Goal: Information Seeking & Learning: Compare options

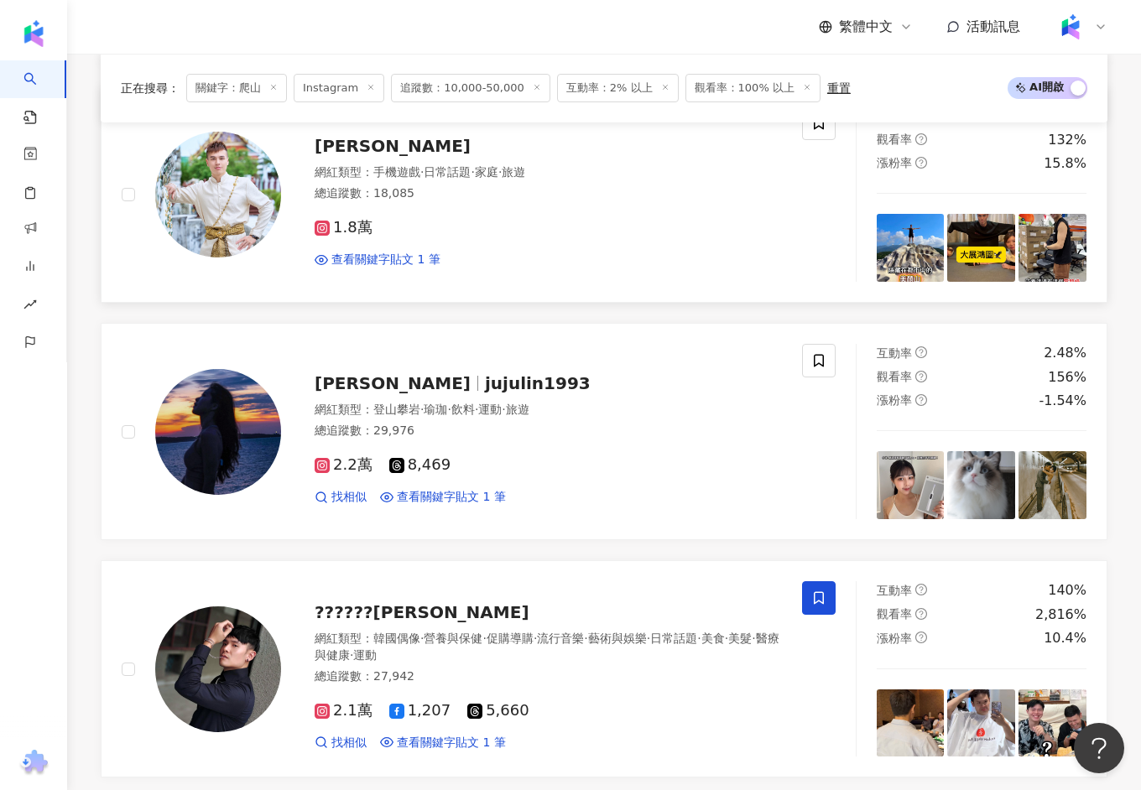
scroll to position [2270, 0]
click at [272, 82] on span "關鍵字：爬山" at bounding box center [236, 88] width 101 height 29
click at [273, 91] on span at bounding box center [273, 88] width 8 height 9
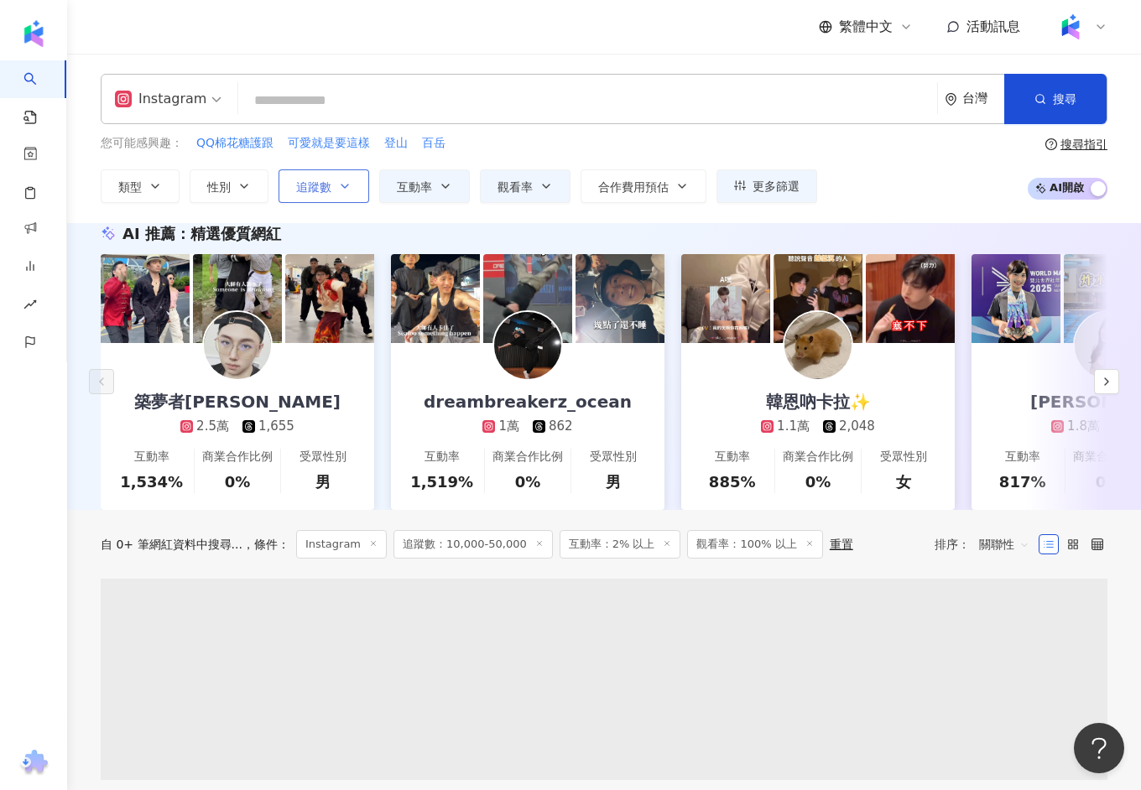
click at [338, 188] on icon "button" at bounding box center [344, 185] width 13 height 13
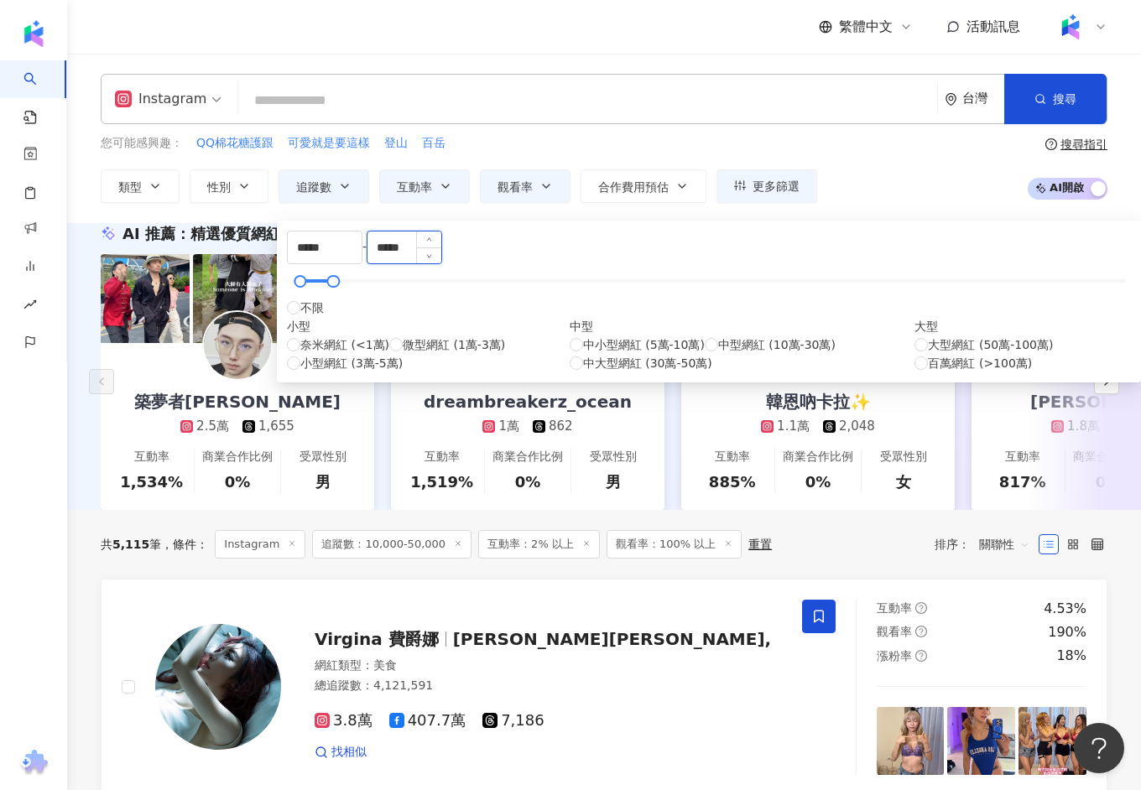
click at [441, 254] on input "*****" at bounding box center [404, 247] width 74 height 32
type input "*"
type input "******"
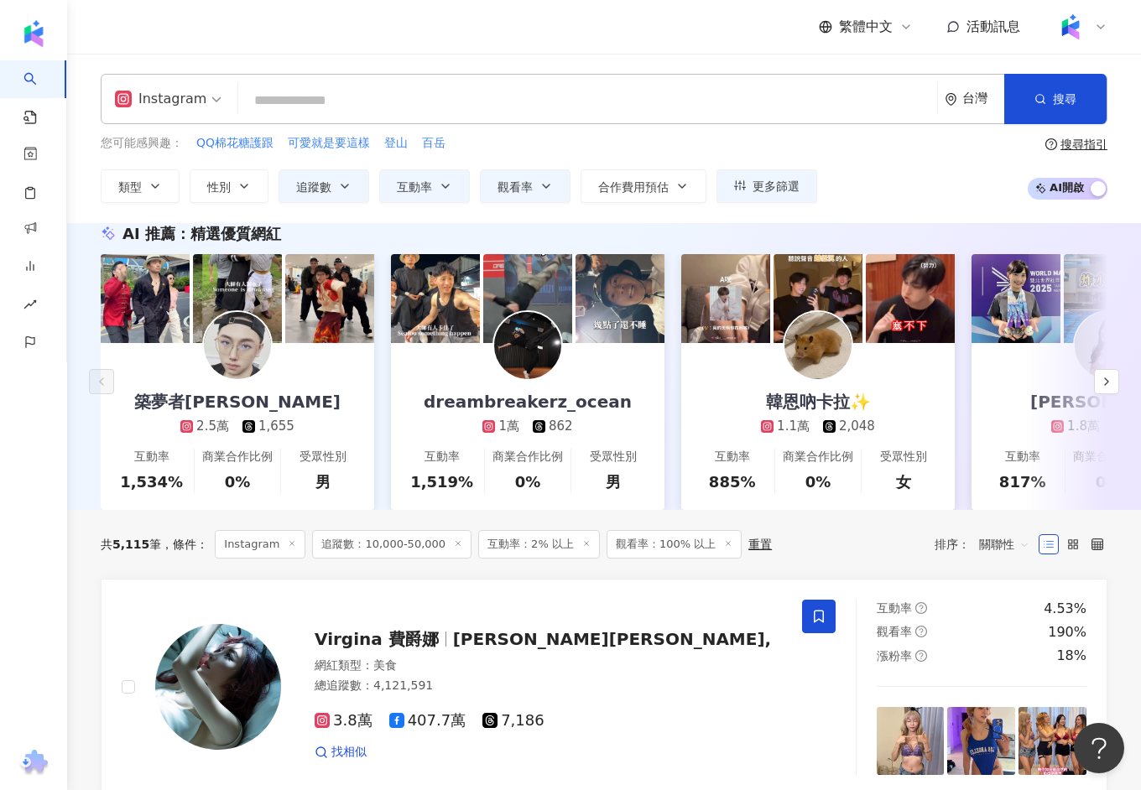
click at [483, 81] on div "Instagram 台灣 搜尋 99c29c81-5d50-4aef-8153-617caf04fcbf 爬山 1,525 追蹤者 Yao｜週末爬山趣⛰ 1,…" at bounding box center [604, 99] width 1006 height 50
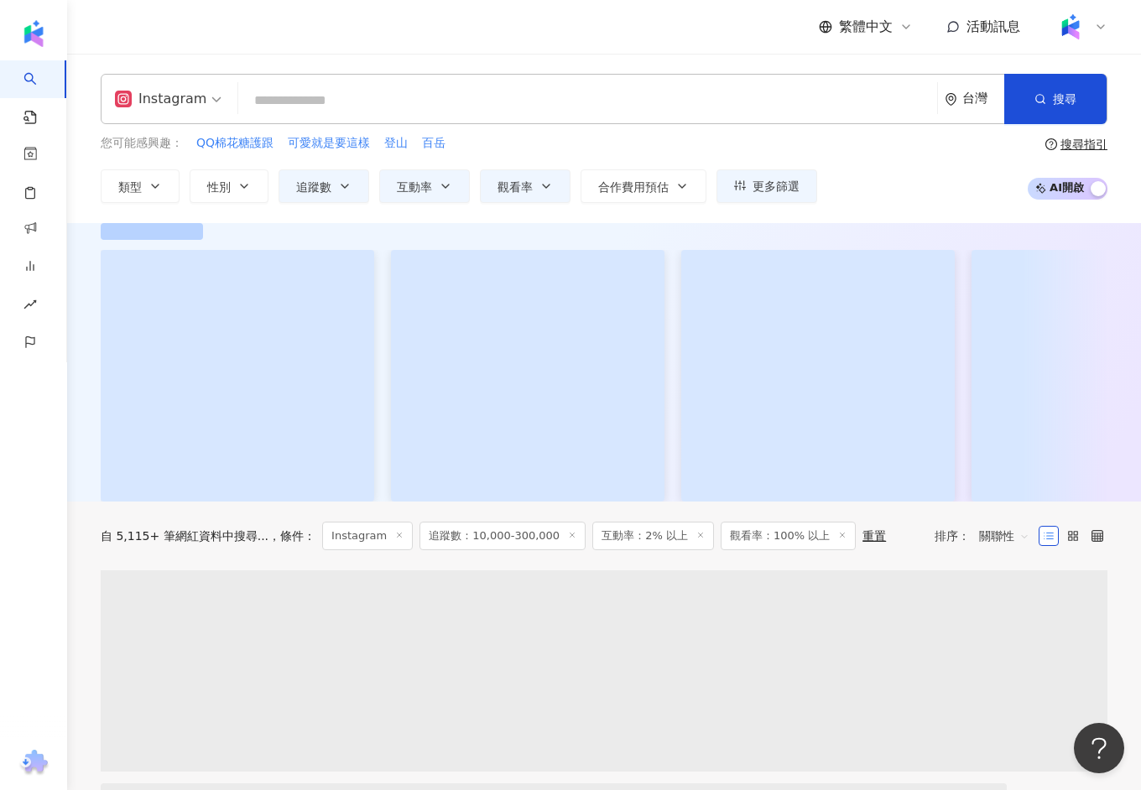
click at [467, 107] on input "search" at bounding box center [587, 101] width 685 height 32
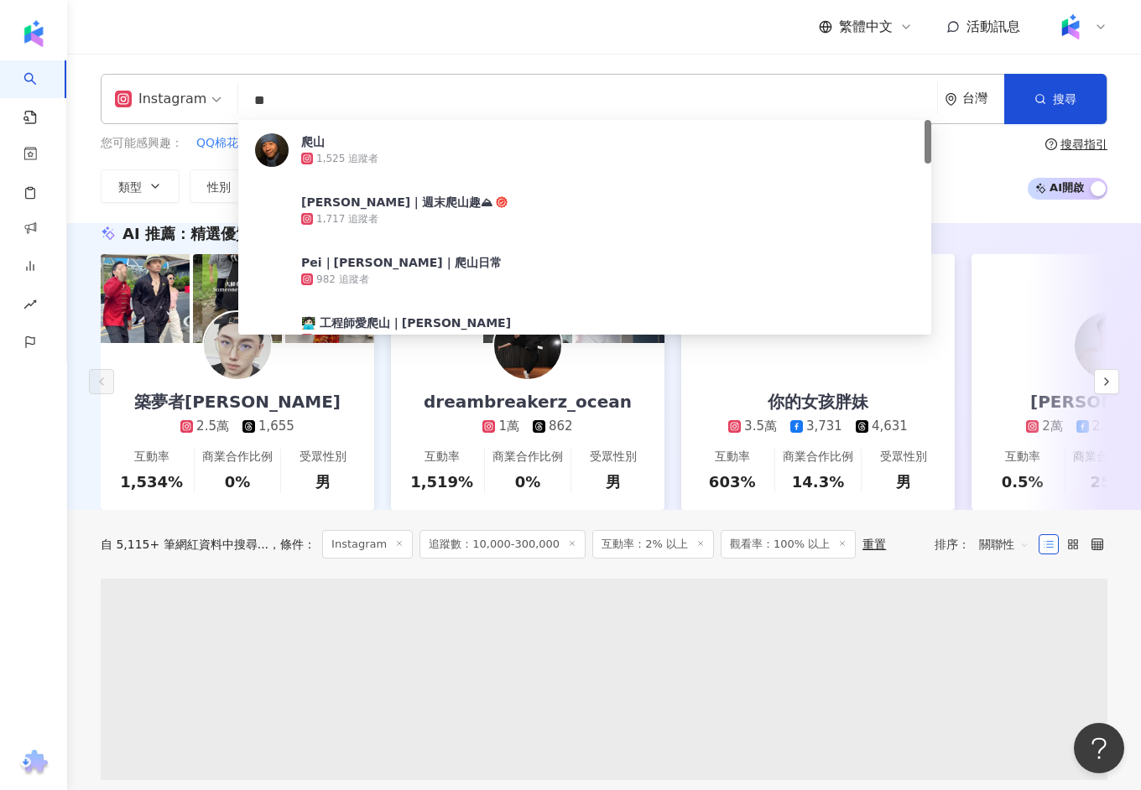
type input "*"
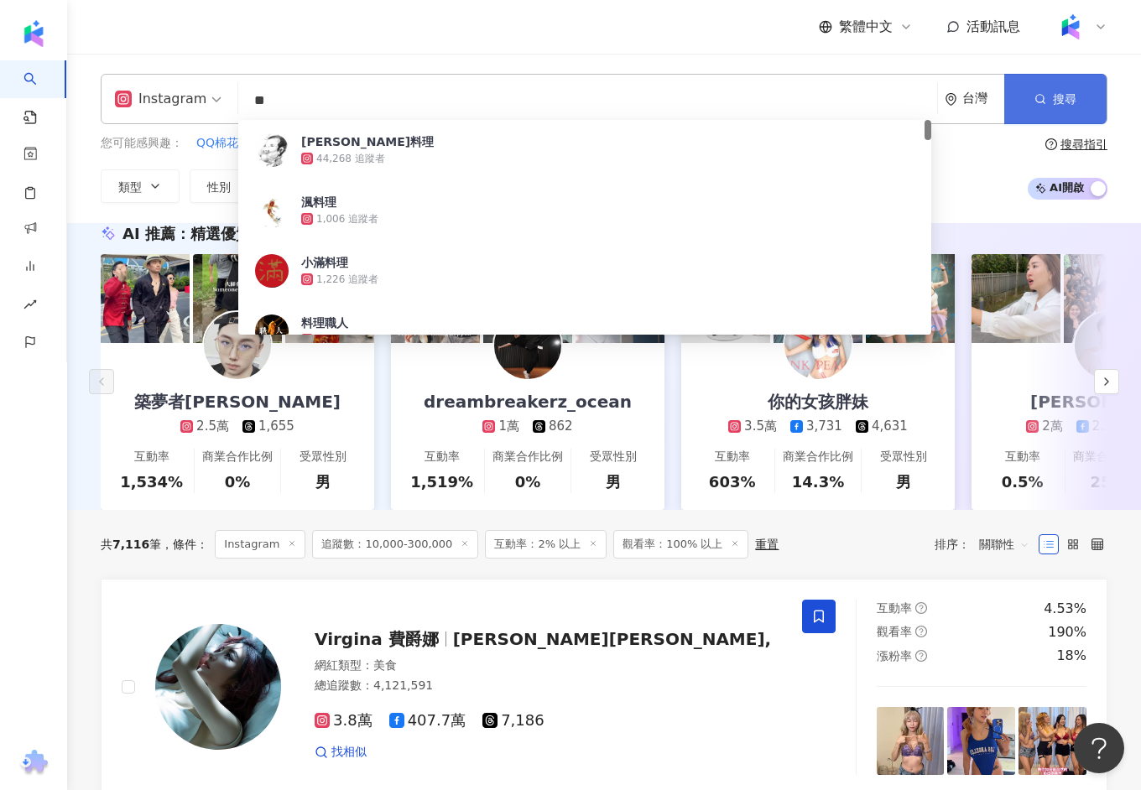
type input "**"
click at [1065, 94] on span "搜尋" at bounding box center [1063, 98] width 23 height 13
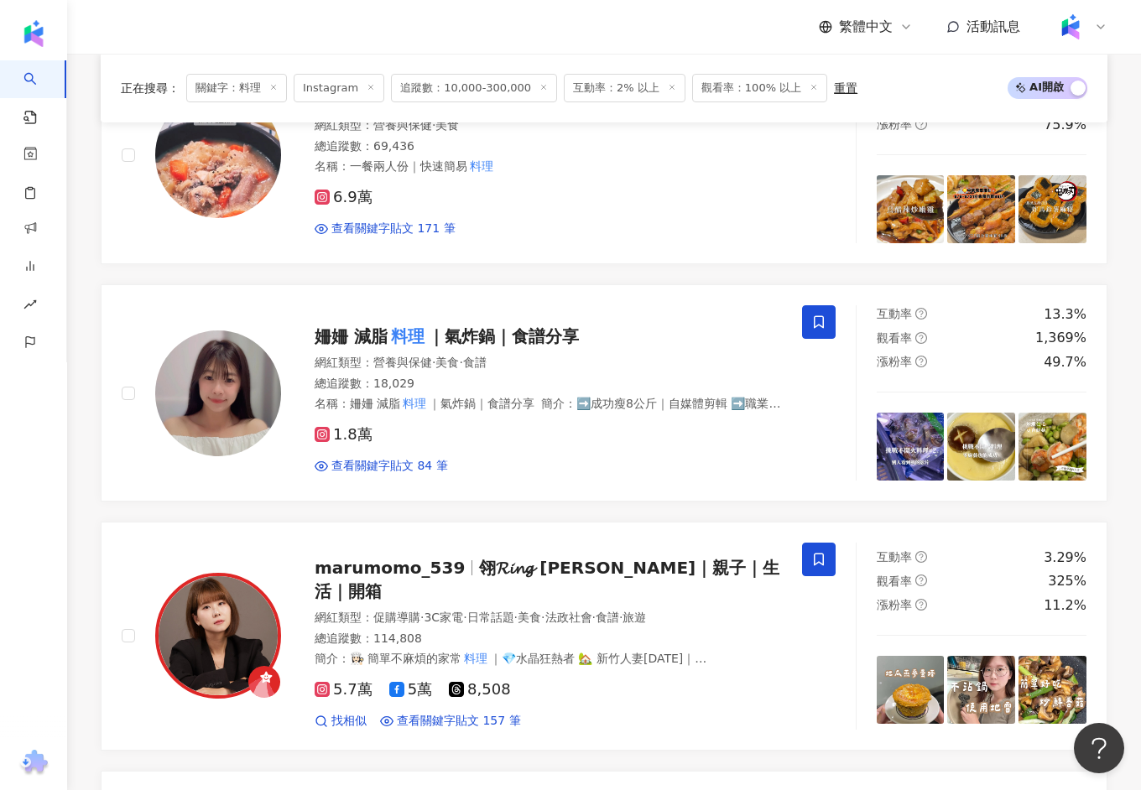
scroll to position [885, 0]
click at [396, 339] on mark "料理" at bounding box center [407, 335] width 40 height 27
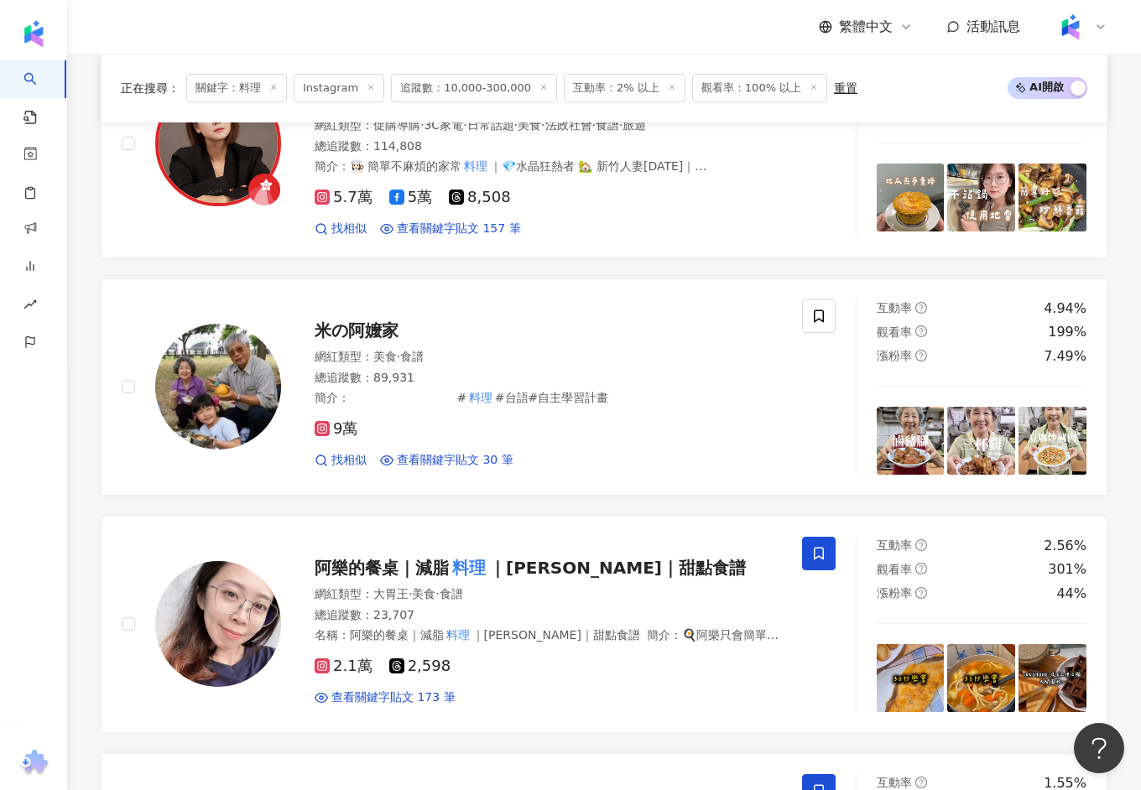
scroll to position [1378, 0]
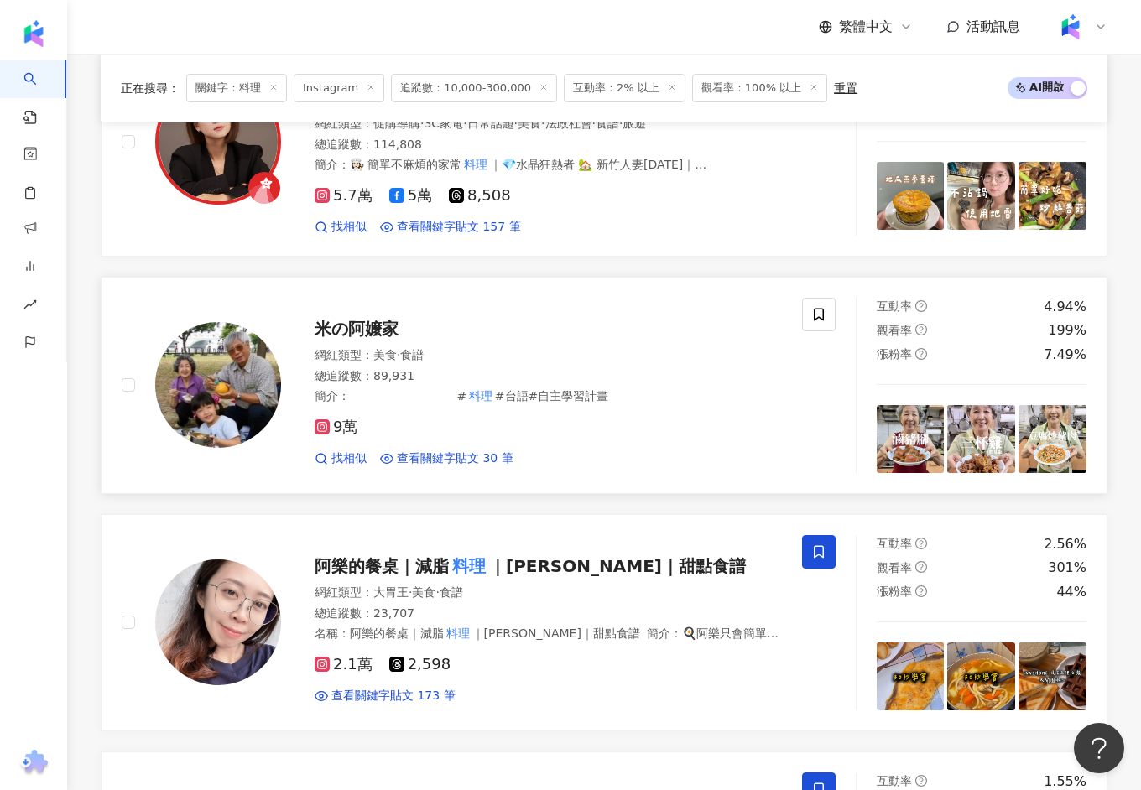
click at [358, 319] on span "米の阿嬤家" at bounding box center [356, 329] width 84 height 20
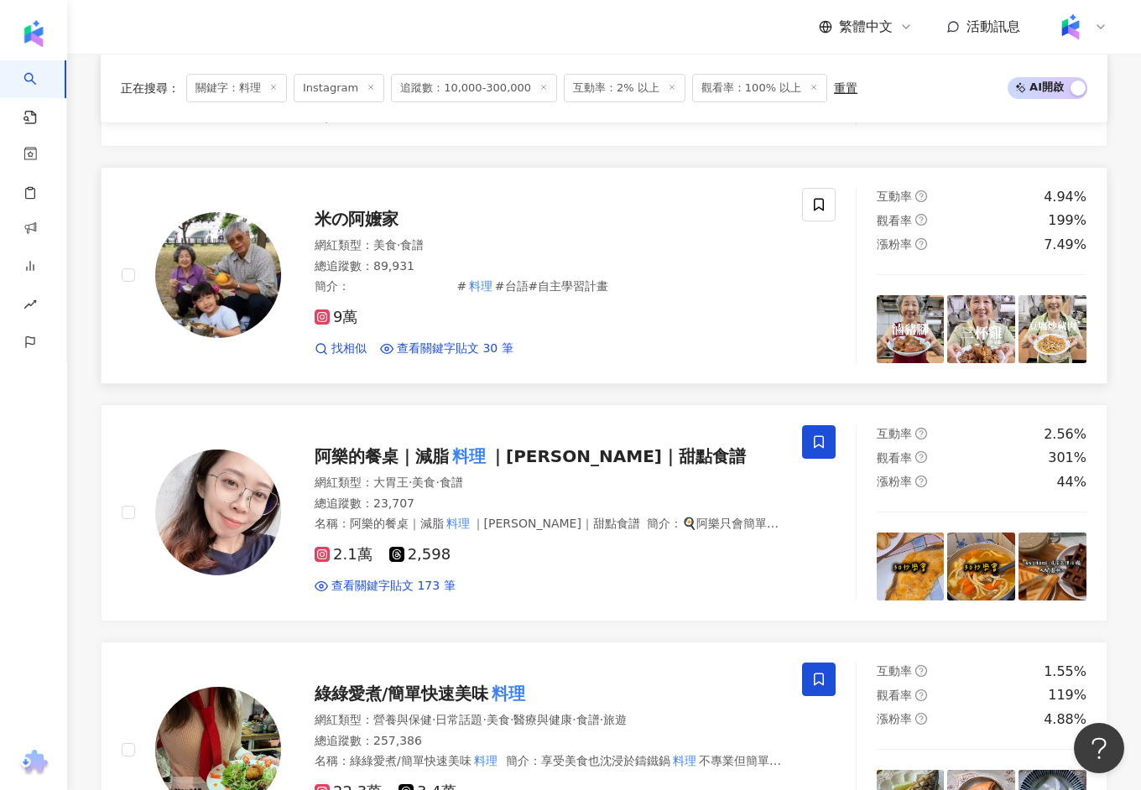
scroll to position [1758, 0]
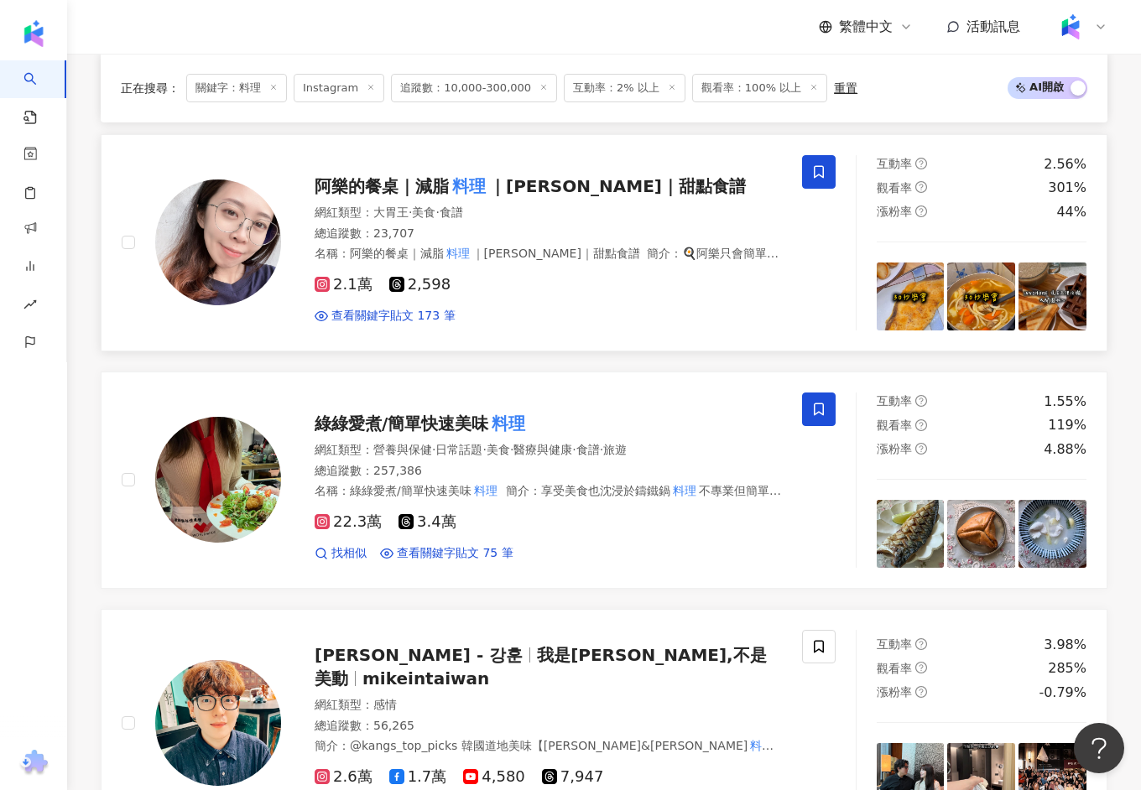
click at [516, 174] on div "阿樂的餐桌｜減脂 料理 ｜家常菜｜甜點食譜" at bounding box center [547, 185] width 467 height 23
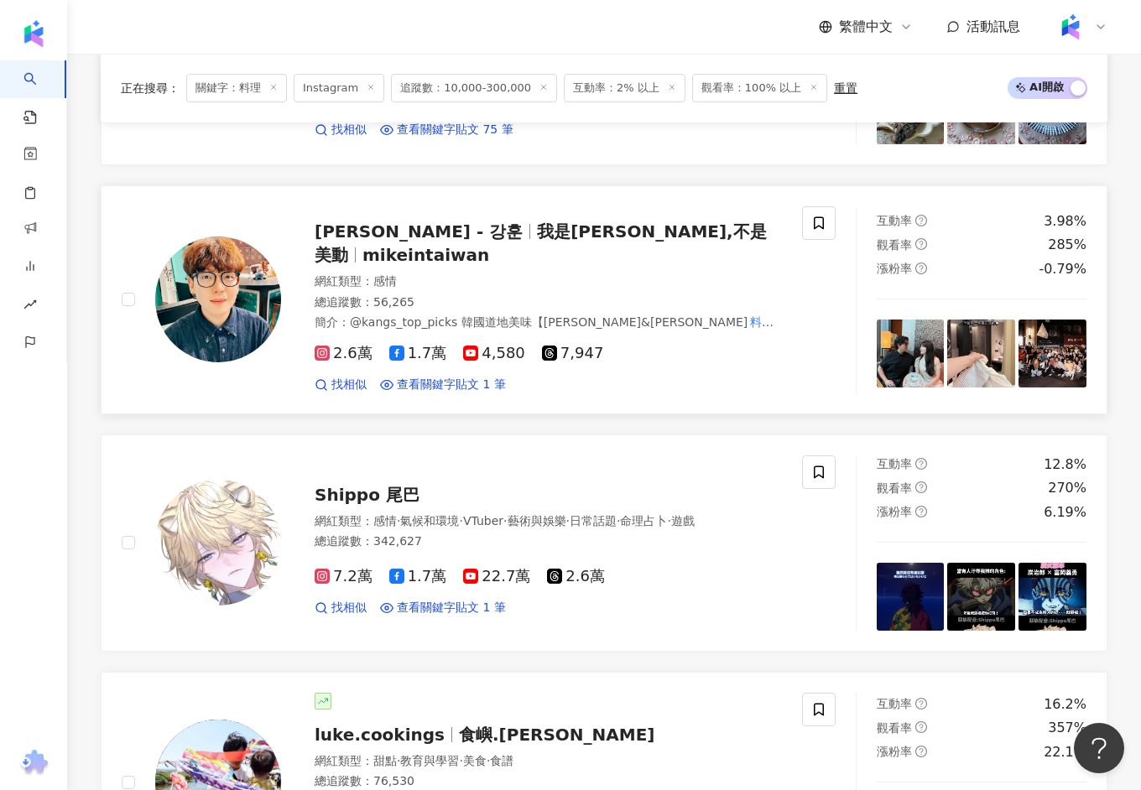
scroll to position [2192, 0]
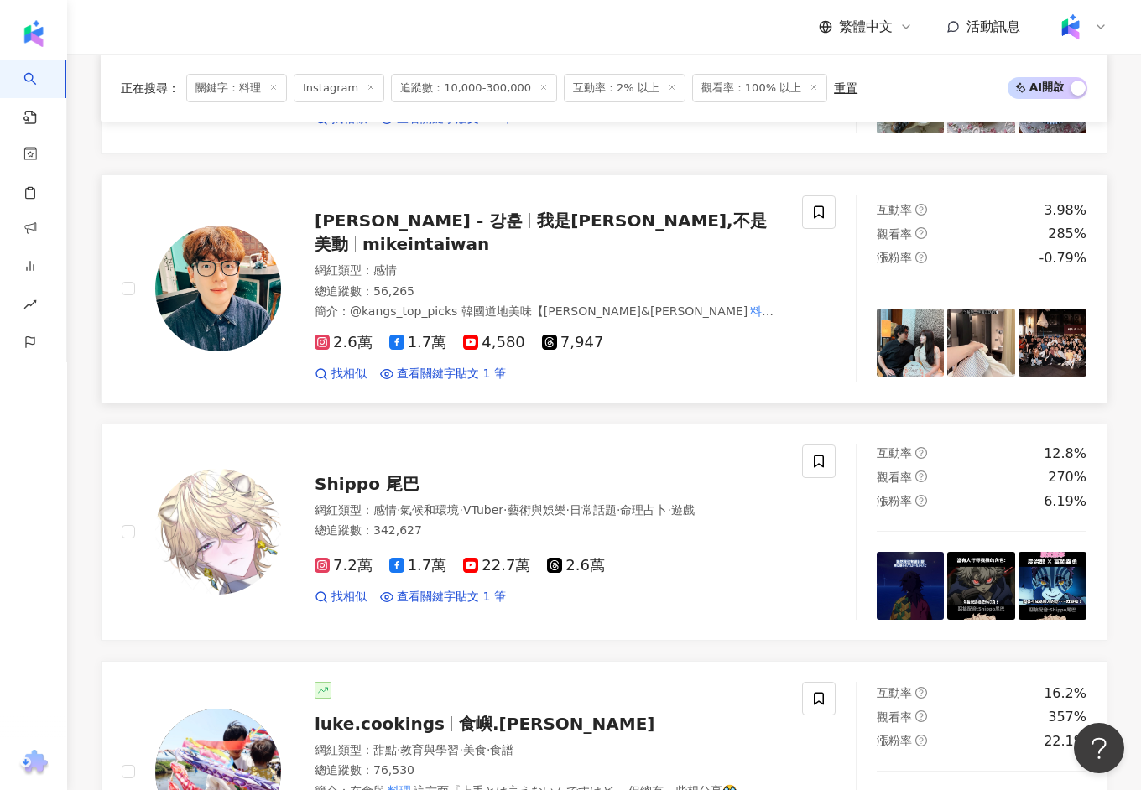
click at [456, 210] on span "我是姜勳,不是美動" at bounding box center [540, 232] width 452 height 44
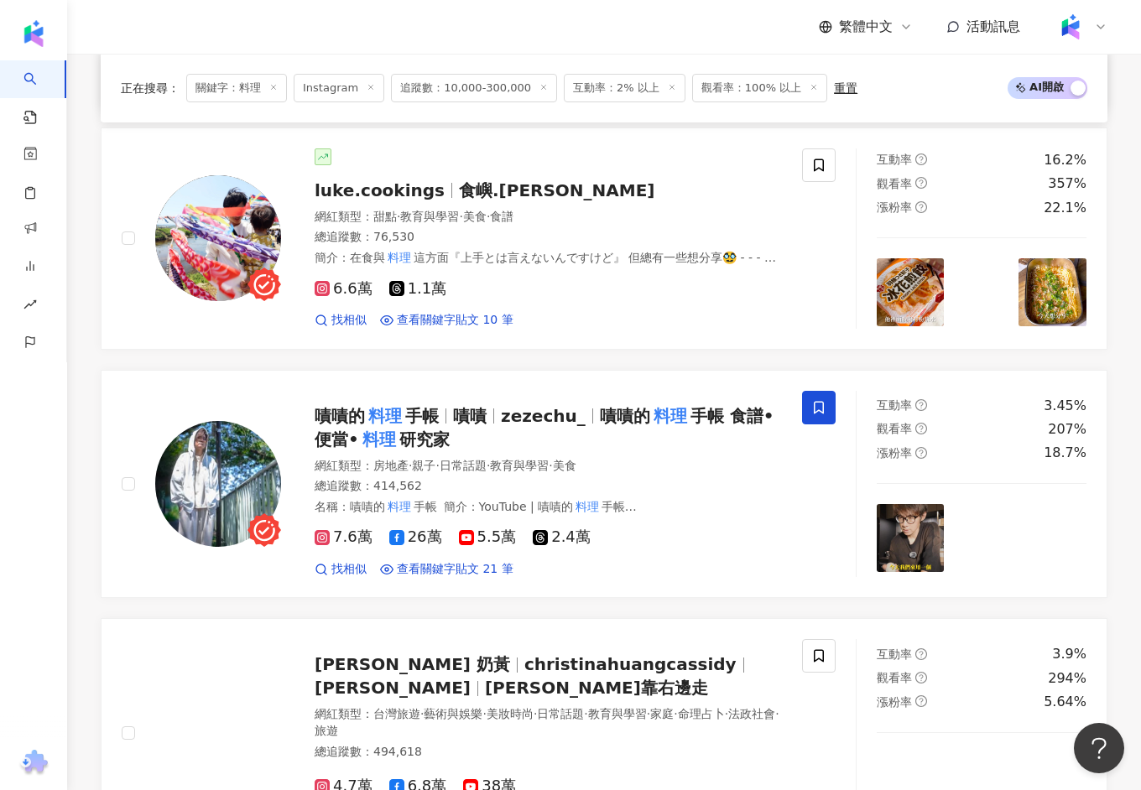
scroll to position [2726, 0]
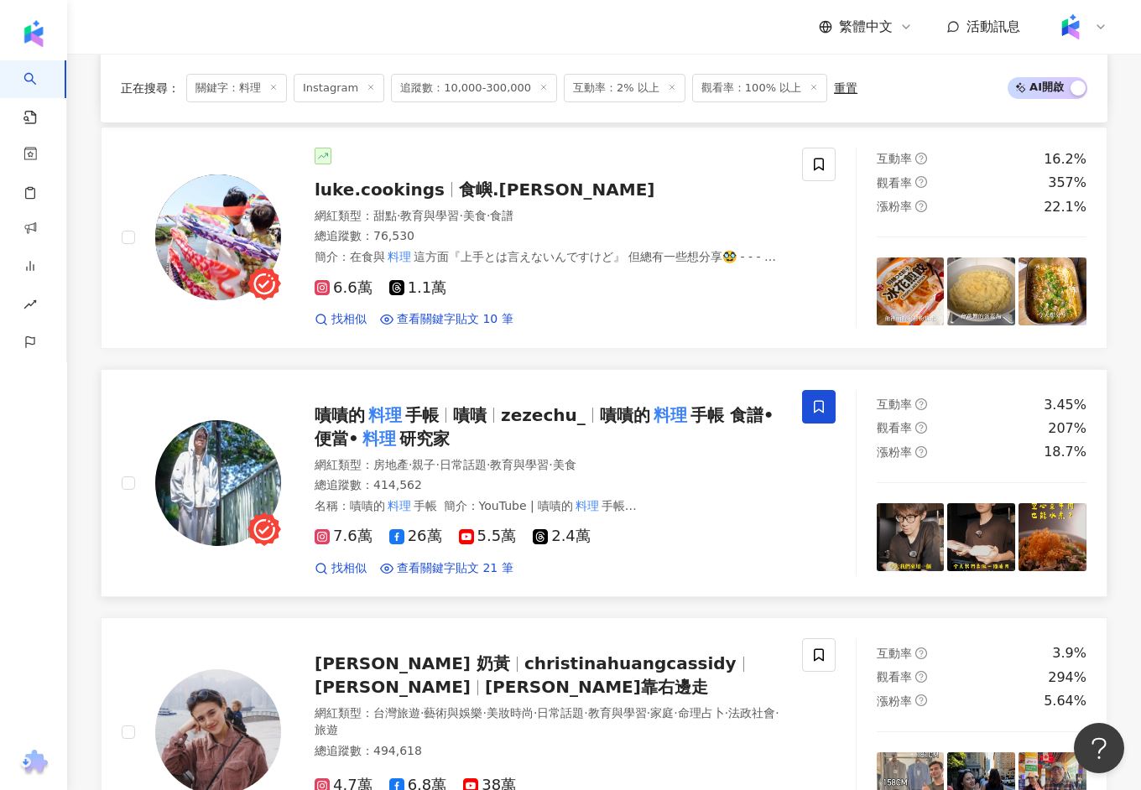
click at [399, 429] on span "研究家" at bounding box center [424, 439] width 50 height 20
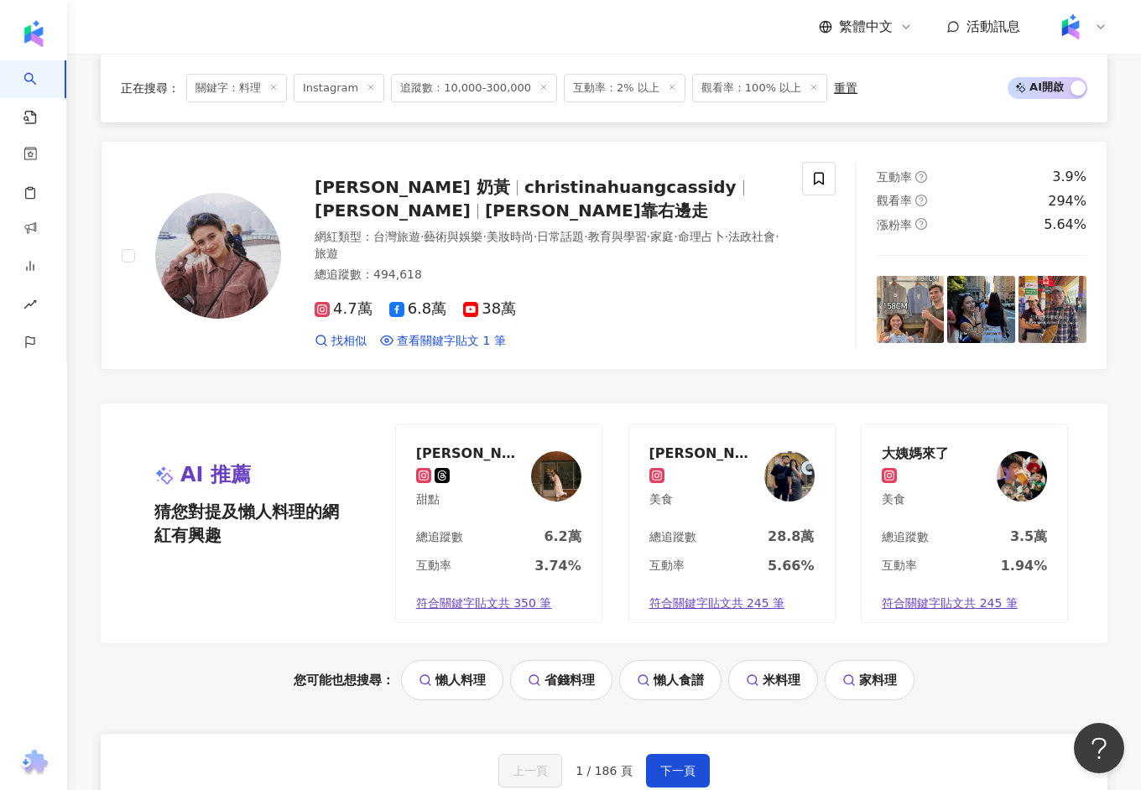
scroll to position [3215, 0]
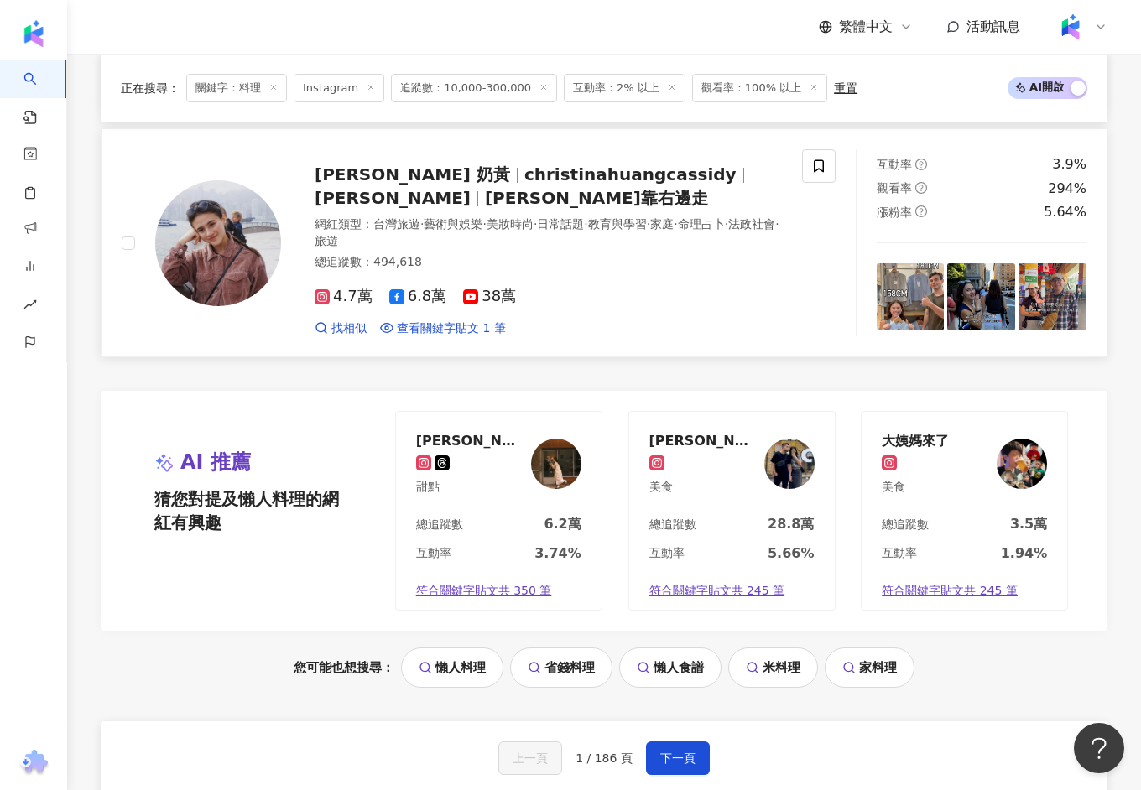
click at [485, 188] on span "Christina靠右邊走" at bounding box center [596, 198] width 223 height 20
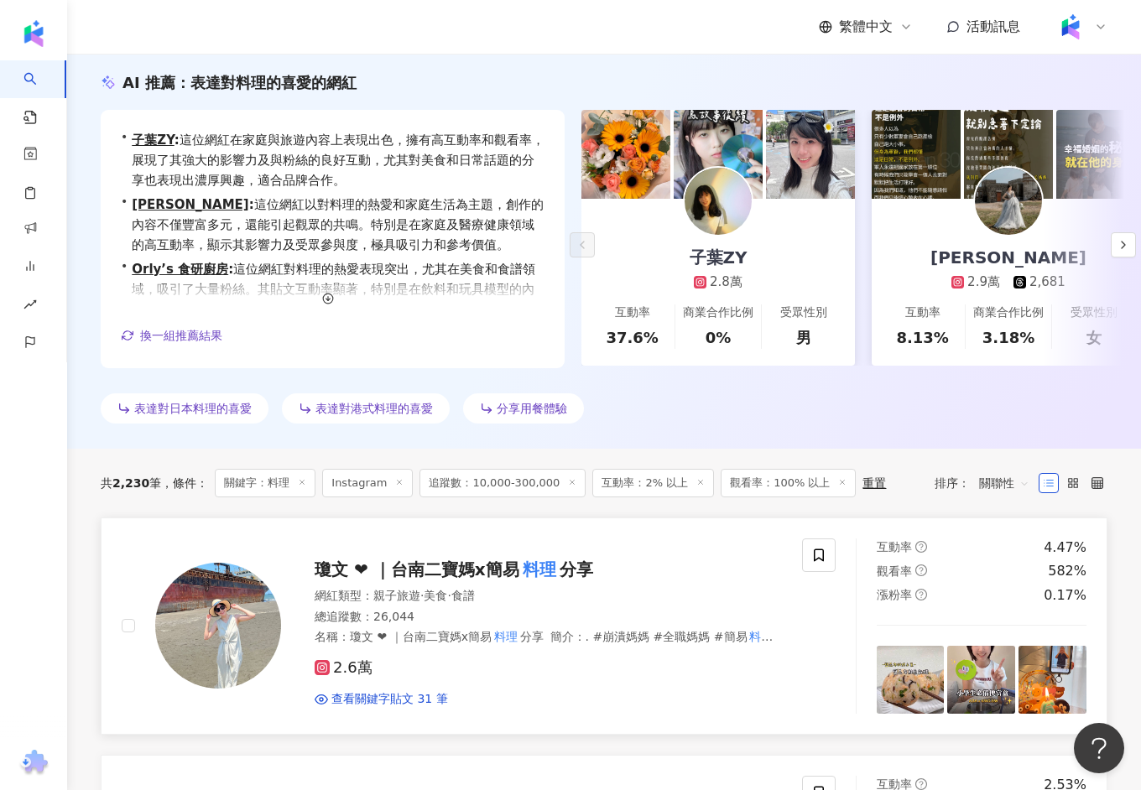
scroll to position [184, 0]
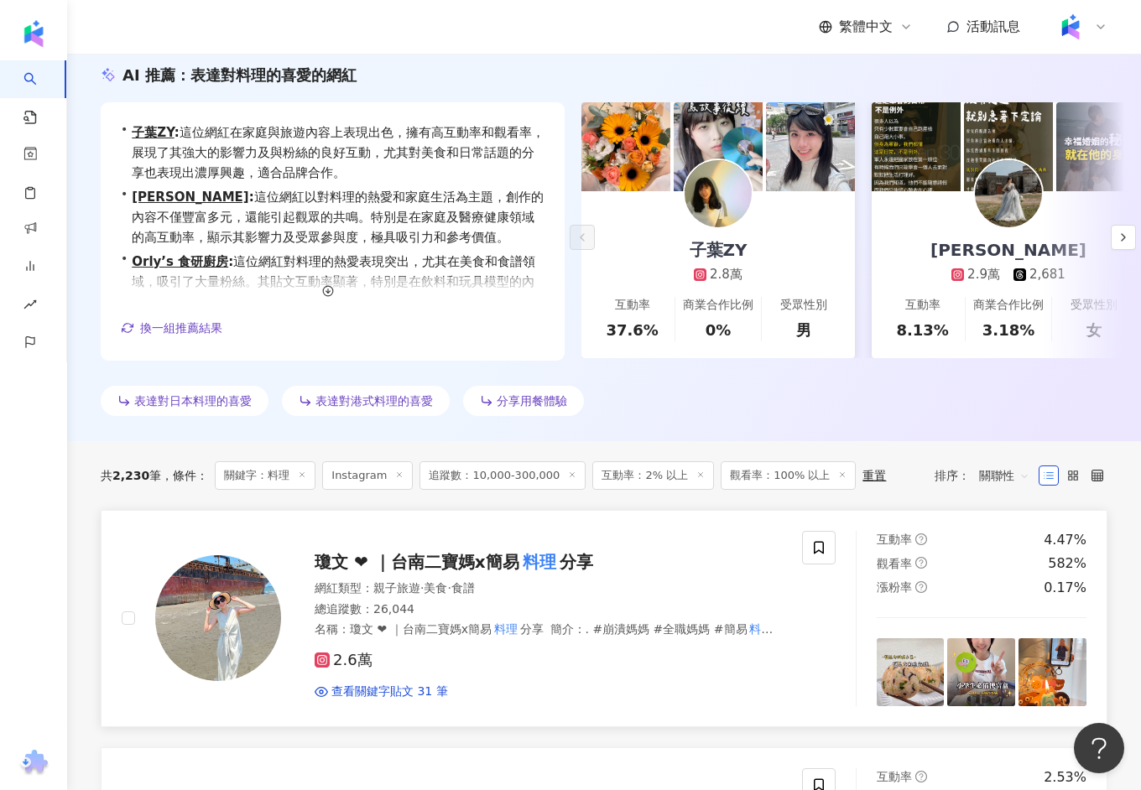
click at [407, 569] on div "瓊文 ❤︎ ｜台南二寶媽x簡易 料理 分享" at bounding box center [547, 561] width 467 height 23
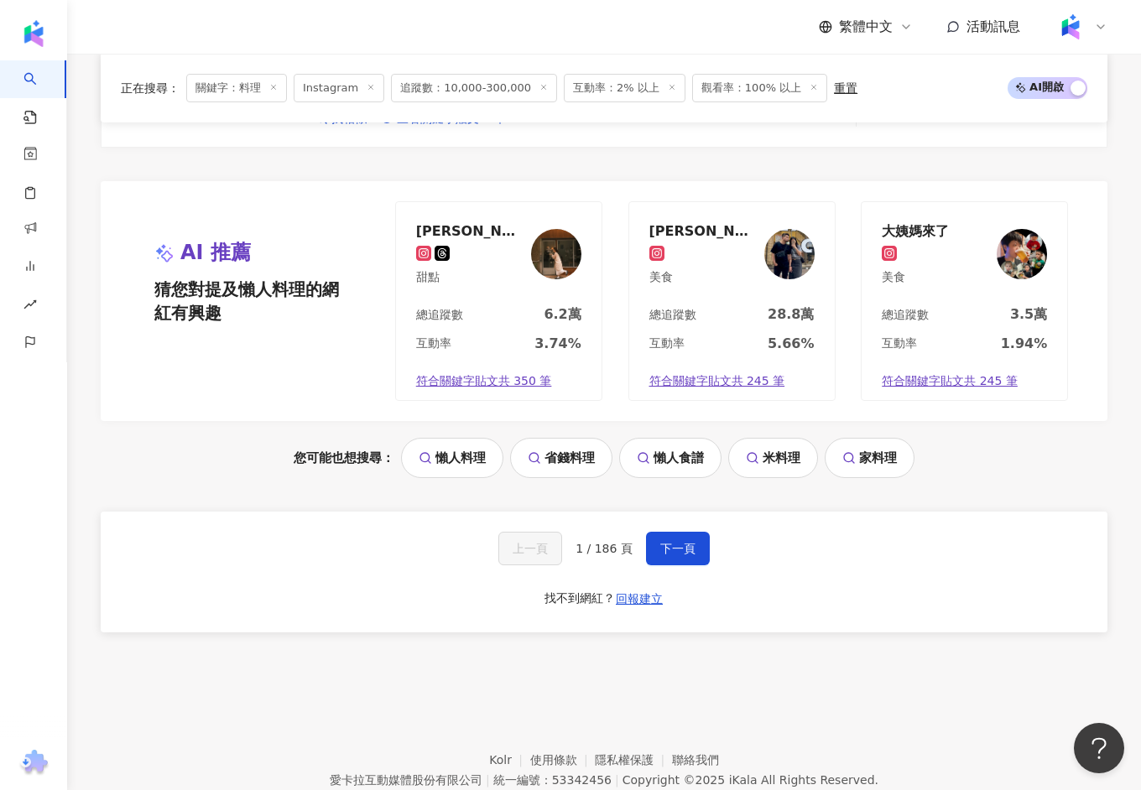
scroll to position [3459, 0]
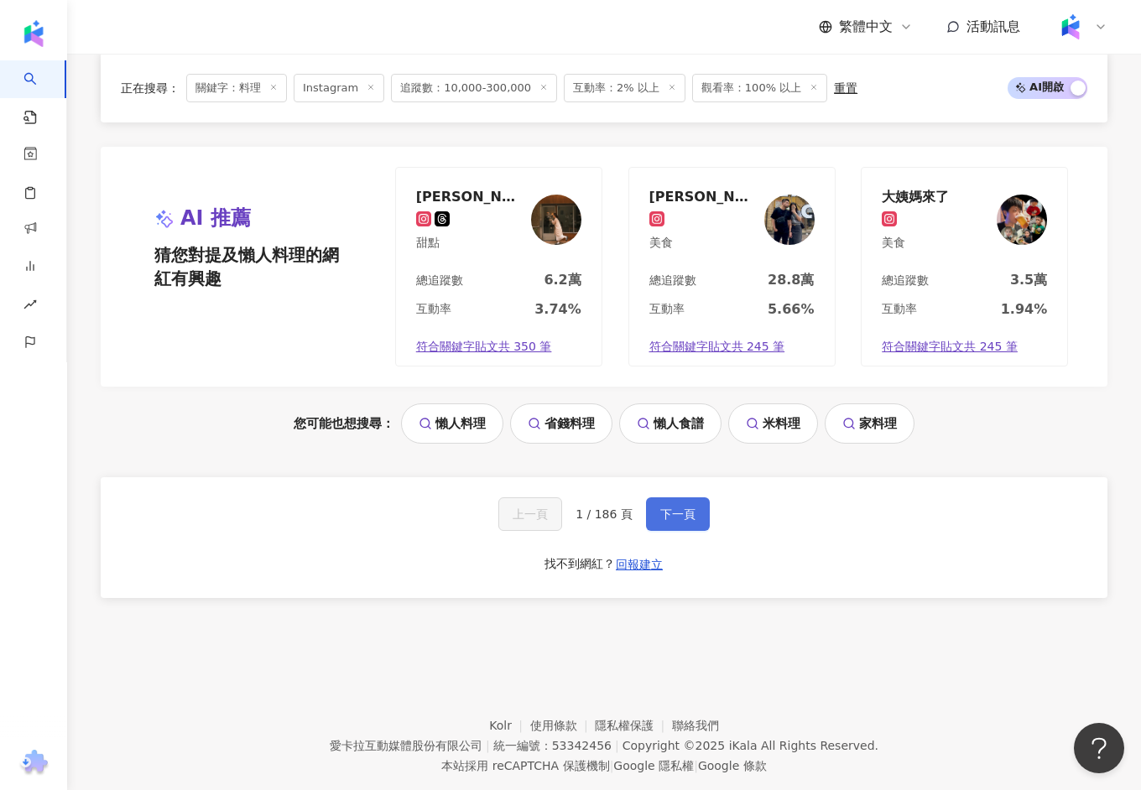
click at [661, 497] on button "下一頁" at bounding box center [678, 514] width 64 height 34
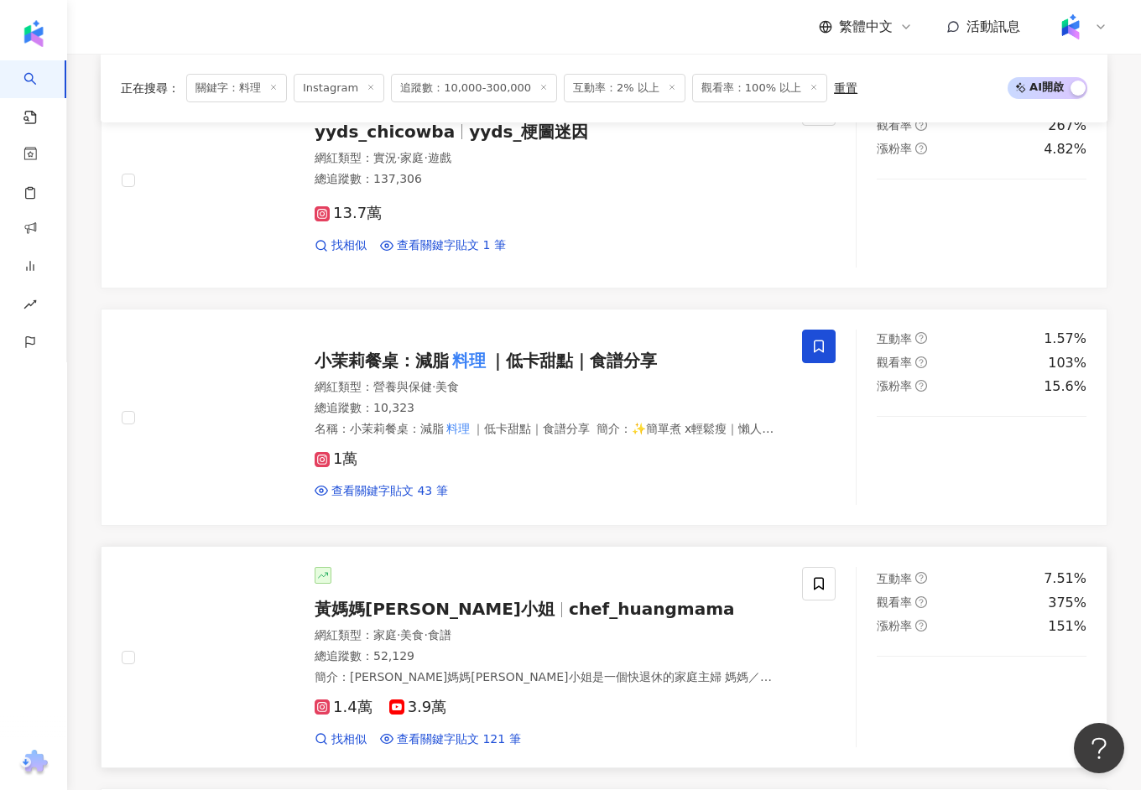
scroll to position [2274, 0]
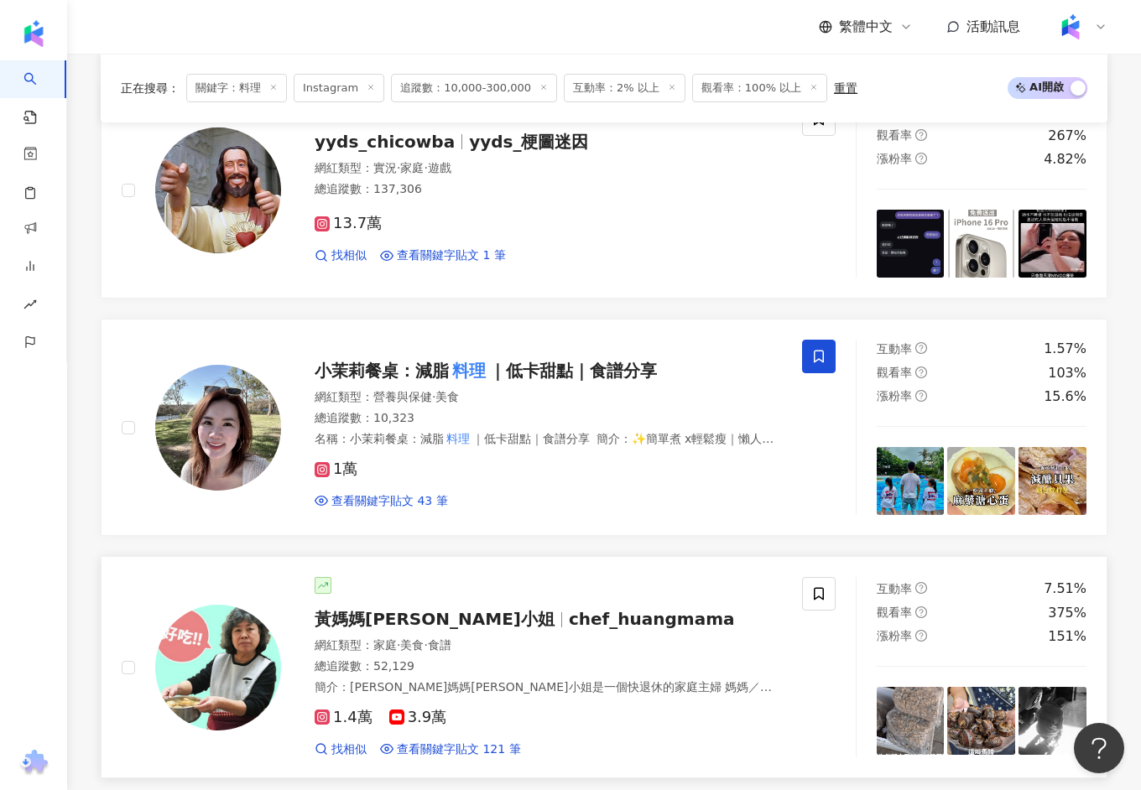
click at [569, 609] on span "chef_huangmama" at bounding box center [652, 619] width 166 height 20
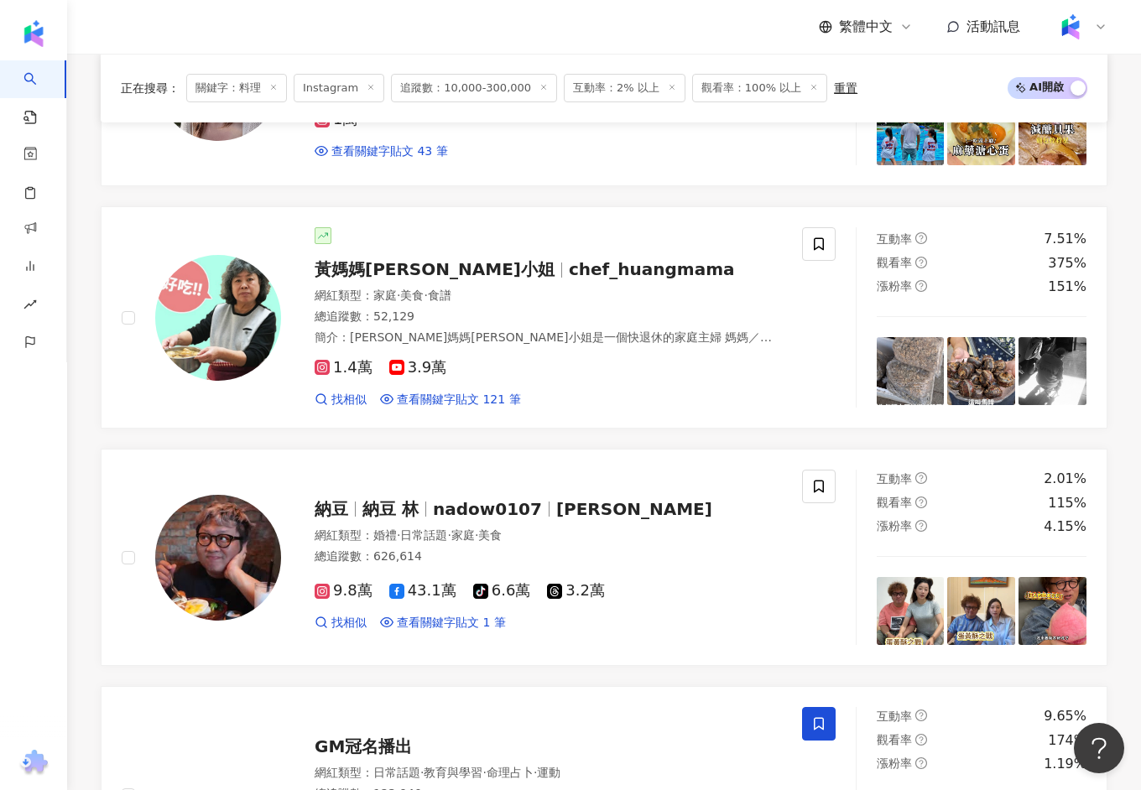
scroll to position [3436, 0]
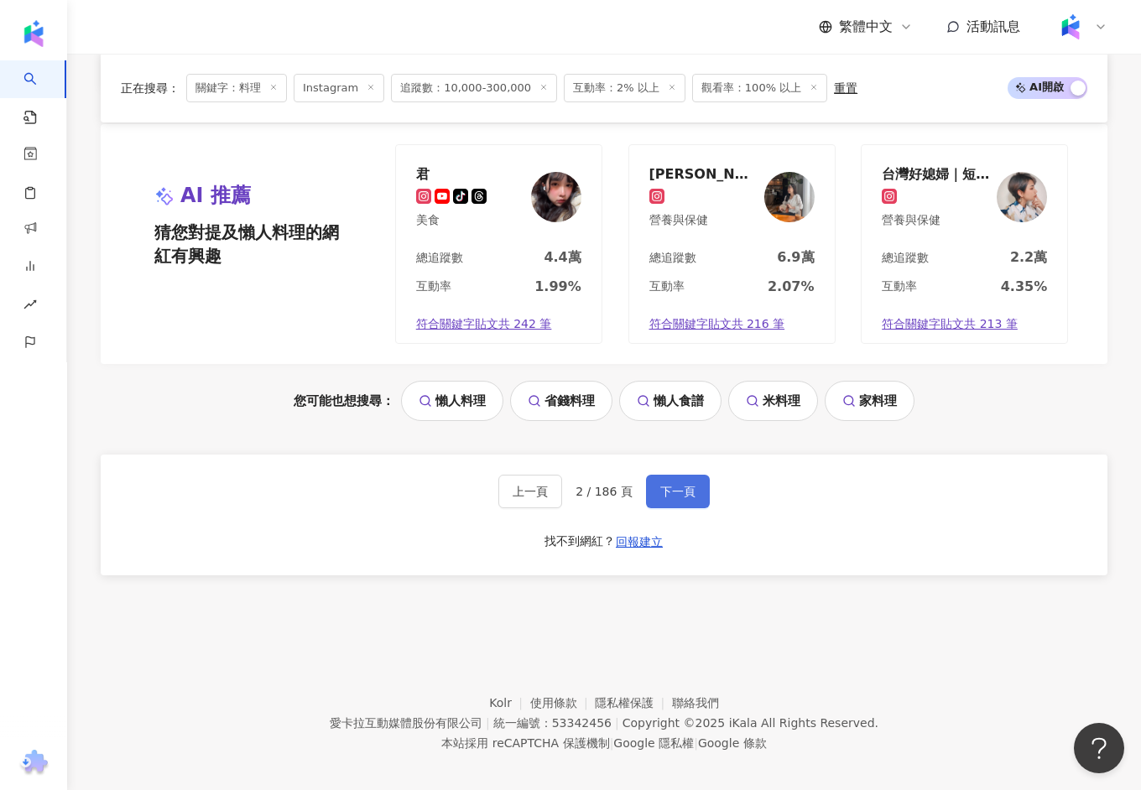
click at [666, 475] on button "下一頁" at bounding box center [678, 492] width 64 height 34
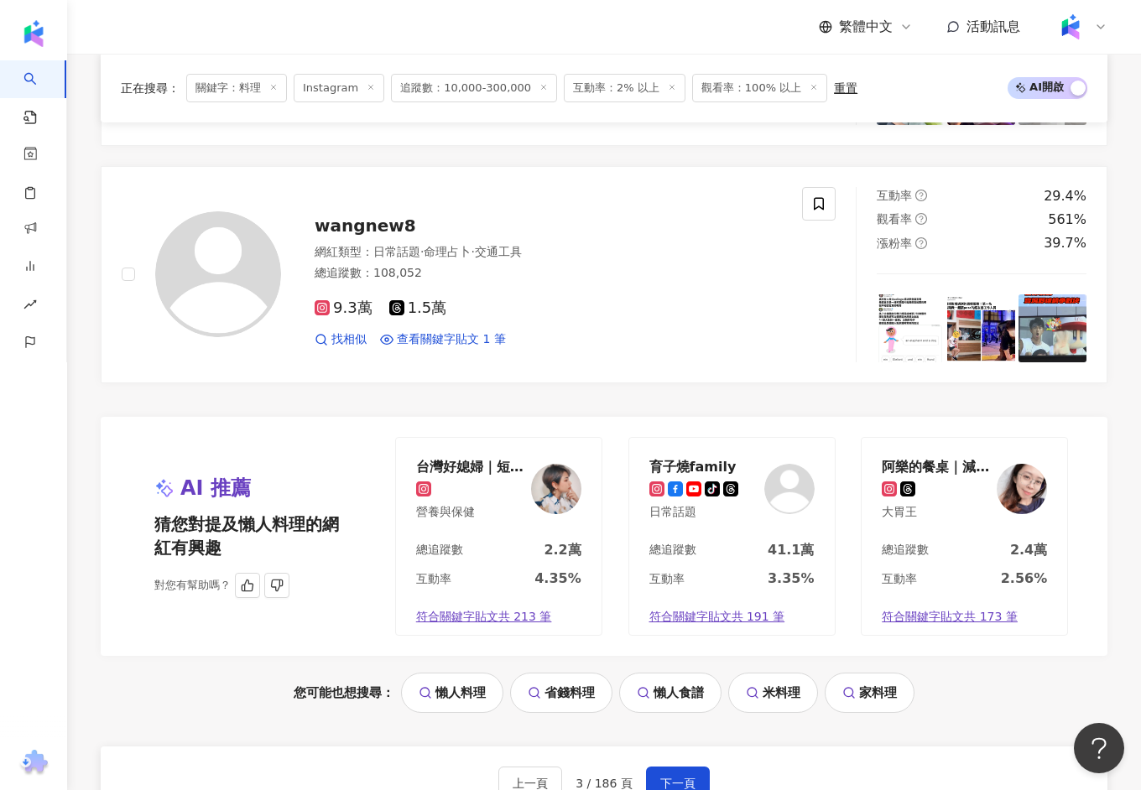
scroll to position [3431, 0]
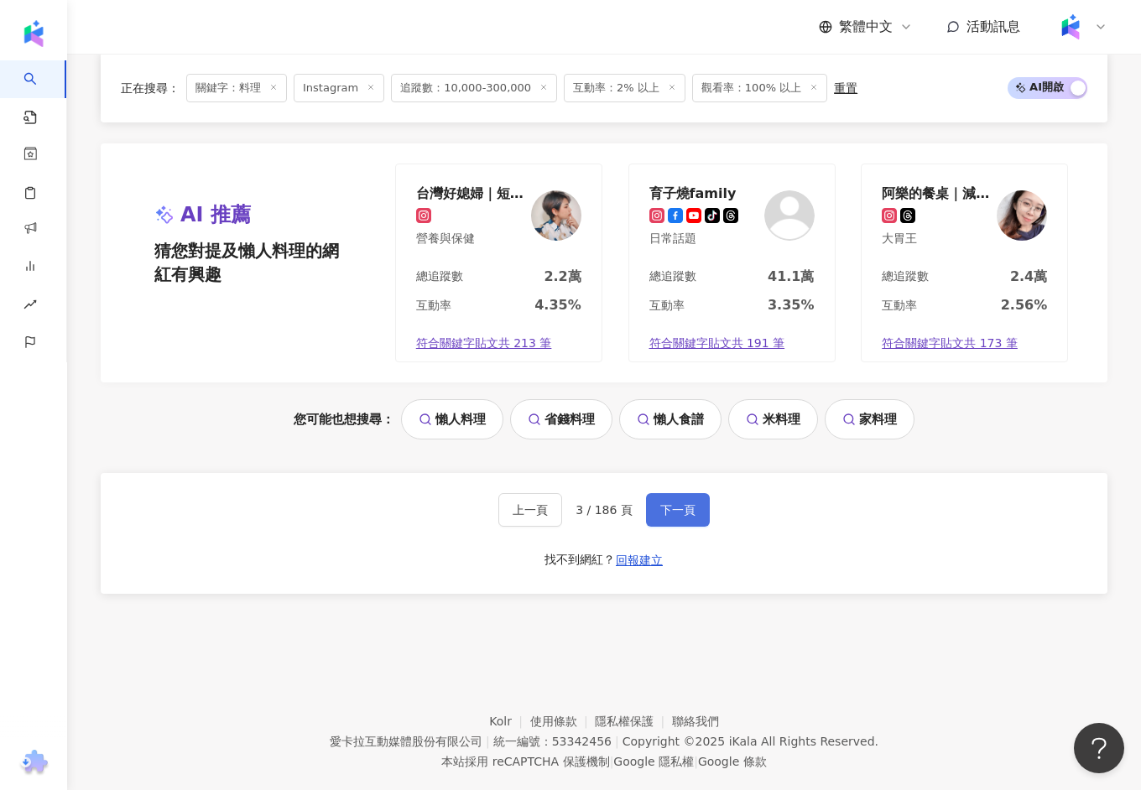
click at [669, 503] on span "下一頁" at bounding box center [677, 509] width 35 height 13
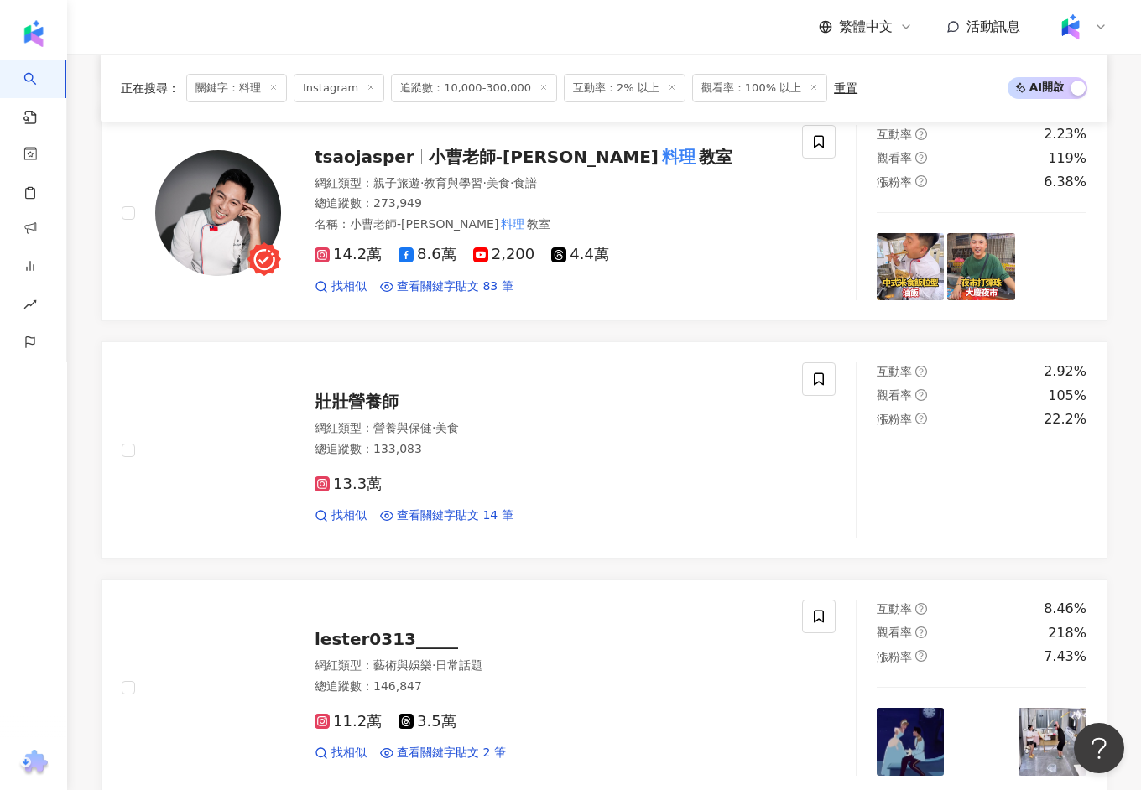
scroll to position [2168, 0]
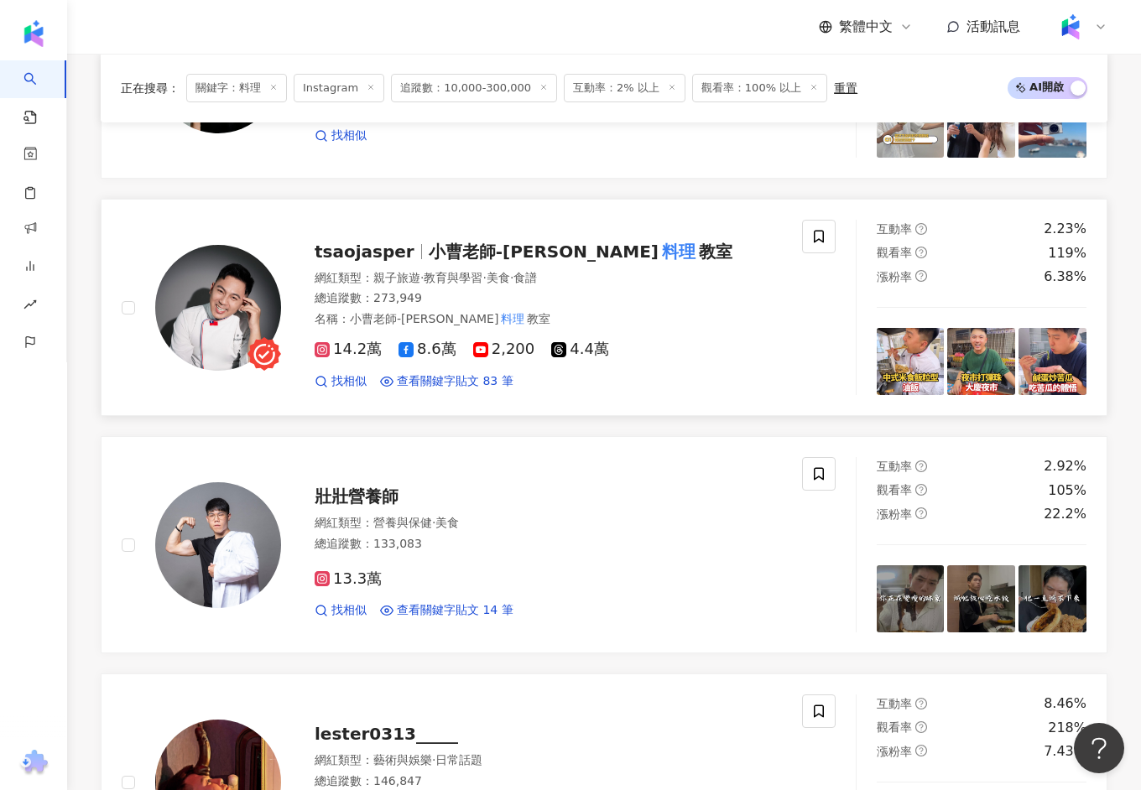
click at [481, 242] on span "小曹老師-Jasper" at bounding box center [544, 252] width 230 height 20
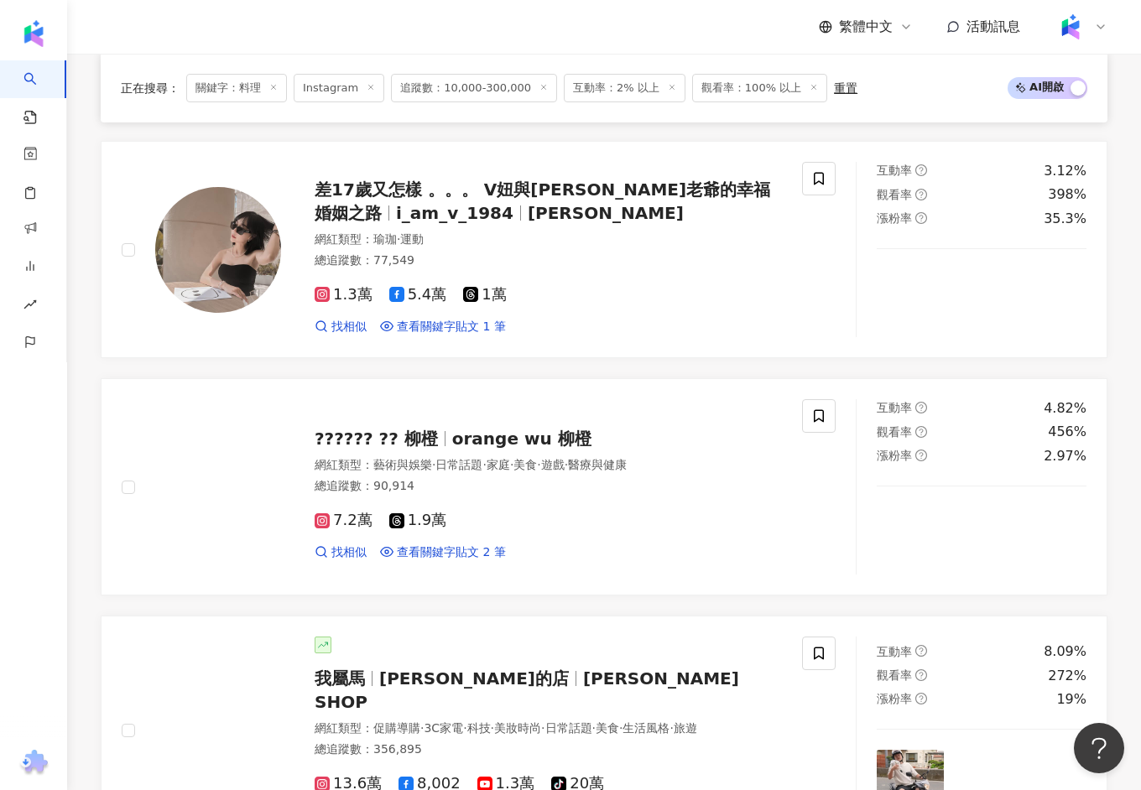
scroll to position [1183, 0]
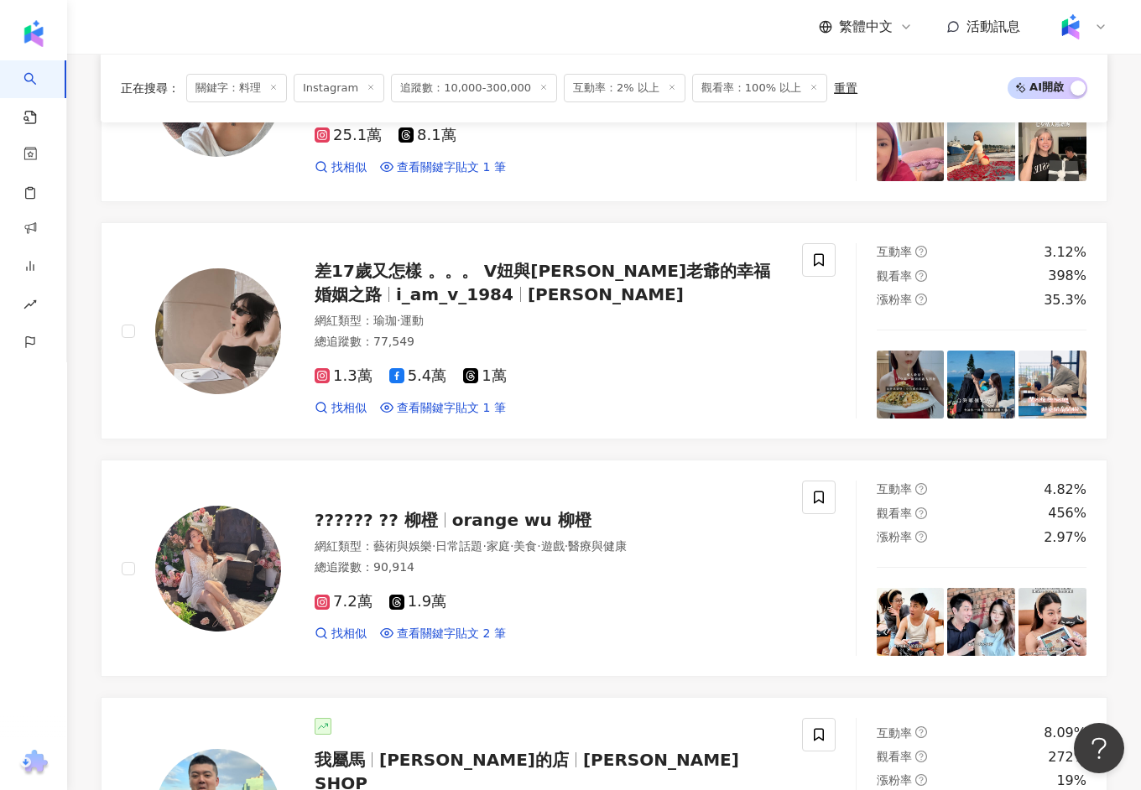
click at [470, 86] on span "追蹤數：10,000-300,000" at bounding box center [474, 88] width 166 height 29
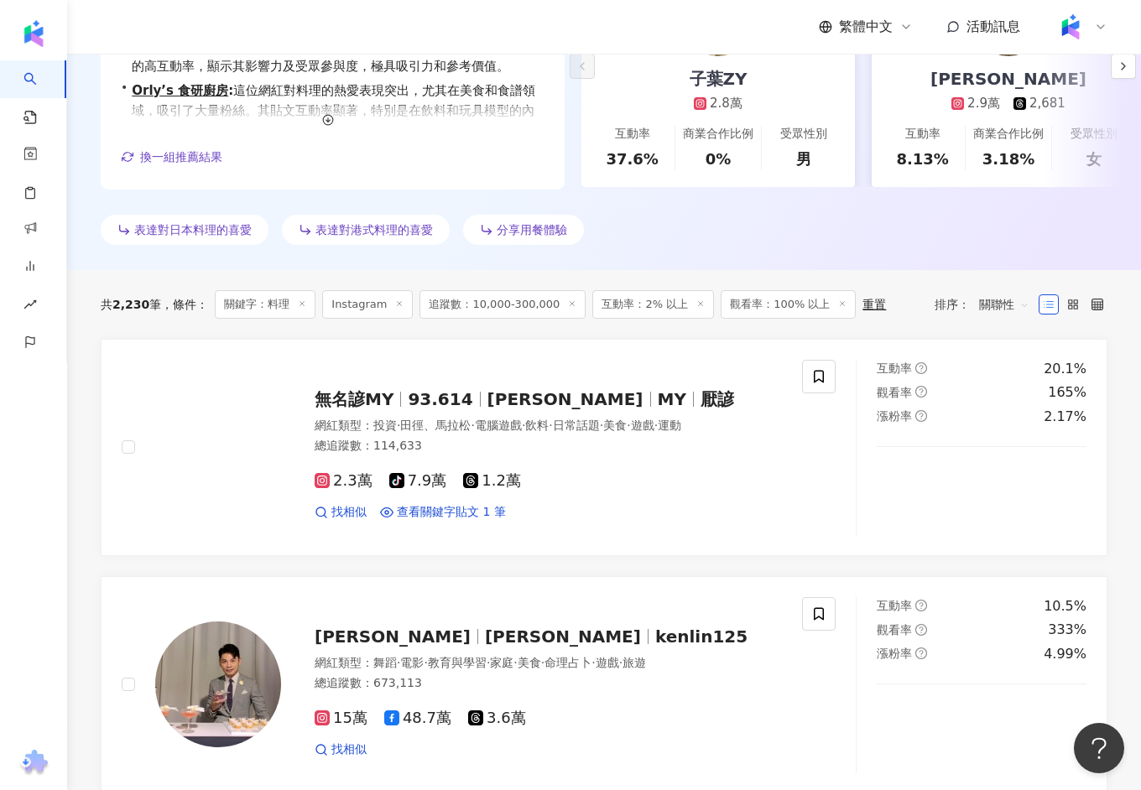
scroll to position [0, 0]
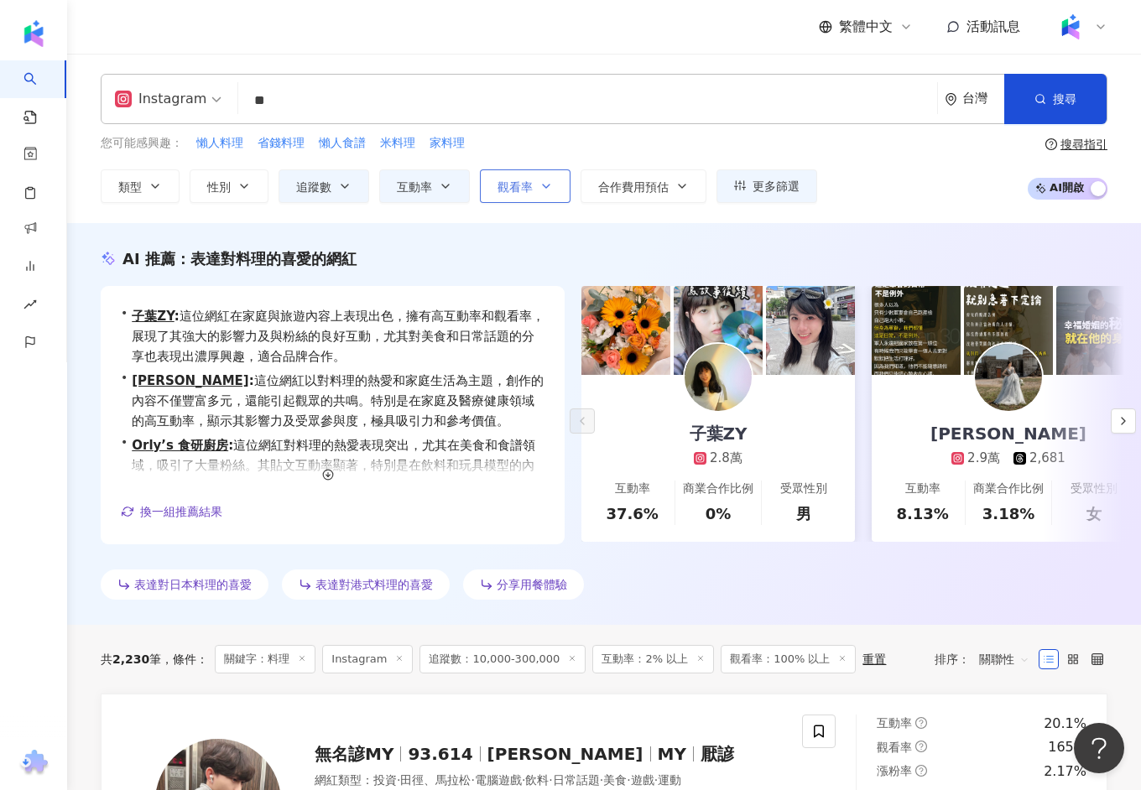
click at [517, 187] on span "觀看率" at bounding box center [514, 186] width 35 height 13
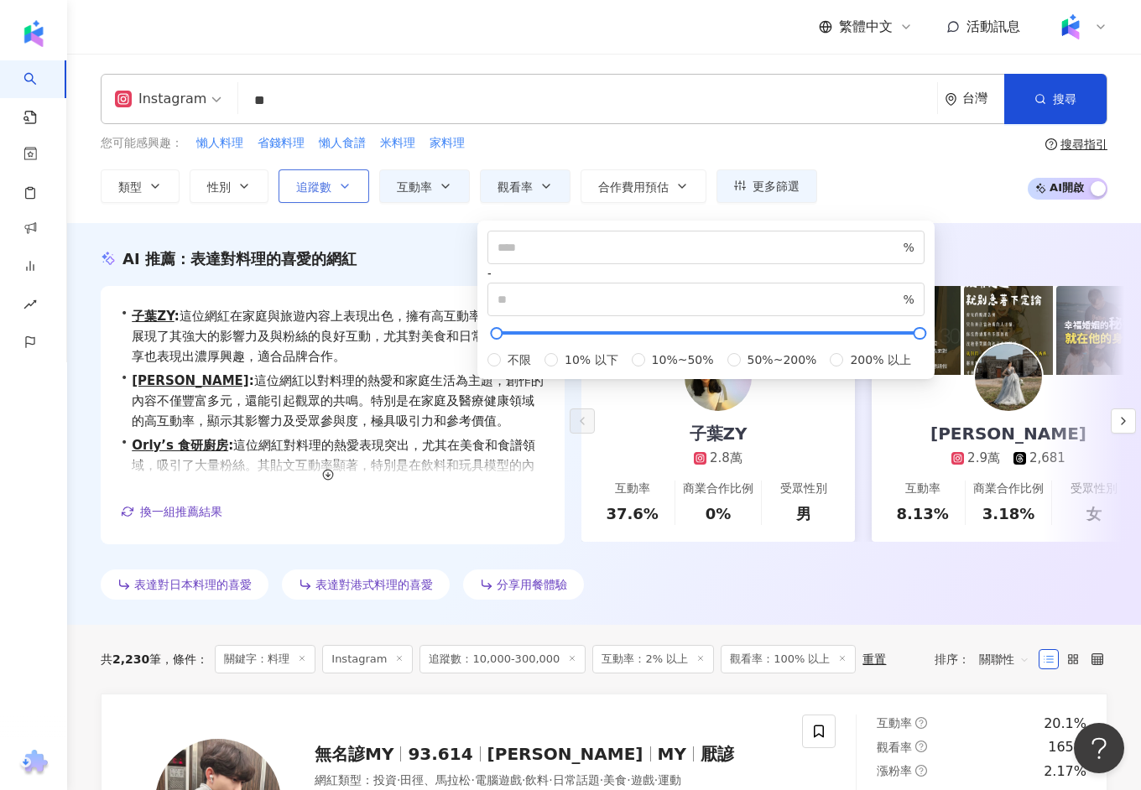
click at [325, 184] on span "追蹤數" at bounding box center [313, 186] width 35 height 13
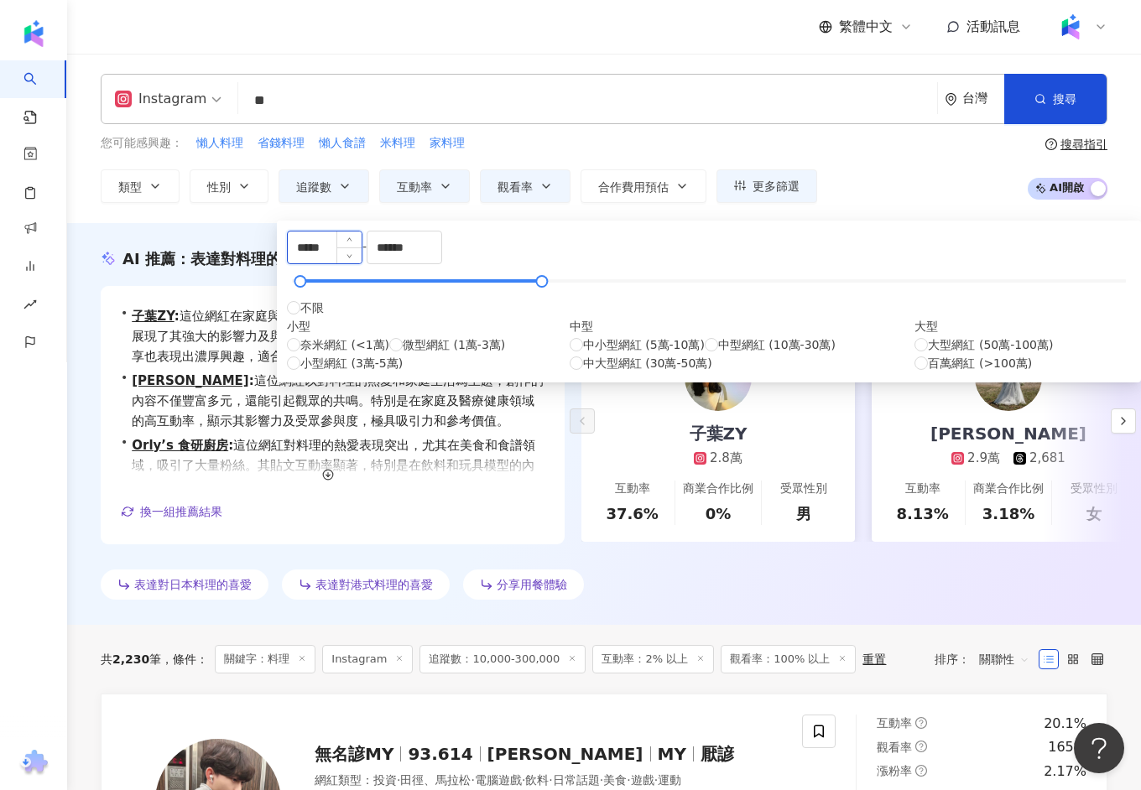
click at [361, 263] on input "*****" at bounding box center [325, 247] width 74 height 32
type input "******"
click at [87, 454] on div "AI 推薦 ： 表達對料理的喜愛的網紅 • 子葉ZY : 這位網紅在家庭與旅遊內容上表現出色，擁有高互動率和觀看率，展現了其強大的影響力及與粉絲的良好互動，尤…" at bounding box center [603, 427] width 1073 height 358
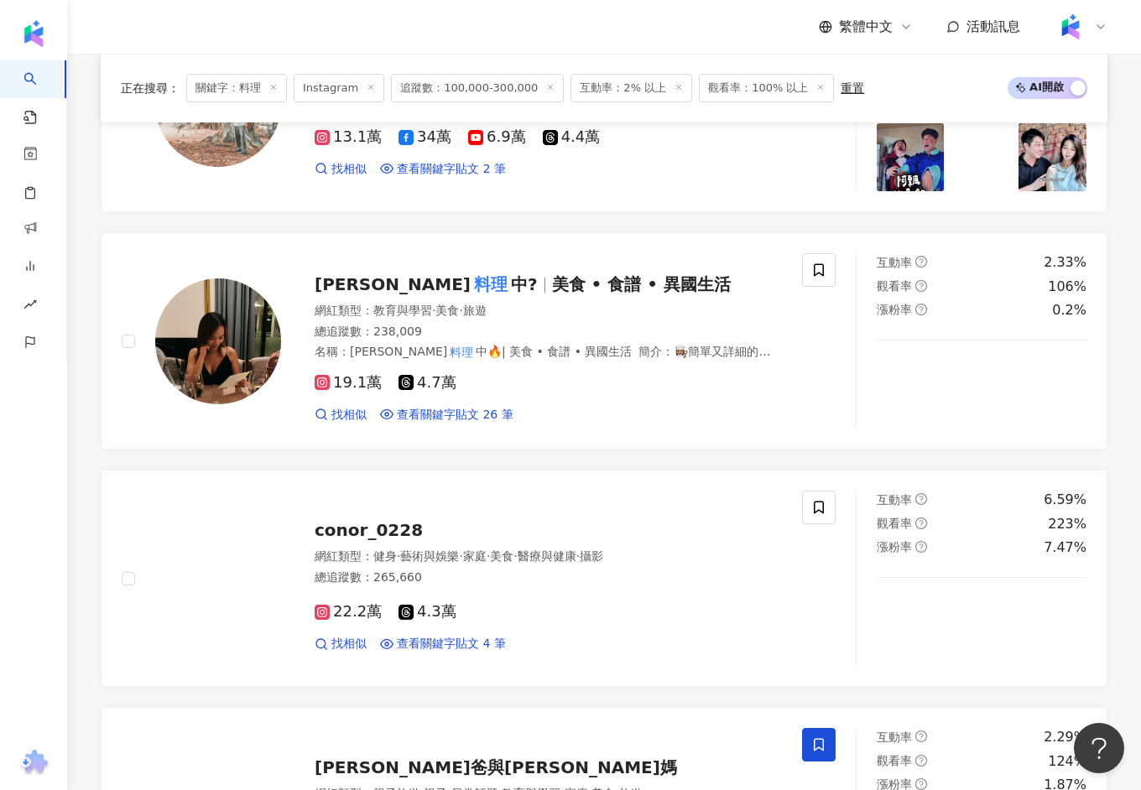
scroll to position [2035, 0]
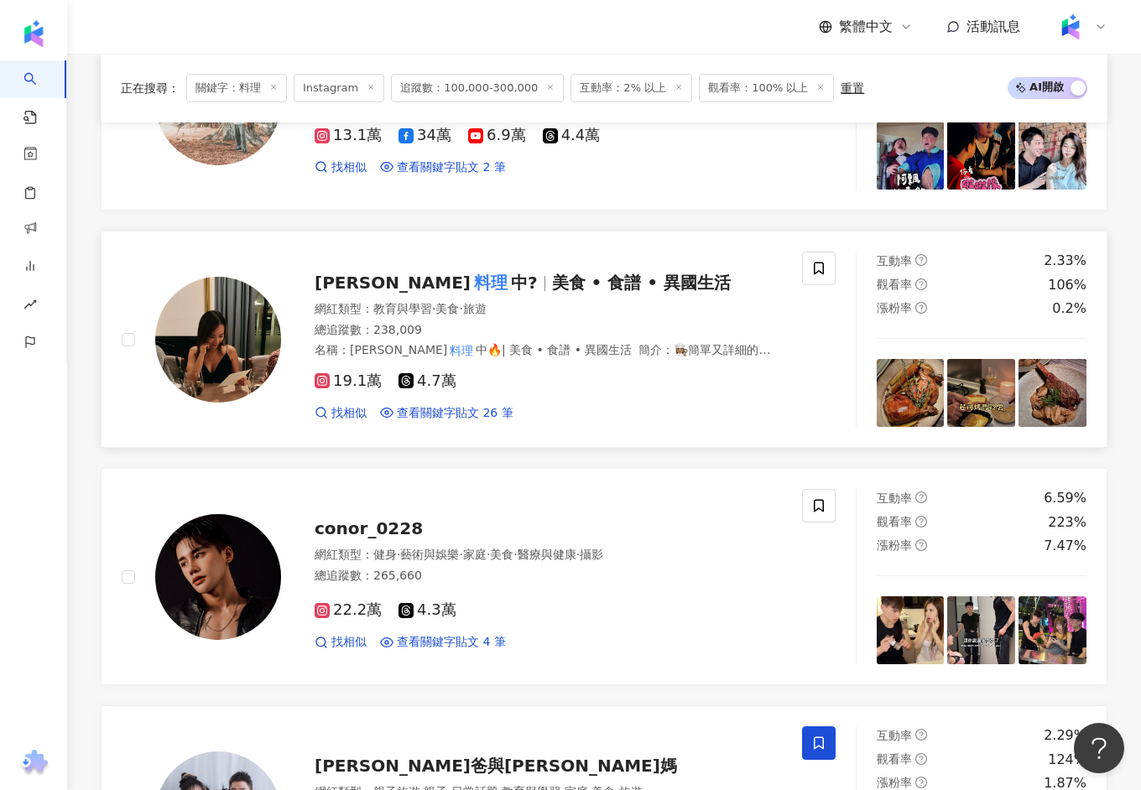
click at [432, 278] on span "Laura 料理 中?" at bounding box center [432, 283] width 237 height 20
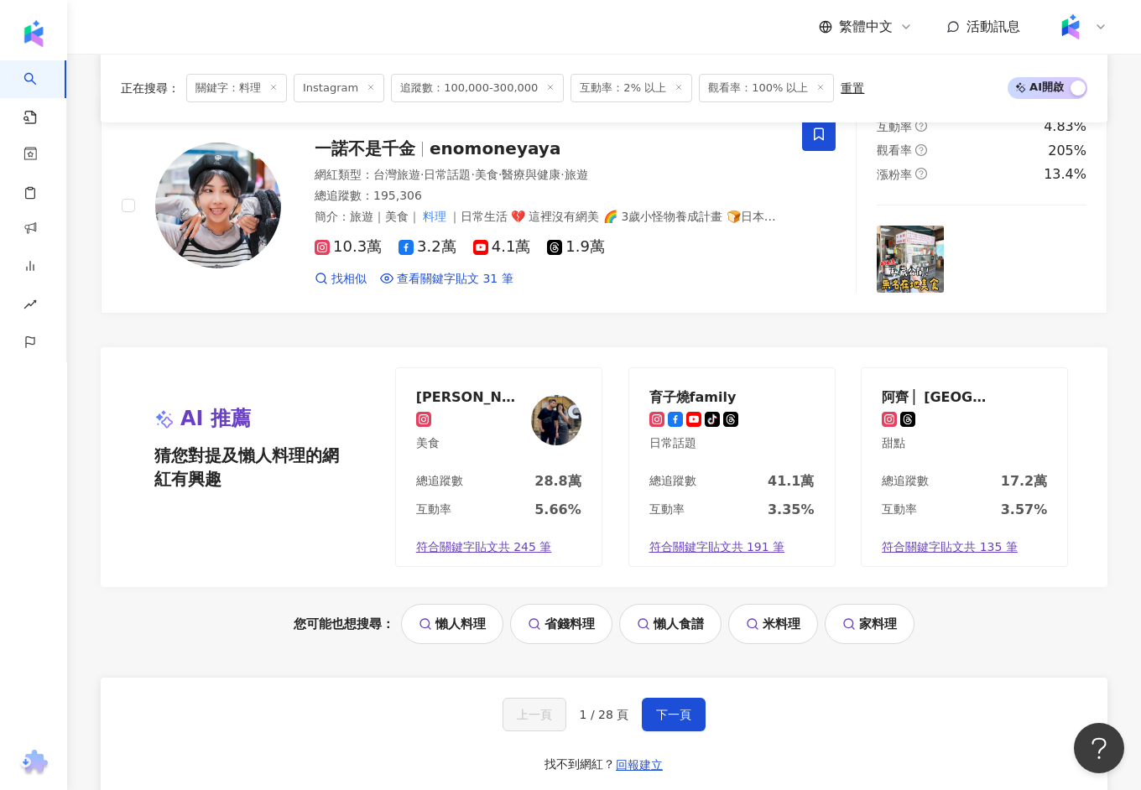
scroll to position [2885, 0]
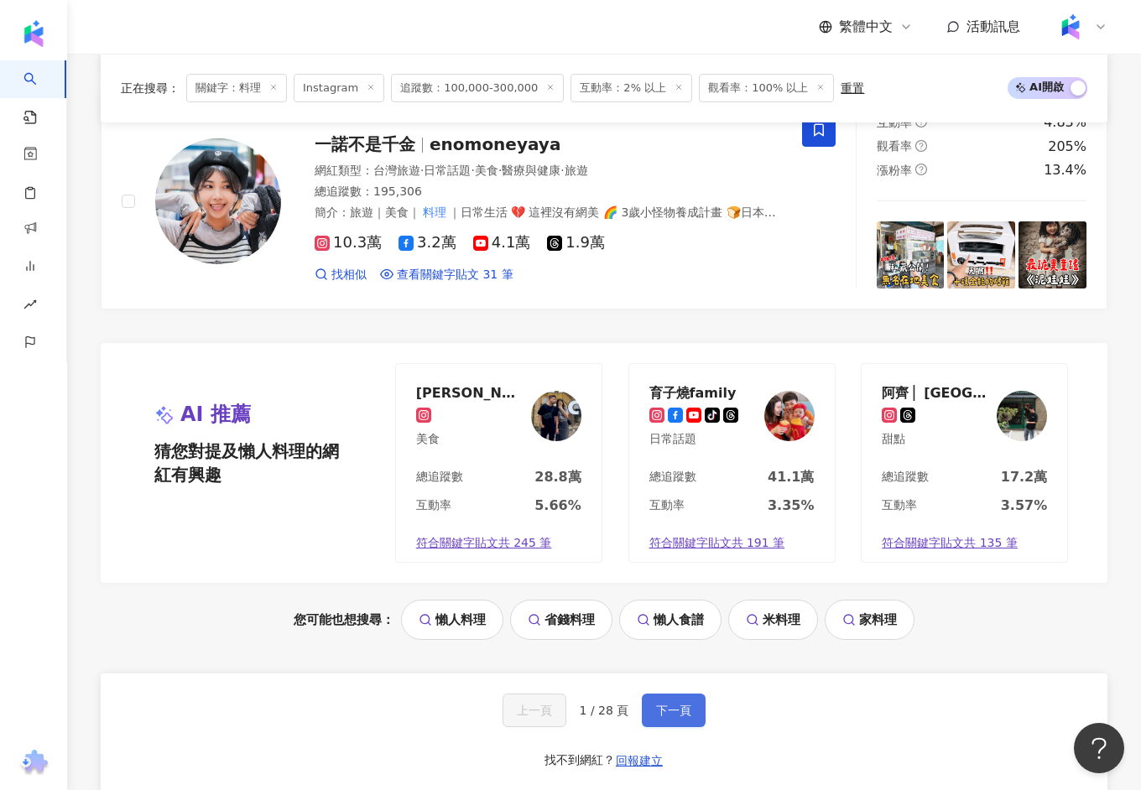
click at [657, 694] on button "下一頁" at bounding box center [674, 711] width 64 height 34
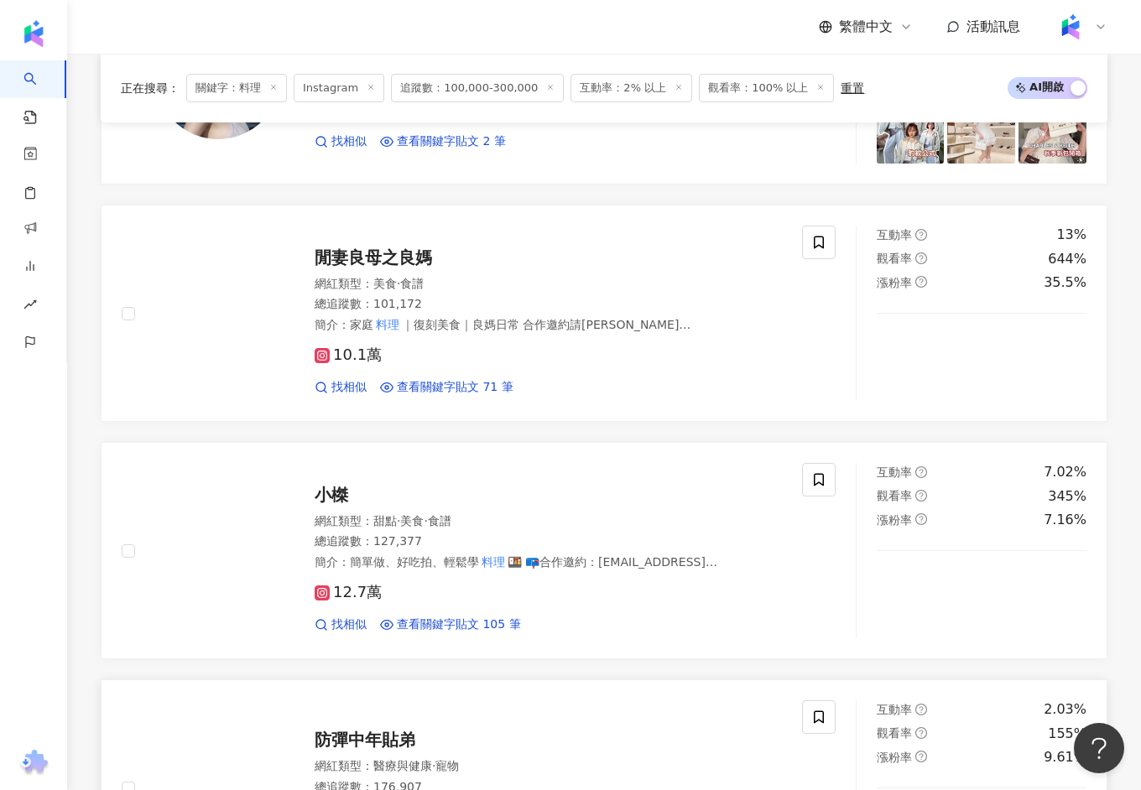
scroll to position [2254, 0]
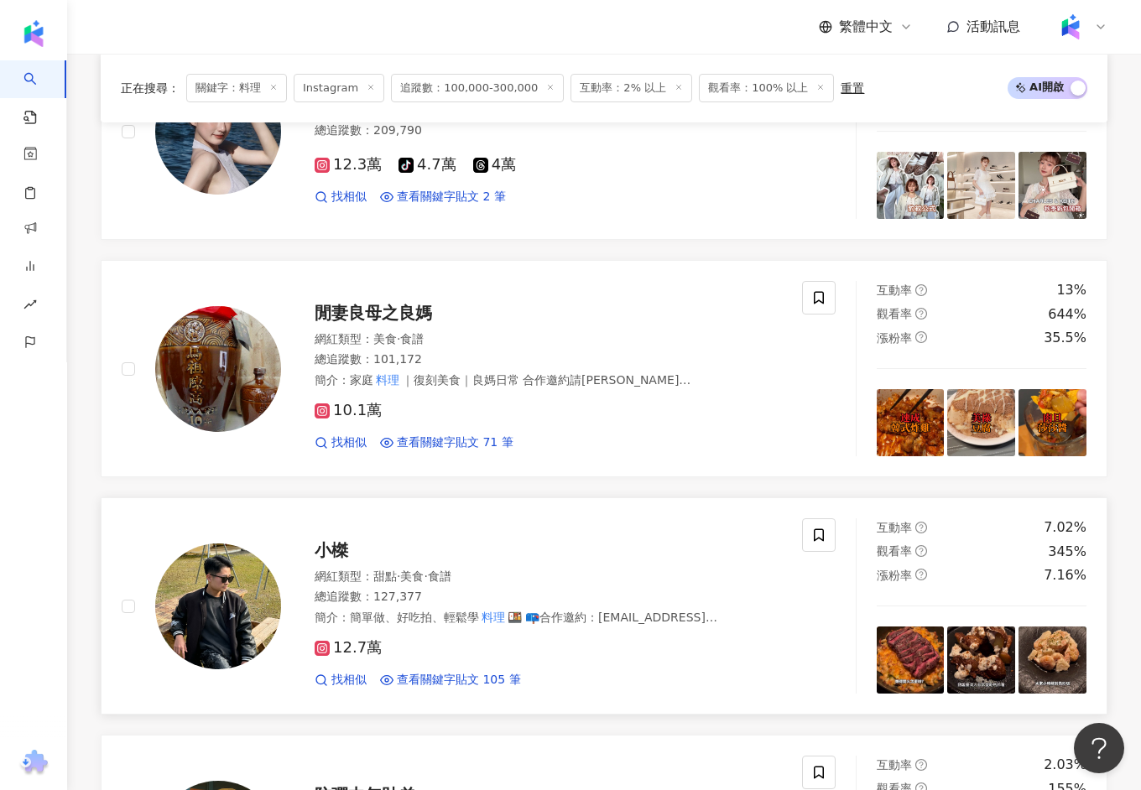
click at [340, 540] on span "小榤" at bounding box center [331, 550] width 34 height 20
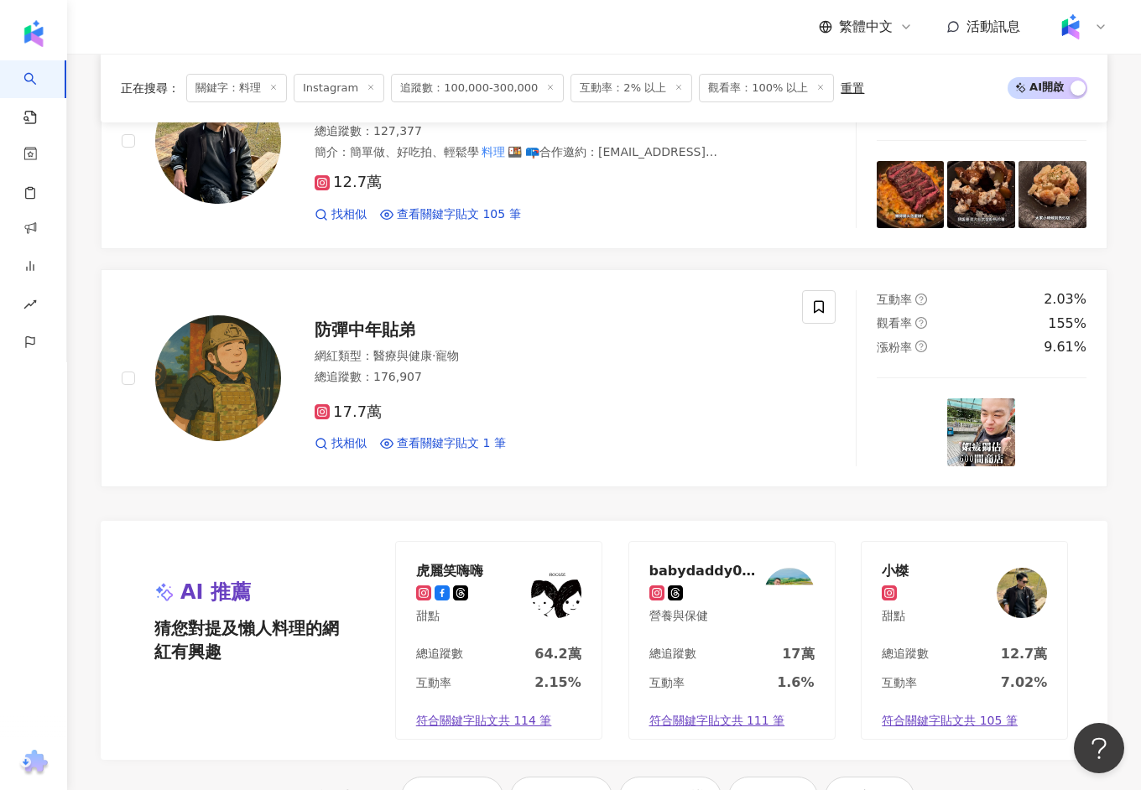
scroll to position [3104, 0]
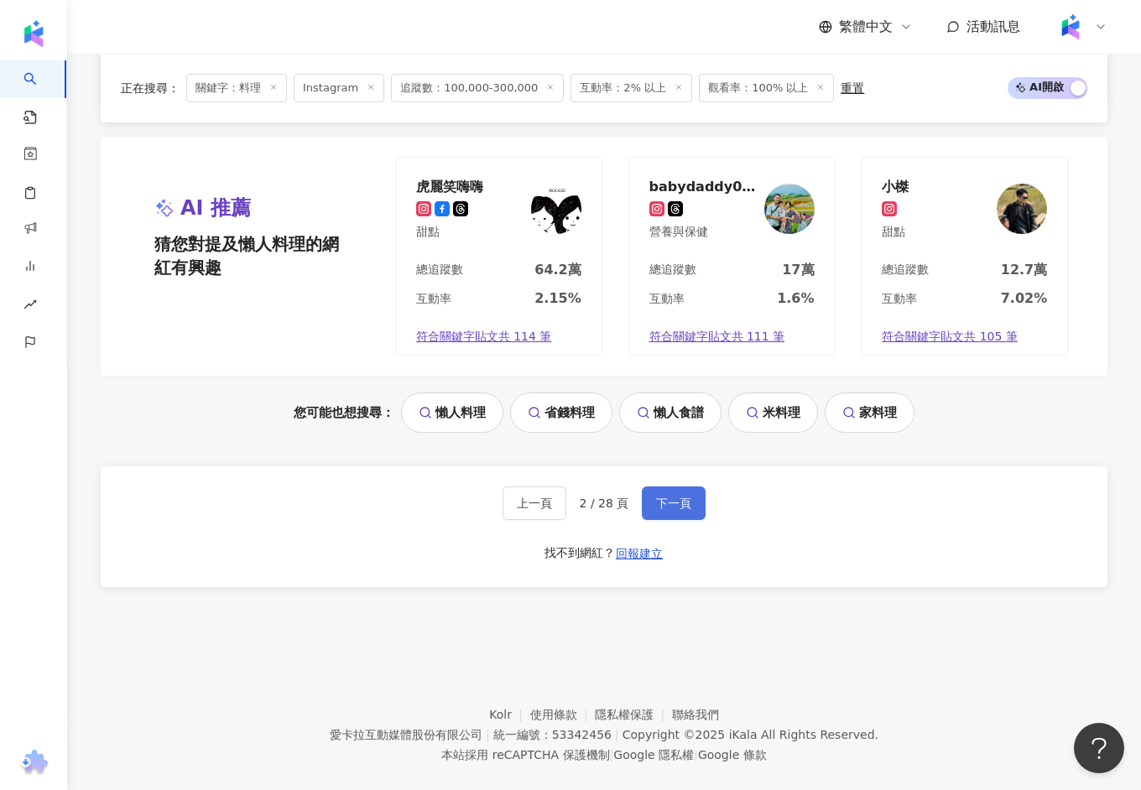
click at [662, 496] on span "下一頁" at bounding box center [673, 502] width 35 height 13
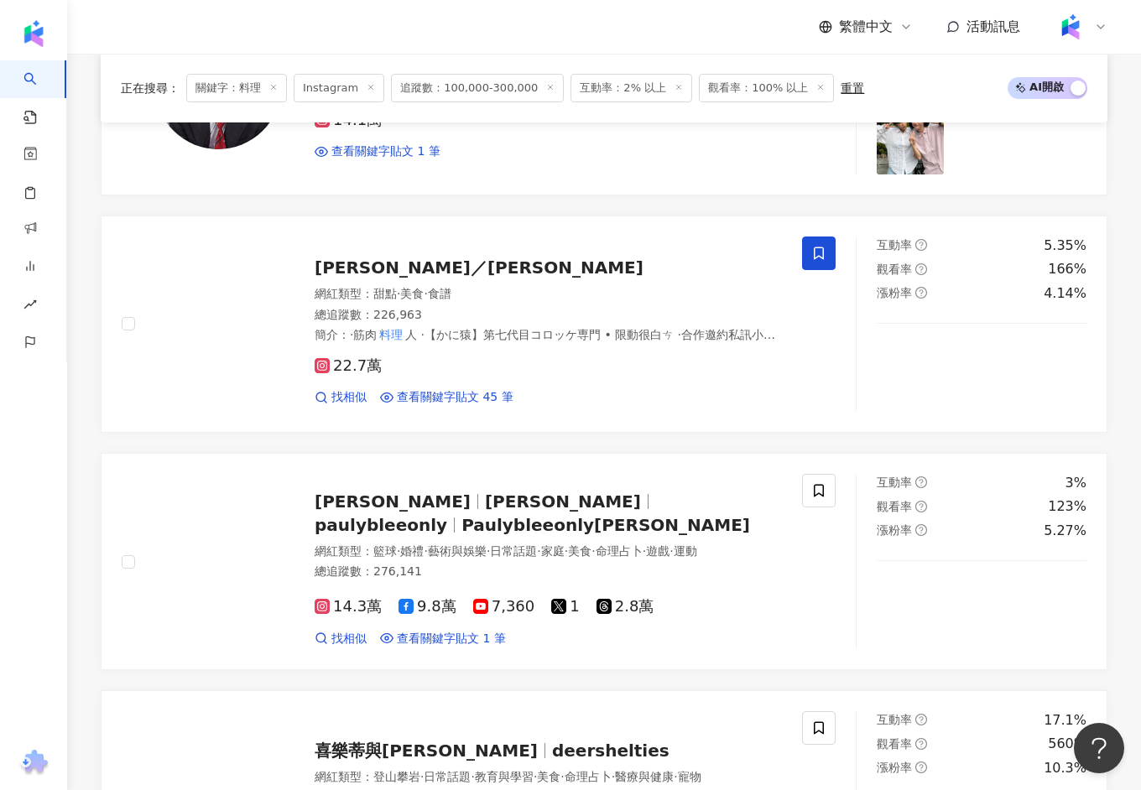
scroll to position [862, 0]
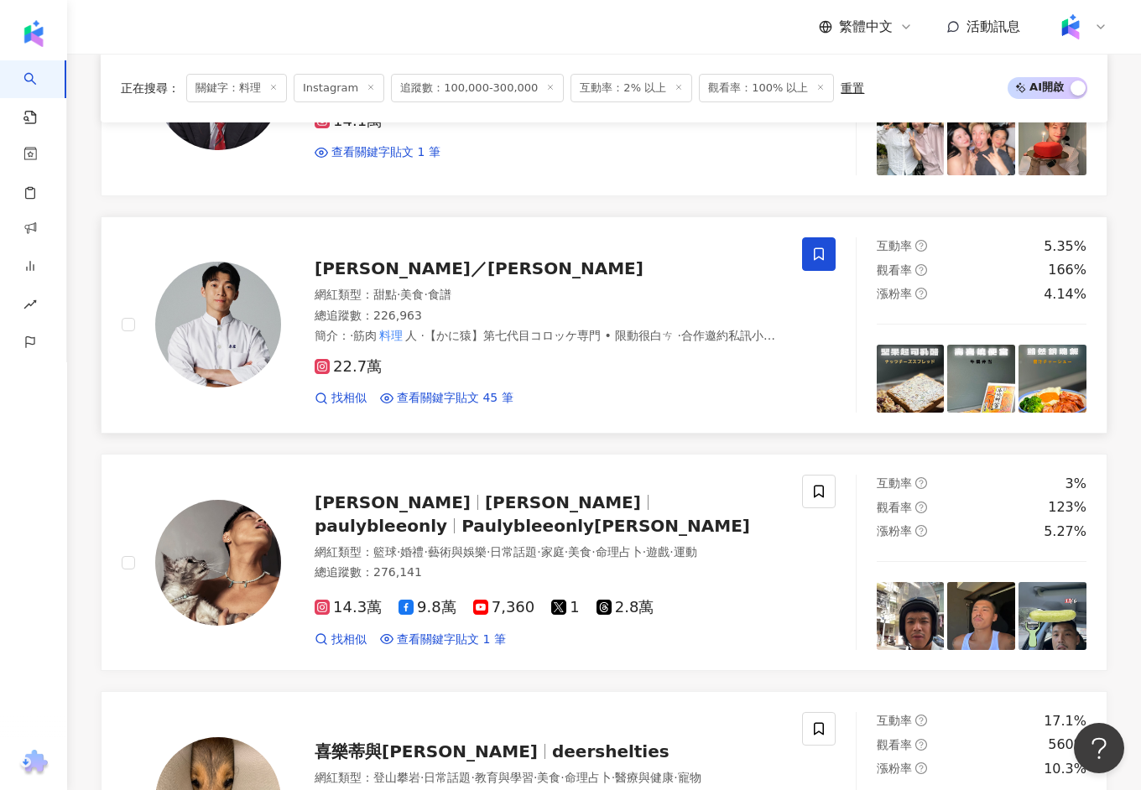
click at [377, 258] on span "[PERSON_NAME]／[PERSON_NAME]" at bounding box center [478, 268] width 329 height 20
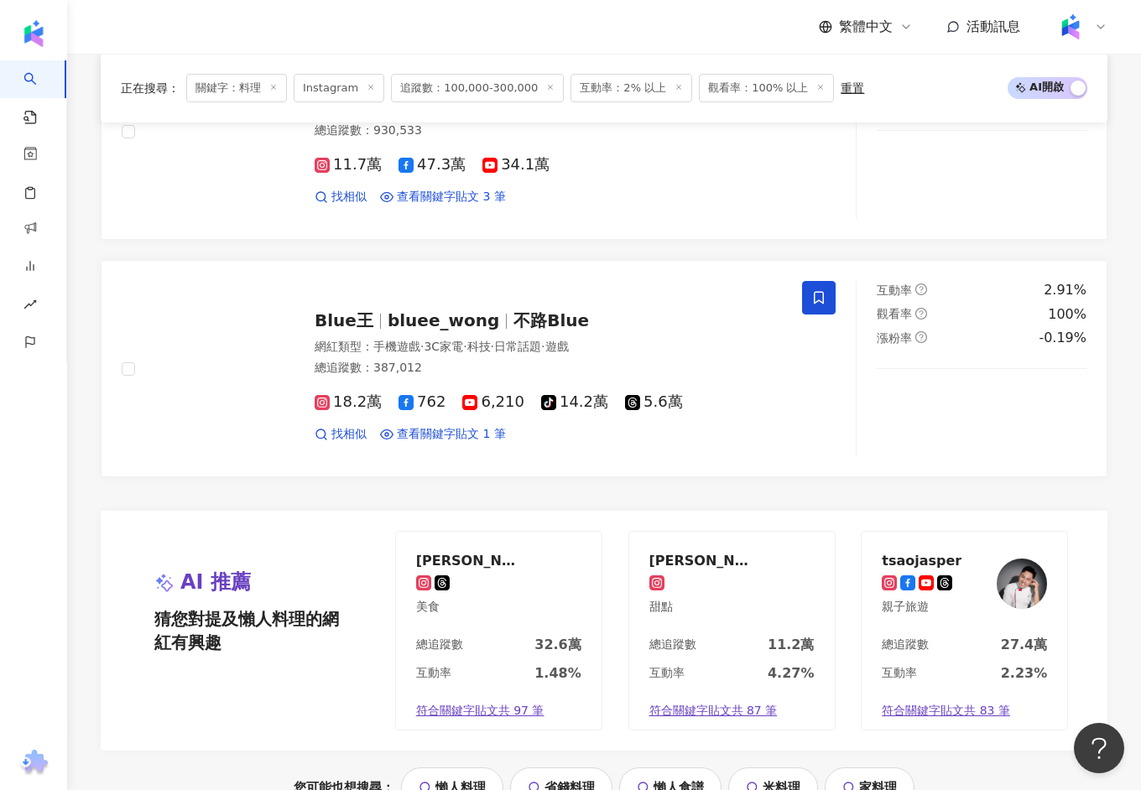
scroll to position [3104, 0]
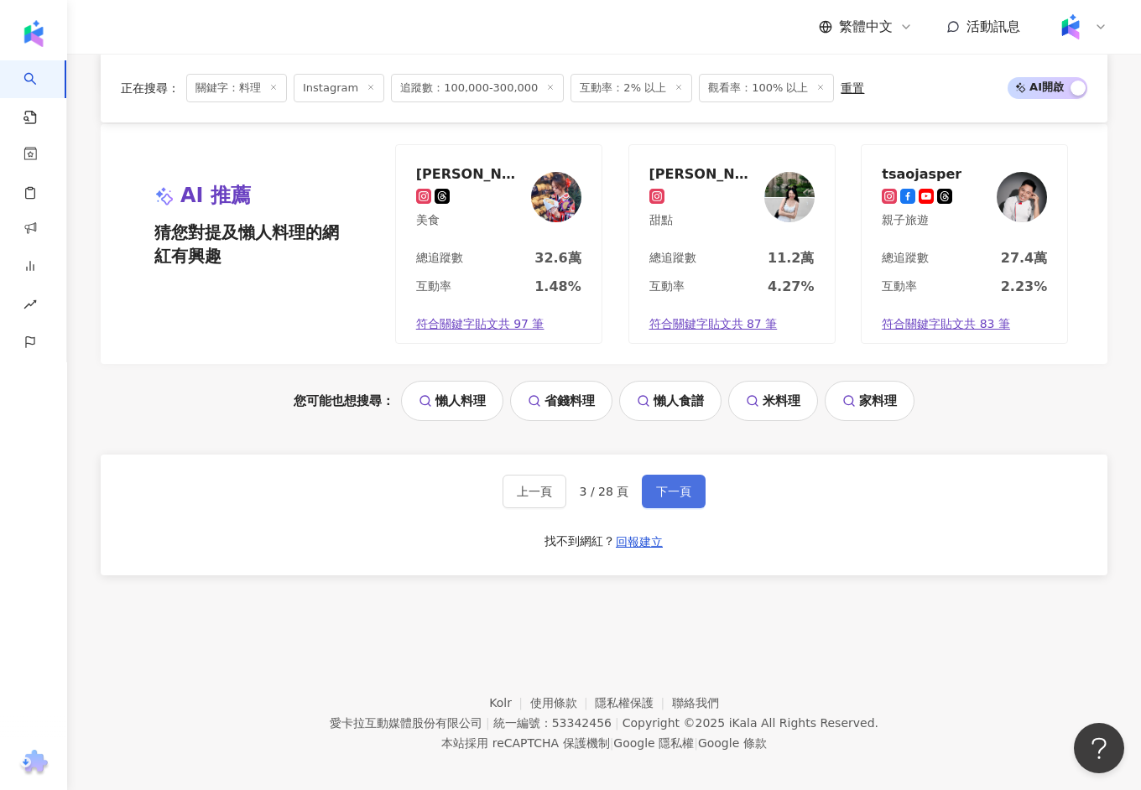
click at [670, 485] on button "下一頁" at bounding box center [674, 492] width 64 height 34
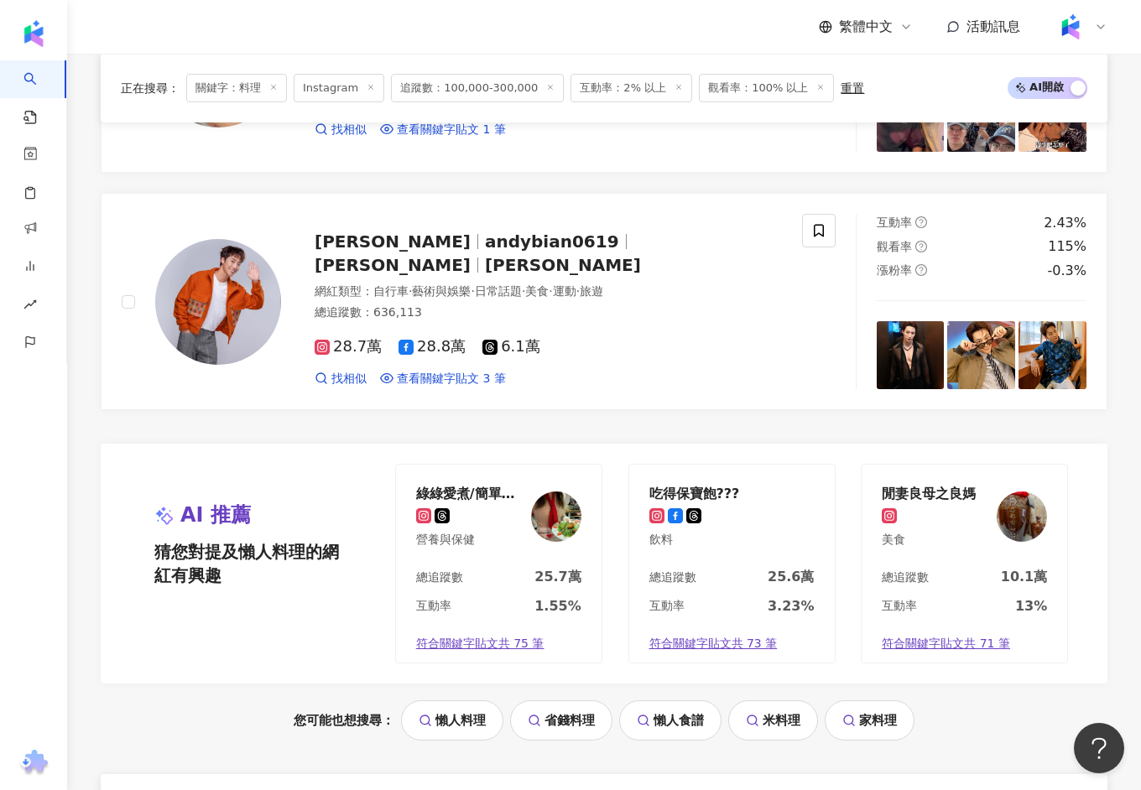
scroll to position [2963, 0]
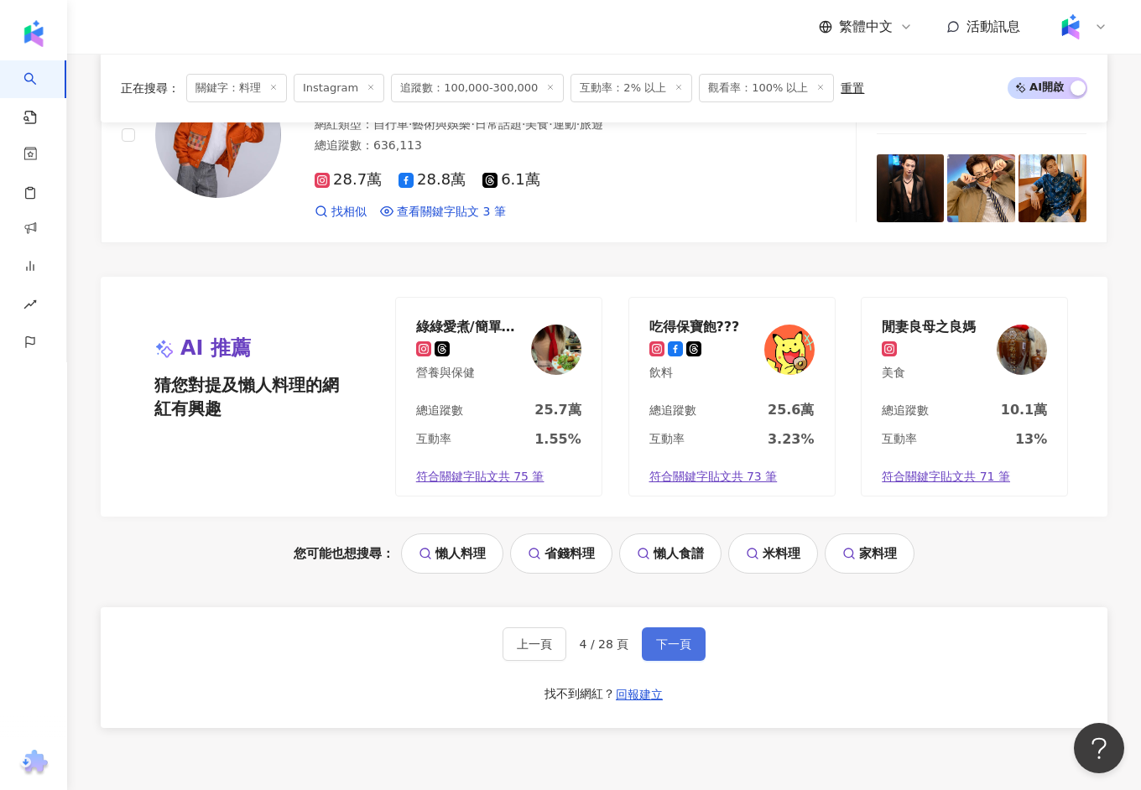
click at [652, 632] on button "下一頁" at bounding box center [674, 644] width 64 height 34
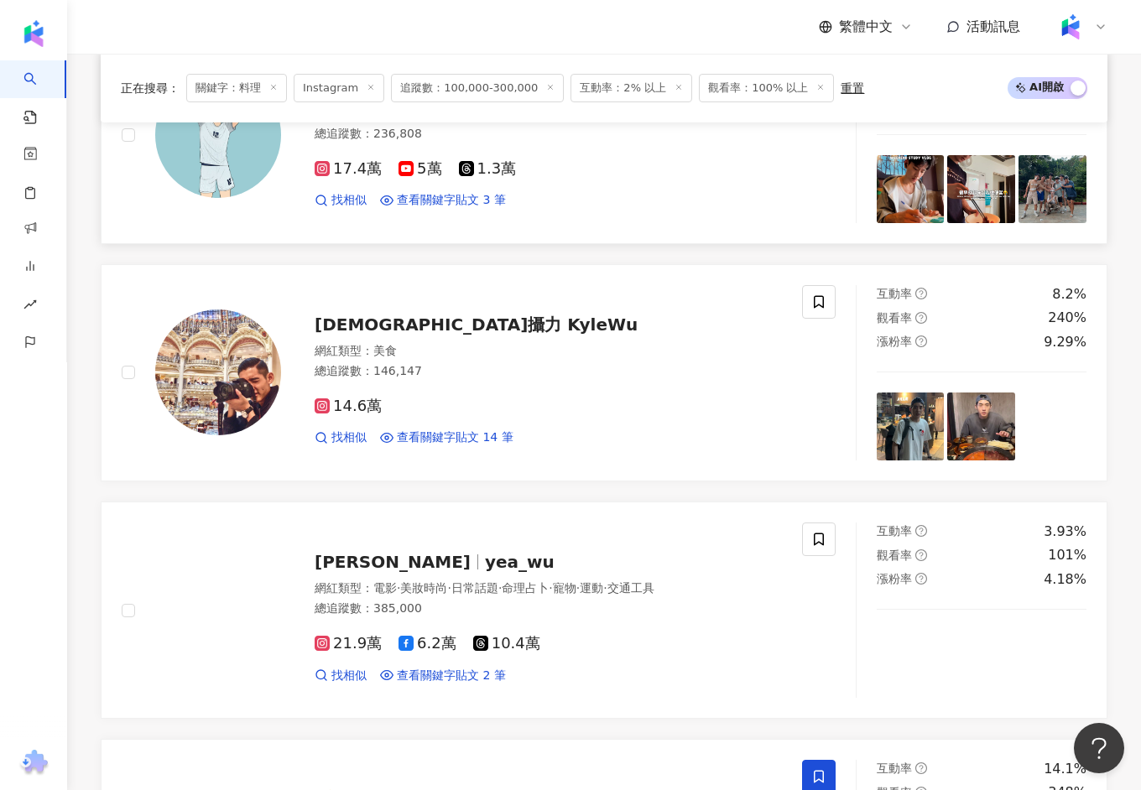
scroll to position [729, 0]
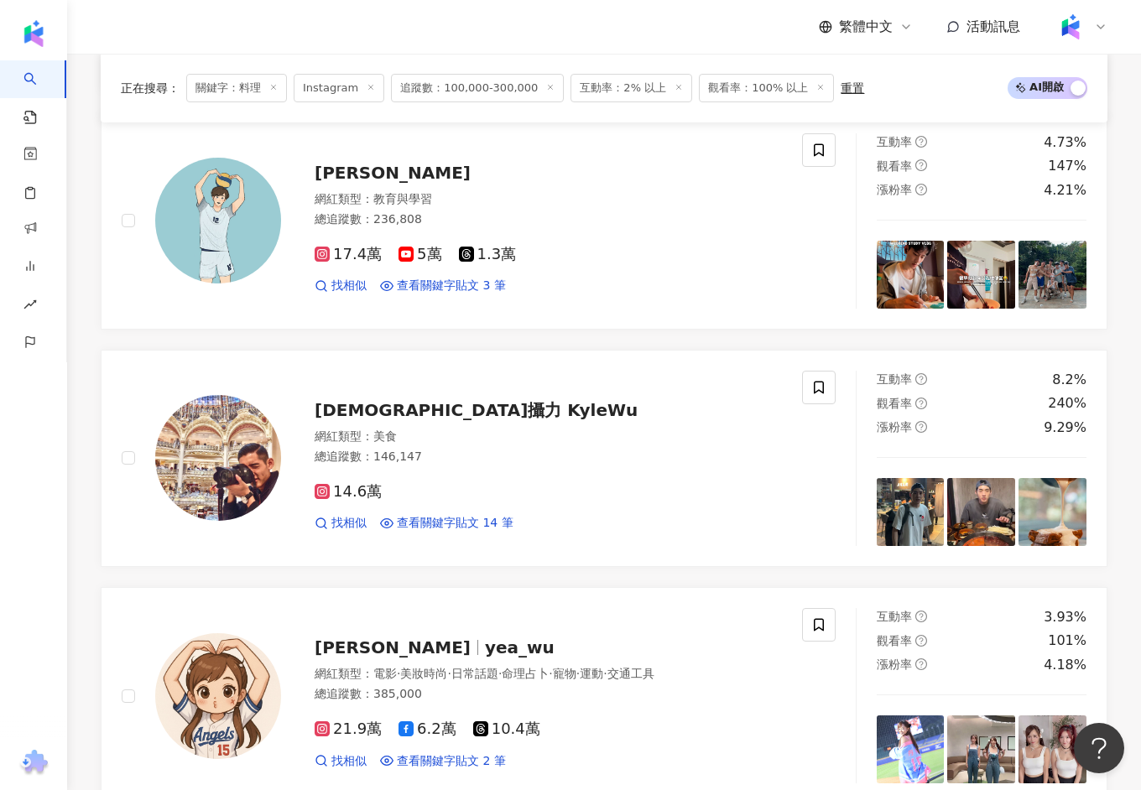
click at [266, 86] on span "關鍵字：料理" at bounding box center [236, 88] width 101 height 29
click at [271, 86] on icon at bounding box center [273, 87] width 8 height 8
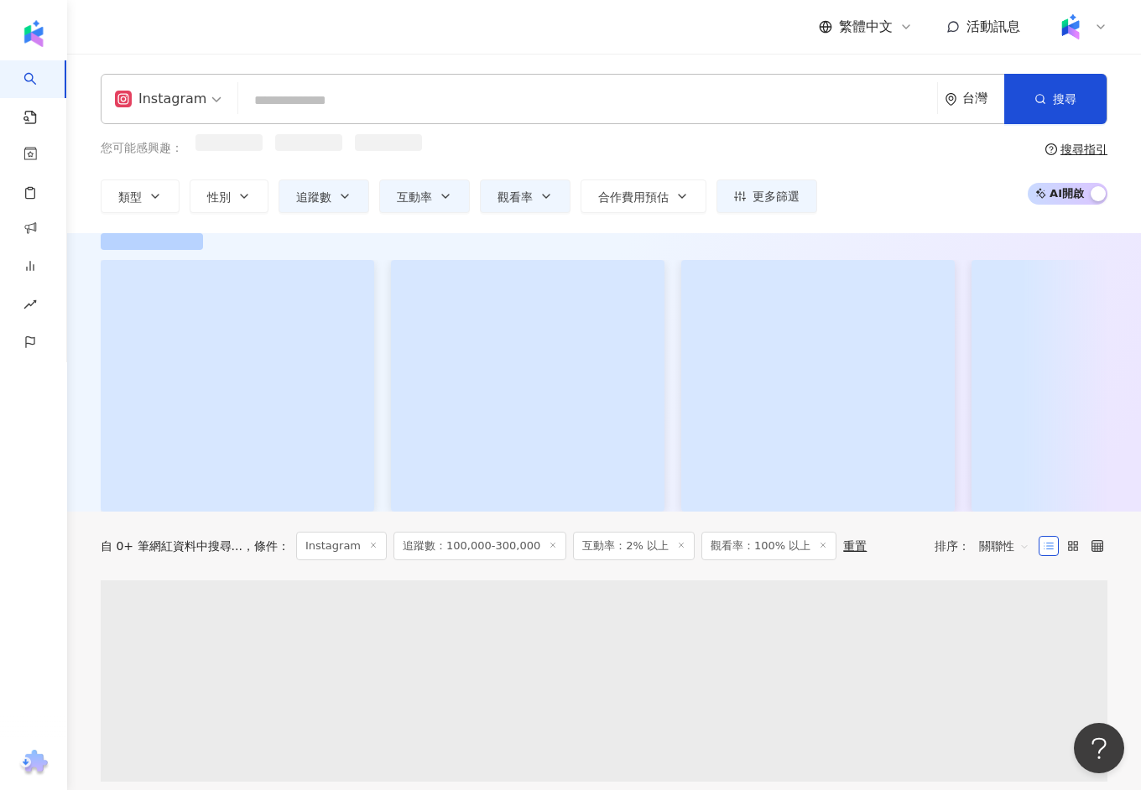
click at [309, 101] on input "search" at bounding box center [587, 101] width 685 height 32
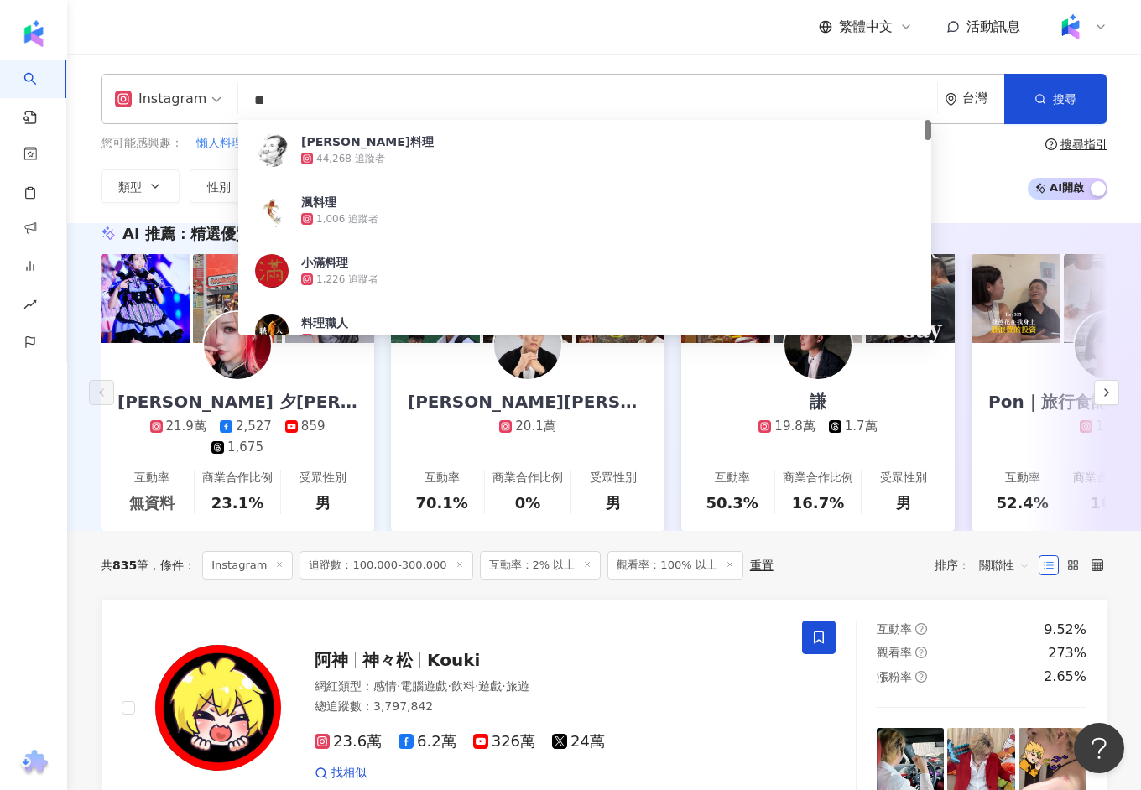
type input "*"
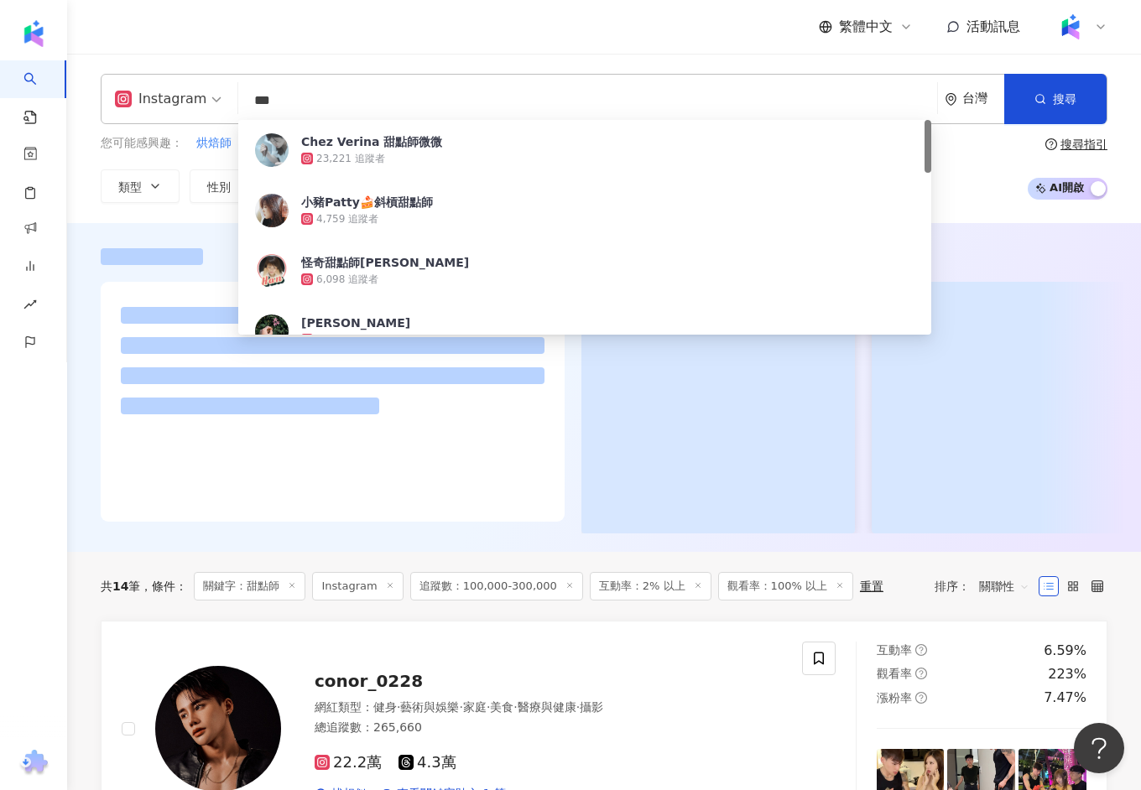
click at [96, 273] on div at bounding box center [603, 390] width 1073 height 285
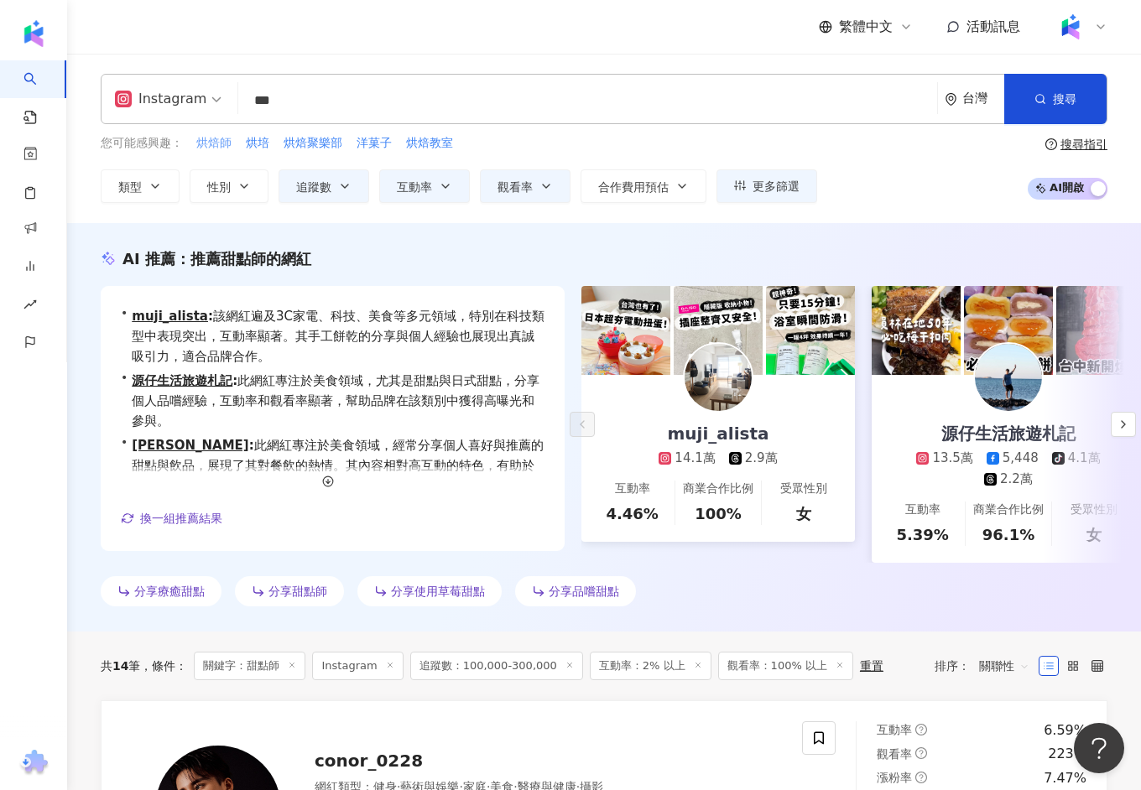
click at [223, 143] on span "烘焙師" at bounding box center [213, 143] width 35 height 17
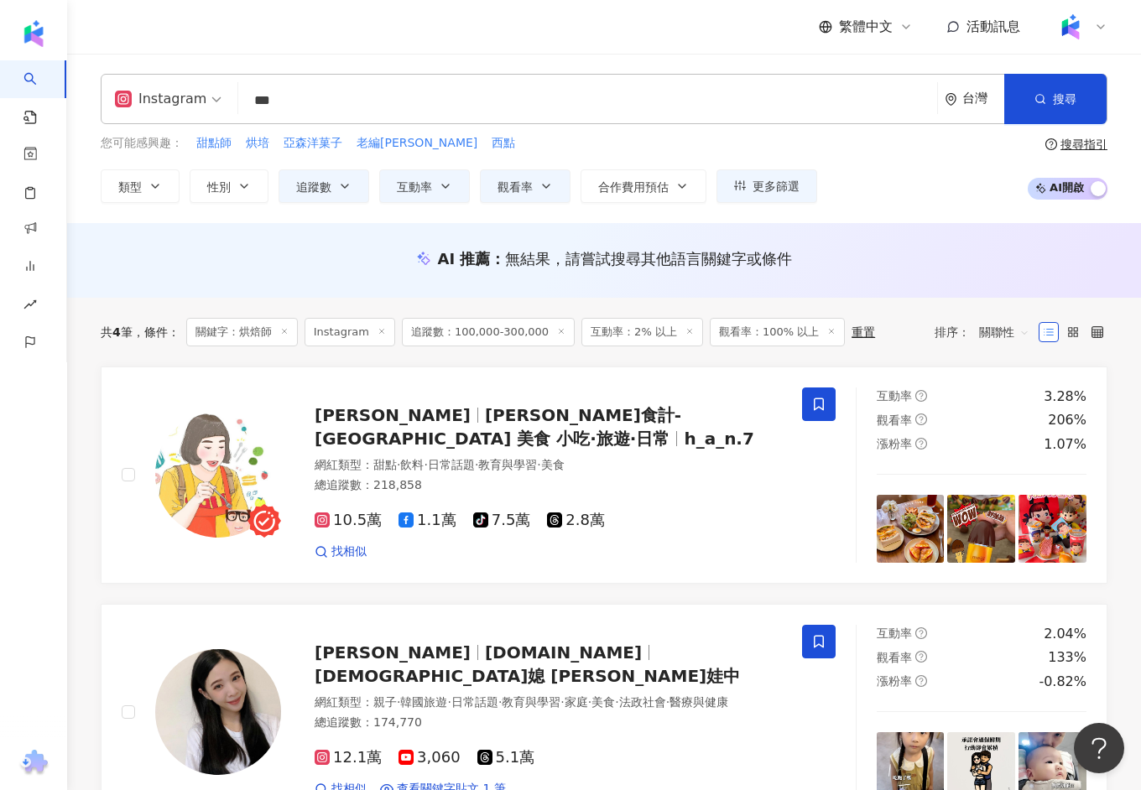
click at [306, 102] on input "***" at bounding box center [587, 101] width 685 height 32
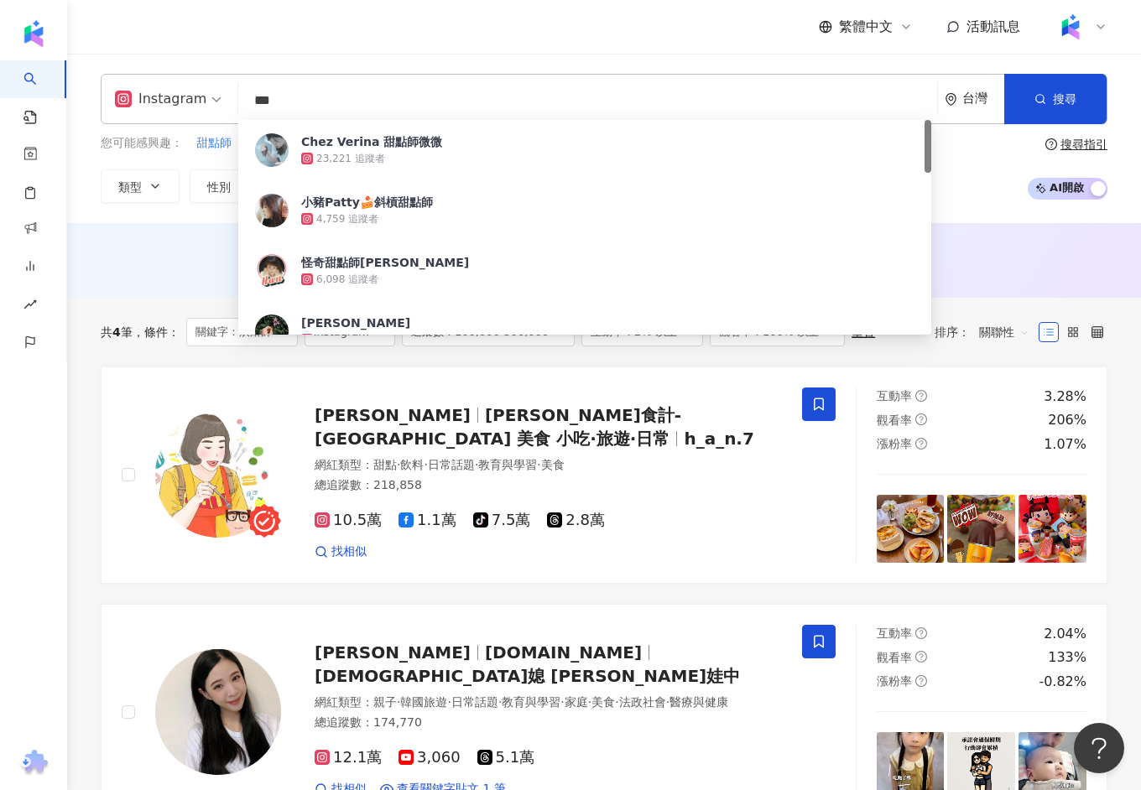
click at [306, 102] on input "***" at bounding box center [587, 101] width 685 height 32
type input "*"
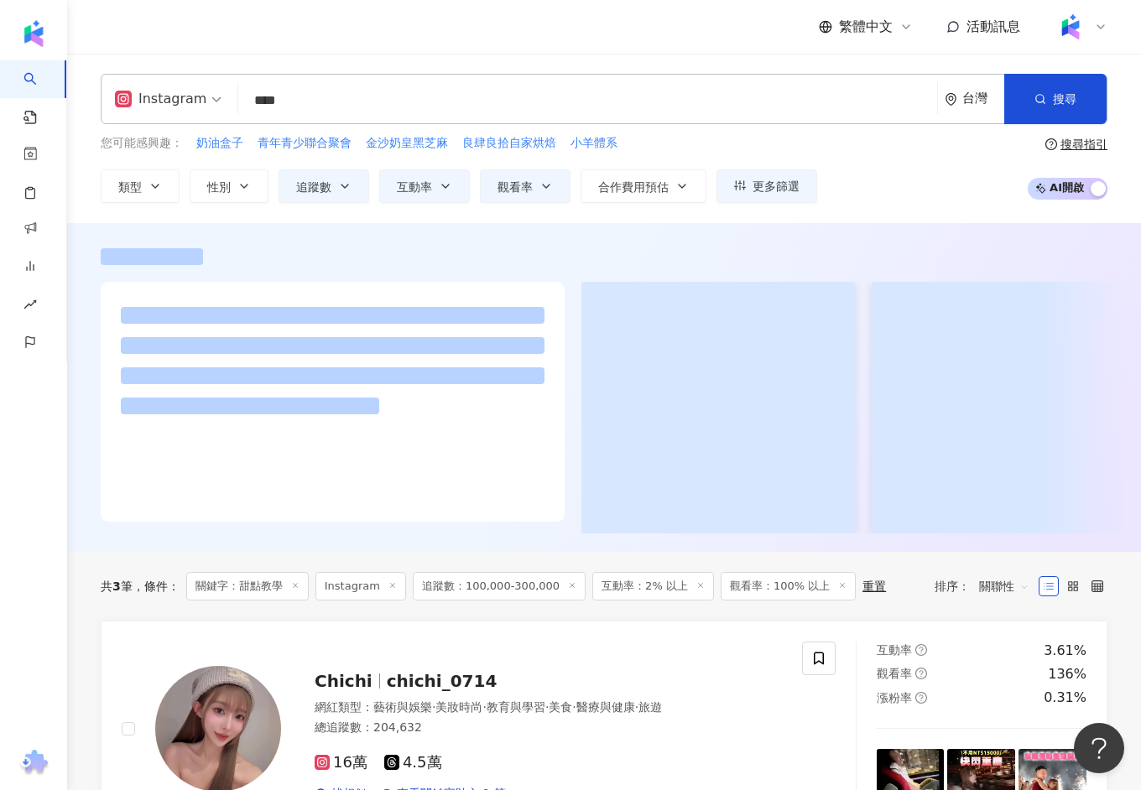
click at [115, 209] on div "Instagram 甜點教學 **** 台灣 搜尋 f156f782-4be4-478b-be63-4cd04de1d4e9 0385dba6-86dd-41…" at bounding box center [603, 138] width 1073 height 169
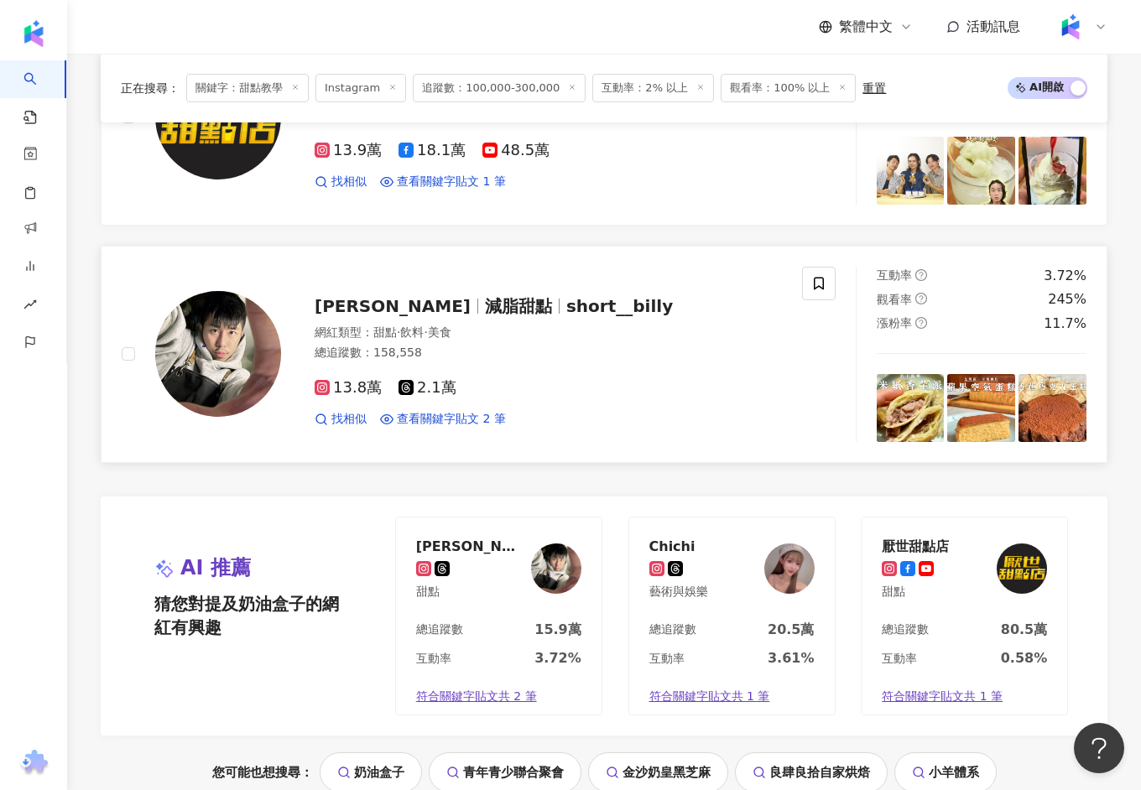
scroll to position [866, 0]
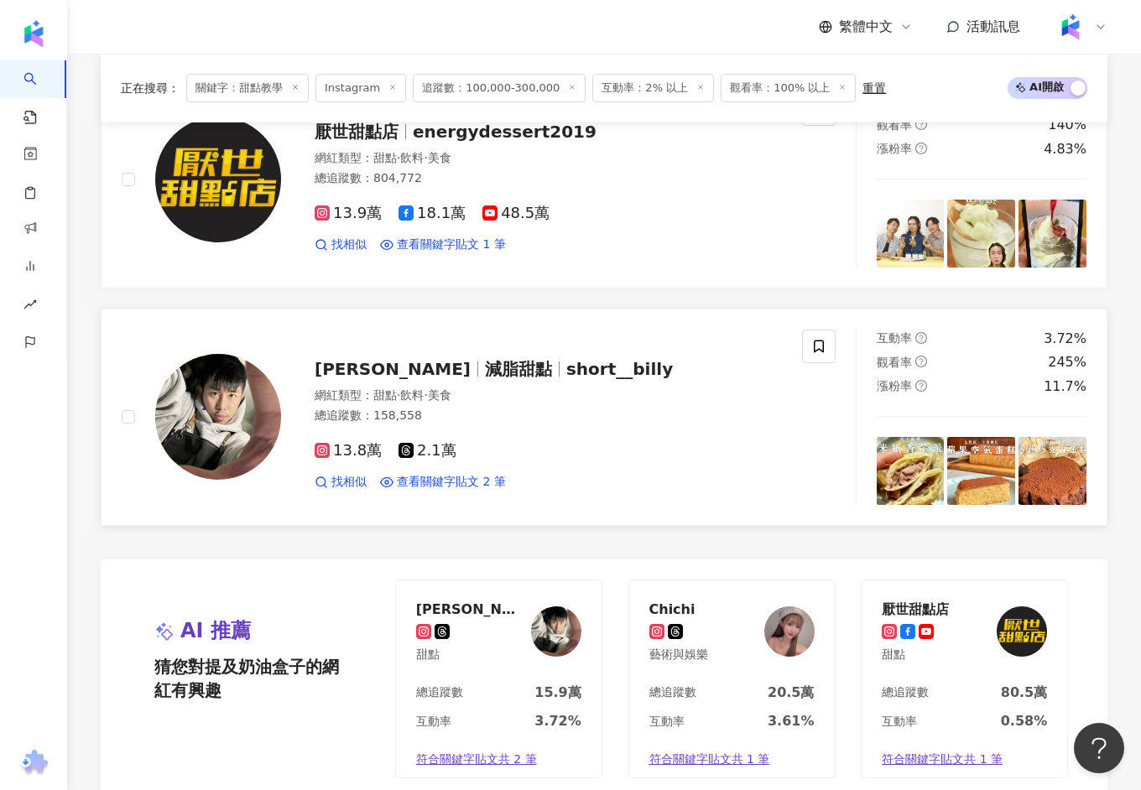
click at [485, 359] on span "減脂甜點" at bounding box center [518, 369] width 67 height 20
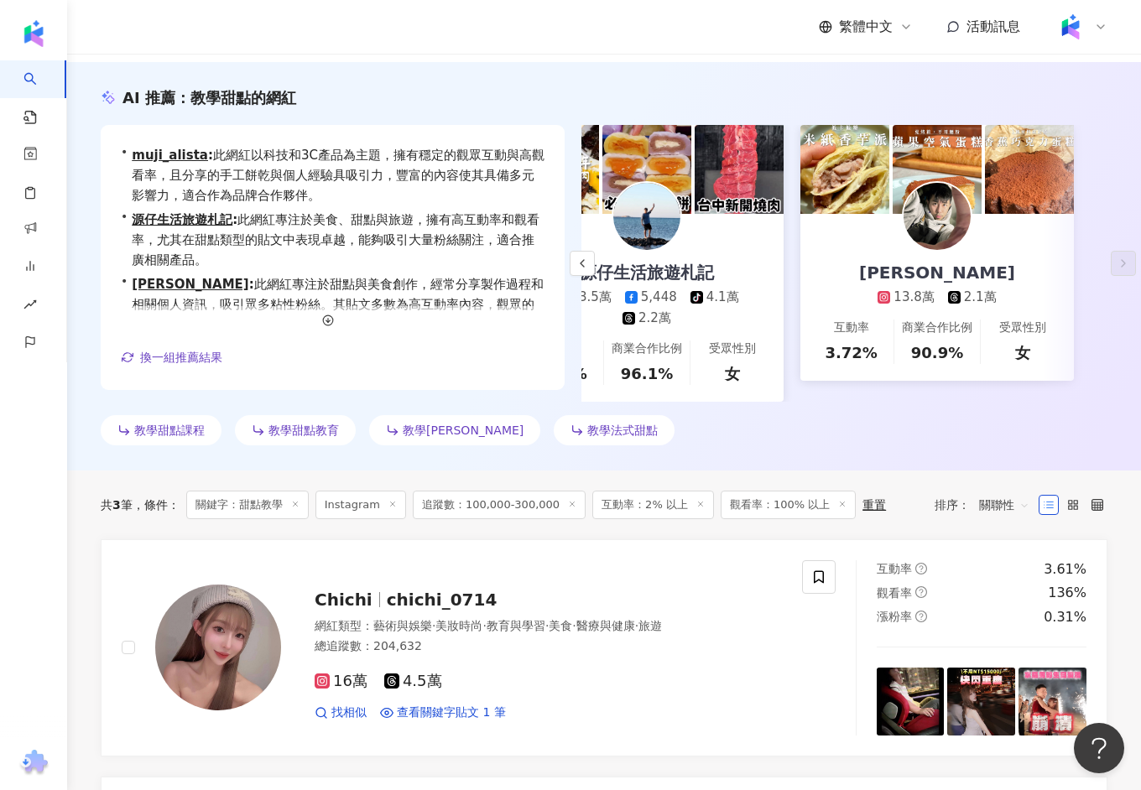
scroll to position [0, 0]
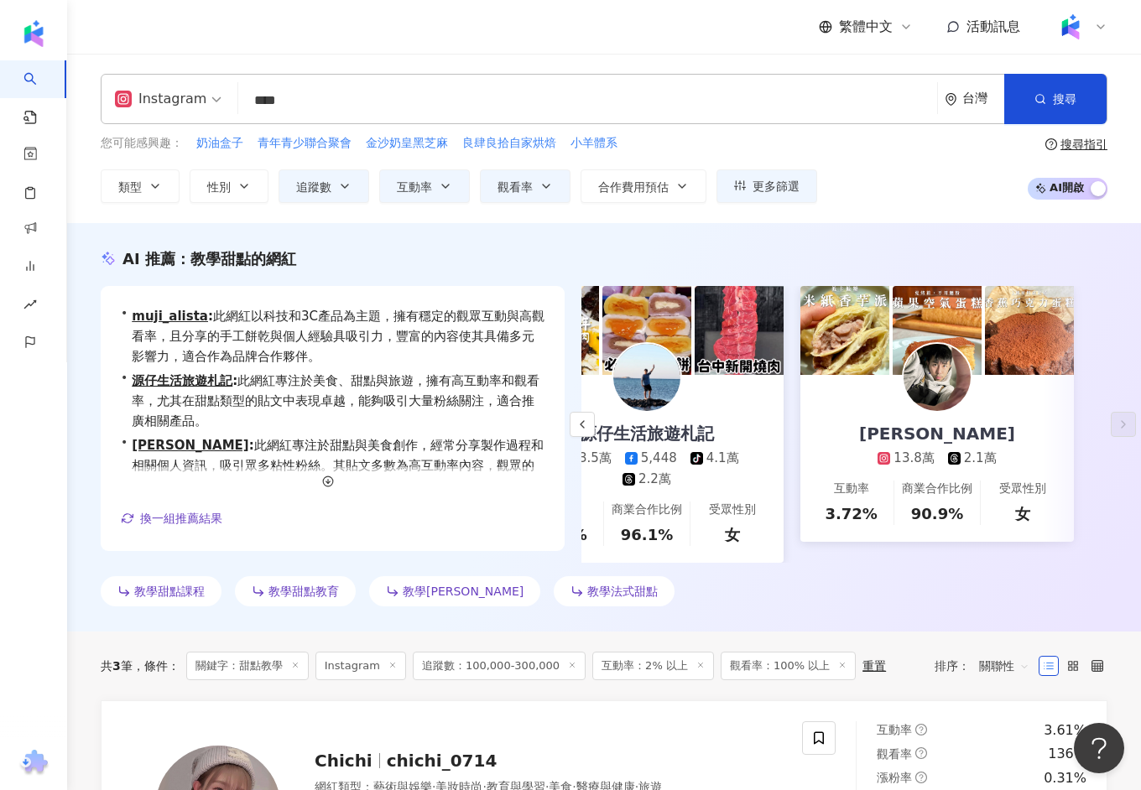
click at [323, 100] on input "****" at bounding box center [587, 101] width 685 height 32
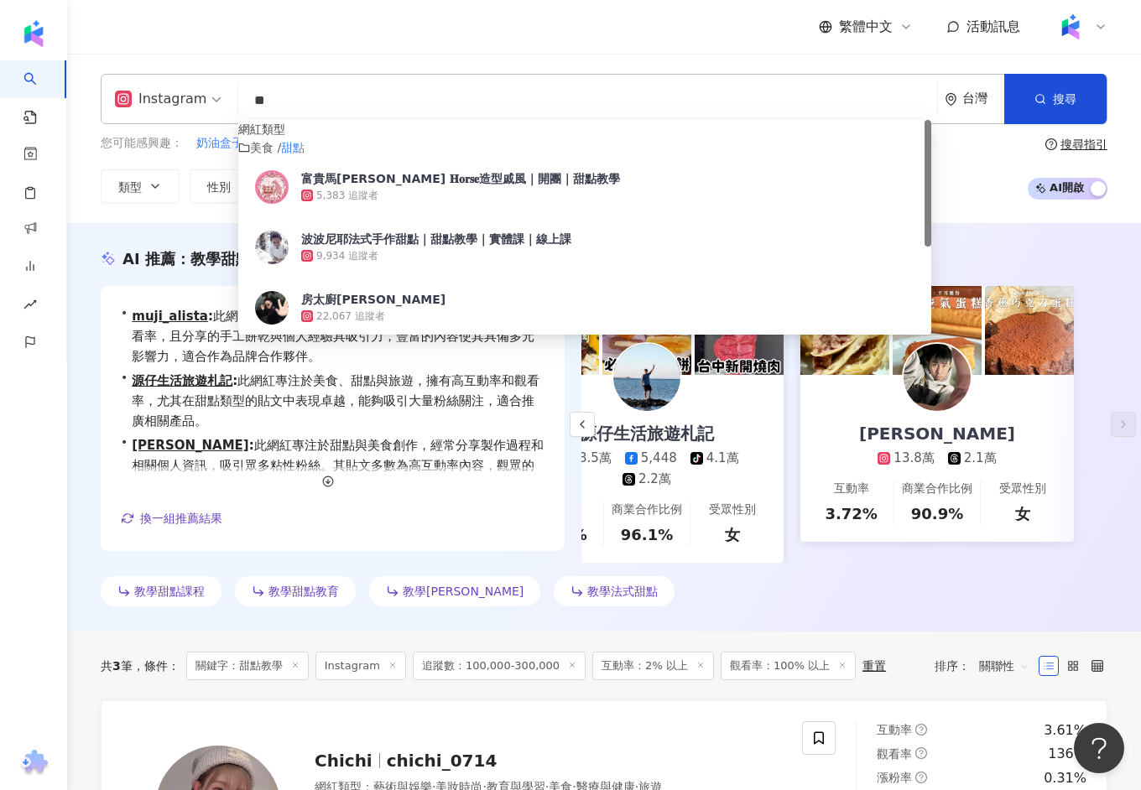
type input "*"
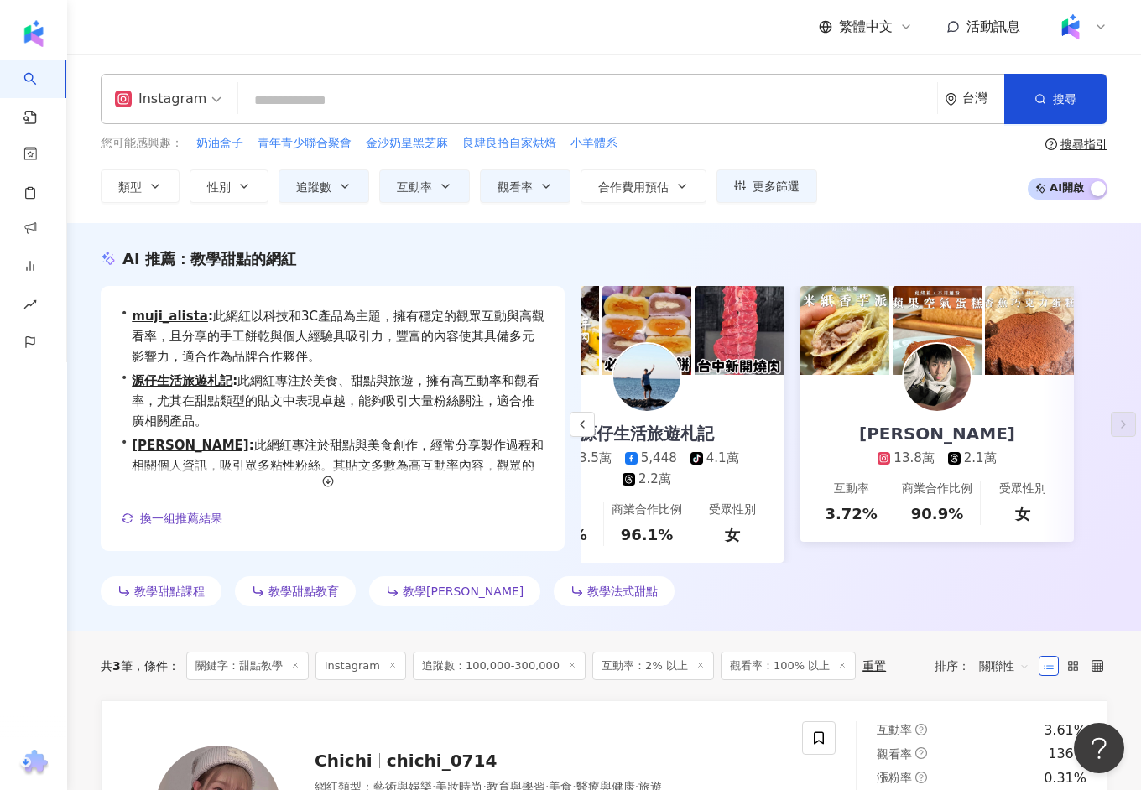
click at [441, 106] on input "search" at bounding box center [587, 101] width 685 height 32
type input "**"
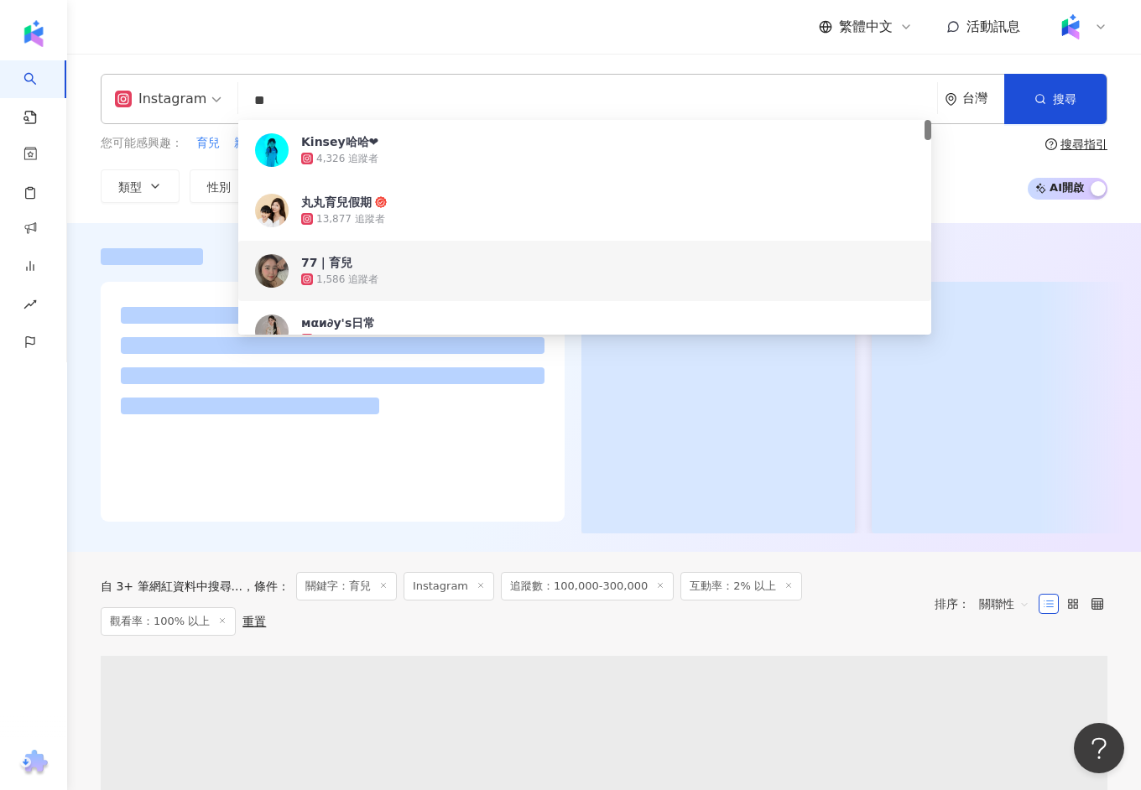
click at [85, 266] on div at bounding box center [603, 390] width 1073 height 285
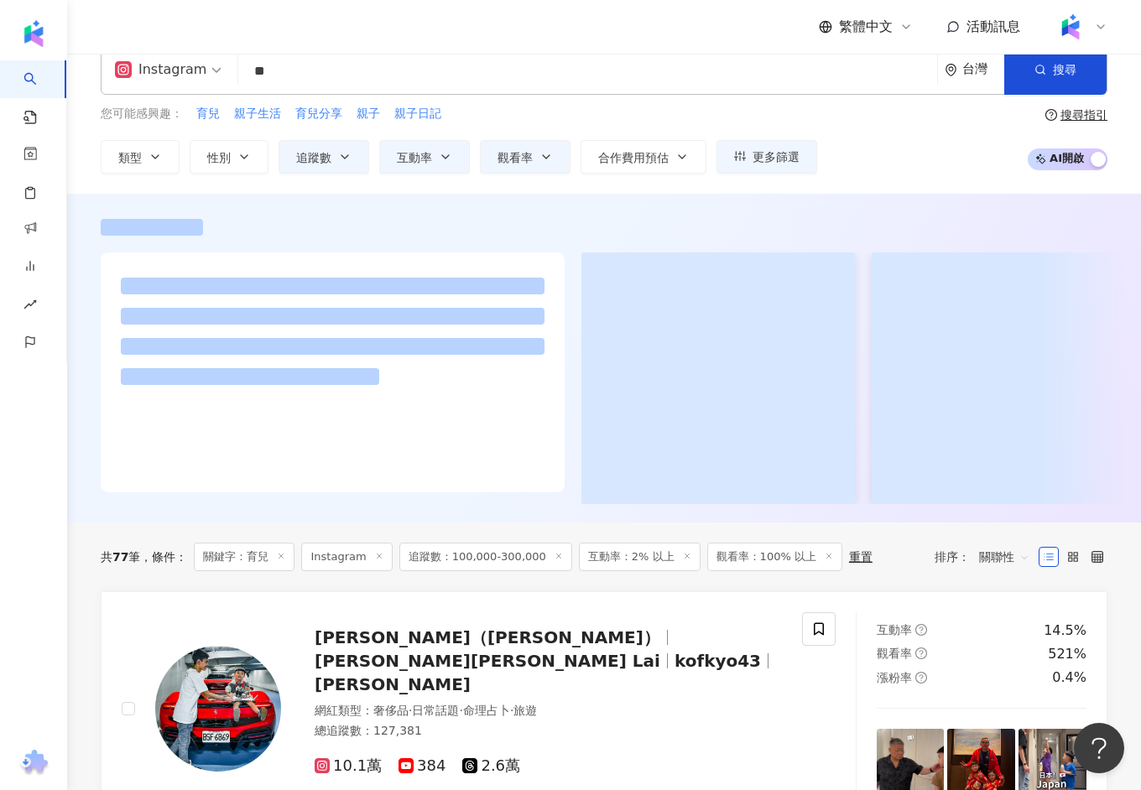
scroll to position [32, 0]
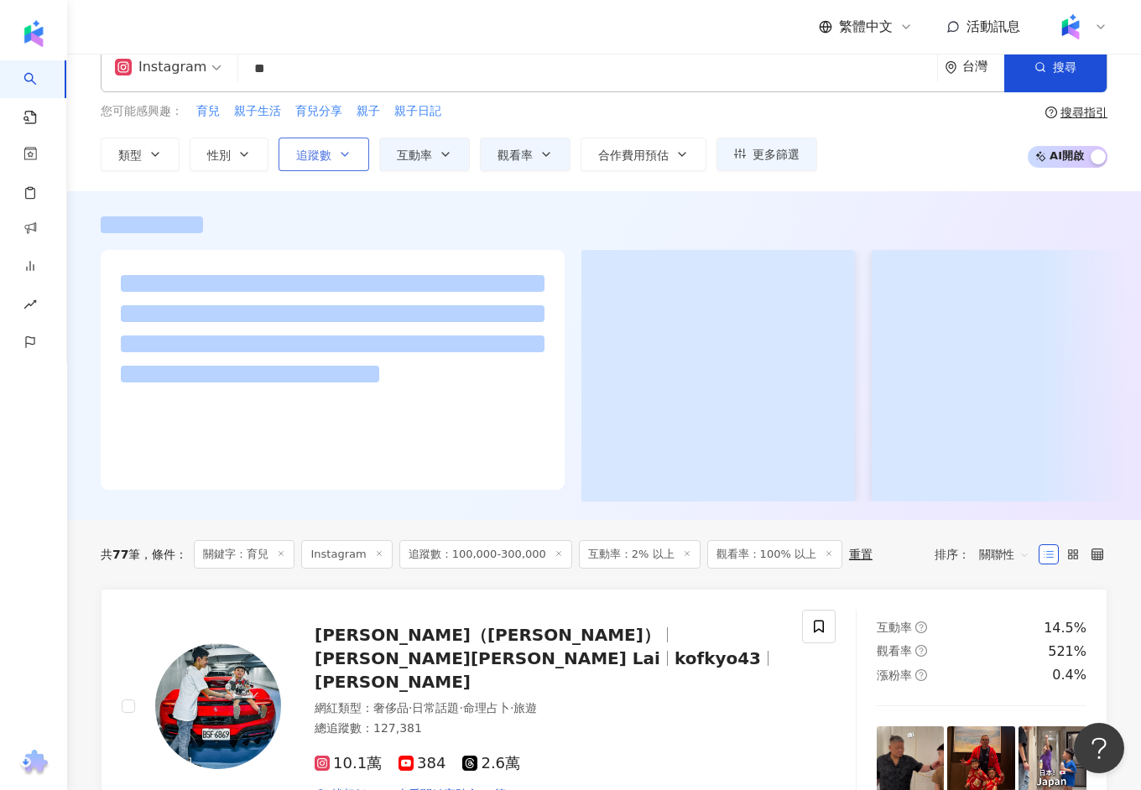
click at [304, 159] on span "追蹤數" at bounding box center [313, 154] width 35 height 13
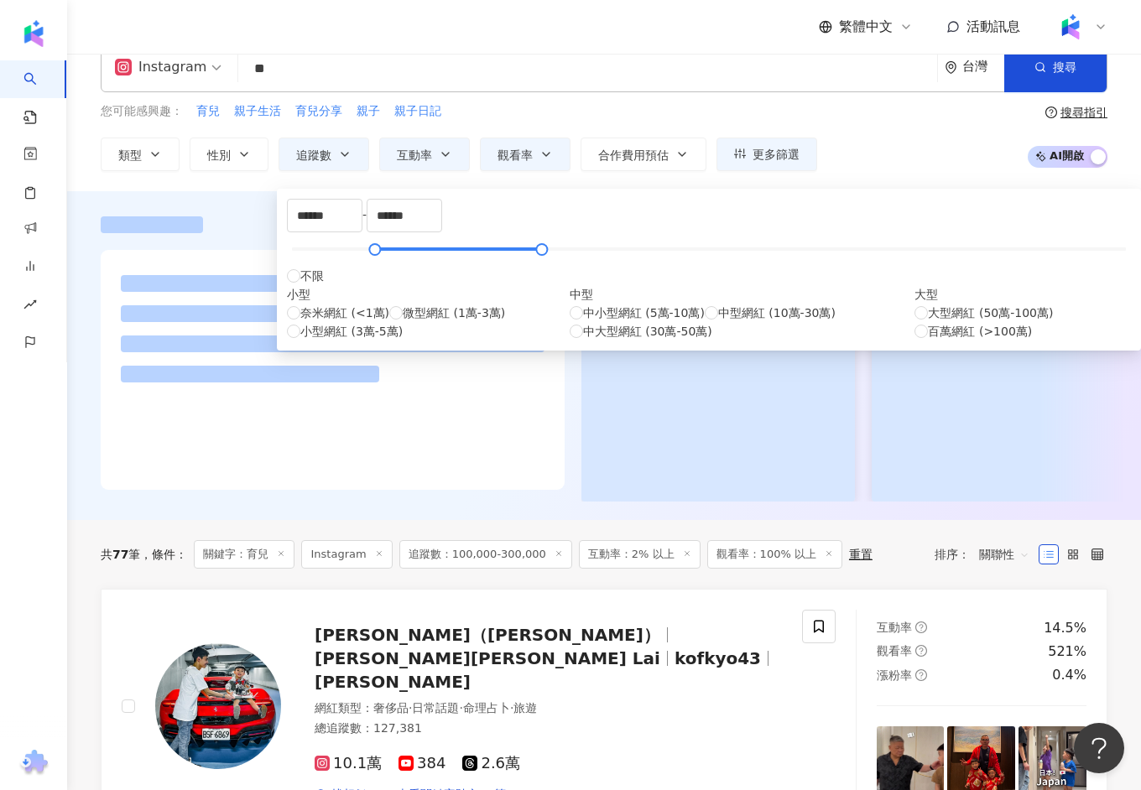
click at [93, 254] on div at bounding box center [603, 358] width 1073 height 285
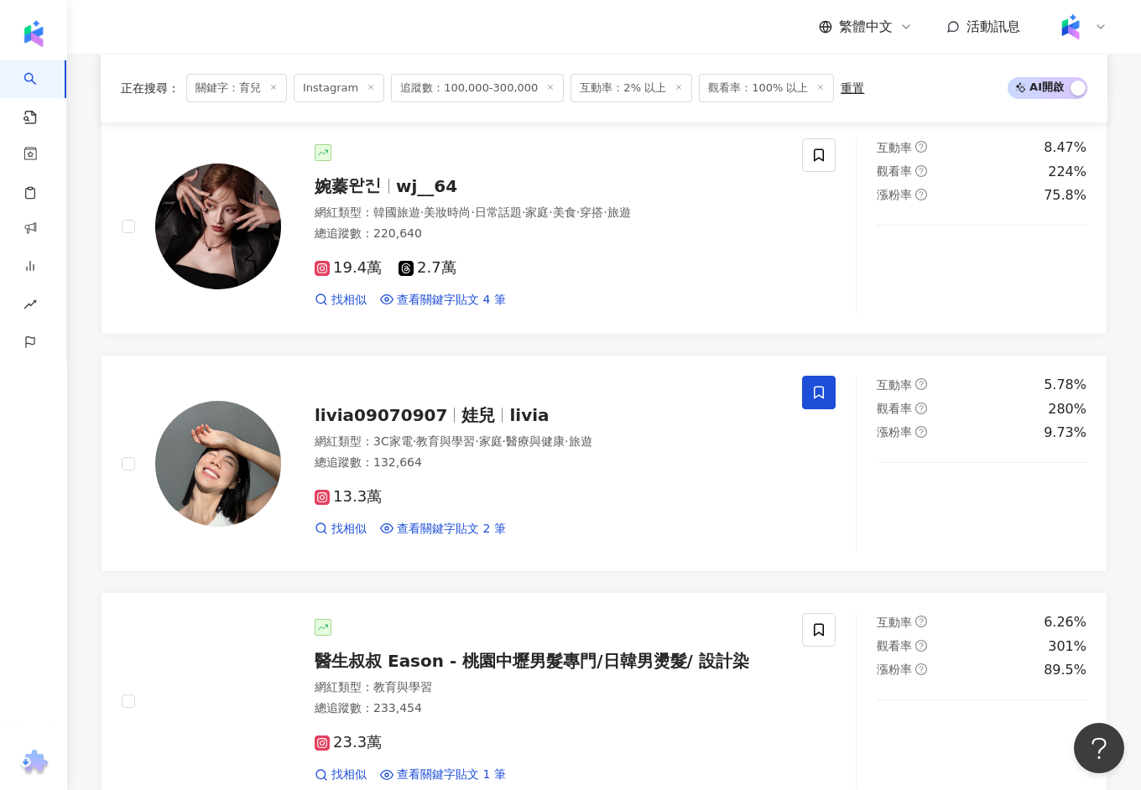
scroll to position [906, 0]
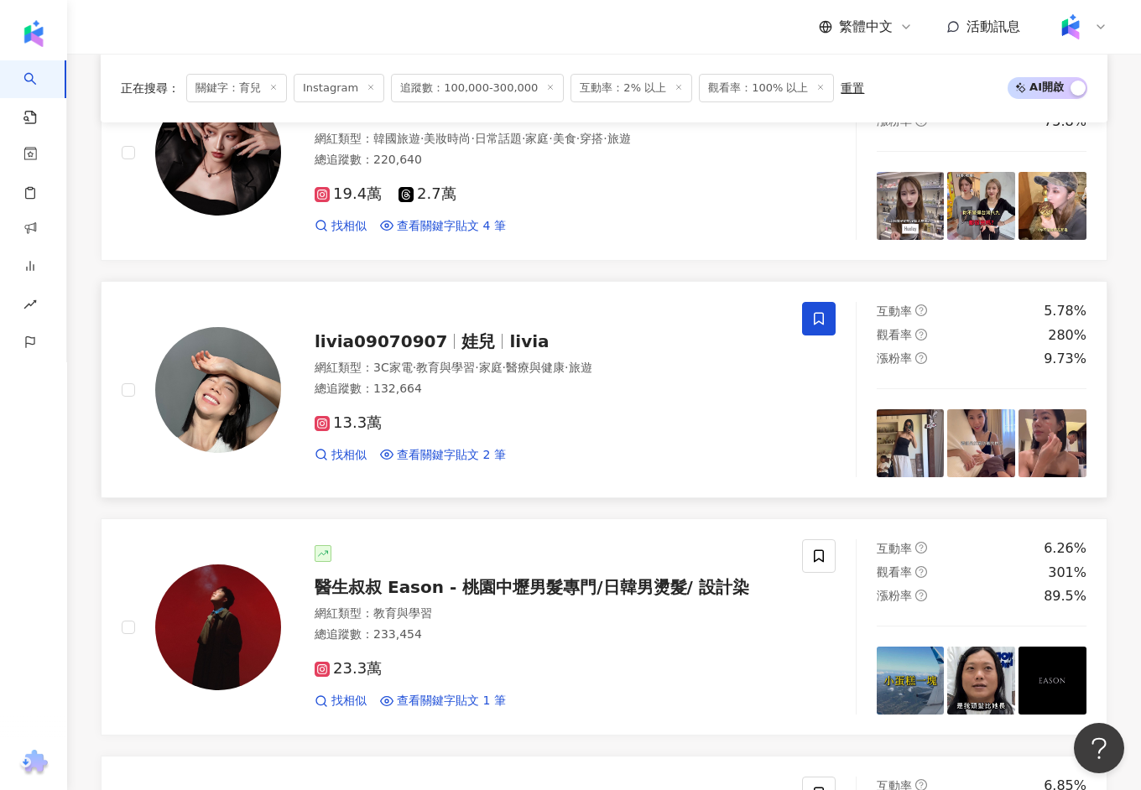
click at [462, 331] on span "娃兒" at bounding box center [478, 341] width 34 height 20
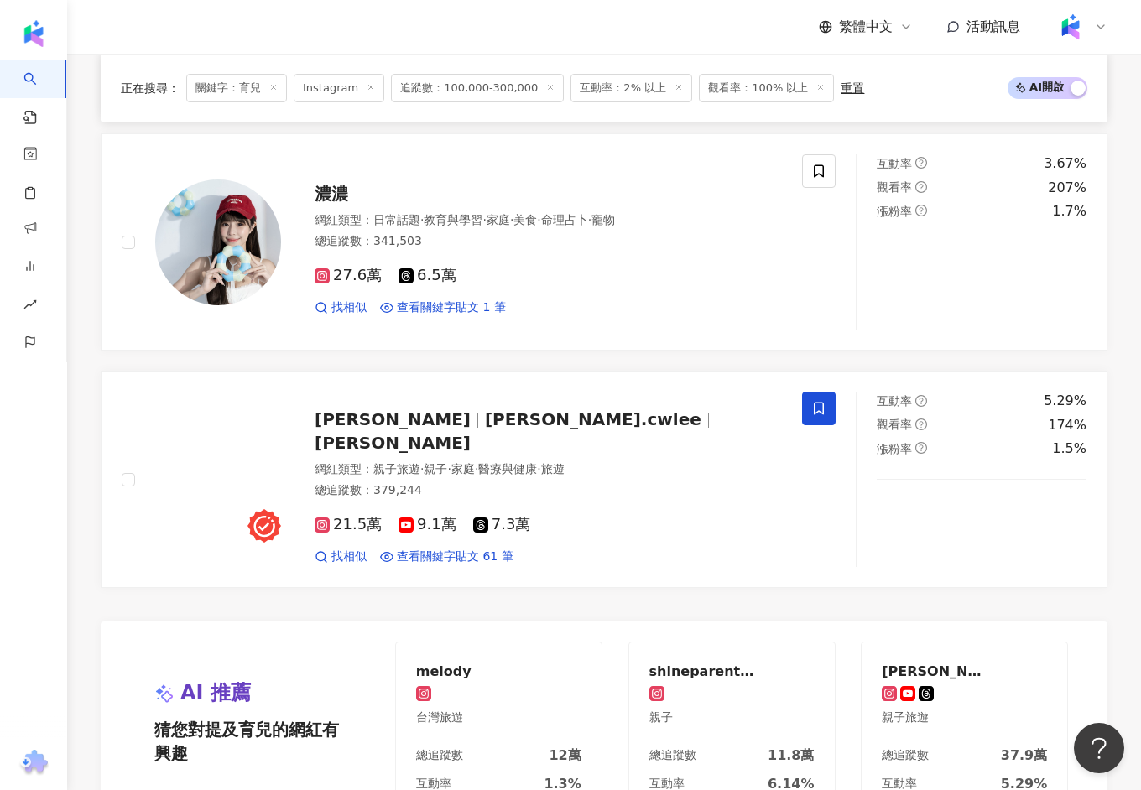
scroll to position [3514, 0]
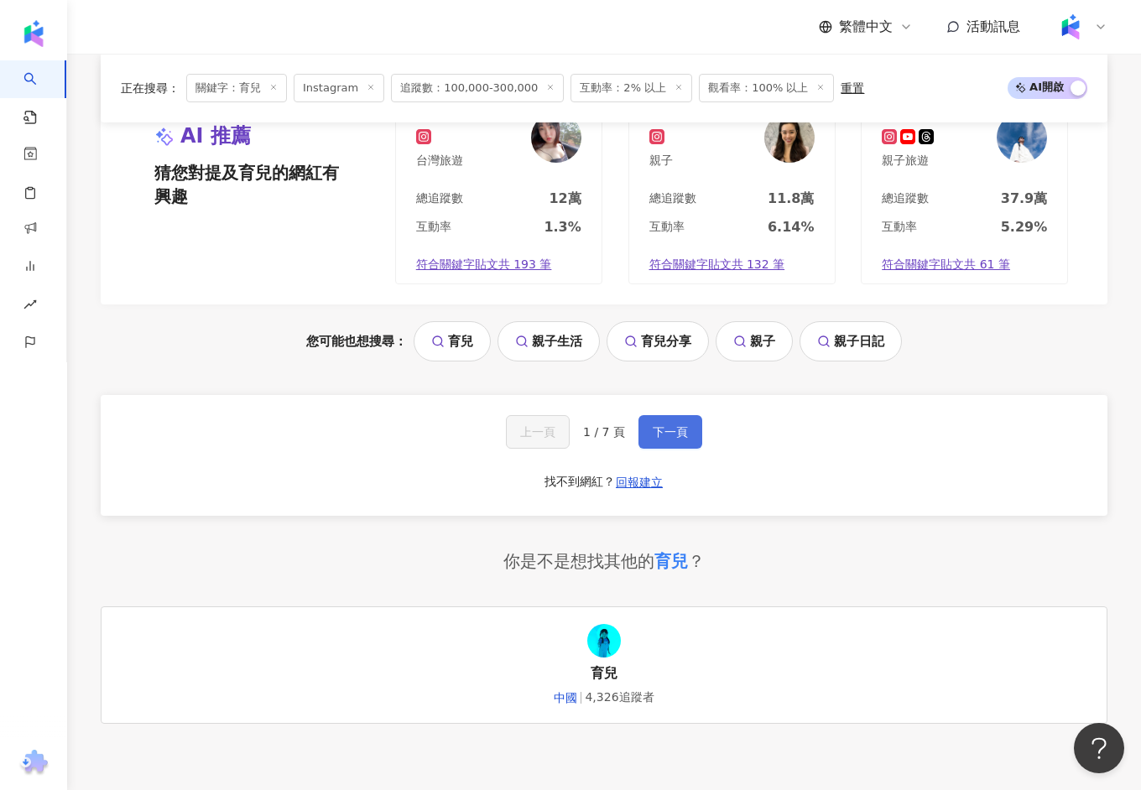
click at [663, 425] on span "下一頁" at bounding box center [669, 431] width 35 height 13
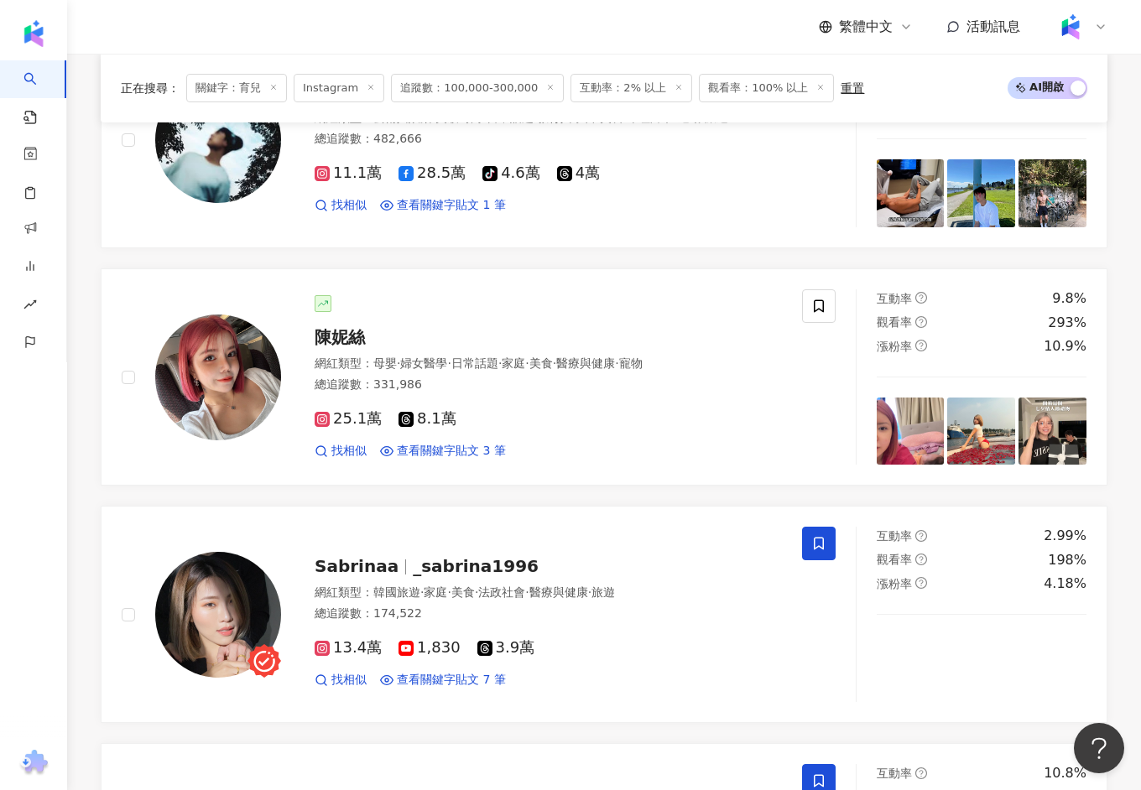
scroll to position [2372, 0]
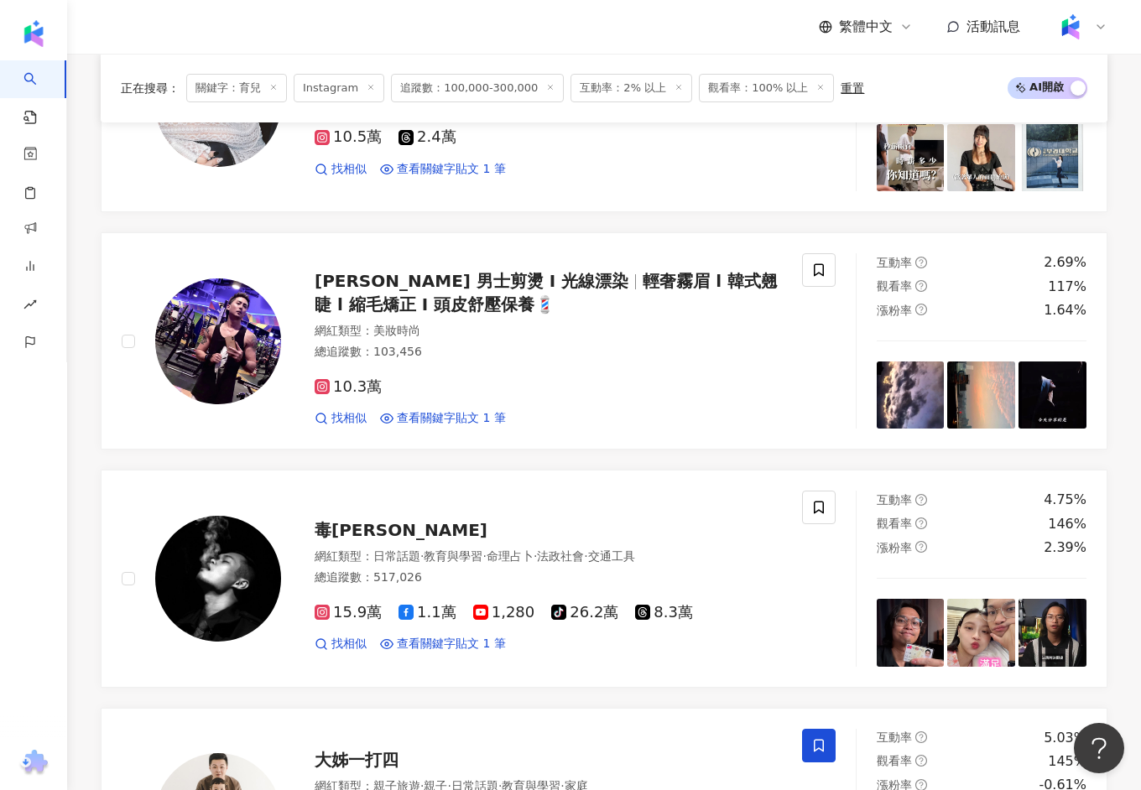
click at [470, 91] on span "追蹤數：100,000-300,000" at bounding box center [477, 88] width 173 height 29
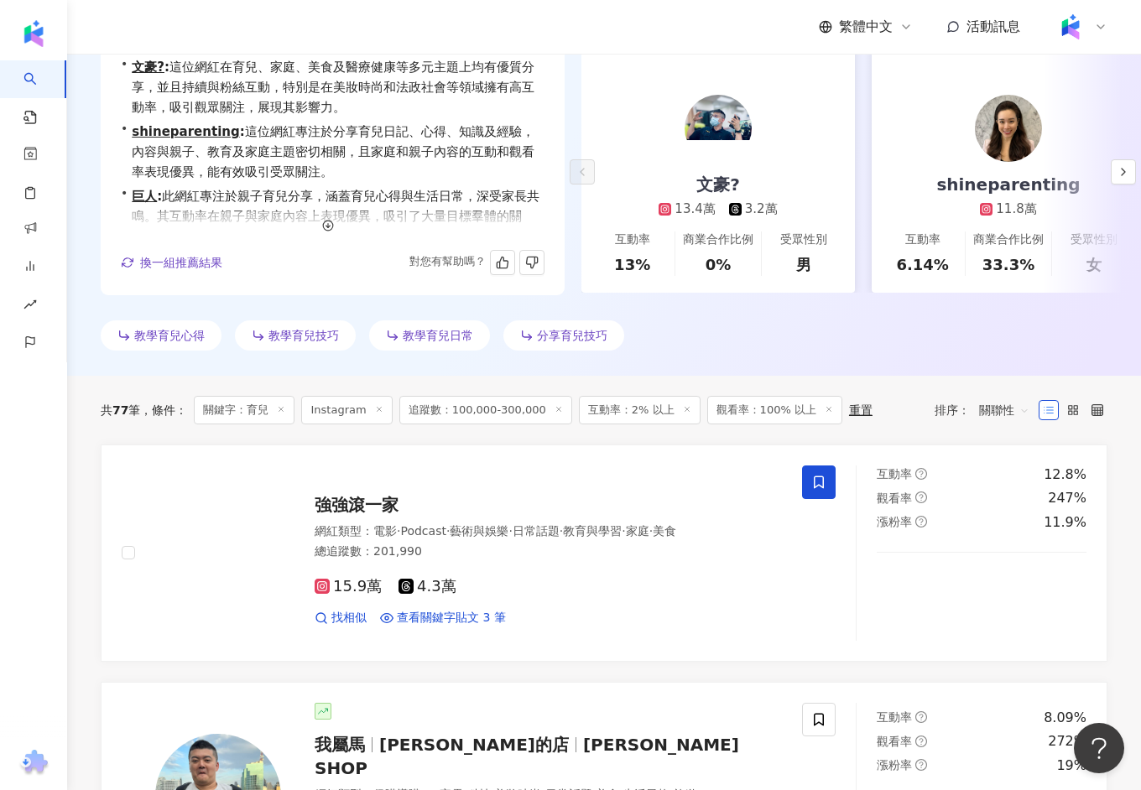
scroll to position [0, 0]
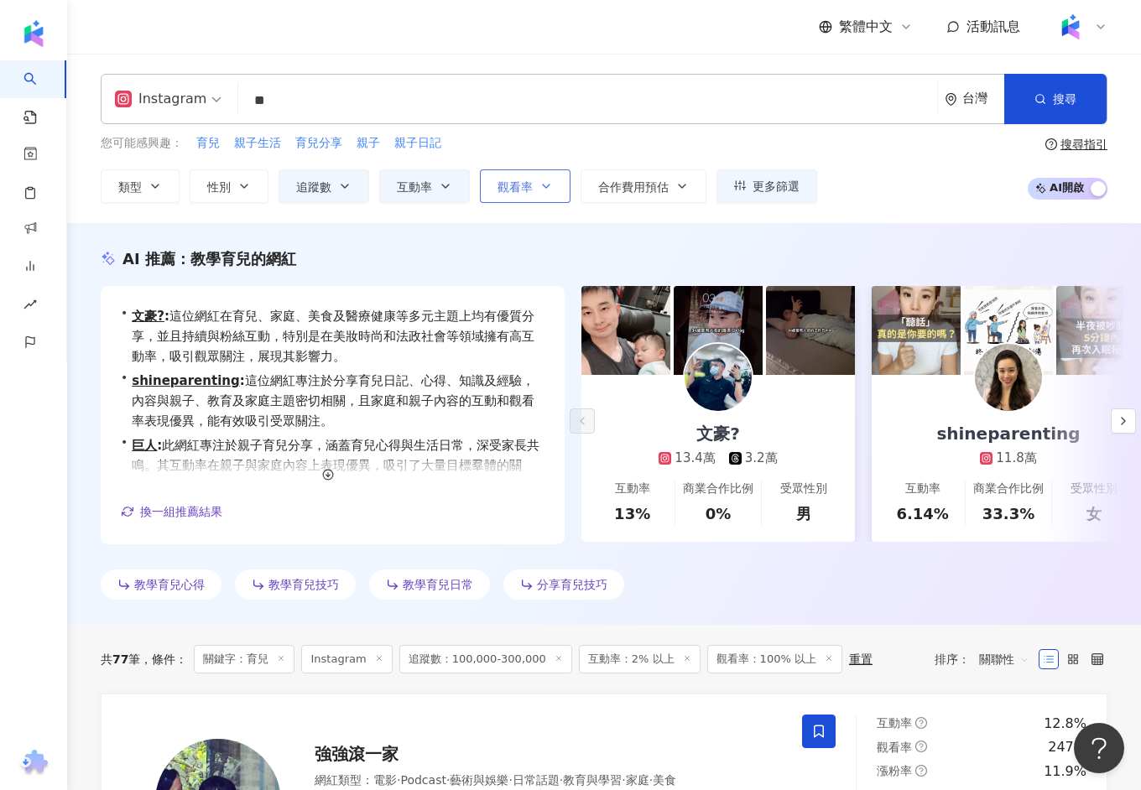
click at [516, 192] on button "觀看率" at bounding box center [525, 186] width 91 height 34
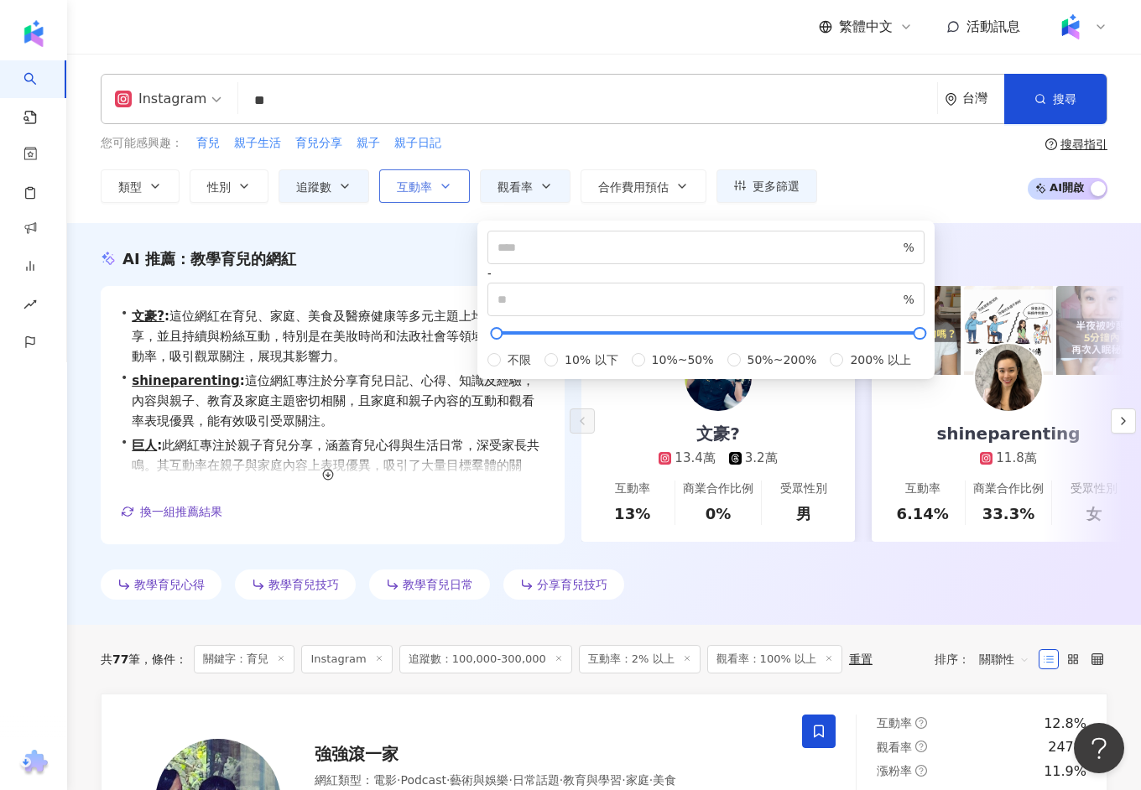
click at [428, 183] on span "互動率" at bounding box center [414, 186] width 35 height 13
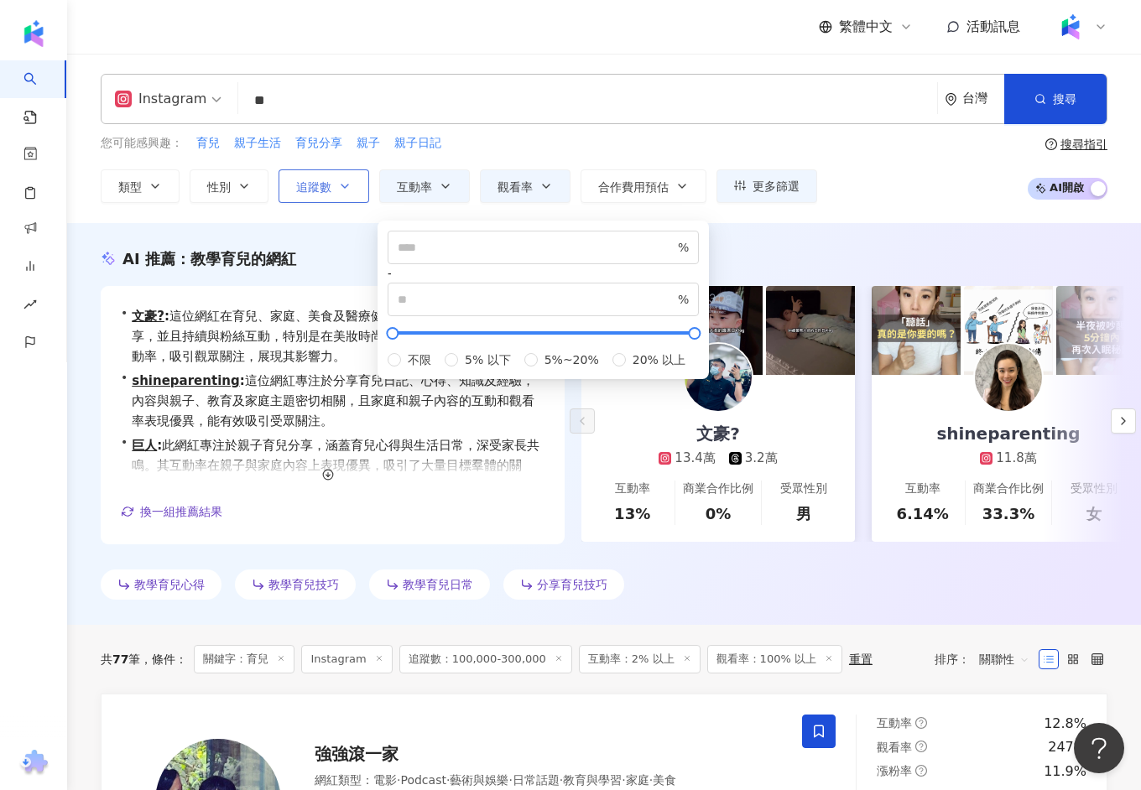
click at [306, 189] on span "追蹤數" at bounding box center [313, 186] width 35 height 13
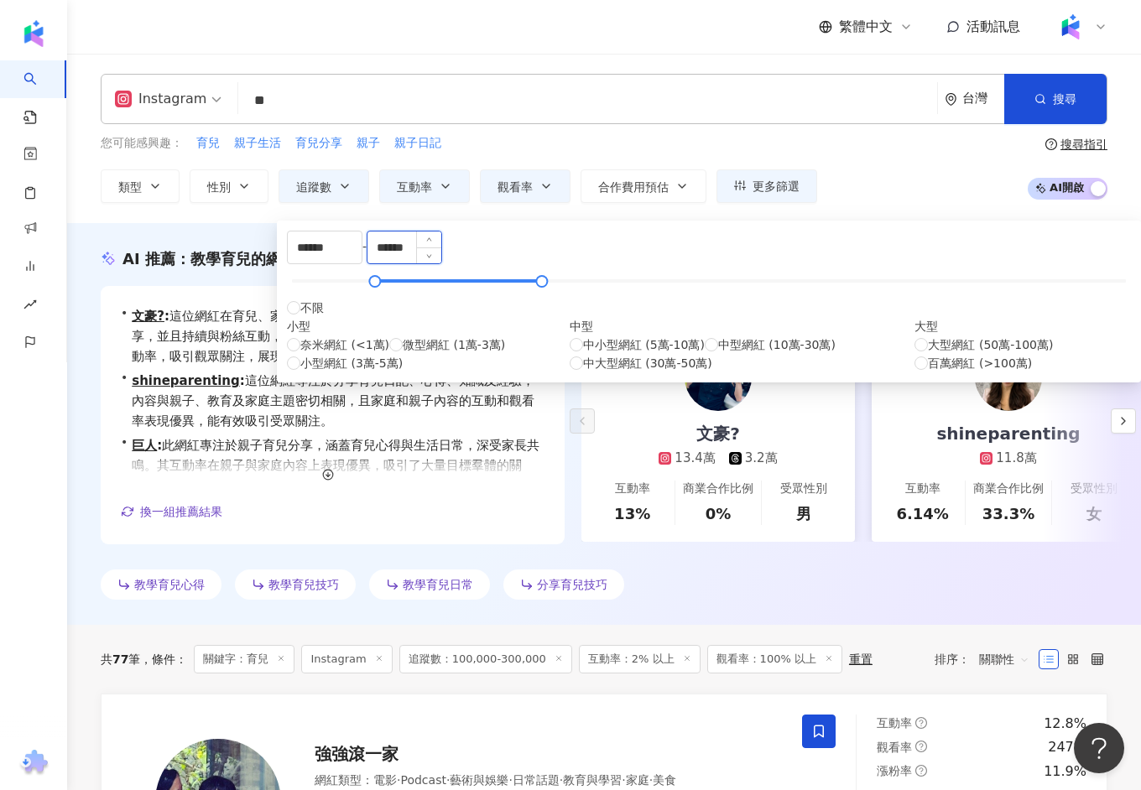
click at [441, 263] on input "******" at bounding box center [404, 247] width 74 height 32
type input "*"
type input "******"
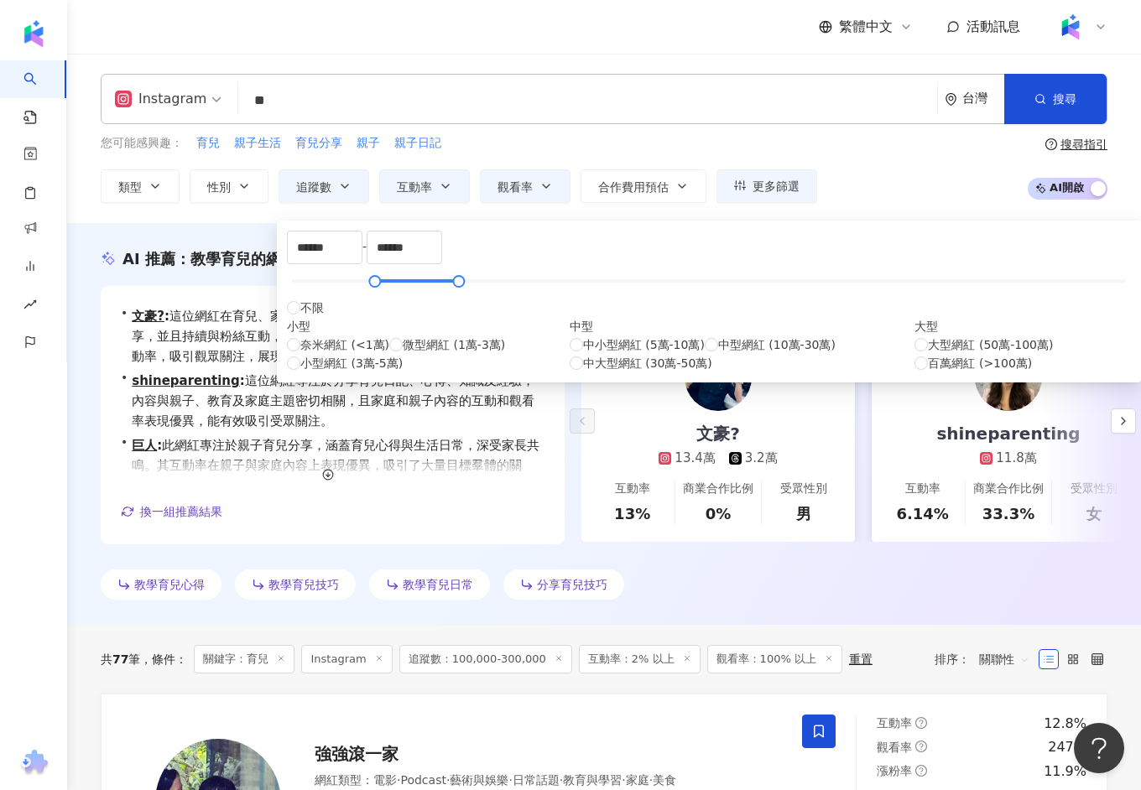
click at [611, 154] on div "您可能感興趣： 育兒 親子生活 育兒分享 親子 親子日記 類型 性別 追蹤數 互動率 觀看率 合作費用預估 更多篩選 ****** - ****** 不限 小…" at bounding box center [459, 168] width 716 height 69
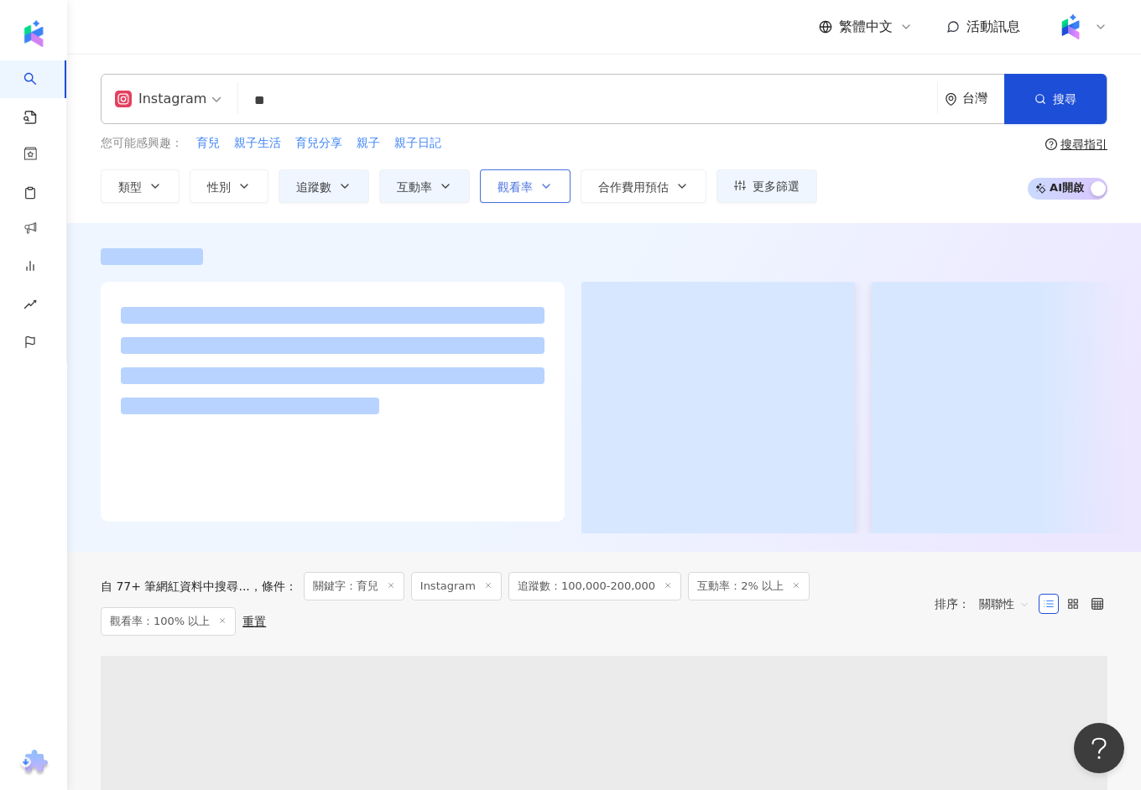
click at [519, 177] on button "觀看率" at bounding box center [525, 186] width 91 height 34
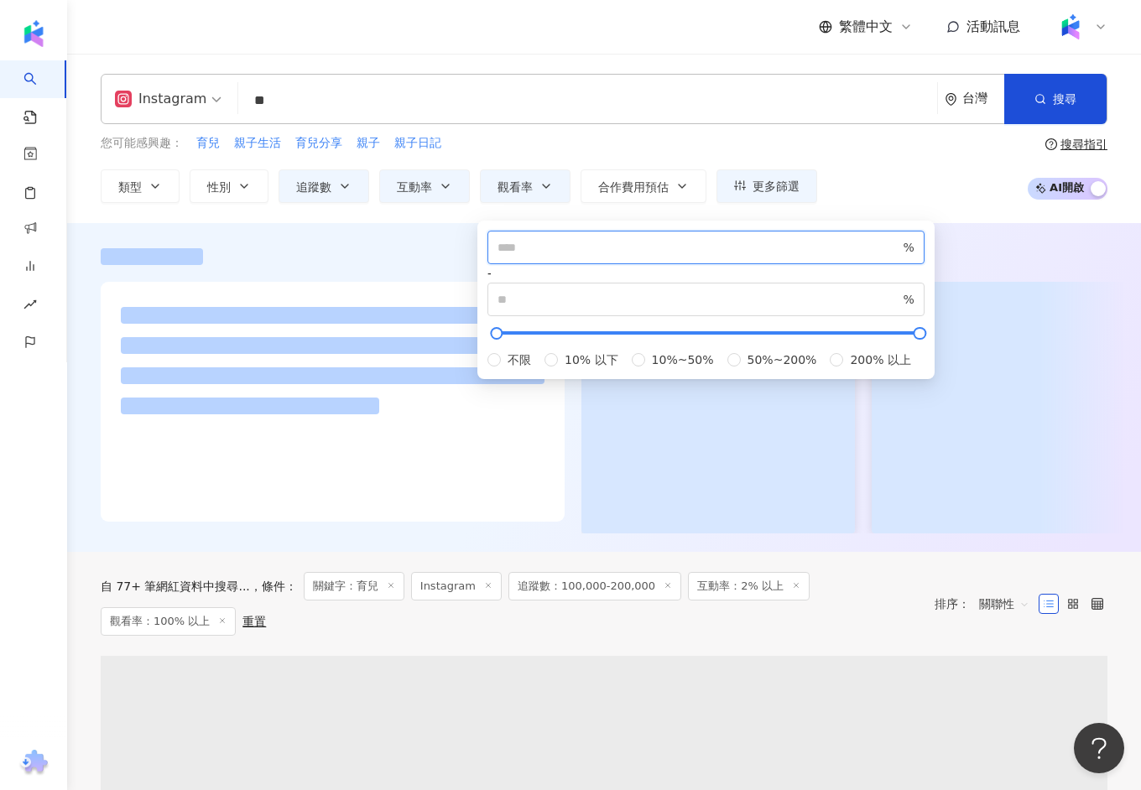
click at [546, 257] on input "***" at bounding box center [698, 247] width 403 height 18
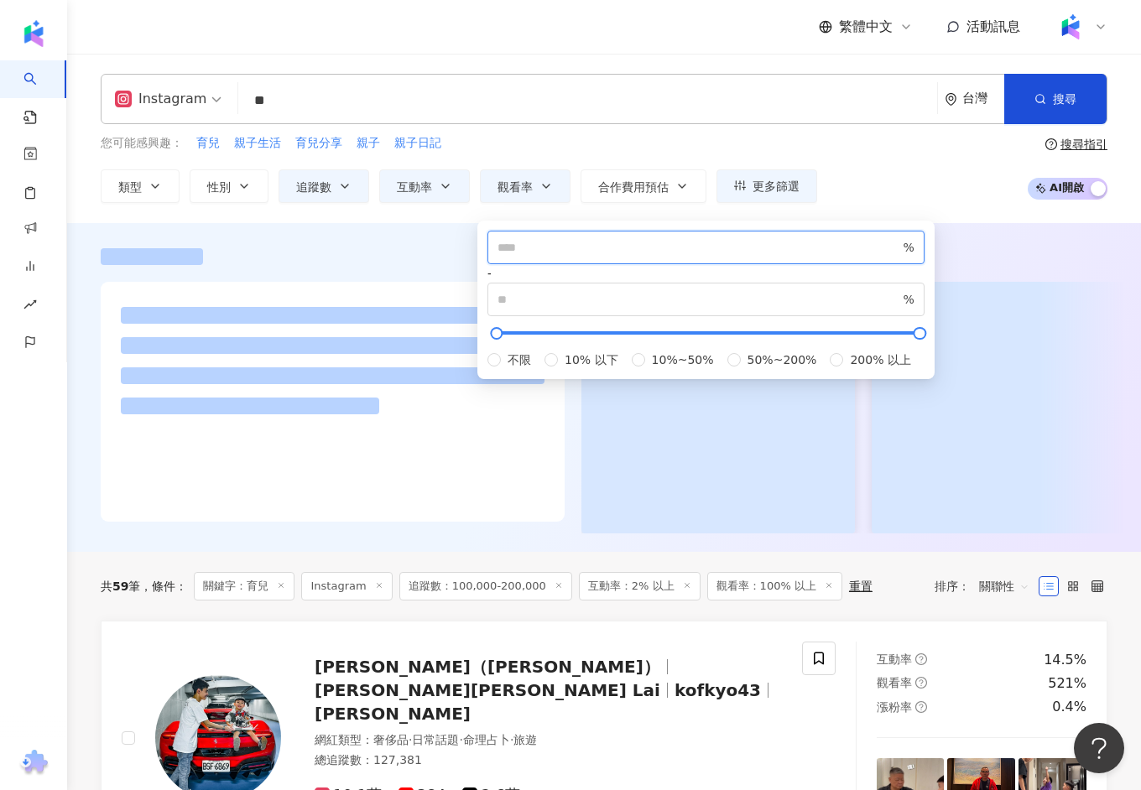
drag, startPoint x: 530, startPoint y: 258, endPoint x: 444, endPoint y: 256, distance: 86.4
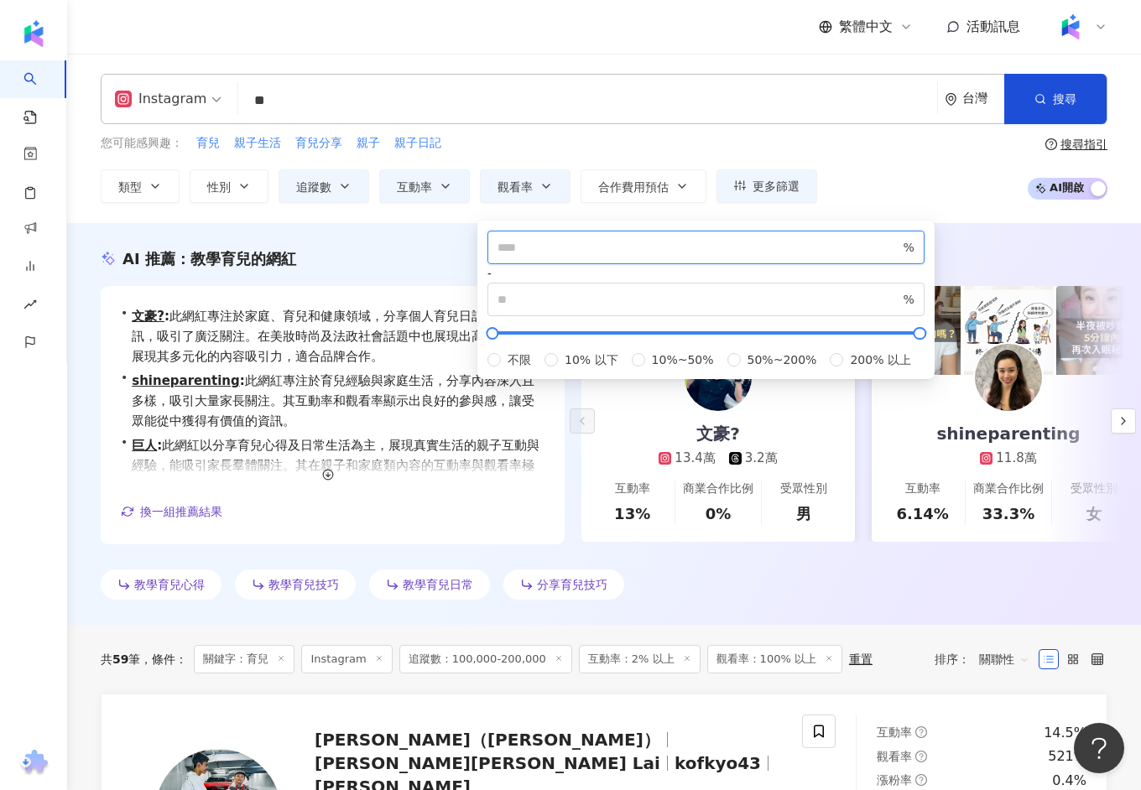
type input "***"
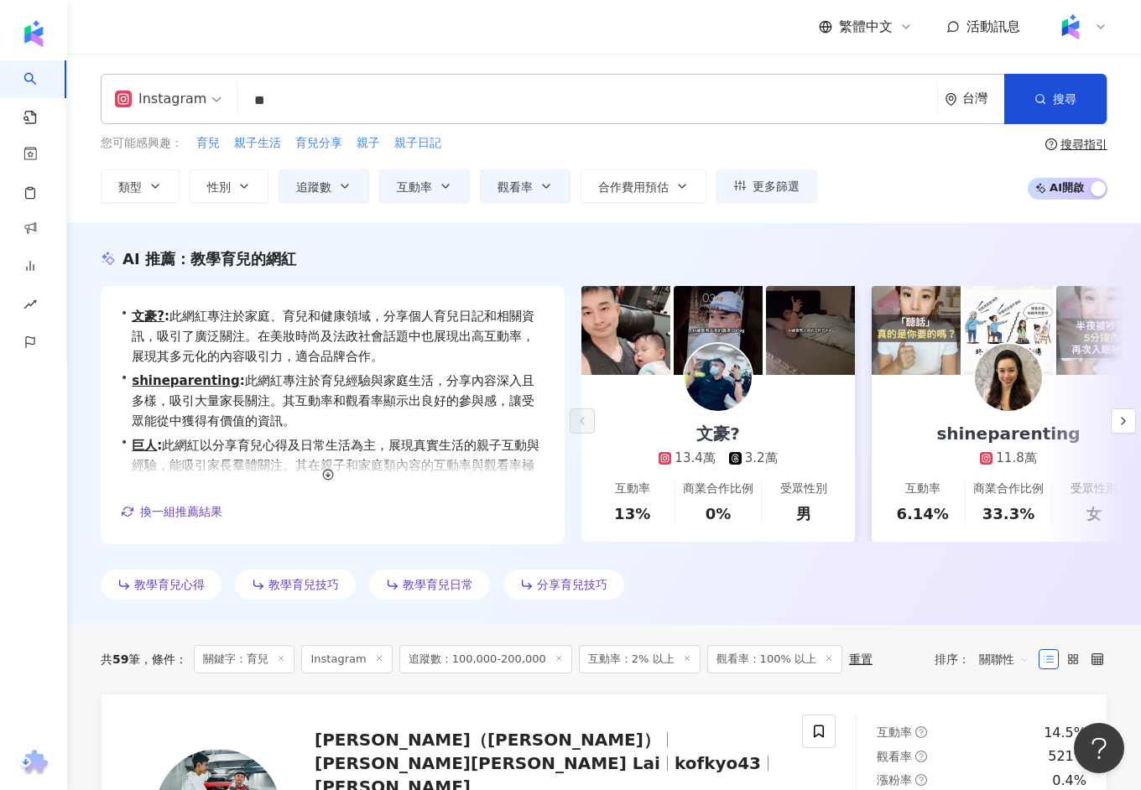
click at [403, 232] on div "AI 推薦 ： 教學育兒的網紅 • 文豪? : 此網紅專注於家庭、育兒和健康領域，分享個人育兒日記和相關資訊，吸引了廣泛關注。在美妝時尚及法政社會話題中也展現…" at bounding box center [603, 424] width 1073 height 402
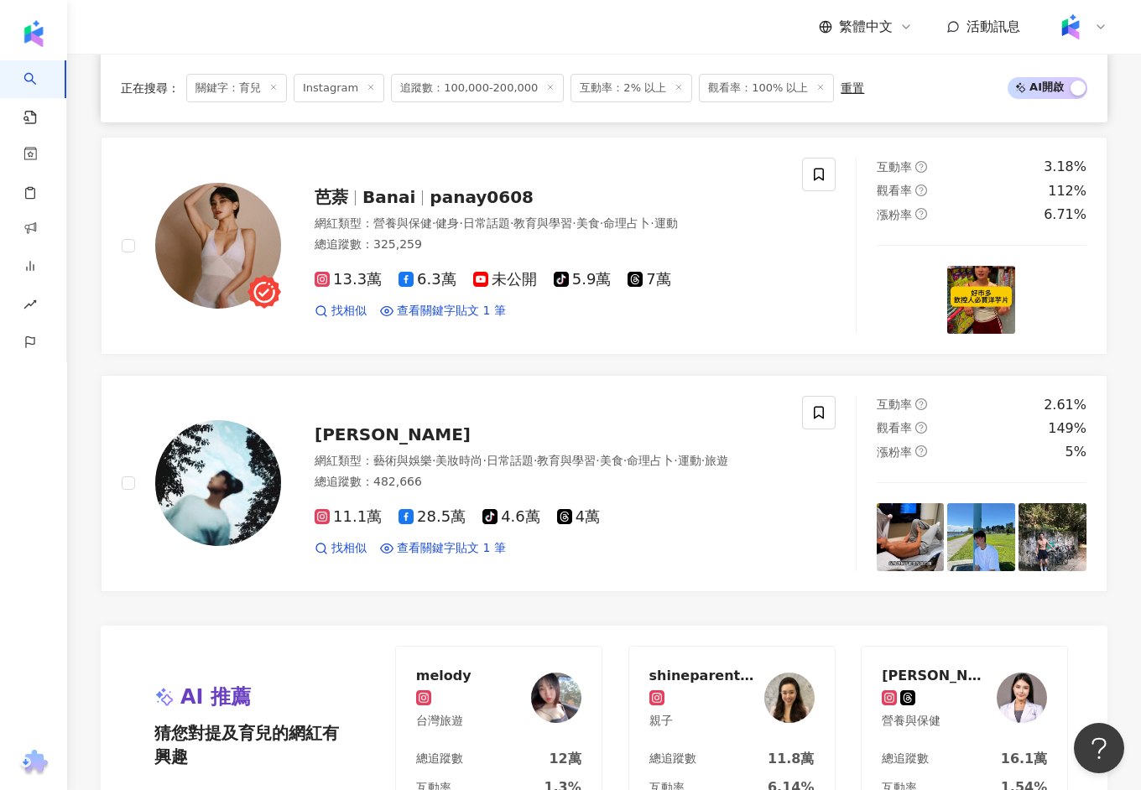
scroll to position [2971, 0]
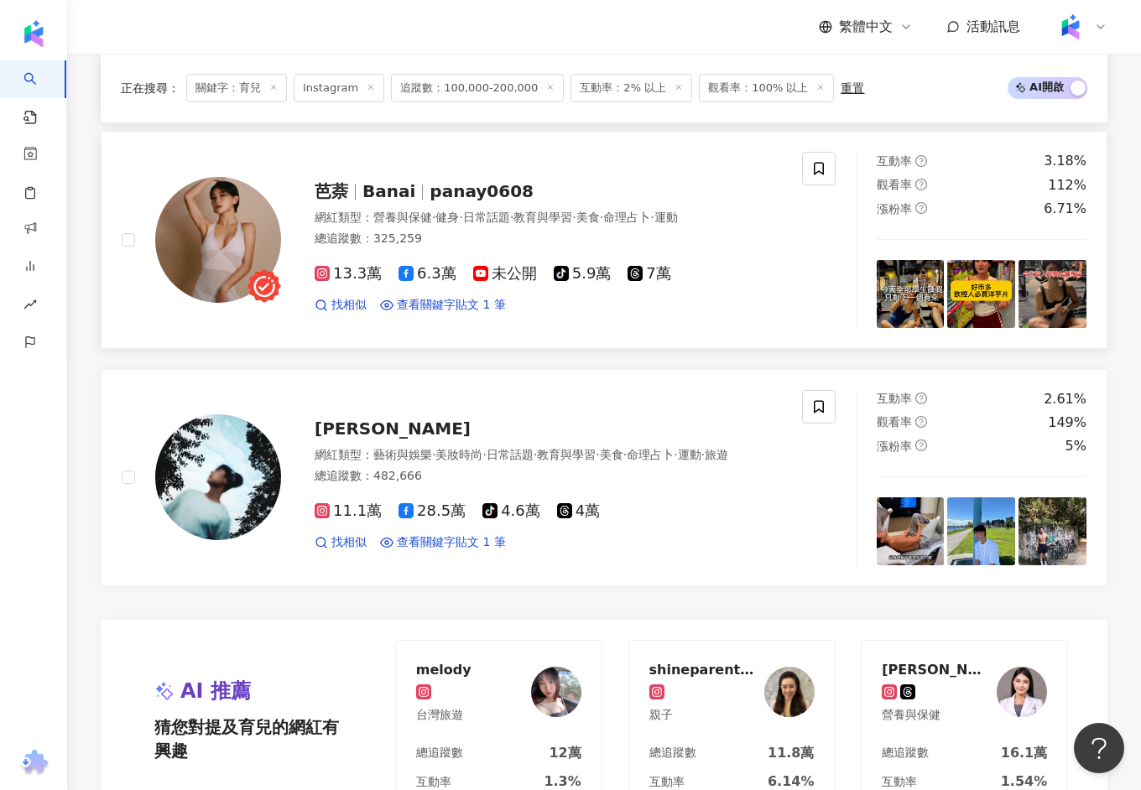
click at [457, 181] on span "panay0608" at bounding box center [481, 191] width 104 height 20
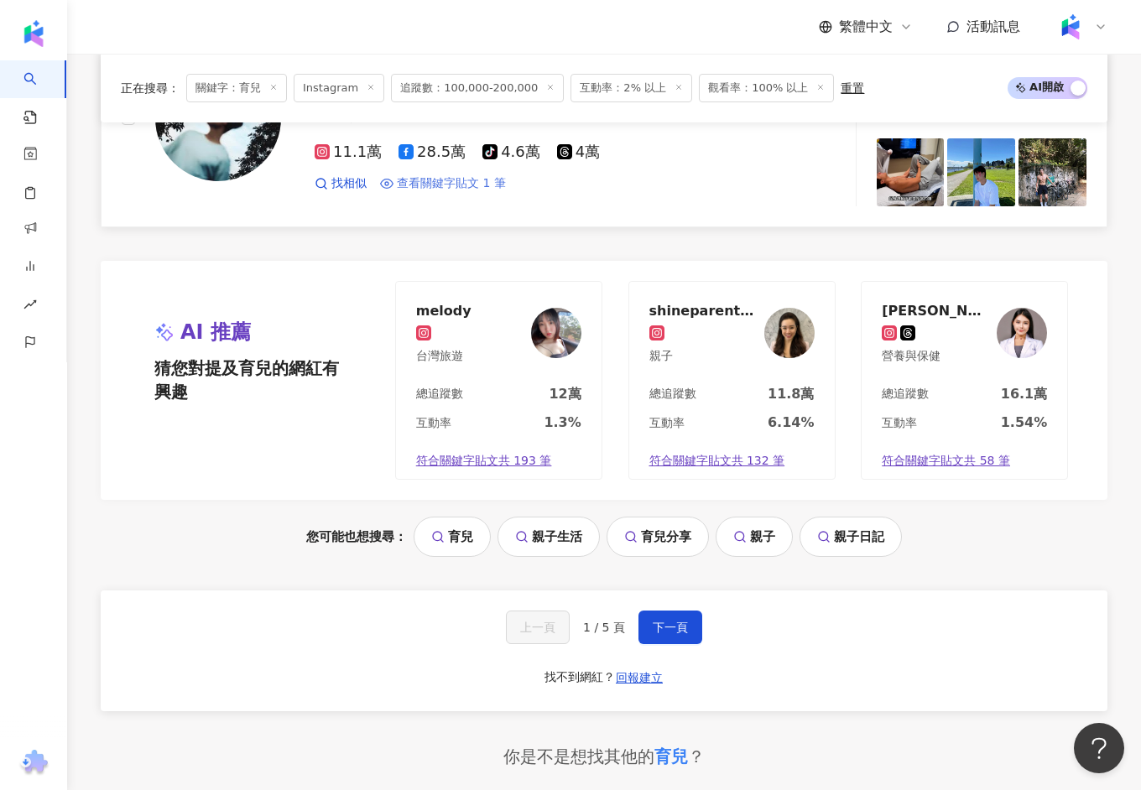
scroll to position [3532, 0]
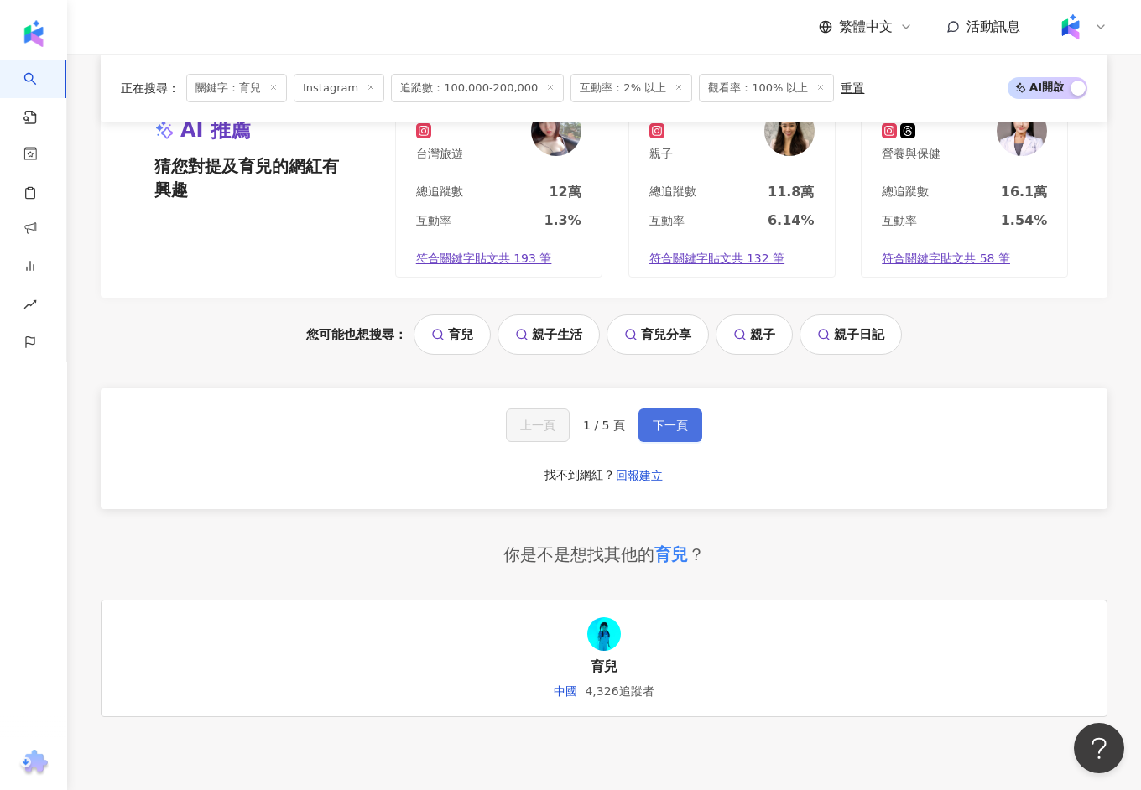
click at [682, 408] on button "下一頁" at bounding box center [670, 425] width 64 height 34
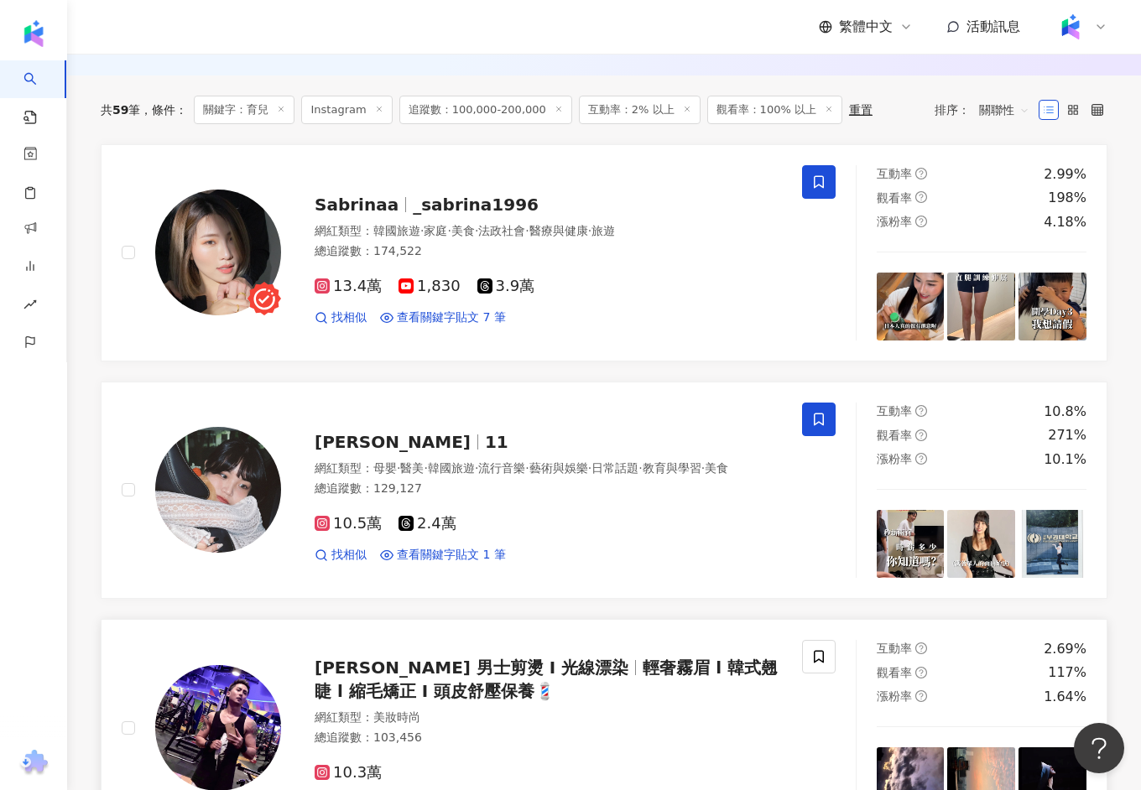
scroll to position [546, 0]
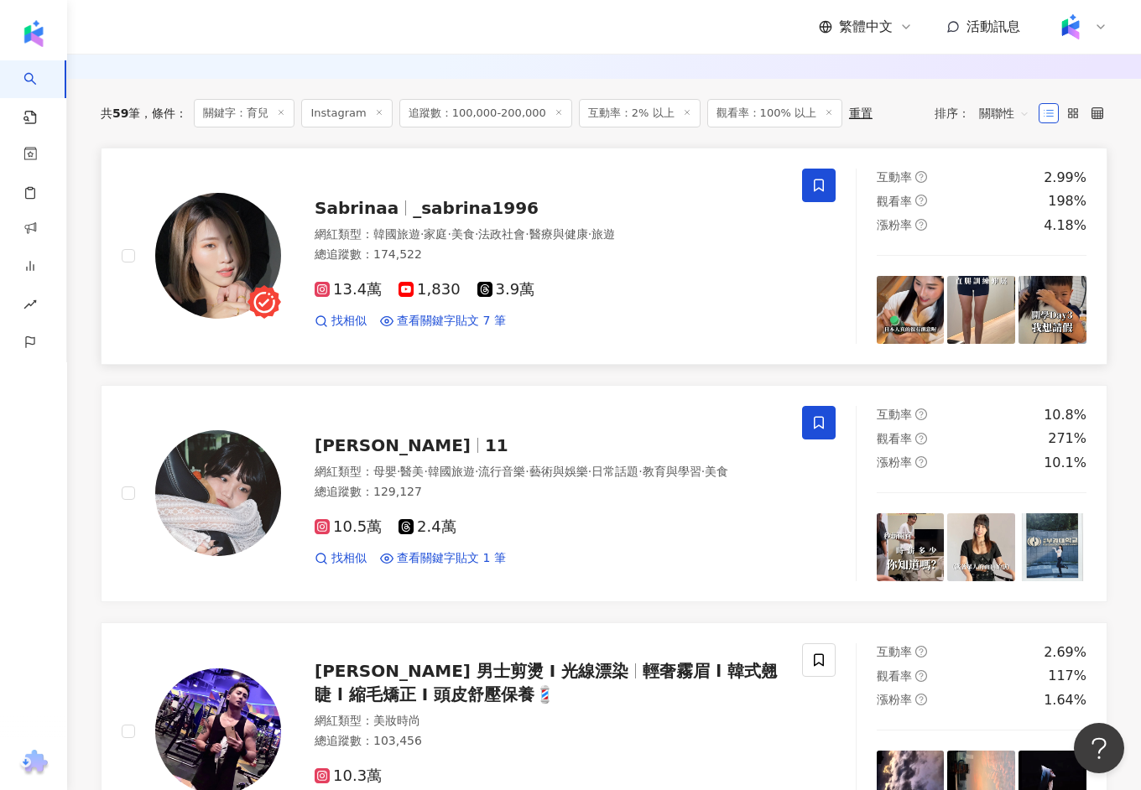
click at [410, 215] on div "Sabrinaa _sabrina1996" at bounding box center [547, 207] width 467 height 23
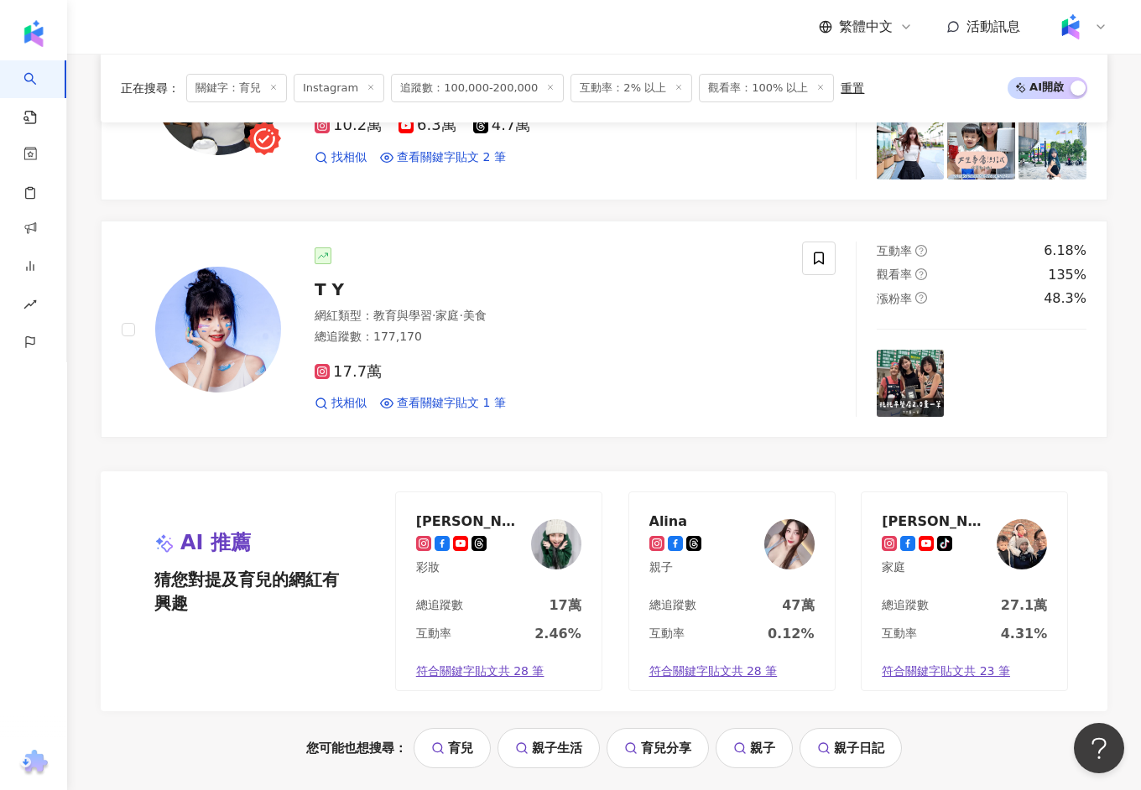
scroll to position [3558, 0]
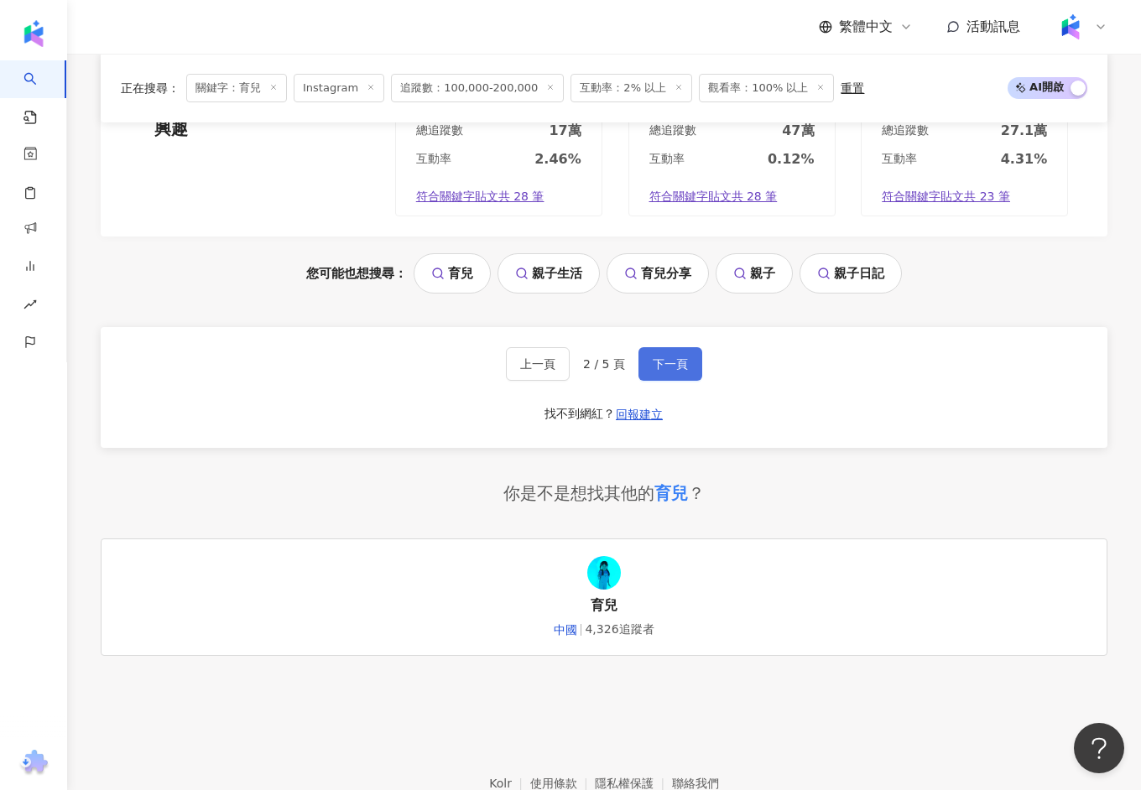
click at [659, 347] on button "下一頁" at bounding box center [670, 364] width 64 height 34
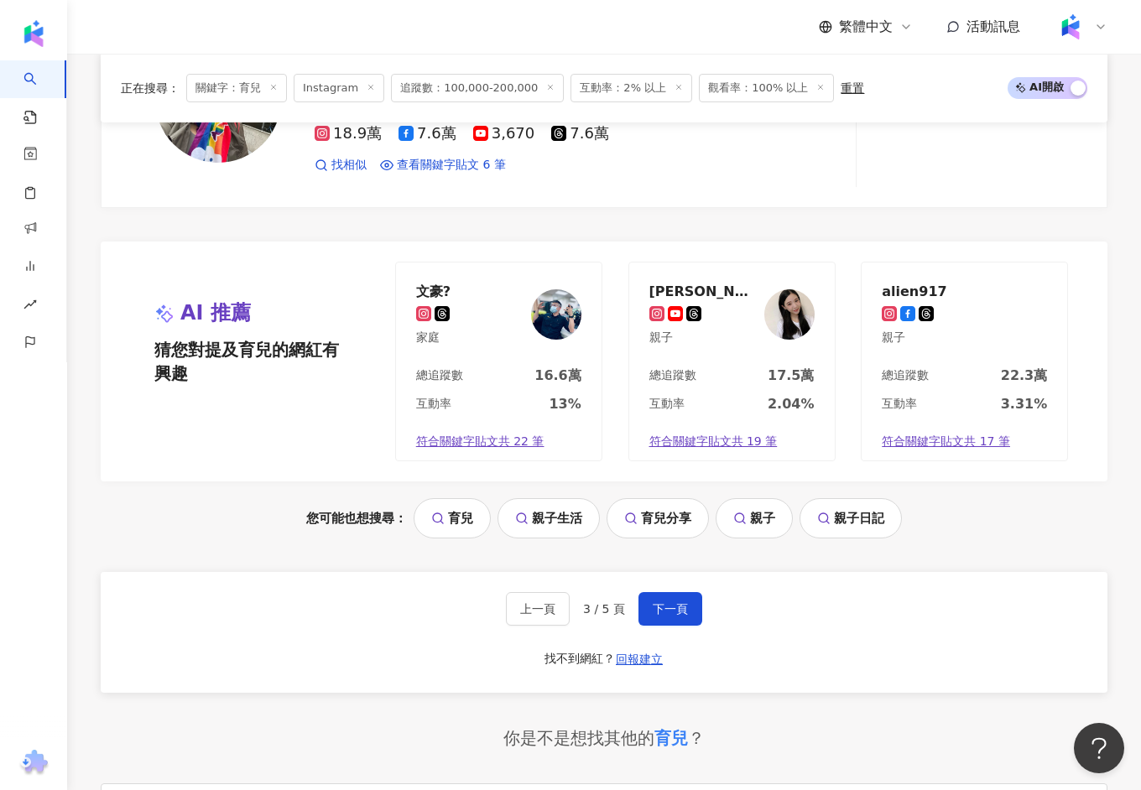
scroll to position [3638, 0]
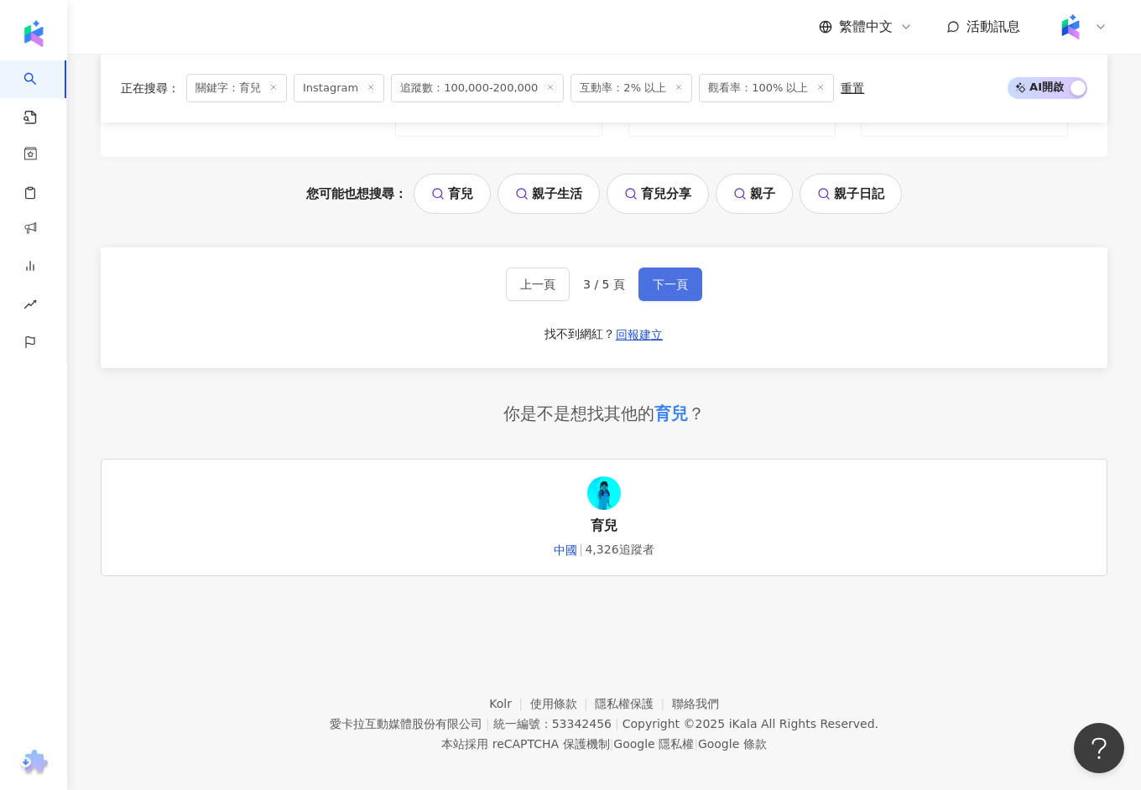
click at [653, 278] on span "下一頁" at bounding box center [669, 284] width 35 height 13
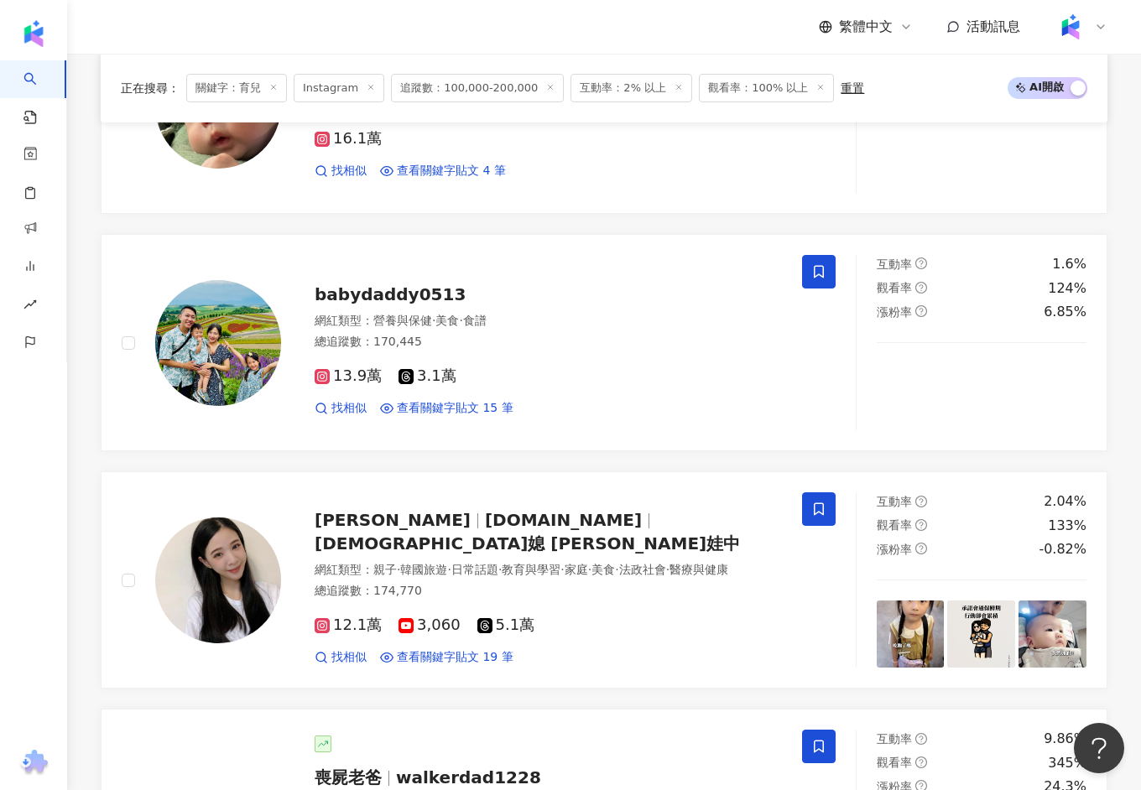
scroll to position [2593, 0]
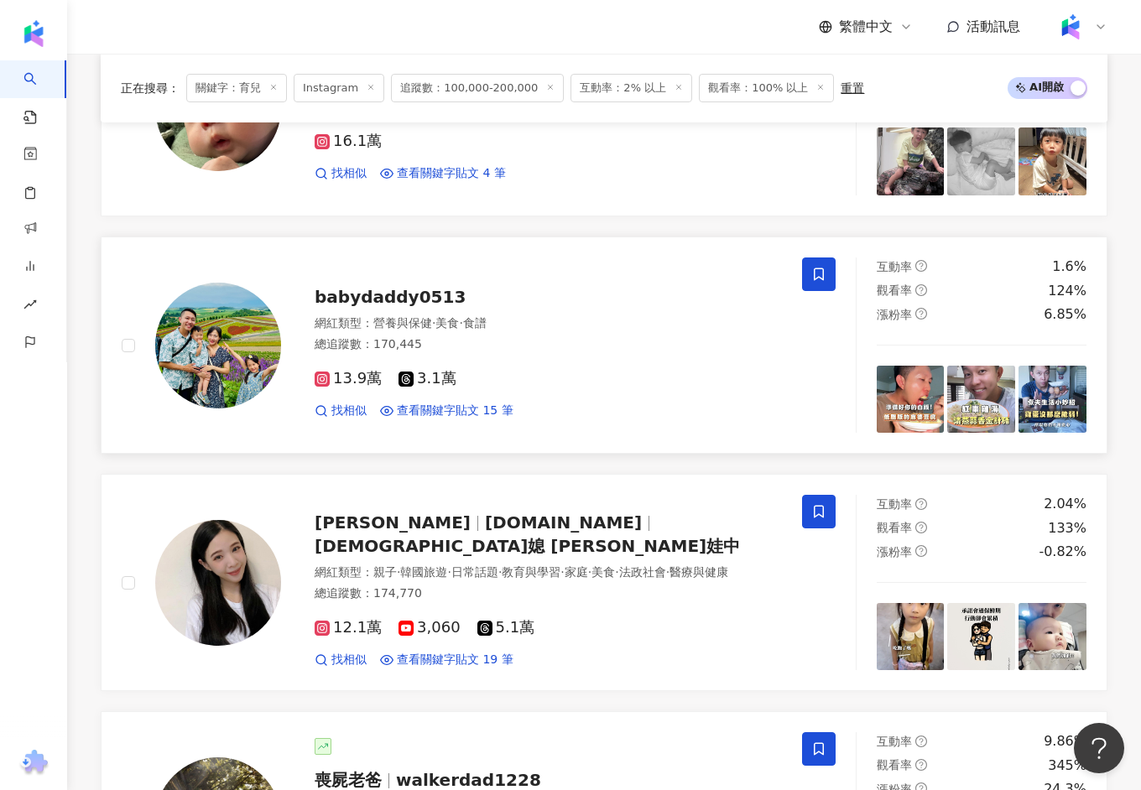
click at [418, 288] on span "babydaddy0513" at bounding box center [389, 297] width 151 height 20
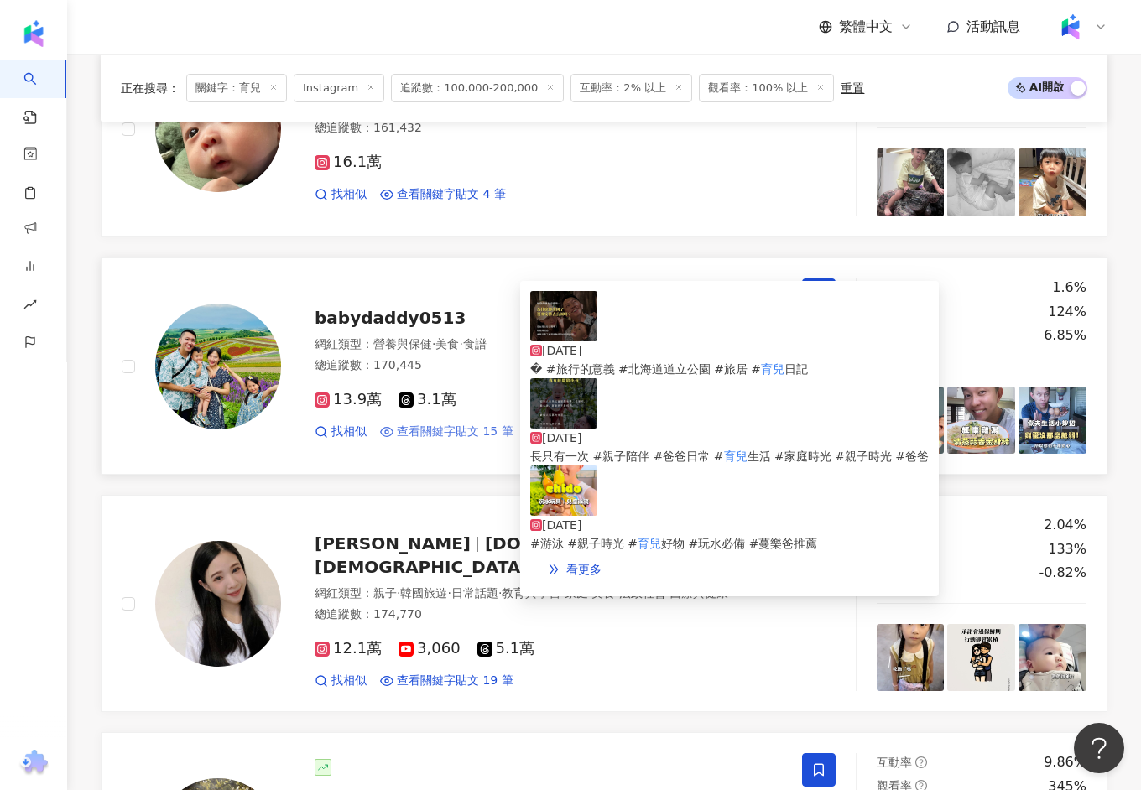
scroll to position [2571, 0]
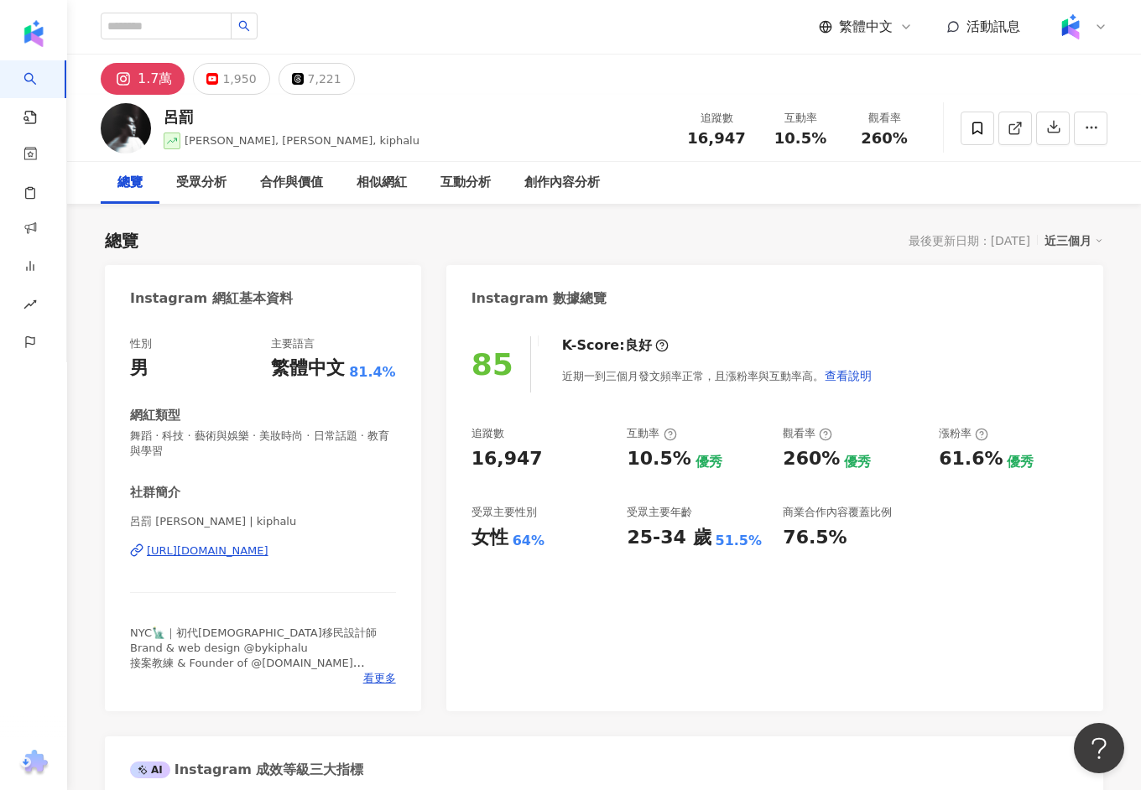
click at [268, 545] on div "https://www.instagram.com/kiphalu/" at bounding box center [208, 550] width 122 height 15
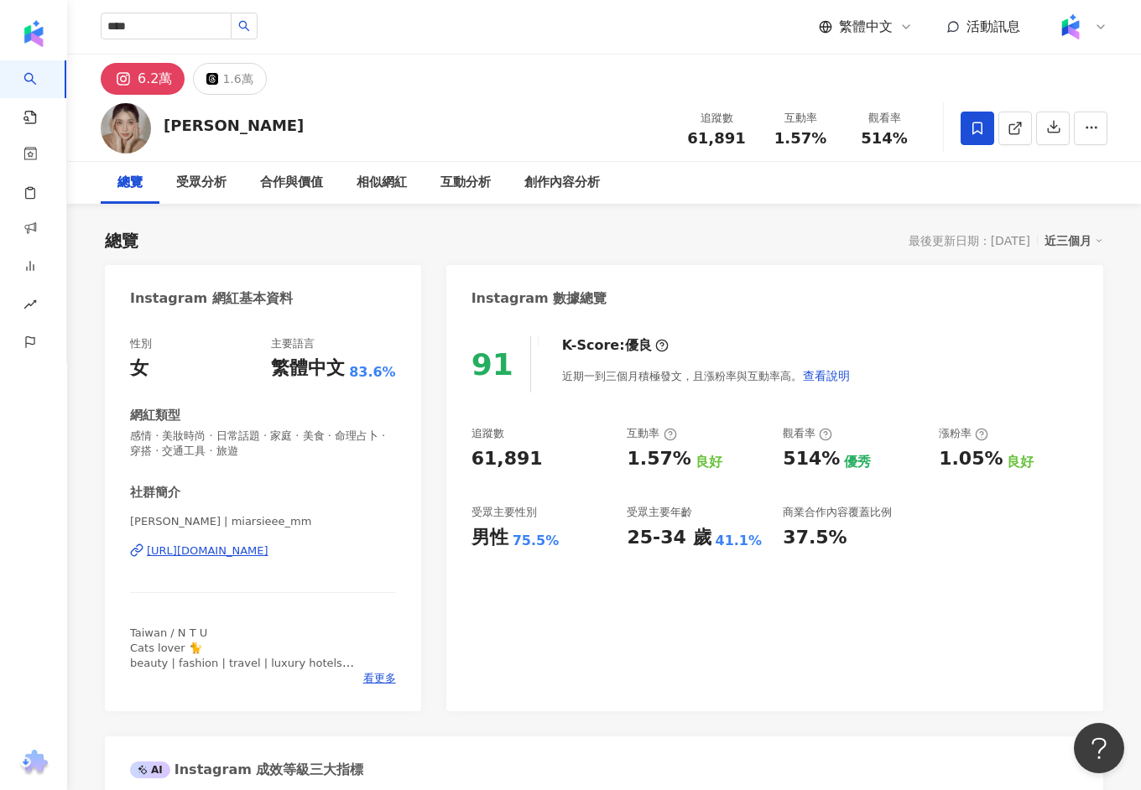
type input "****"
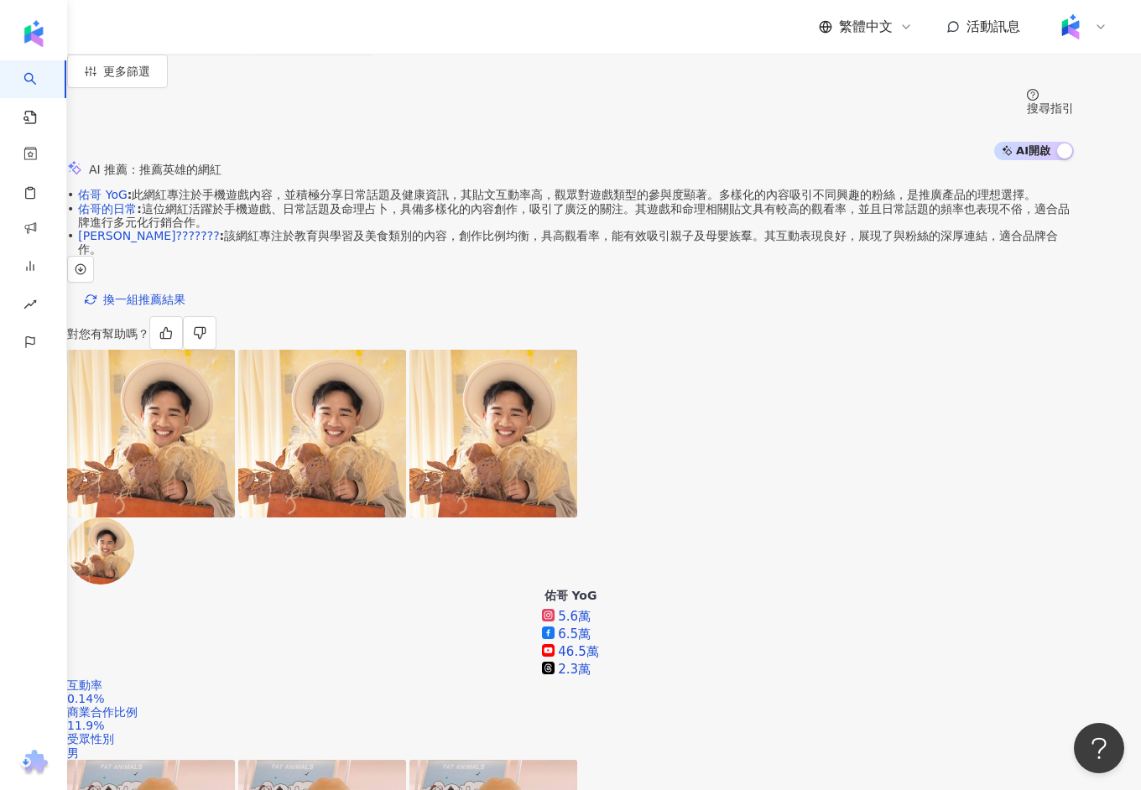
scroll to position [224, 0]
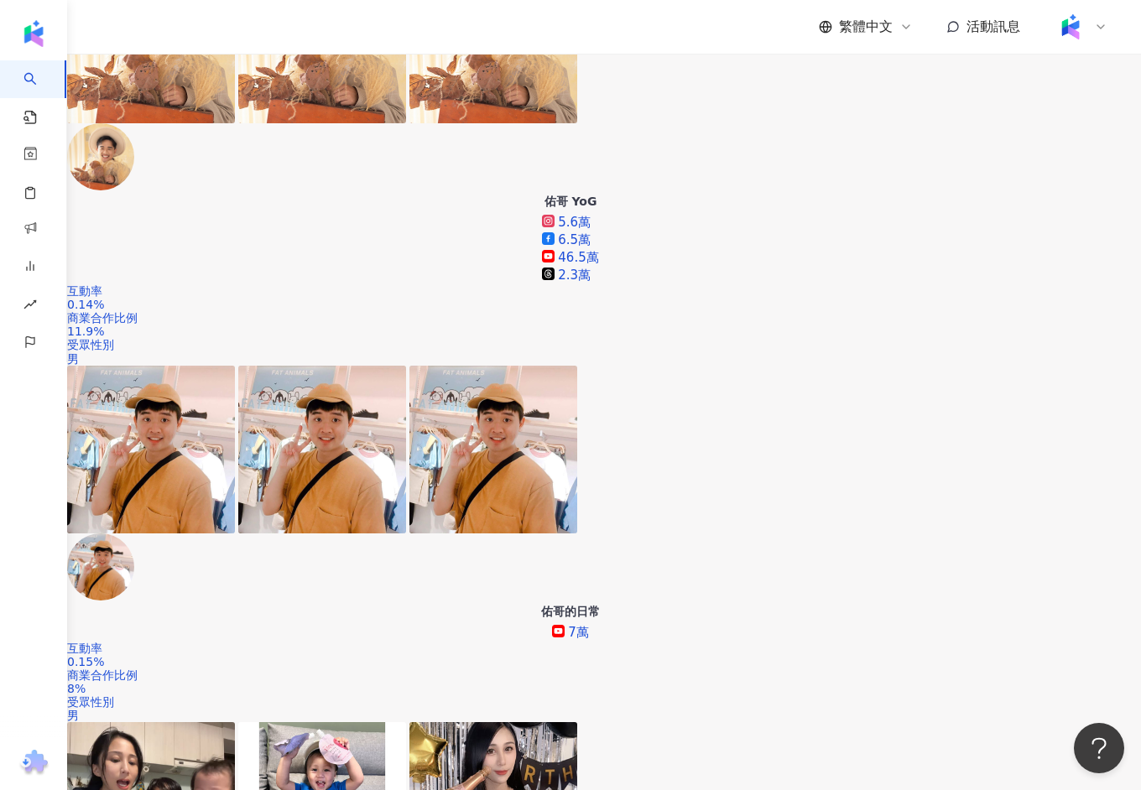
scroll to position [600, 0]
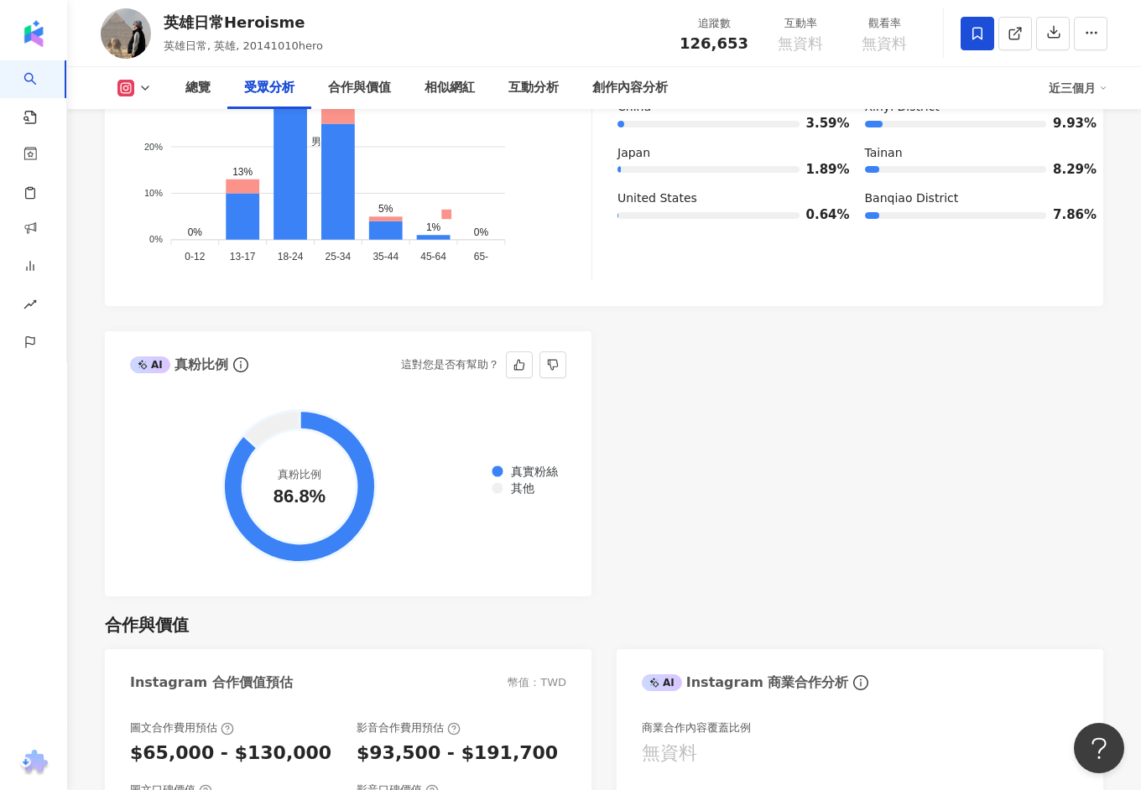
scroll to position [1795, 0]
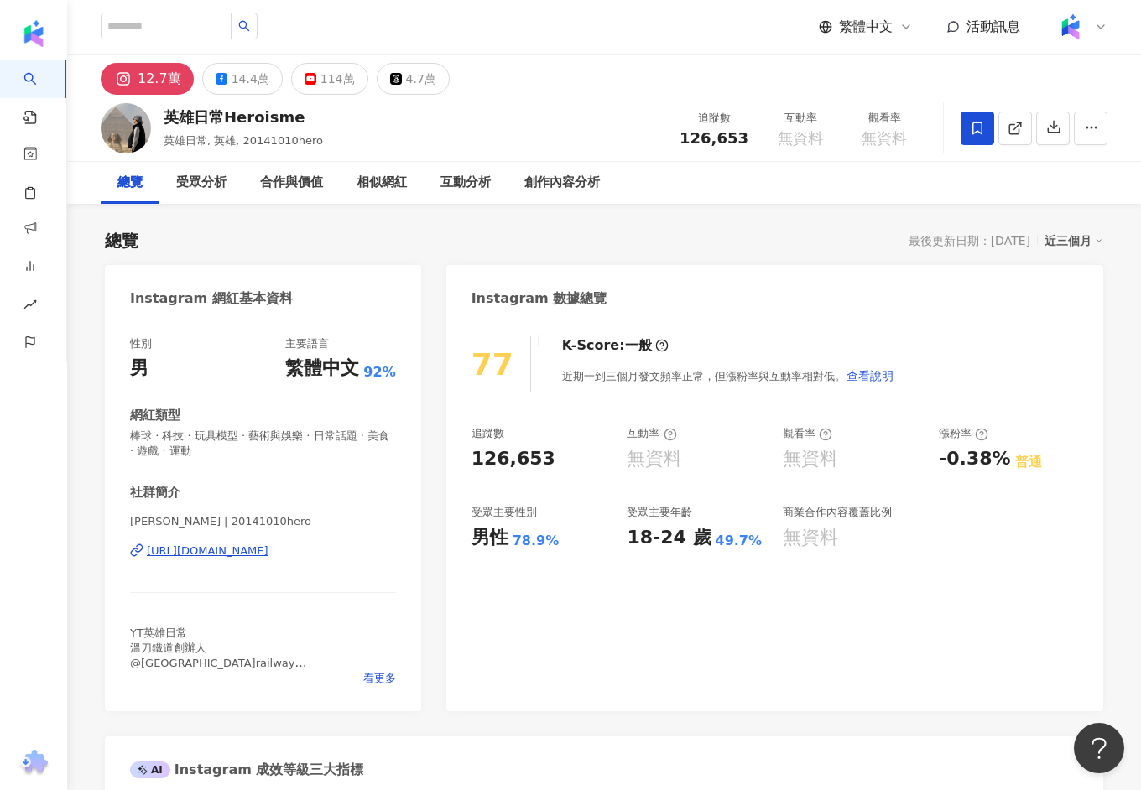
click at [234, 555] on div "[URL][DOMAIN_NAME]" at bounding box center [208, 550] width 122 height 15
click at [196, 24] on input "search" at bounding box center [166, 26] width 131 height 27
paste input "**********"
type input "**********"
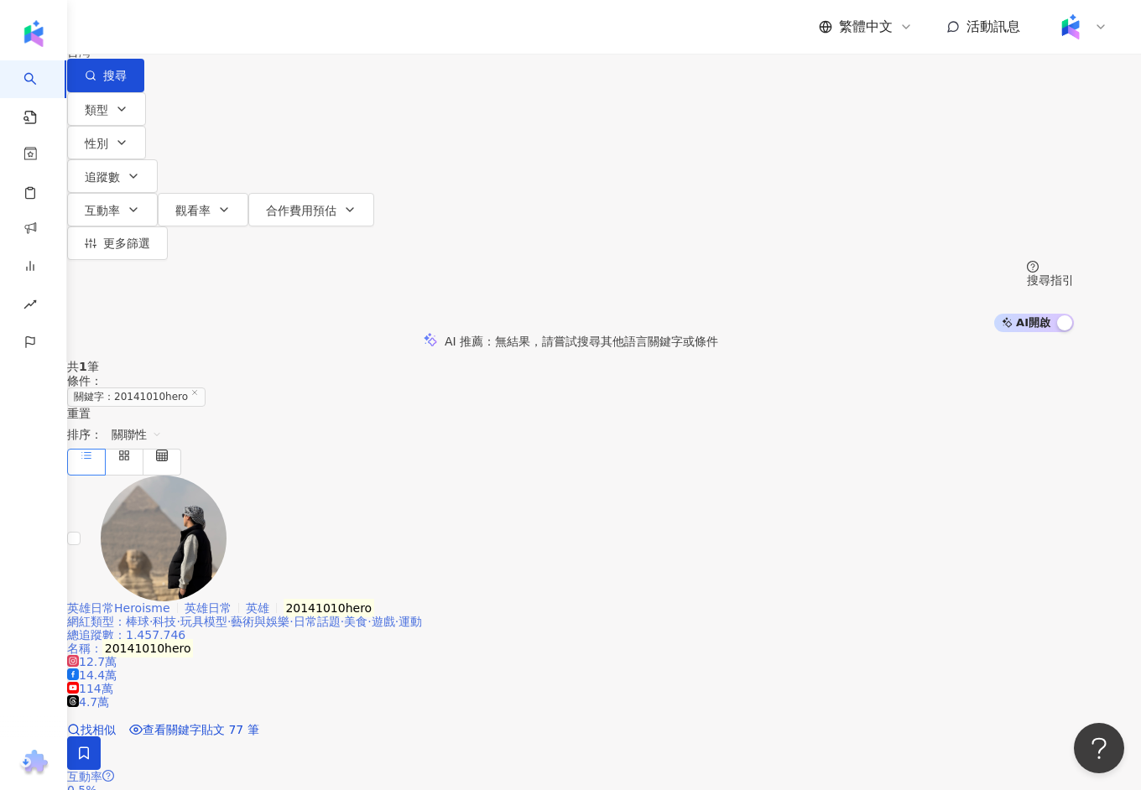
click at [170, 601] on span "英雄日常Heroisme" at bounding box center [118, 607] width 103 height 13
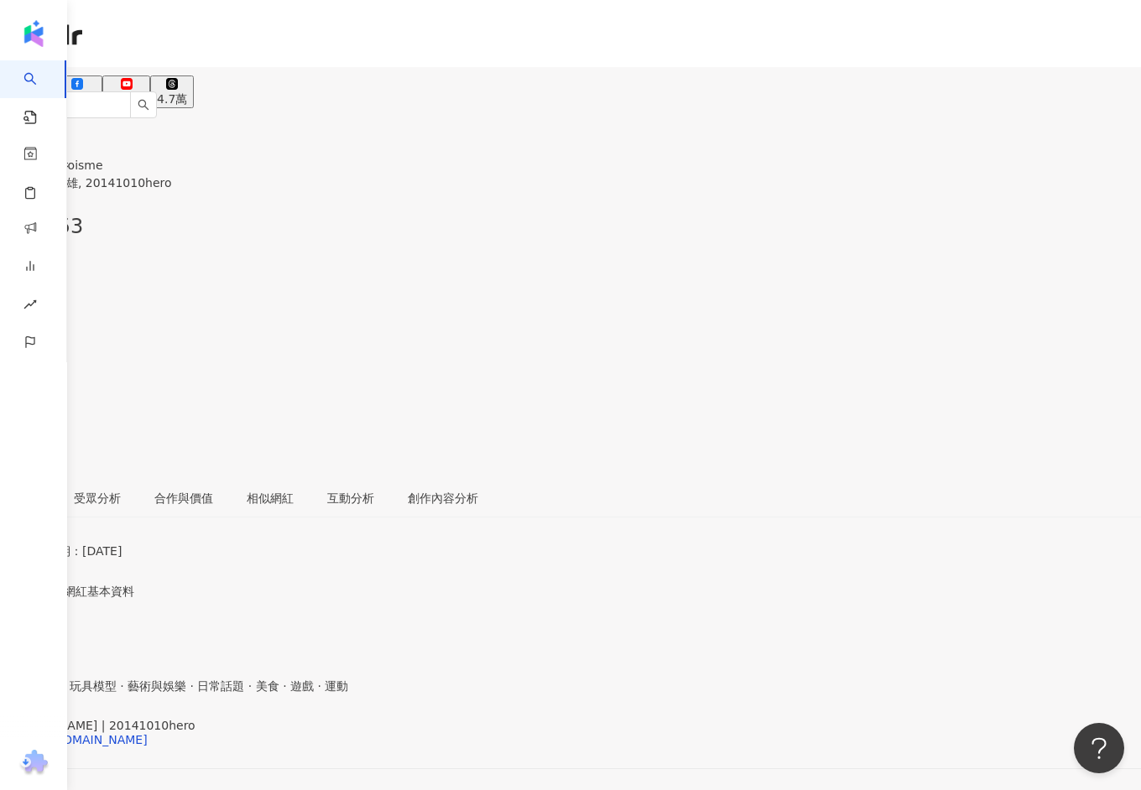
click at [96, 92] on div "14.4萬" at bounding box center [77, 98] width 38 height 13
click at [51, 83] on button "12.7萬" at bounding box center [25, 91] width 51 height 33
click at [131, 91] on input "search" at bounding box center [65, 104] width 131 height 27
paste input "**********"
type input "**********"
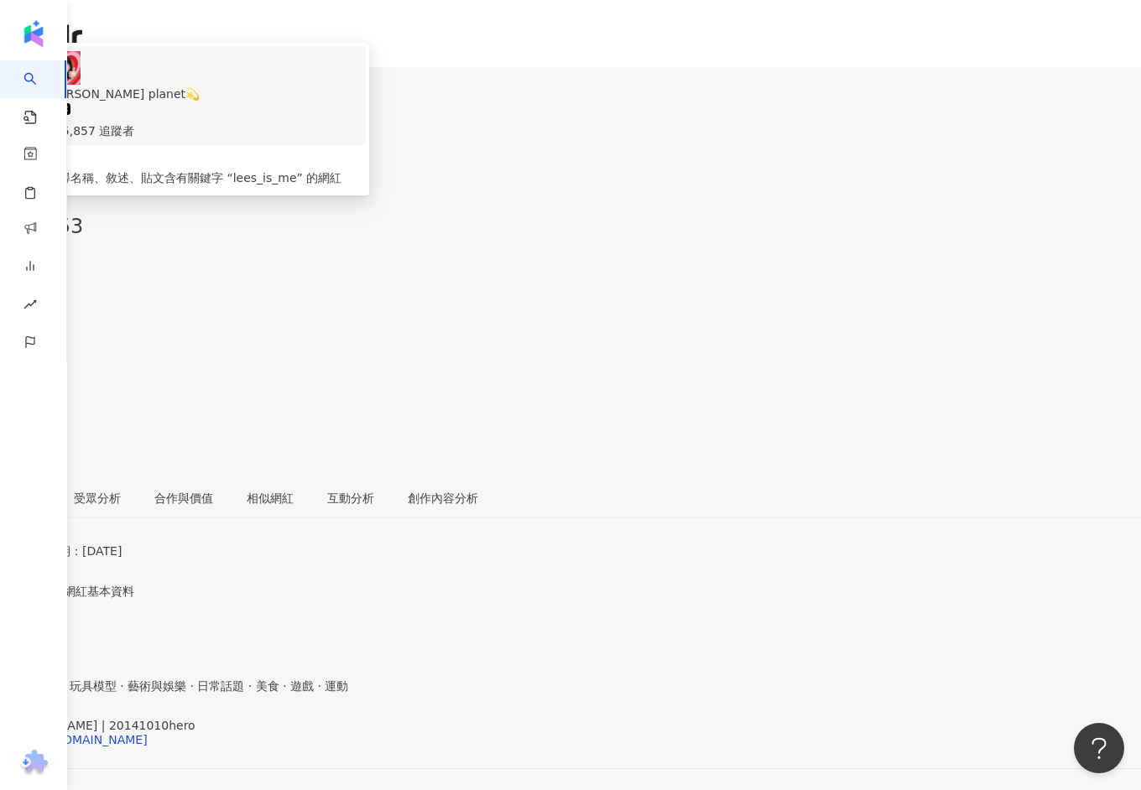
click at [271, 103] on div "325,857 追蹤者" at bounding box center [201, 121] width 309 height 37
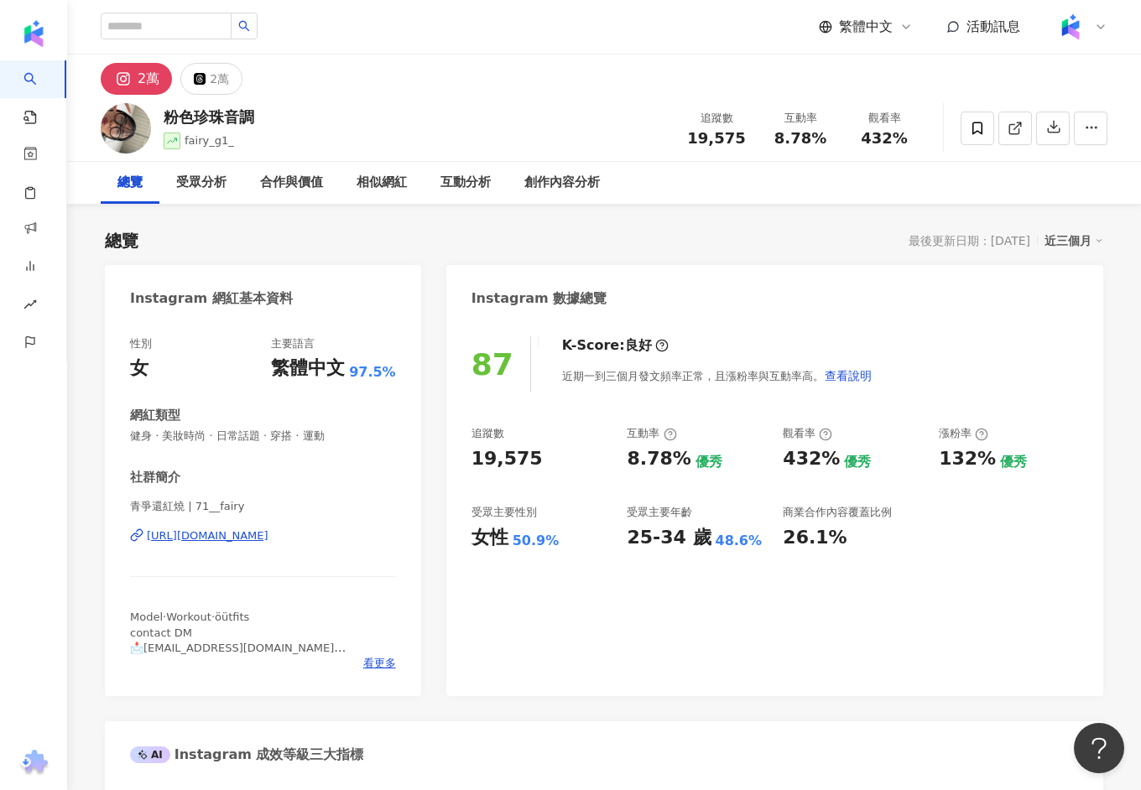
type input "**********"
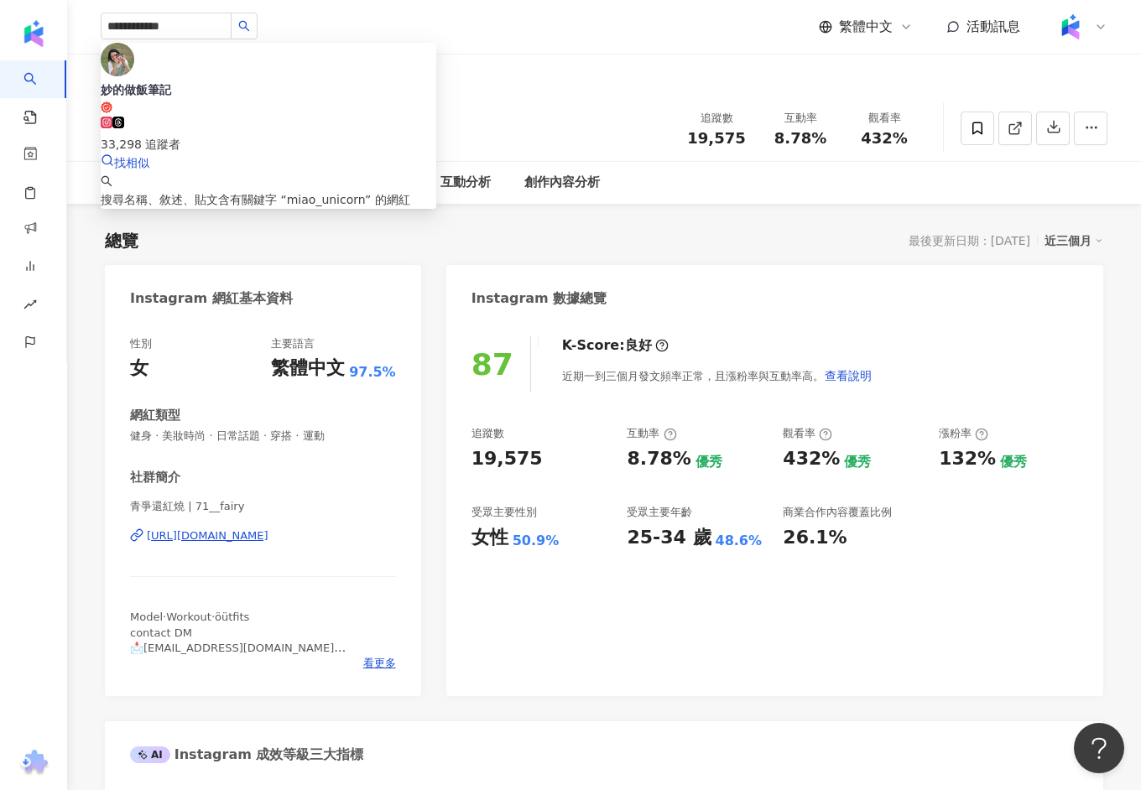
click at [233, 135] on div "33,298 追蹤者" at bounding box center [268, 144] width 335 height 18
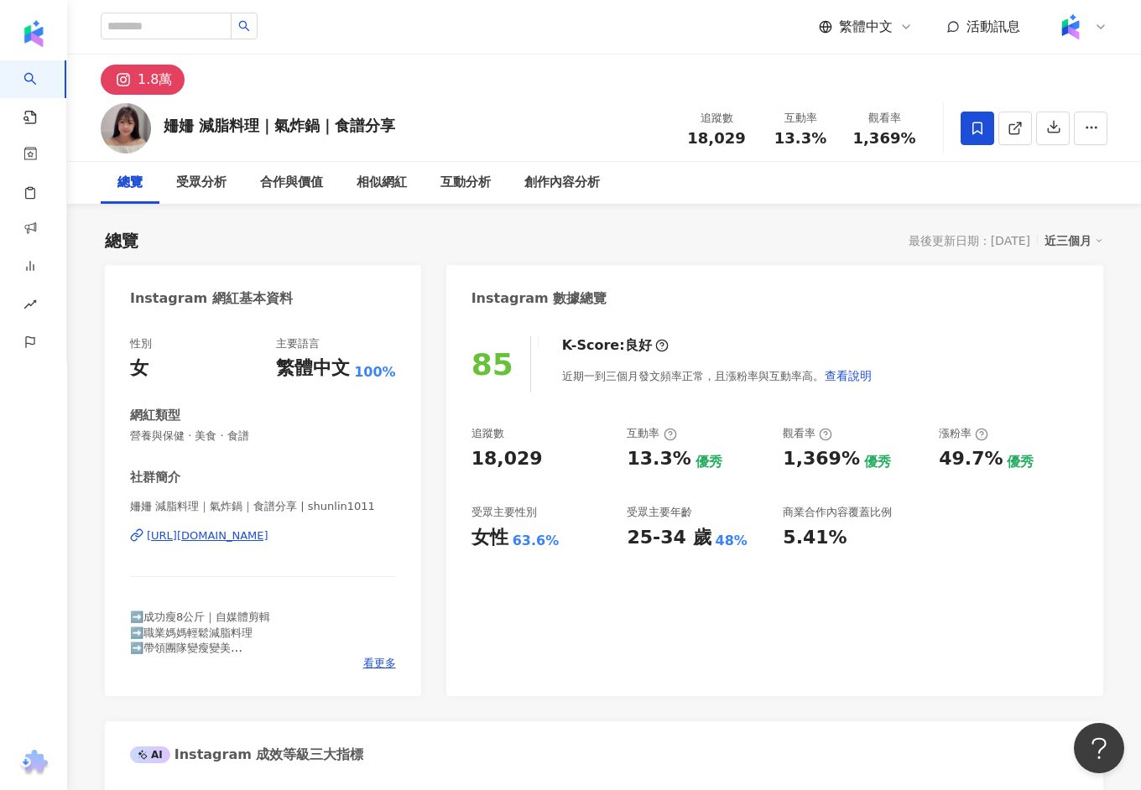
click at [232, 528] on div "https://www.instagram.com/shunlin1011/" at bounding box center [208, 535] width 122 height 15
click at [413, 127] on div "姍姍 減脂料理｜氣炸鍋｜食譜分享 追蹤數 18,029 互動率 13.3% 觀看率 1,369%" at bounding box center [603, 128] width 1073 height 66
drag, startPoint x: 413, startPoint y: 127, endPoint x: 163, endPoint y: 126, distance: 249.9
click at [163, 126] on div "姍姍 減脂料理｜氣炸鍋｜食譜分享 追蹤數 18,029 互動率 13.3% 觀看率 1,369%" at bounding box center [603, 128] width 1073 height 66
copy div "姍姍 減脂料理｜氣炸鍋｜食譜分享"
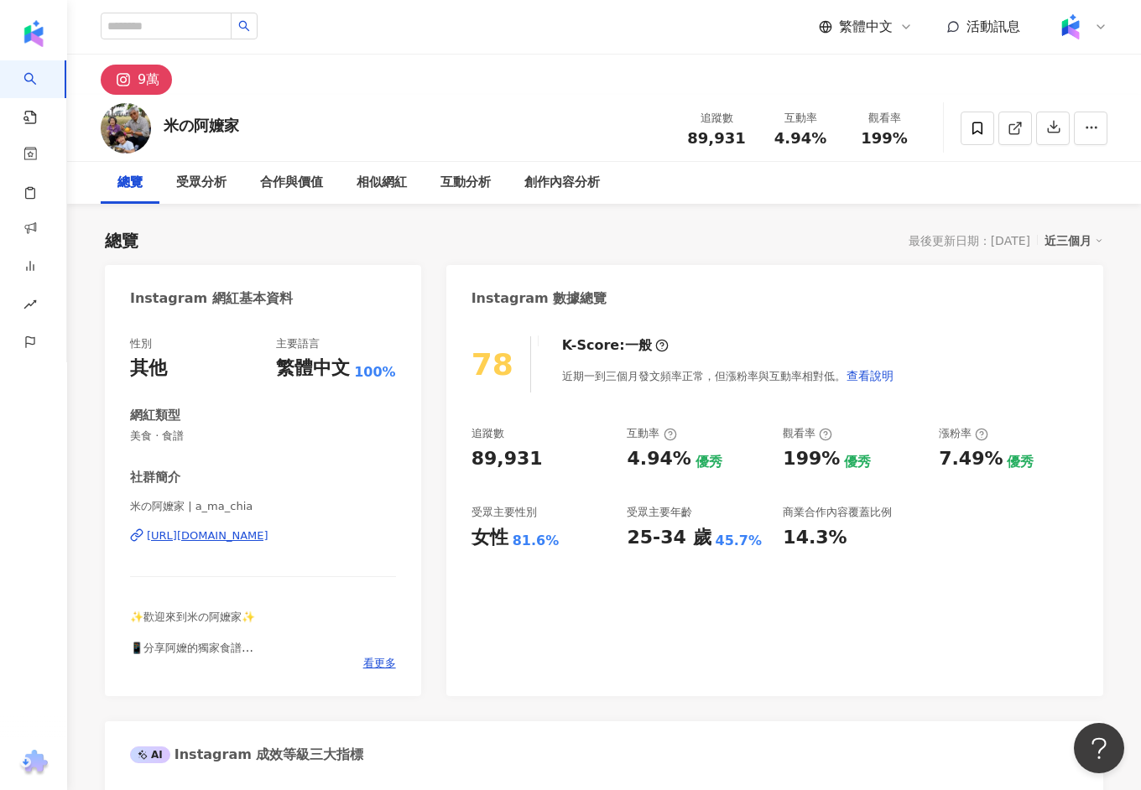
click at [231, 528] on div "https://www.instagram.com/a_ma_chia/" at bounding box center [208, 535] width 122 height 15
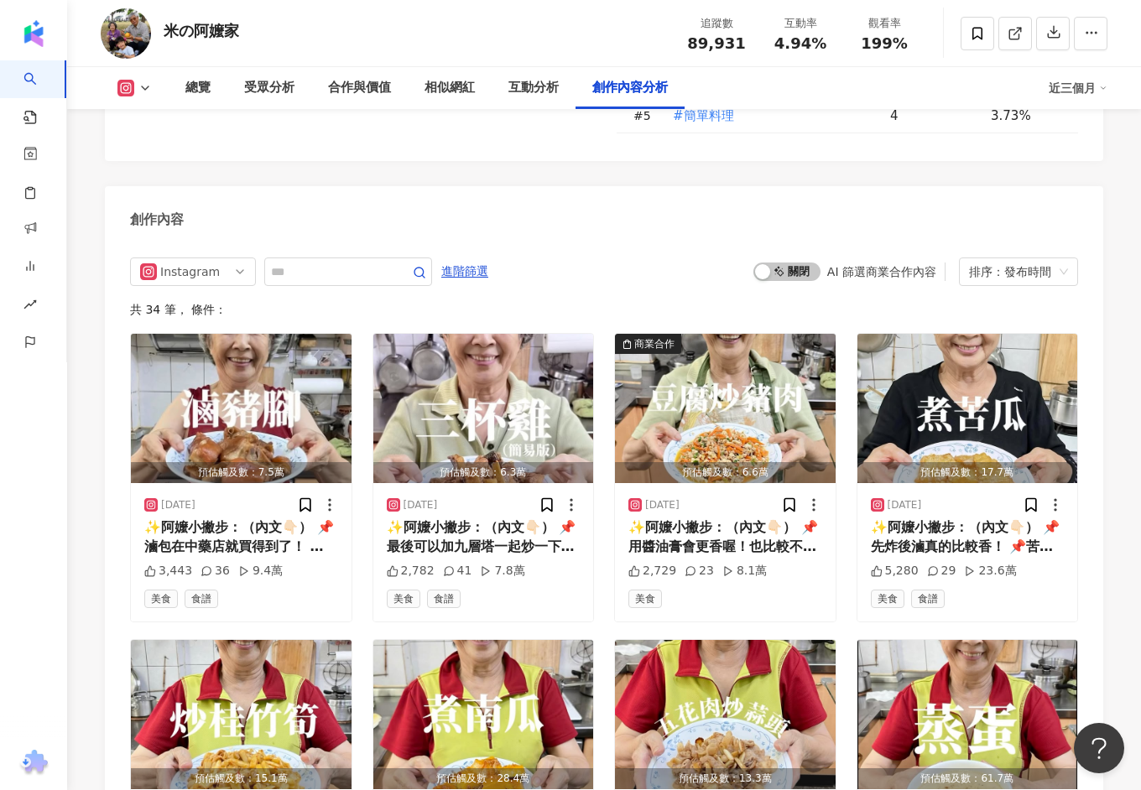
scroll to position [5009, 0]
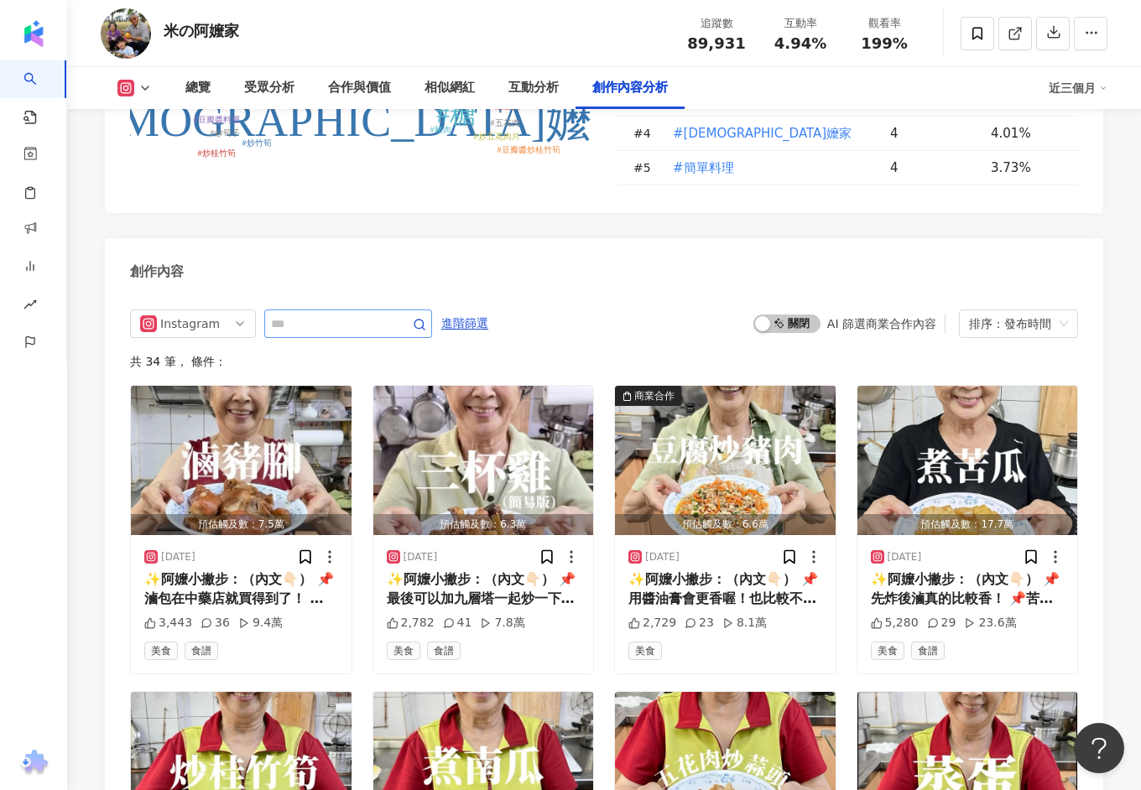
click at [337, 333] on span at bounding box center [348, 323] width 168 height 29
type input "***"
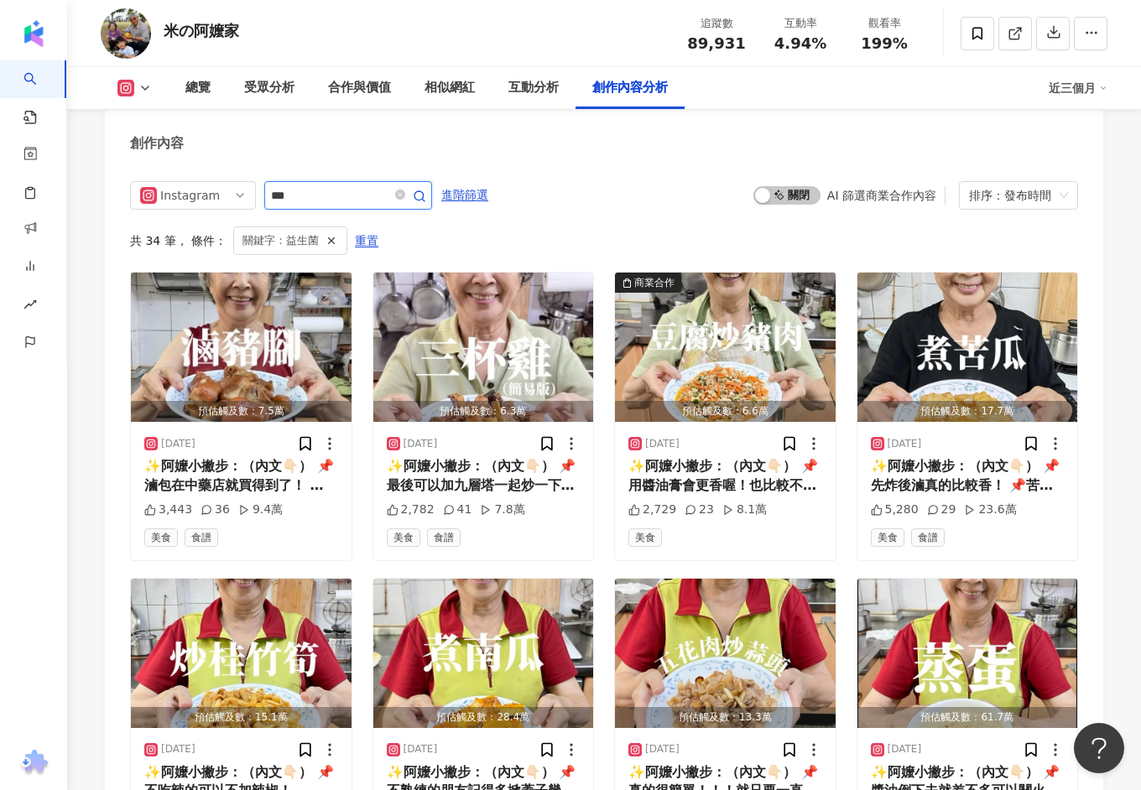
scroll to position [4945, 0]
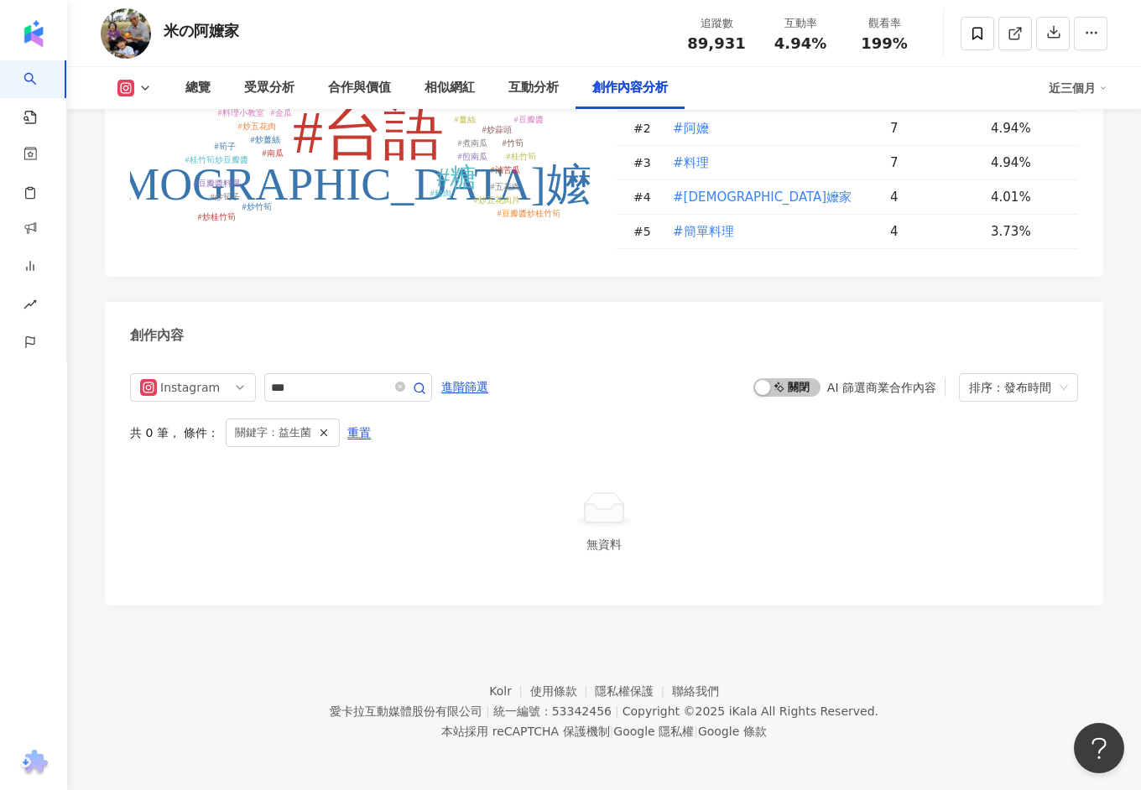
click at [320, 440] on div "關鍵字：益生菌" at bounding box center [283, 432] width 114 height 29
click at [320, 434] on icon "button" at bounding box center [324, 433] width 12 height 12
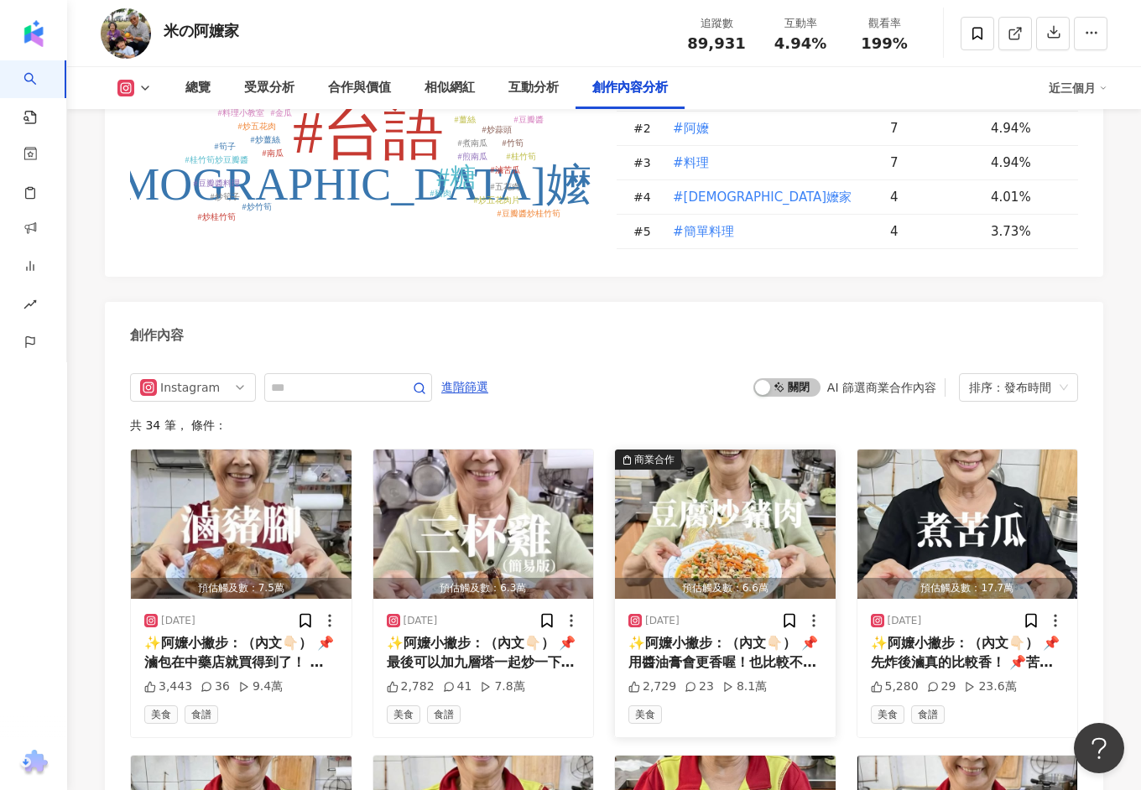
scroll to position [5138, 0]
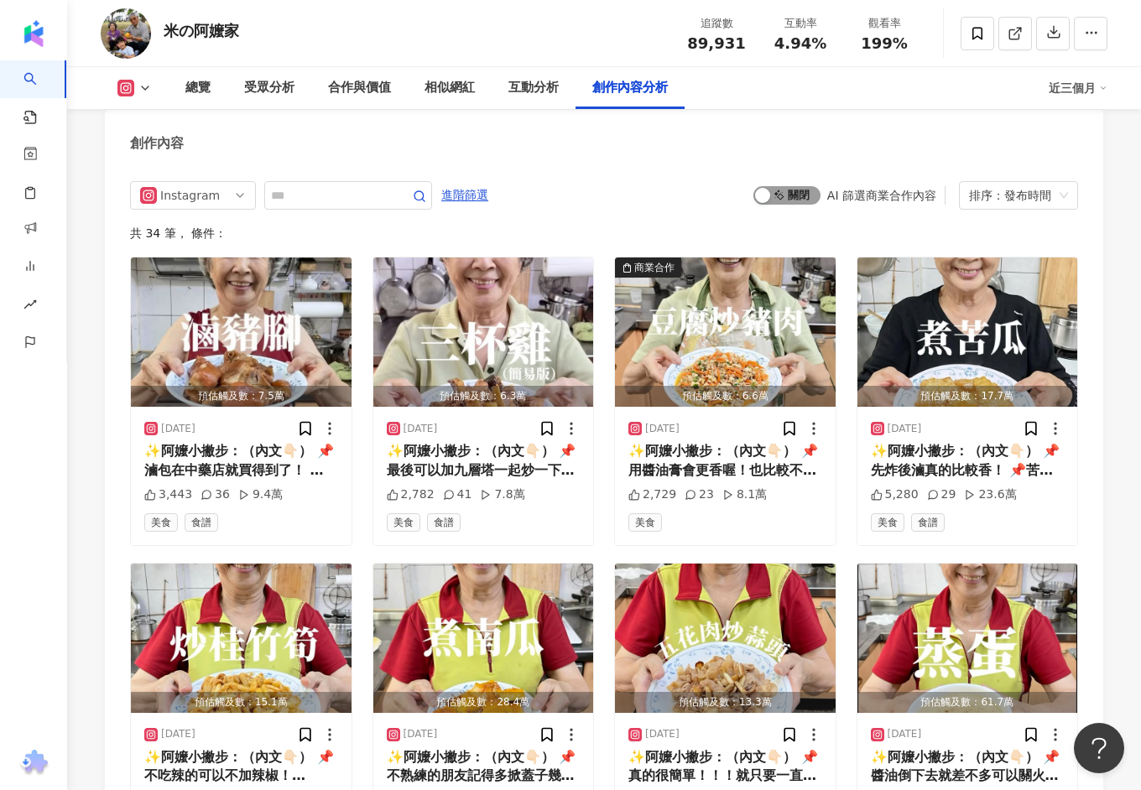
click at [793, 192] on span "啟動 關閉" at bounding box center [786, 195] width 67 height 18
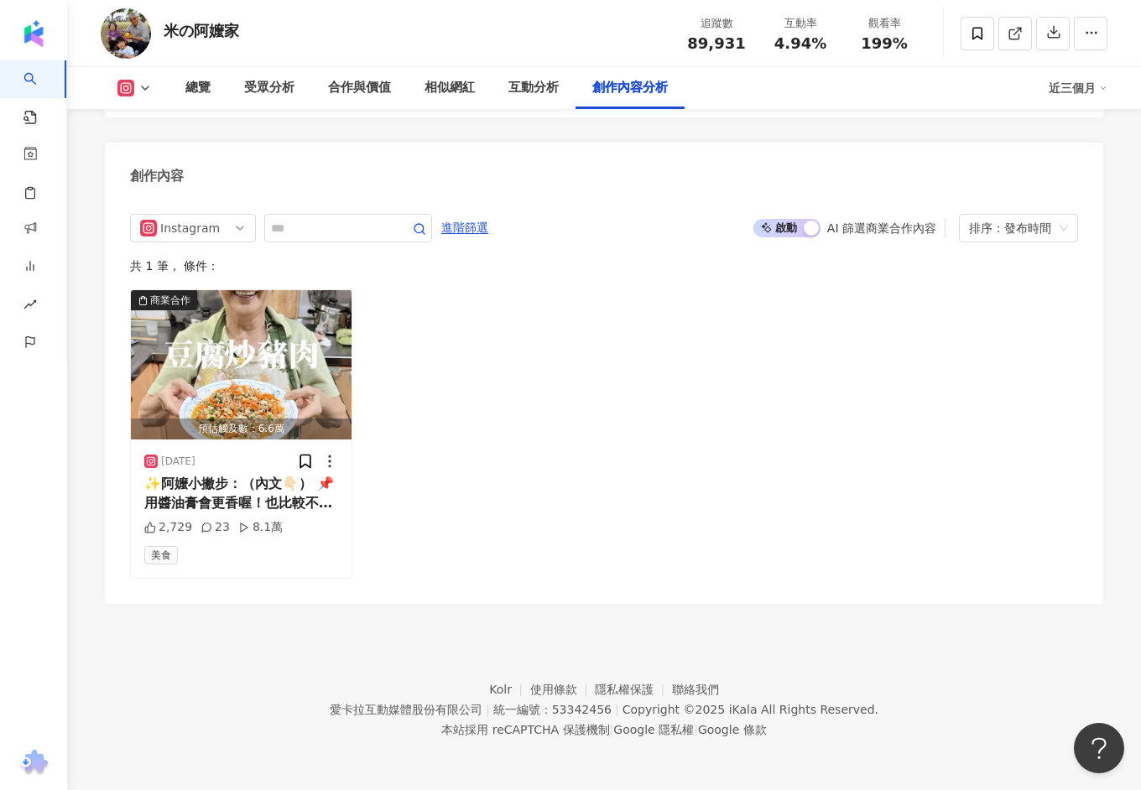
scroll to position [5102, 0]
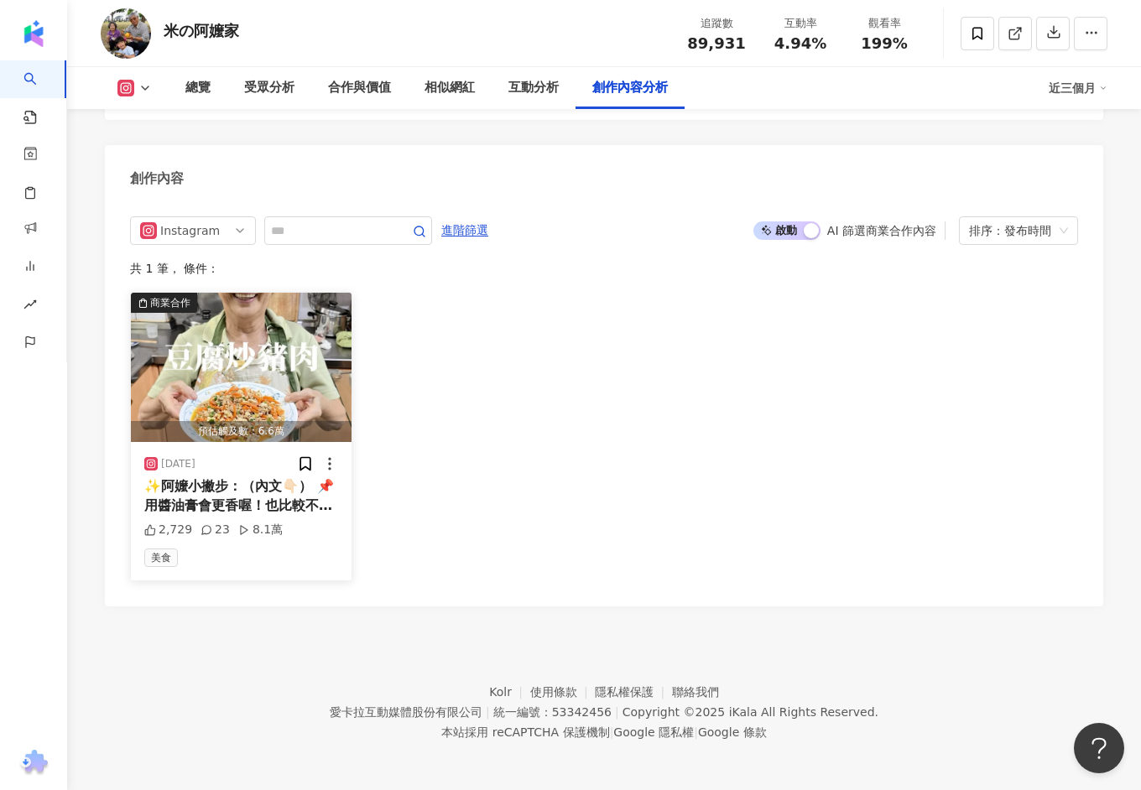
click at [304, 350] on img "button" at bounding box center [241, 367] width 221 height 149
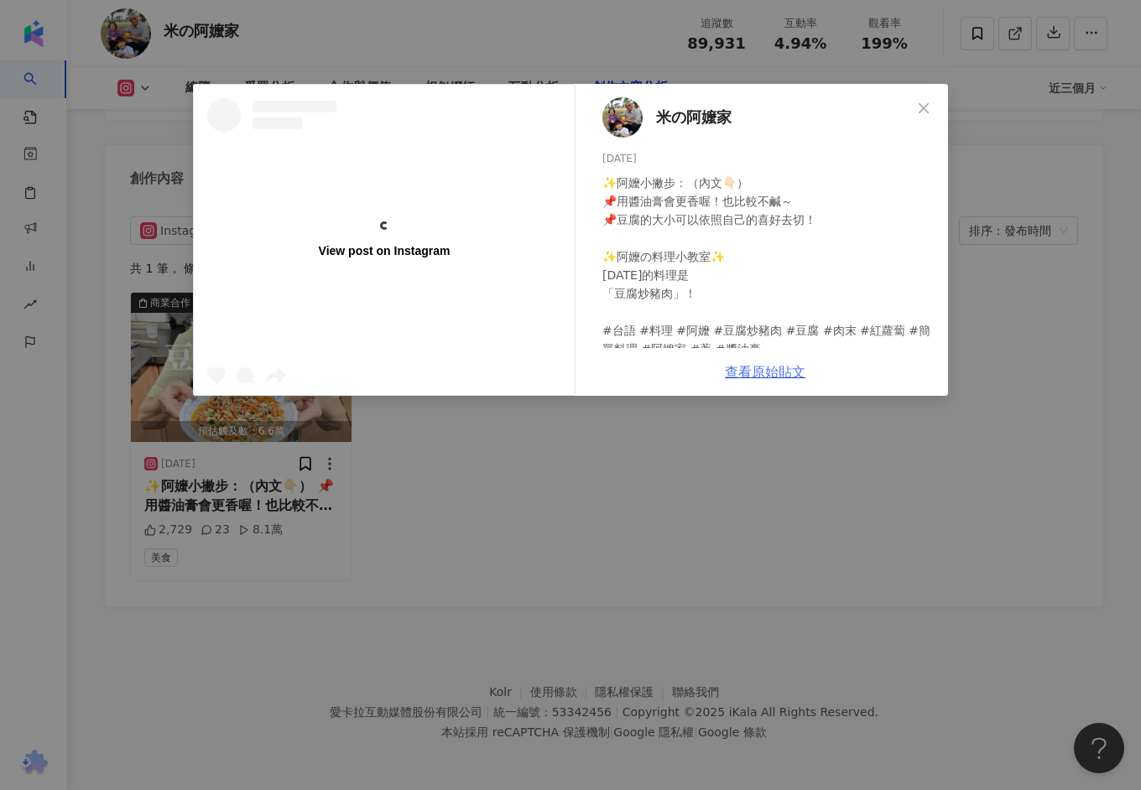
click at [779, 372] on link "查看原始貼文" at bounding box center [765, 372] width 81 height 16
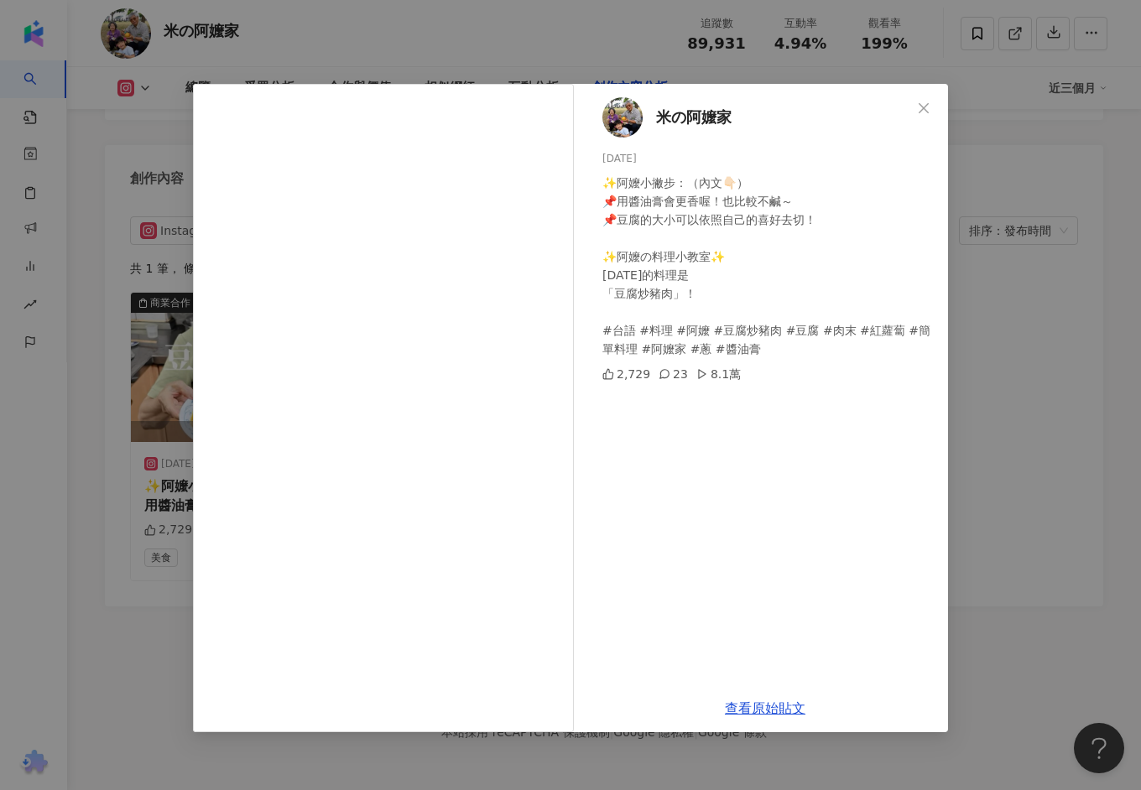
click at [522, 32] on div "米の阿嬤家 2025/8/13 ✨阿嬤小撇步：（內文👇🏻） 📌用醬油膏會更香喔！也比較不鹹～ 📌豆腐的大小可以依照自己的喜好去切！ ✨阿嬤の料理小教室✨ 今天…" at bounding box center [570, 395] width 1141 height 790
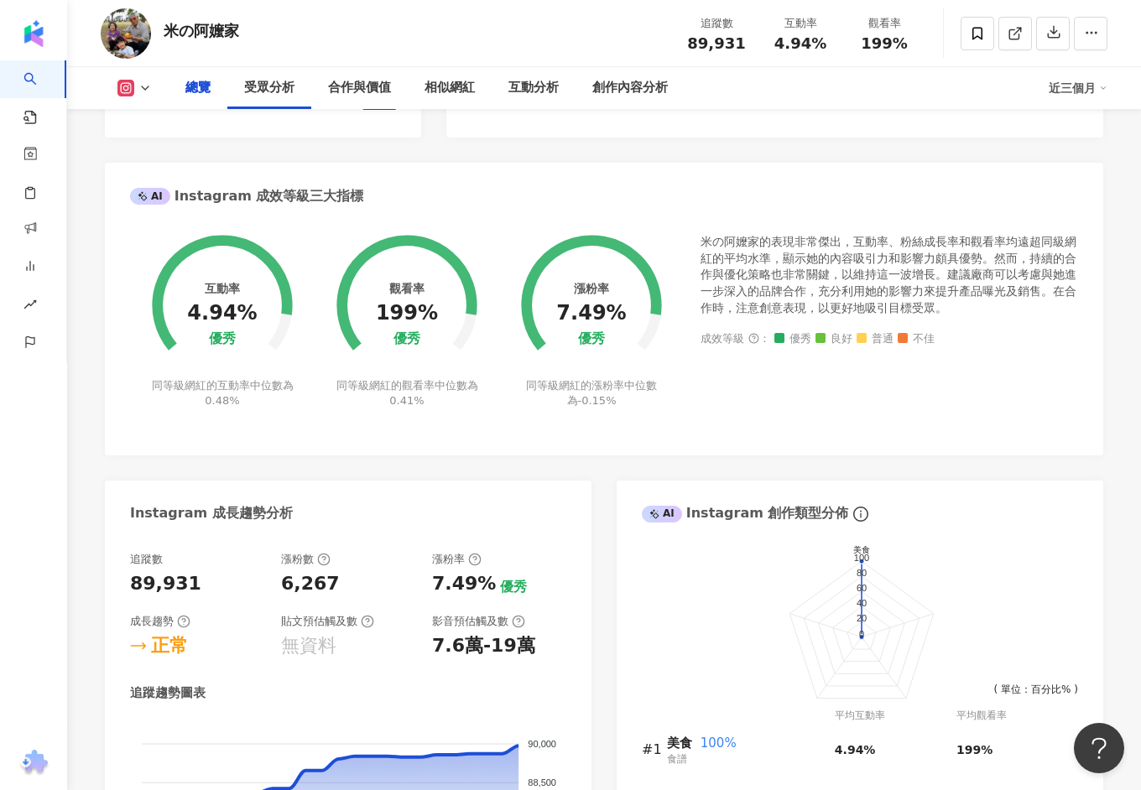
scroll to position [0, 0]
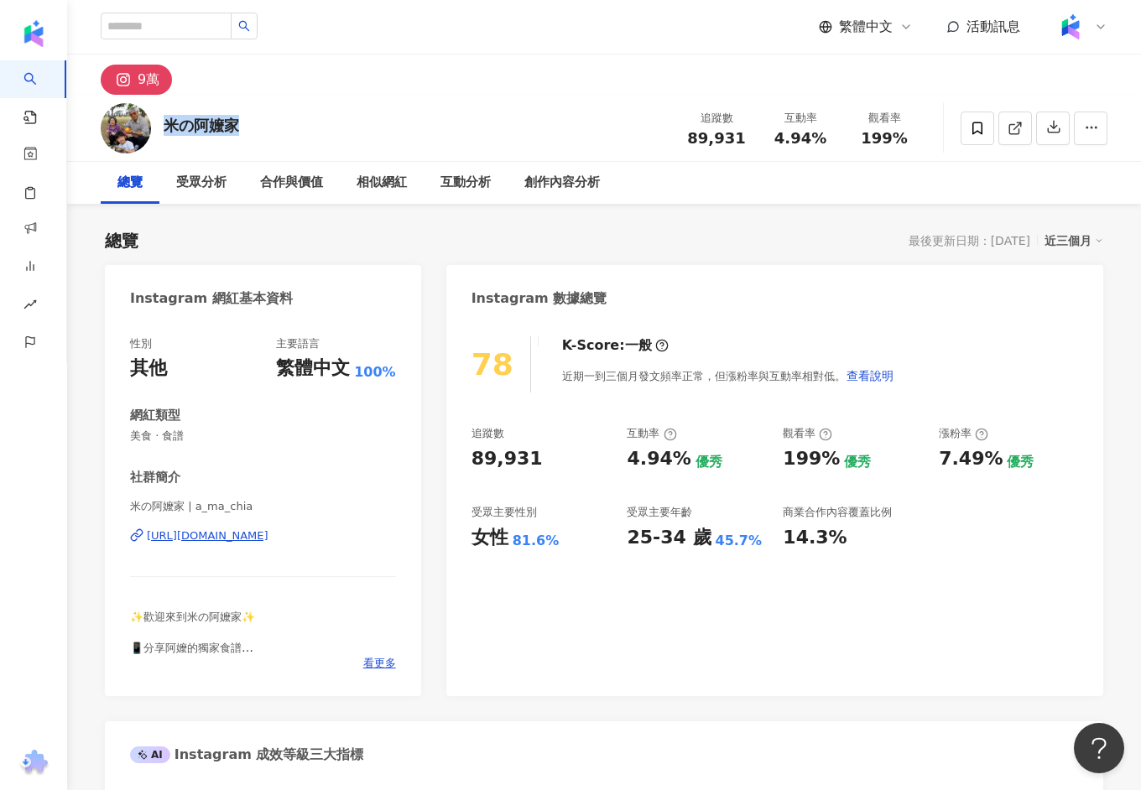
drag, startPoint x: 247, startPoint y: 123, endPoint x: 165, endPoint y: 122, distance: 81.4
click at [165, 122] on div "米の阿嬤家 追蹤數 89,931 互動率 4.94% 觀看率 199%" at bounding box center [603, 128] width 1073 height 66
copy div "米の阿嬤家"
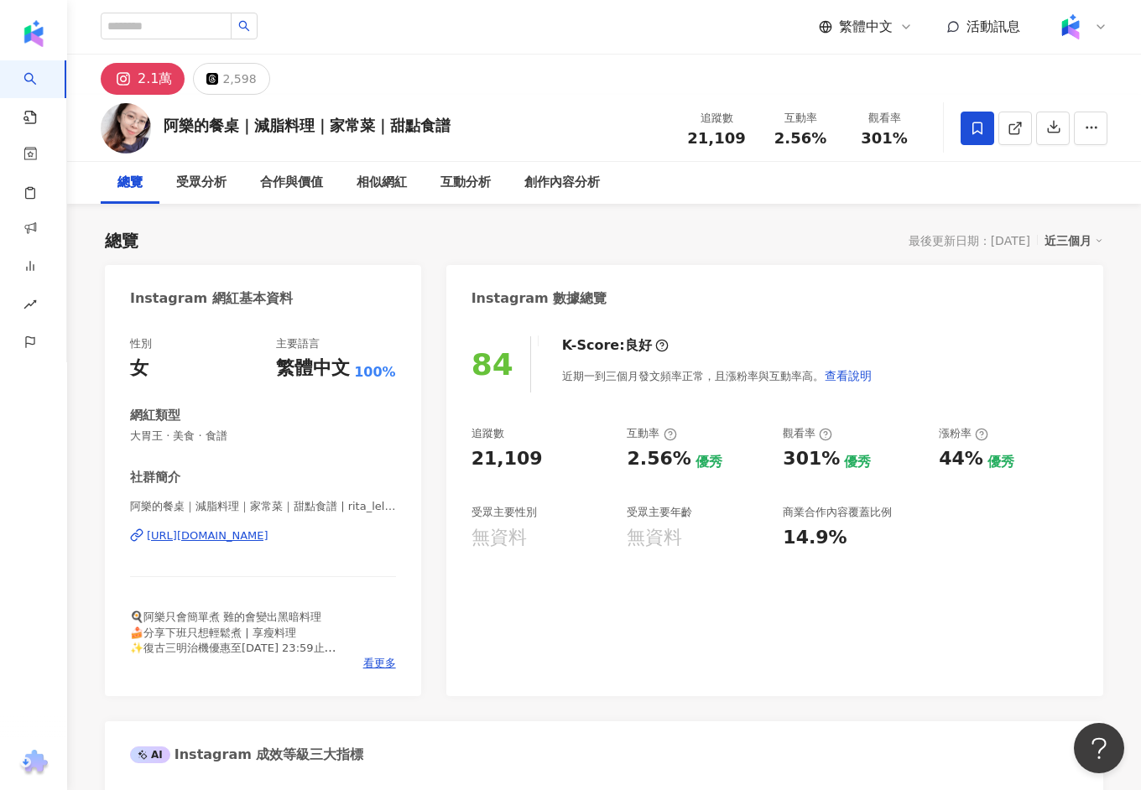
click at [226, 531] on div "[URL][DOMAIN_NAME]" at bounding box center [208, 535] width 122 height 15
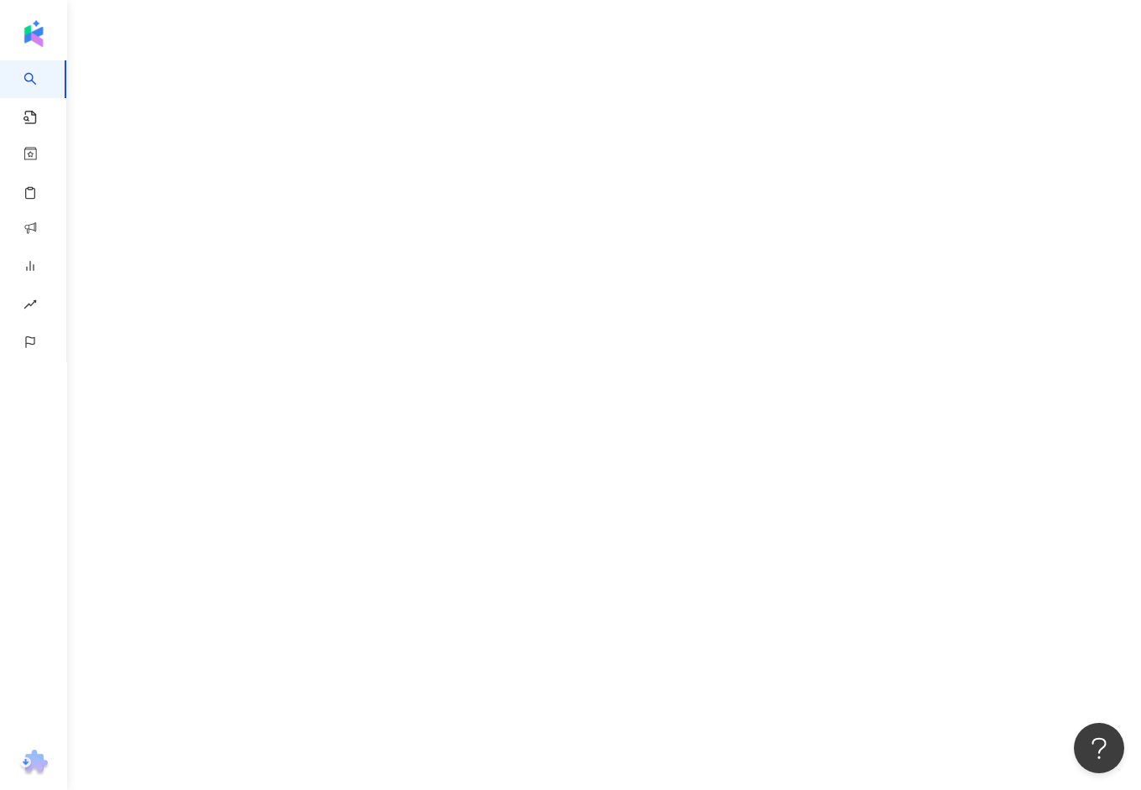
scroll to position [76, 0]
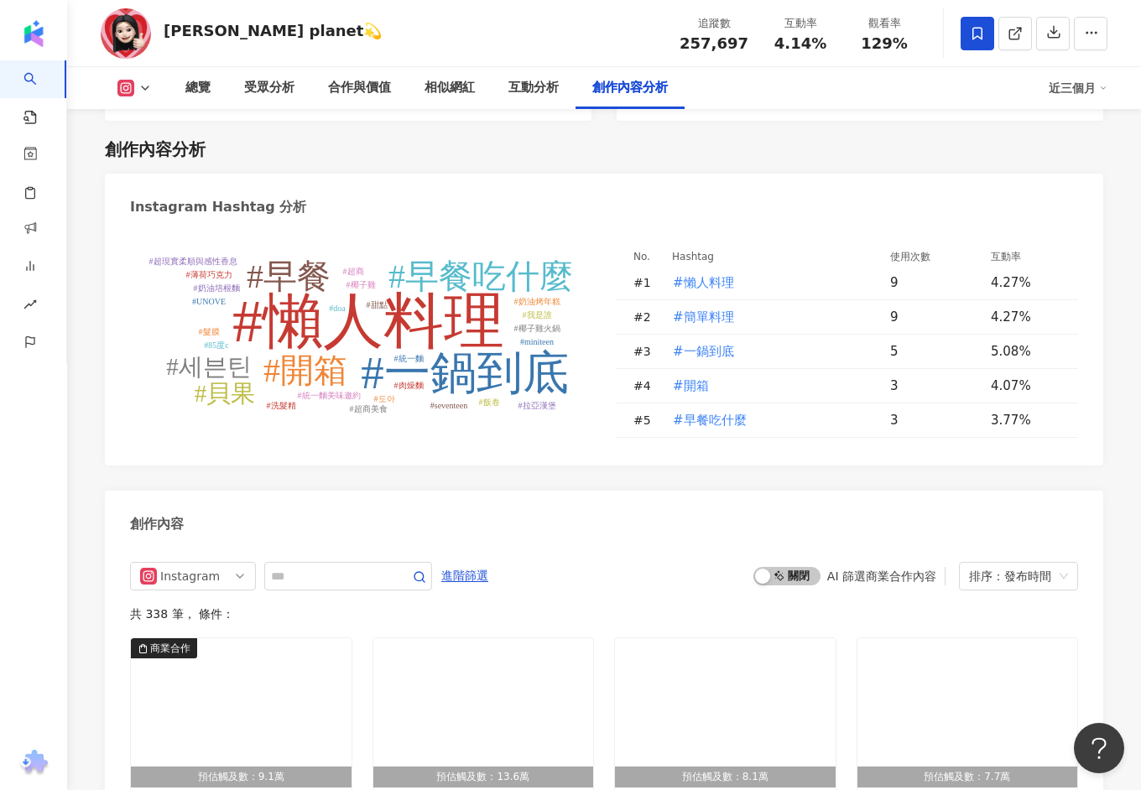
scroll to position [4818, 0]
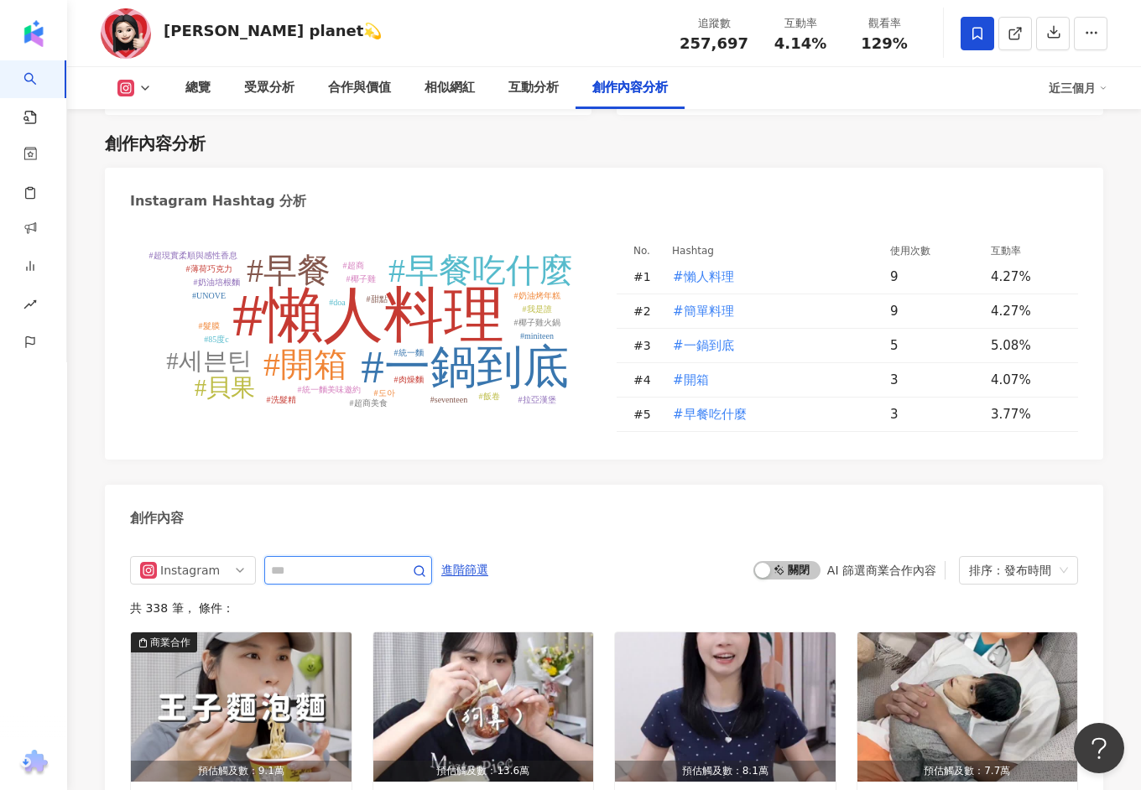
click at [273, 560] on input "text" at bounding box center [329, 570] width 117 height 20
type input "***"
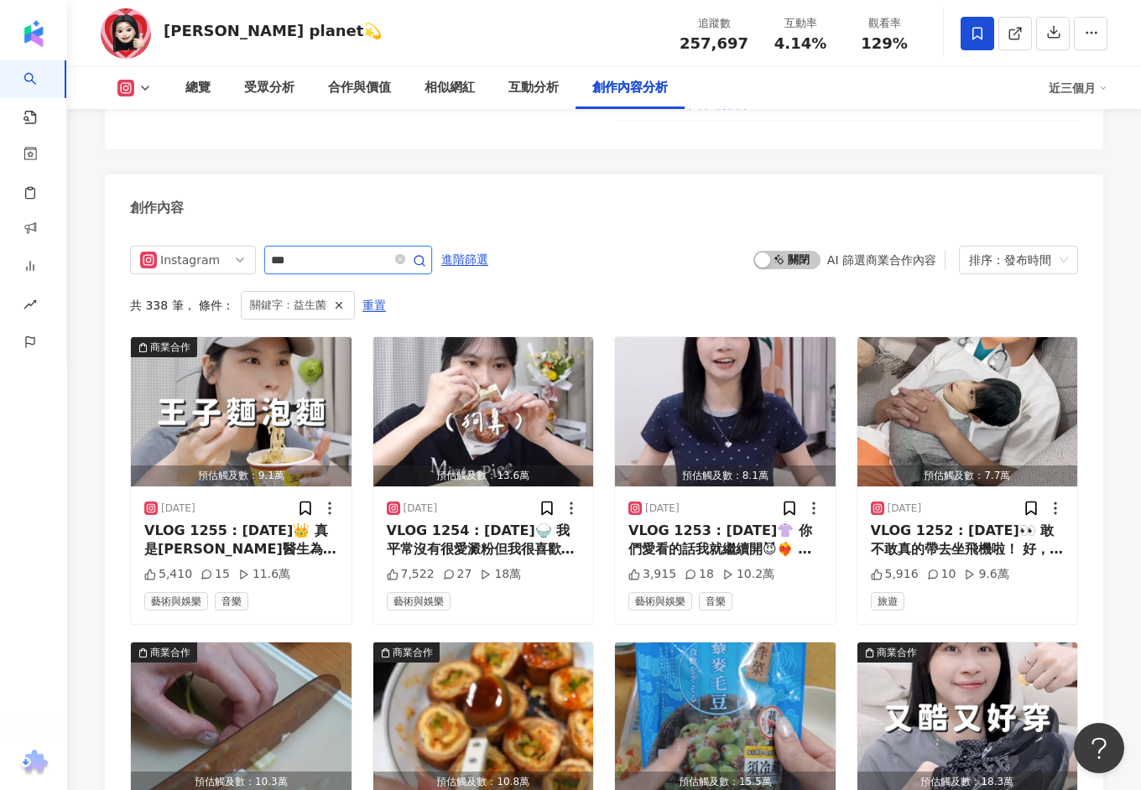
scroll to position [4936, 0]
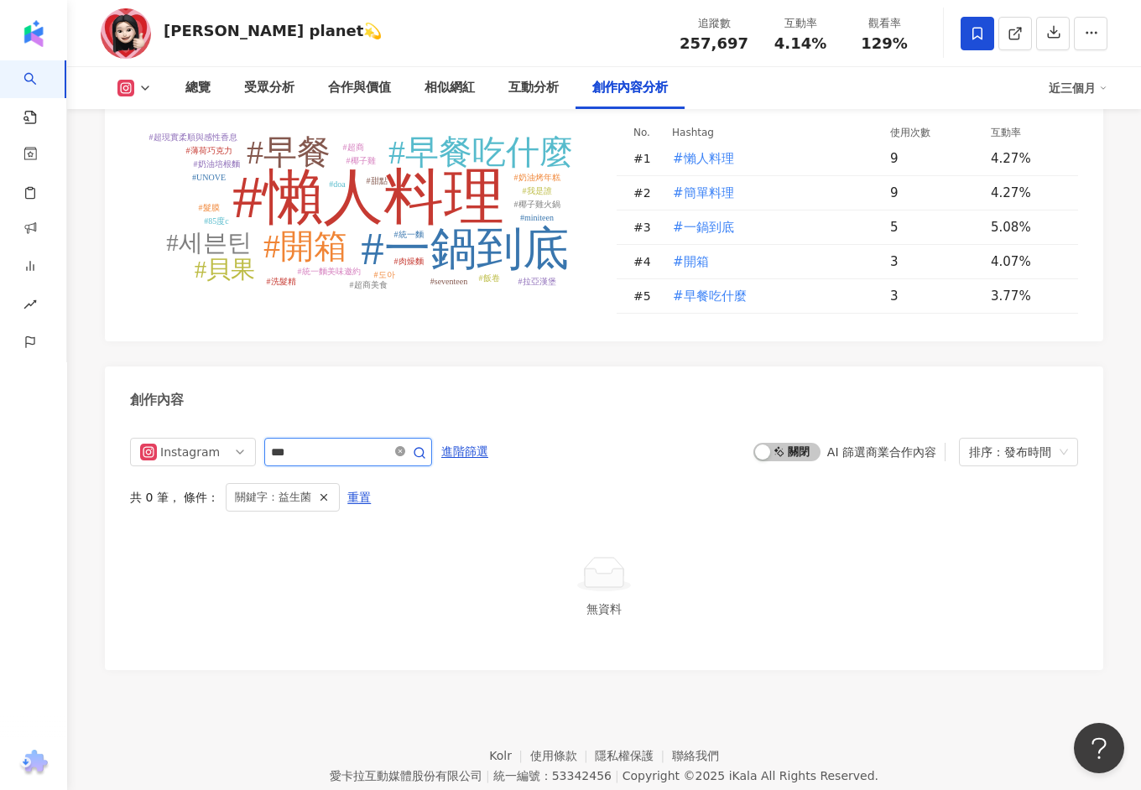
click at [404, 446] on icon "close-circle" at bounding box center [400, 451] width 10 height 10
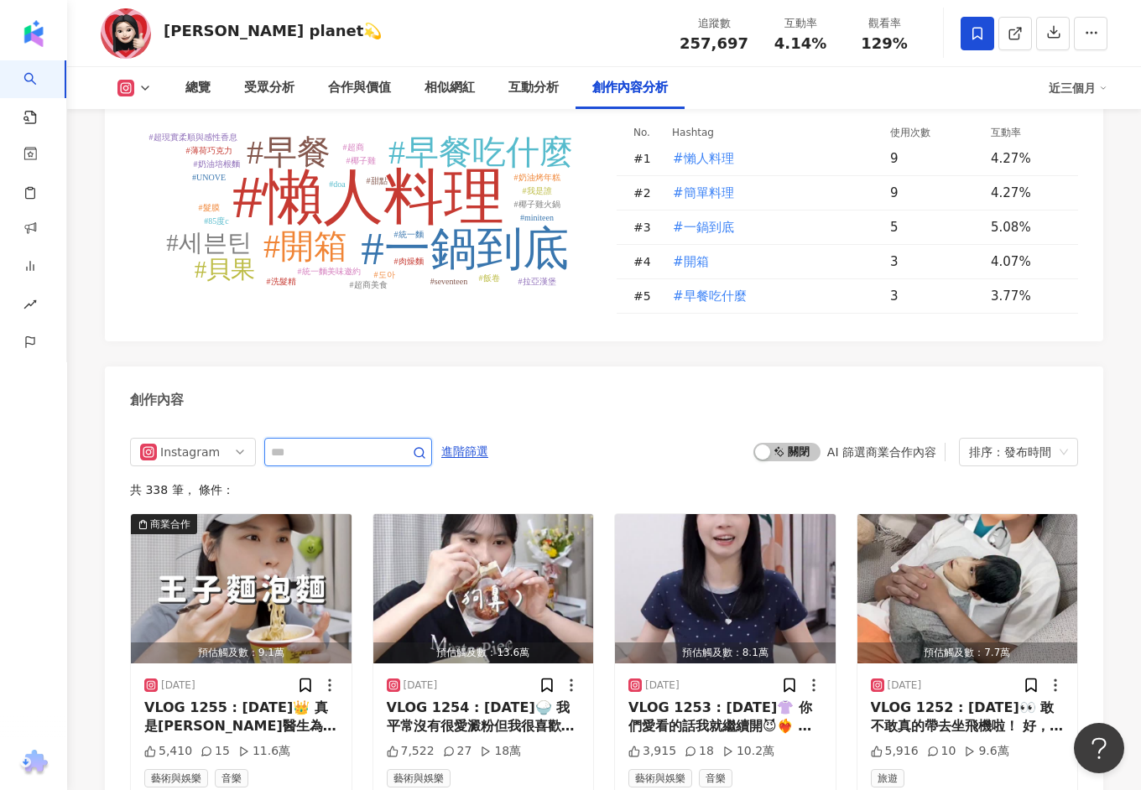
scroll to position [5128, 0]
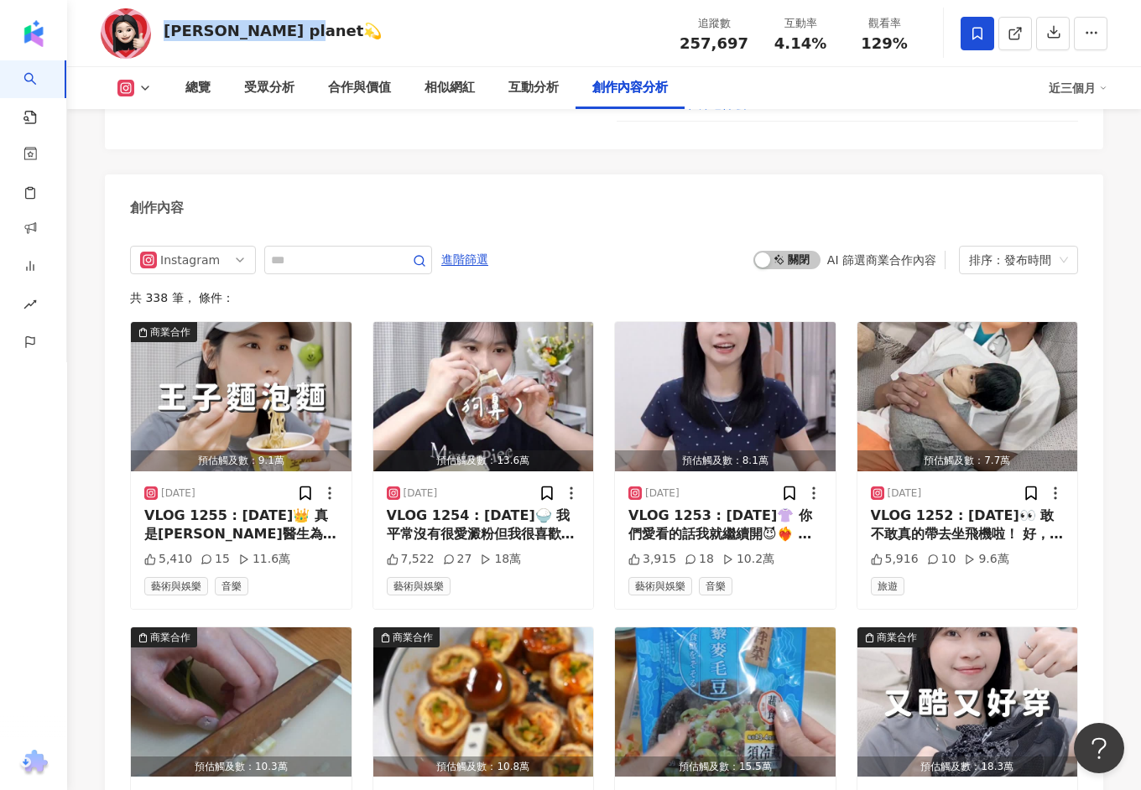
drag, startPoint x: 307, startPoint y: 32, endPoint x: 164, endPoint y: 29, distance: 142.6
click at [164, 29] on div "李欣Lee’s planet💫 追蹤數 257,697 互動率 4.14% 觀看率 129%" at bounding box center [603, 33] width 1073 height 66
copy div "李欣Lee’s planet💫"
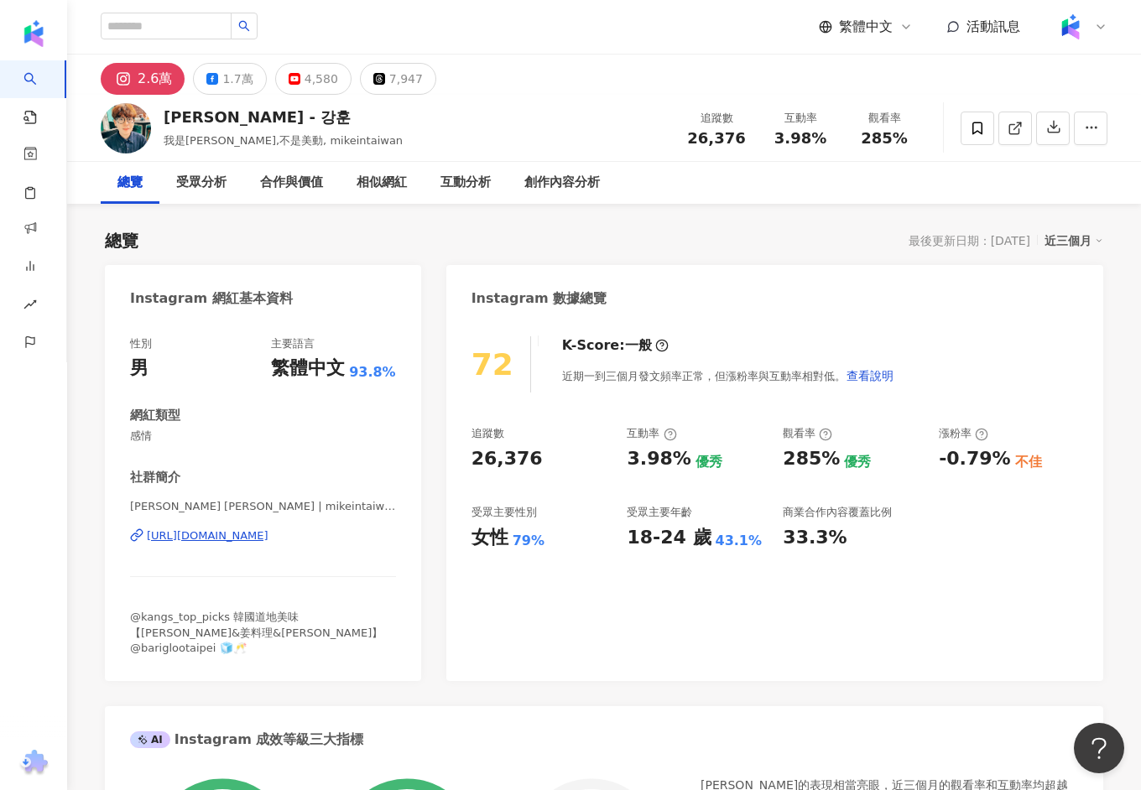
click at [268, 538] on div "https://www.instagram.com/mikeintaiwan/" at bounding box center [208, 535] width 122 height 15
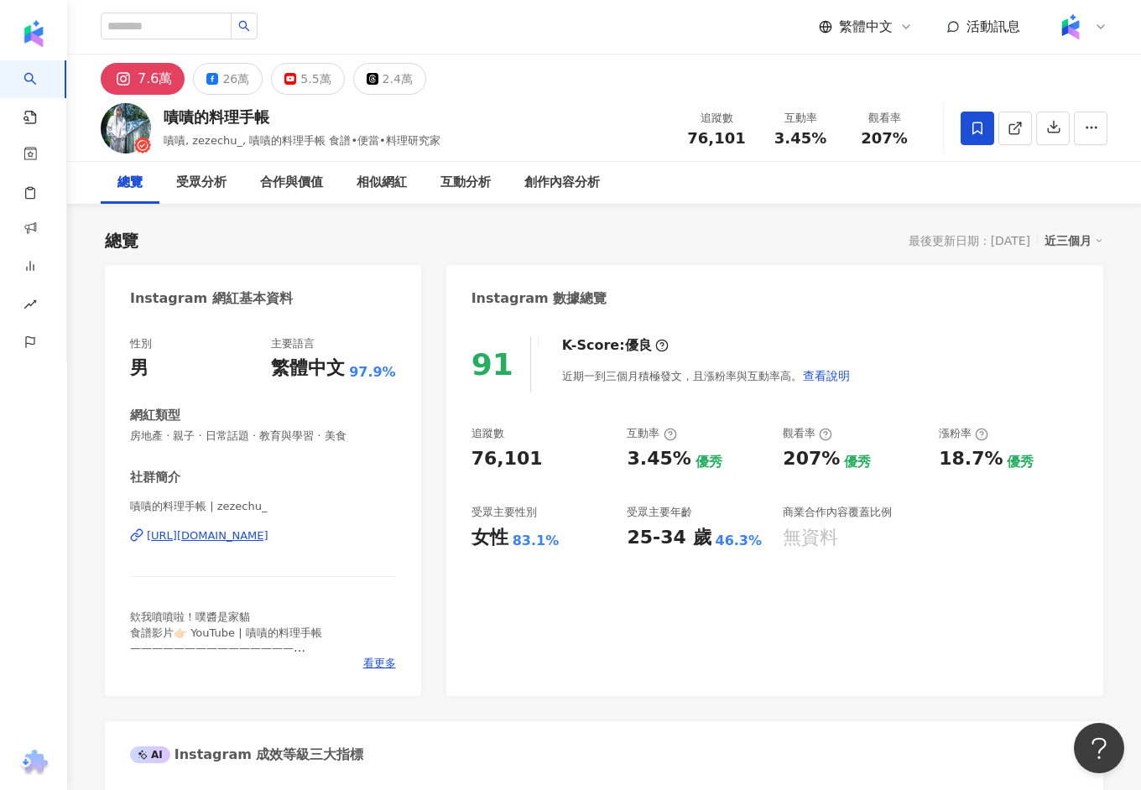
click at [268, 533] on div "[URL][DOMAIN_NAME]" at bounding box center [208, 535] width 122 height 15
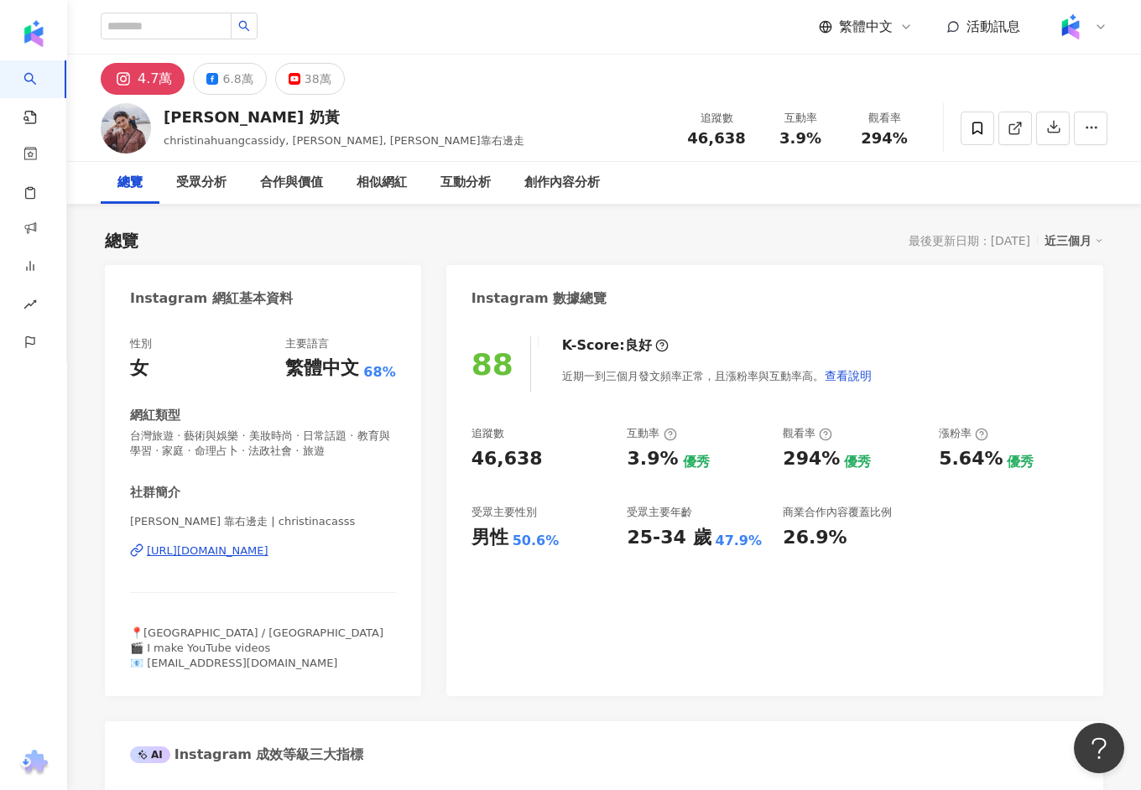
click at [179, 552] on div "https://www.instagram.com/christinacasss/" at bounding box center [208, 550] width 122 height 15
drag, startPoint x: 322, startPoint y: 117, endPoint x: 167, endPoint y: 117, distance: 155.1
click at [167, 117] on div "Christina Huang 奶黃" at bounding box center [344, 117] width 361 height 21
copy div "Christina Huang 奶黃"
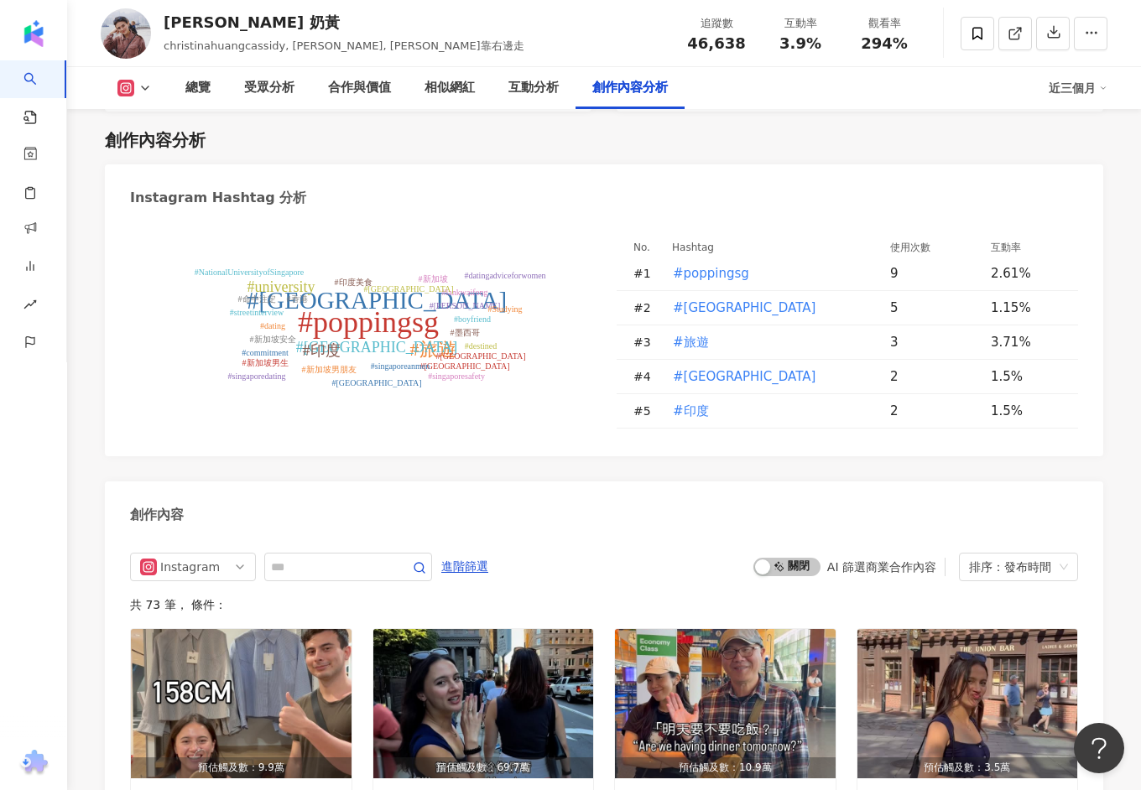
scroll to position [4770, 0]
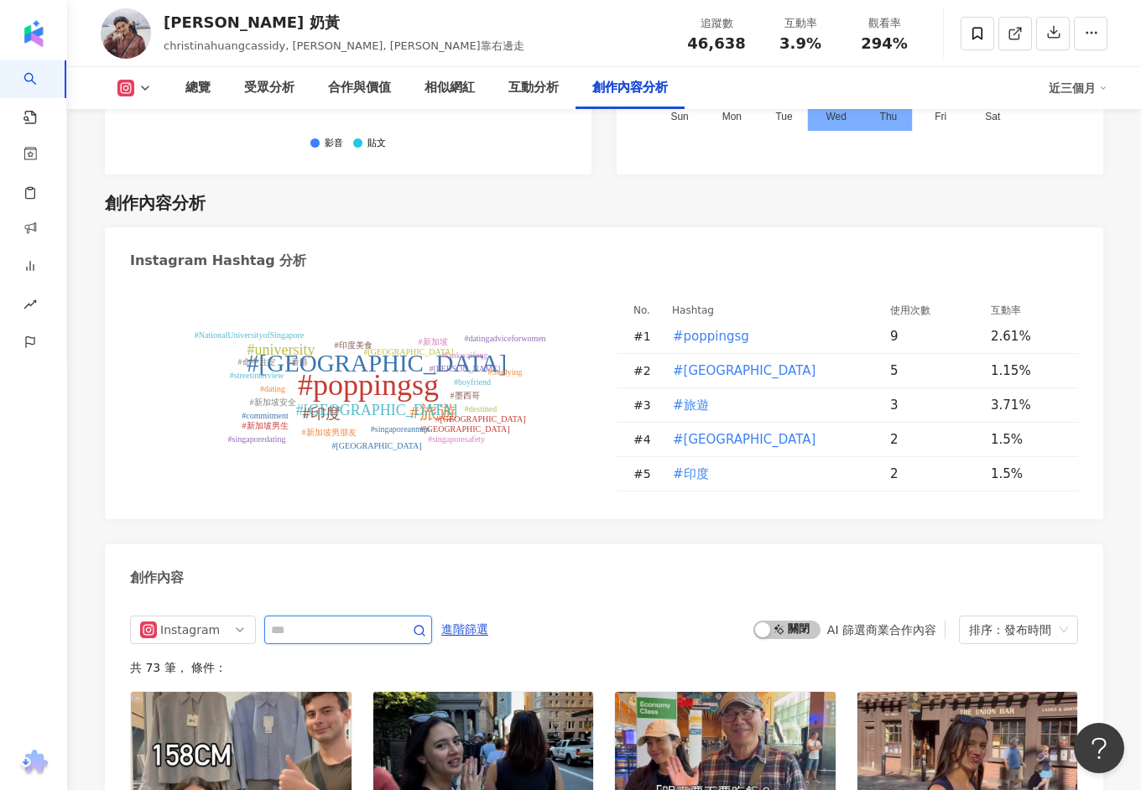
click at [337, 620] on input "text" at bounding box center [329, 630] width 117 height 20
type input "*"
type input "***"
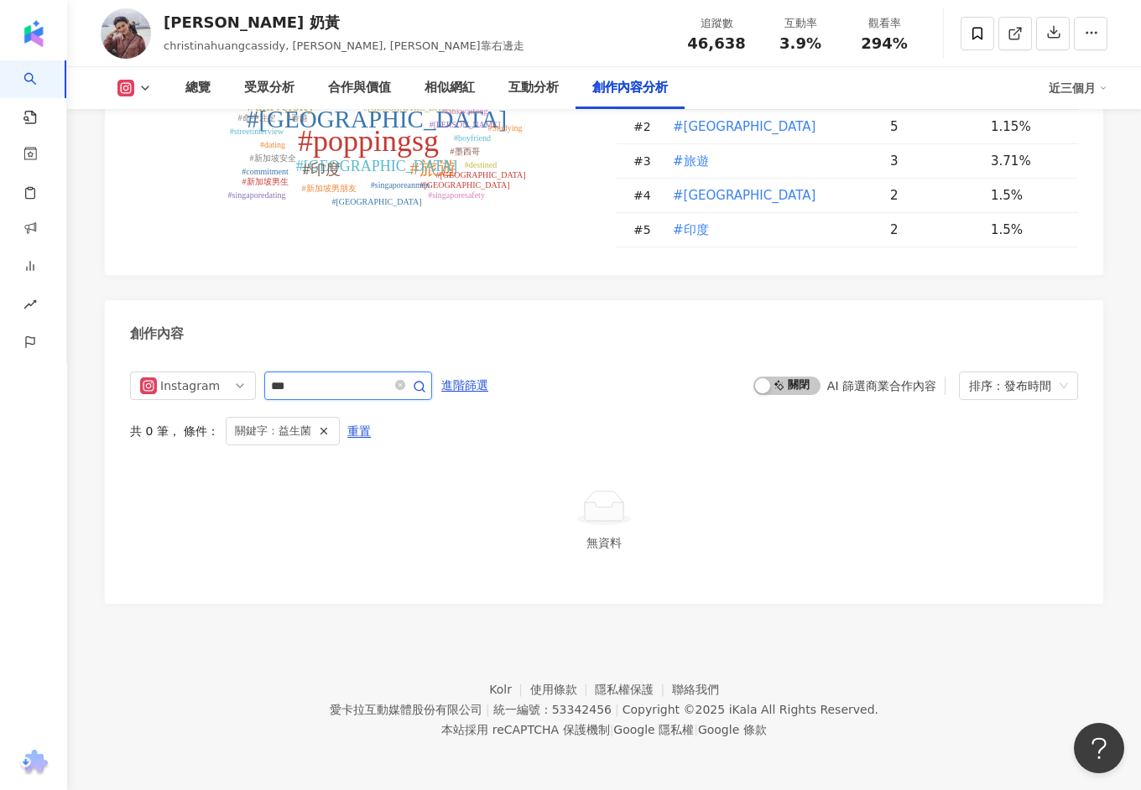
scroll to position [4956, 0]
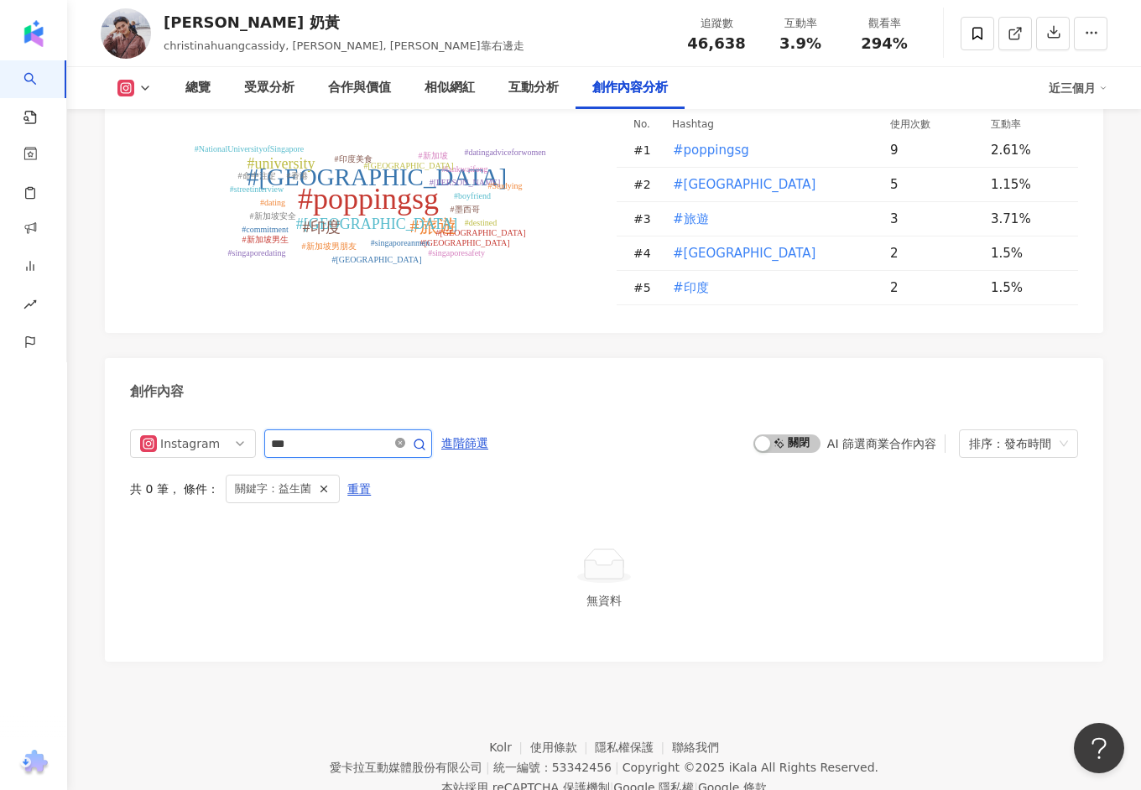
click at [404, 438] on icon "close-circle" at bounding box center [400, 443] width 10 height 10
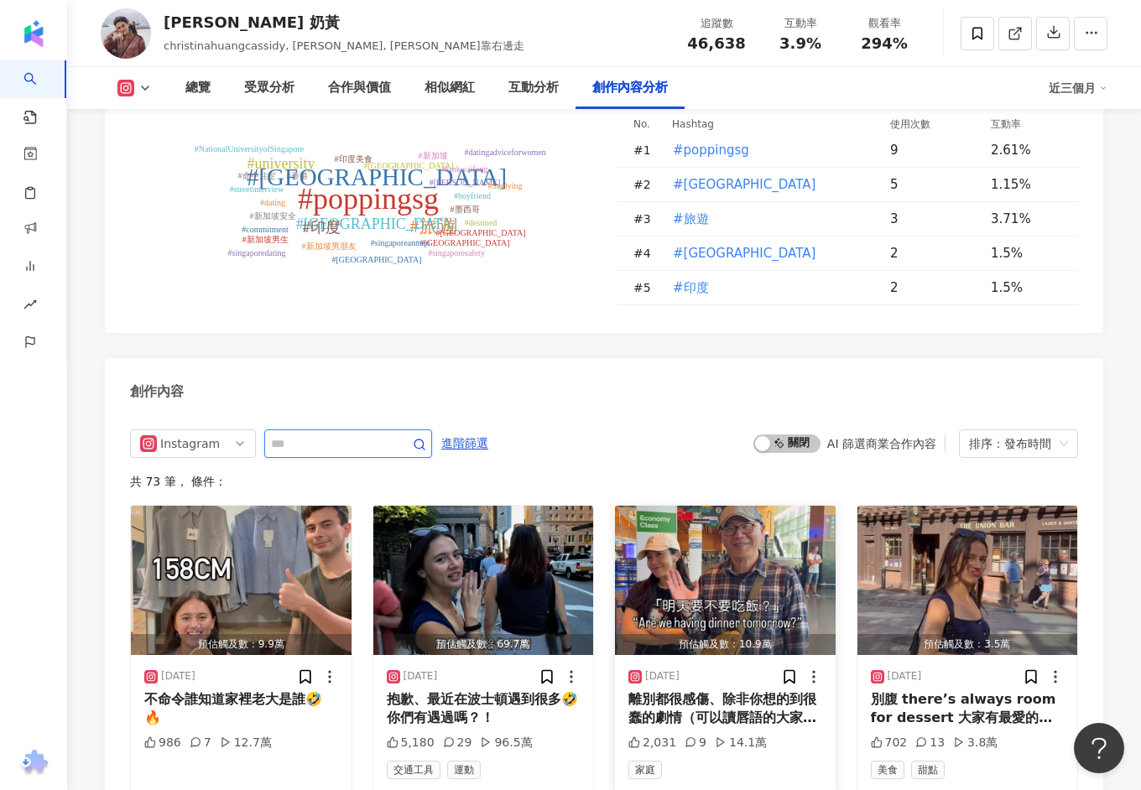
scroll to position [5148, 0]
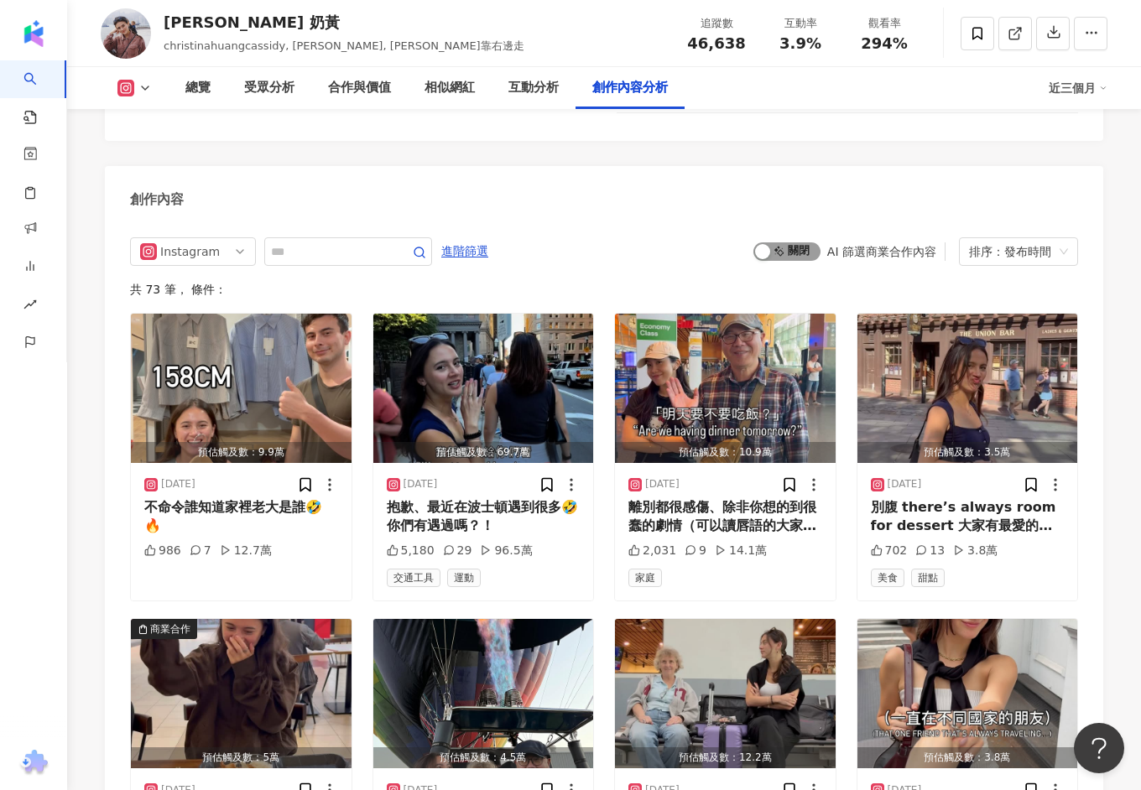
click at [810, 242] on span "啟動 關閉" at bounding box center [786, 251] width 67 height 18
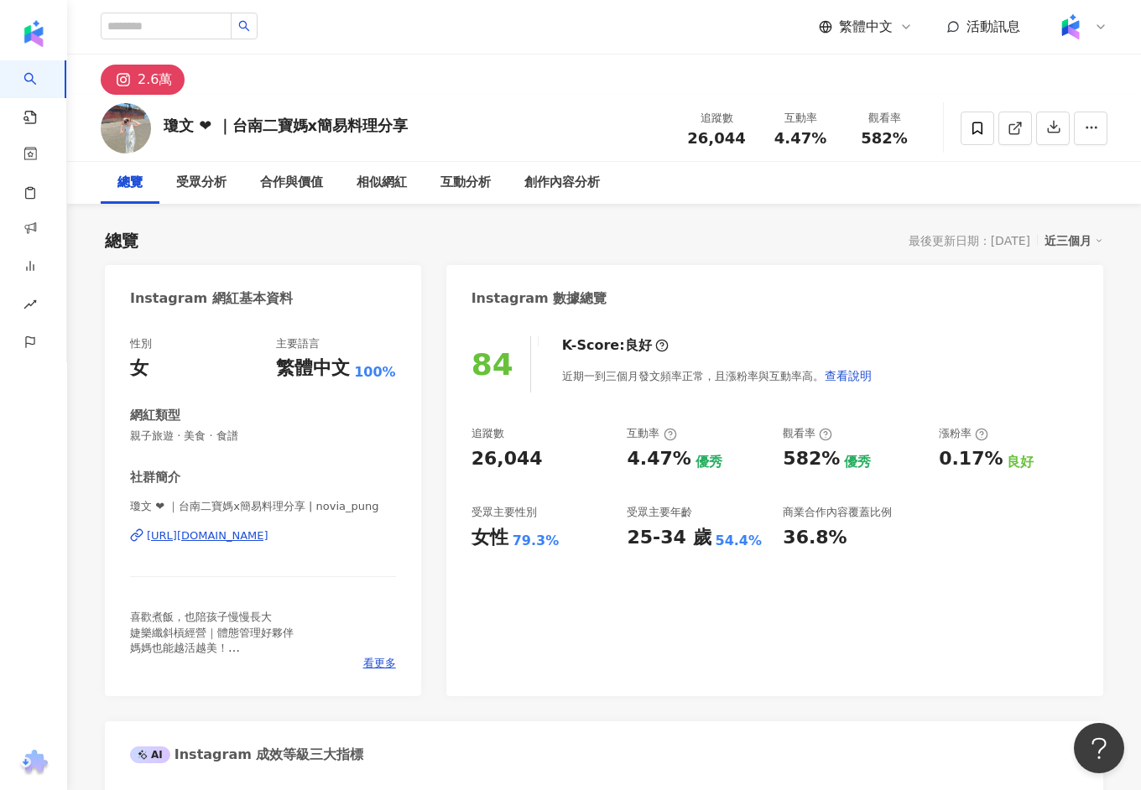
click at [256, 546] on div "瓊文 ❤︎ ｜台南二寶媽x簡易料理分享 | novia_pung [URL][DOMAIN_NAME]" at bounding box center [263, 548] width 266 height 98
click at [261, 532] on div "[URL][DOMAIN_NAME]" at bounding box center [208, 535] width 122 height 15
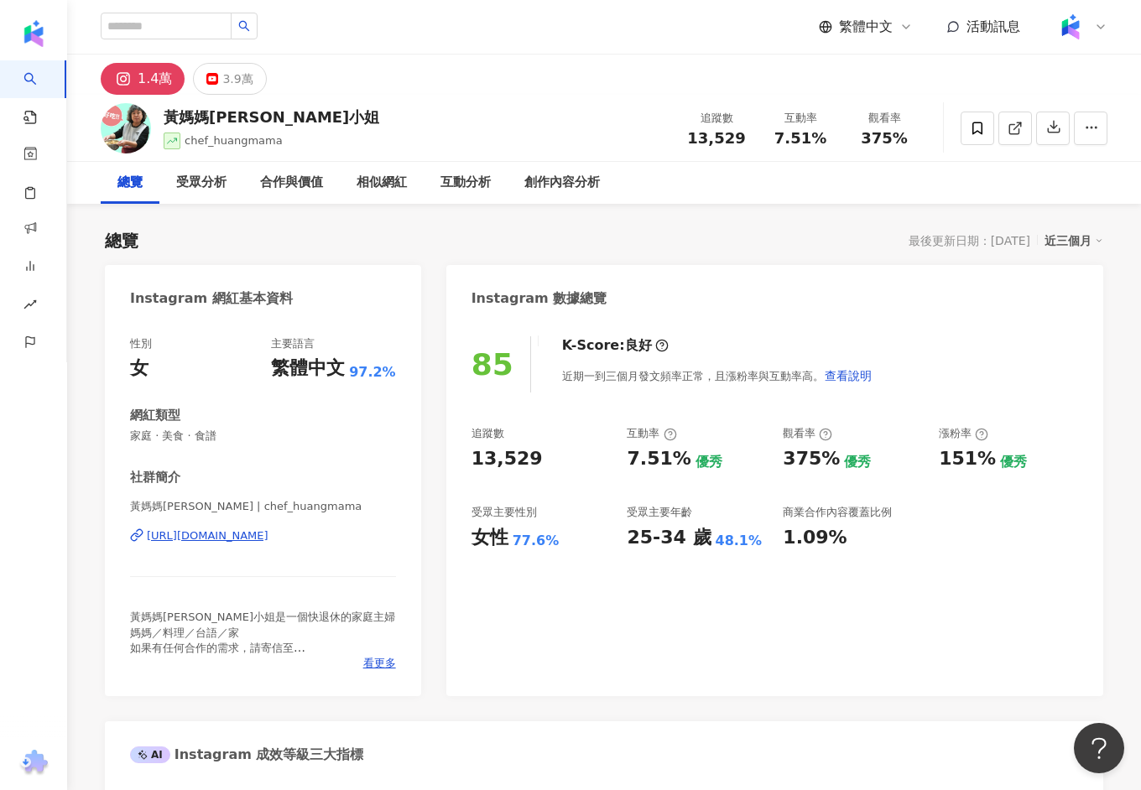
click at [268, 539] on div "[URL][DOMAIN_NAME]" at bounding box center [208, 535] width 122 height 15
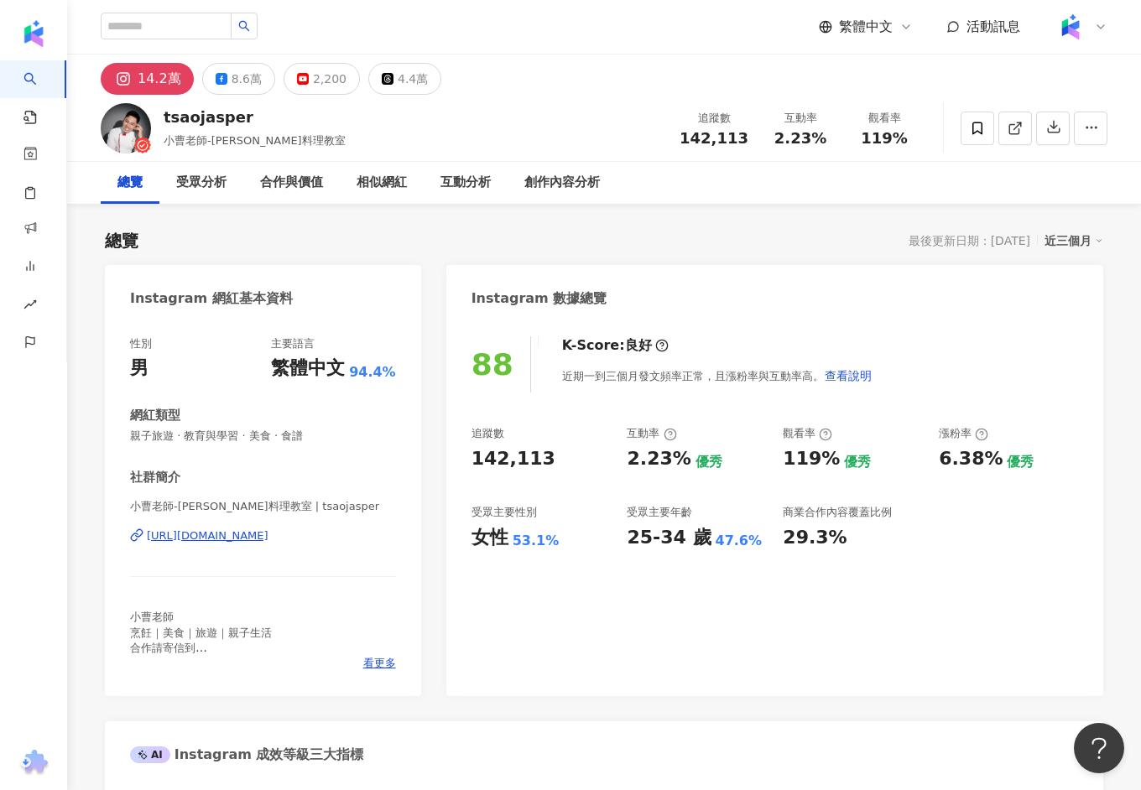
click at [268, 538] on div "https://www.instagram.com/tsaojasper/" at bounding box center [208, 535] width 122 height 15
drag, startPoint x: 252, startPoint y: 123, endPoint x: 160, endPoint y: 119, distance: 91.5
click at [159, 119] on div "tsaojasper 小曹老師-Jasper料理教室 追蹤數 142,113 互動率 2.23% 觀看率 119%" at bounding box center [603, 128] width 1073 height 66
copy div "tsaojasper"
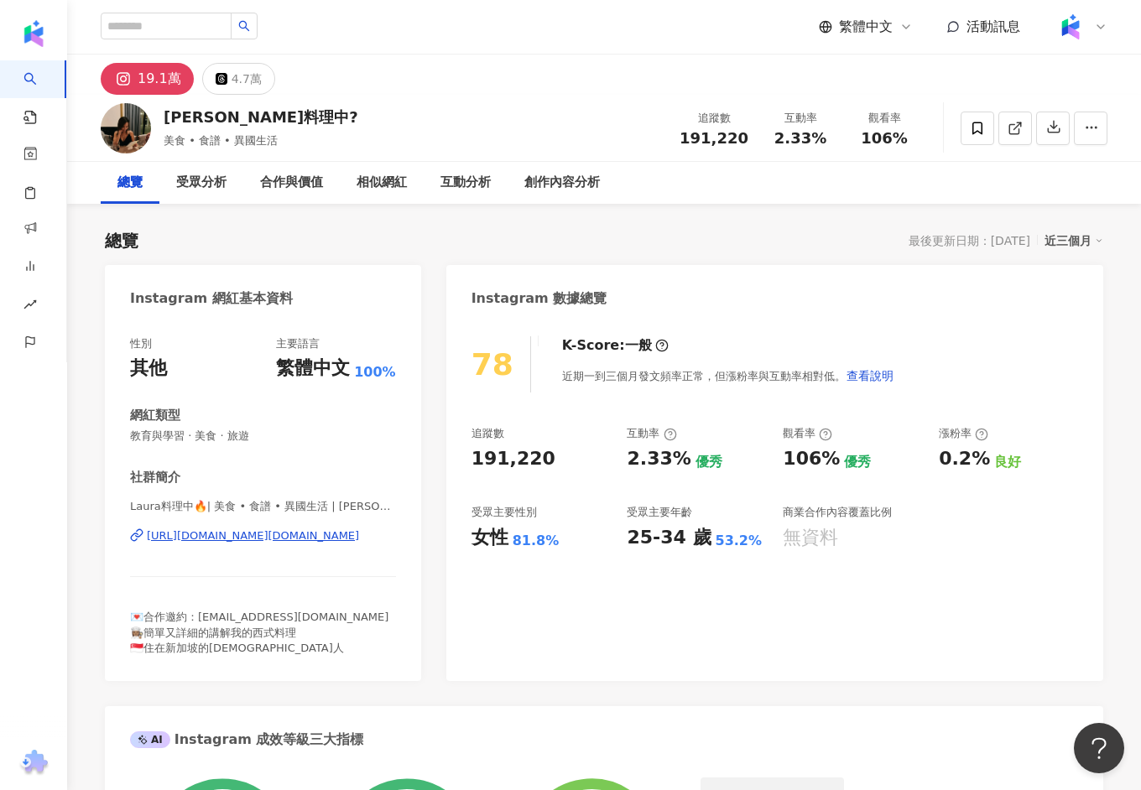
click at [267, 533] on div "[URL][DOMAIN_NAME][DOMAIN_NAME]" at bounding box center [253, 535] width 212 height 15
drag, startPoint x: 282, startPoint y: 106, endPoint x: 295, endPoint y: 120, distance: 19.6
click at [296, 120] on div "[PERSON_NAME]料理中? 美食 • 食譜 • 異國生活 追蹤數 191,220 互動率 2.33% 觀看率 106%" at bounding box center [603, 128] width 1073 height 66
click at [295, 120] on div "[PERSON_NAME]料理中? 美食 • 食譜 • 異國生活 追蹤數 191,220 互動率 2.33% 觀看率 106%" at bounding box center [603, 128] width 1073 height 66
drag, startPoint x: 262, startPoint y: 120, endPoint x: 165, endPoint y: 117, distance: 97.3
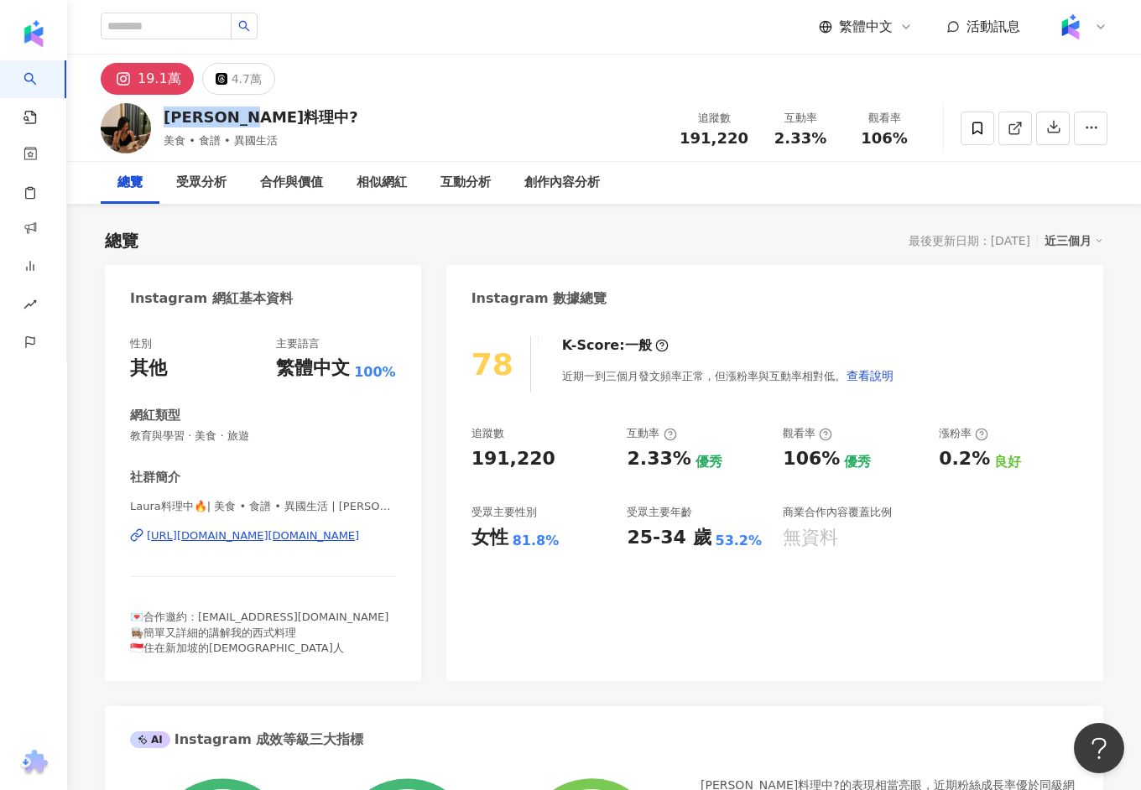
click at [165, 117] on div "[PERSON_NAME]料理中?" at bounding box center [261, 117] width 195 height 21
copy div "[PERSON_NAME]料理中?"
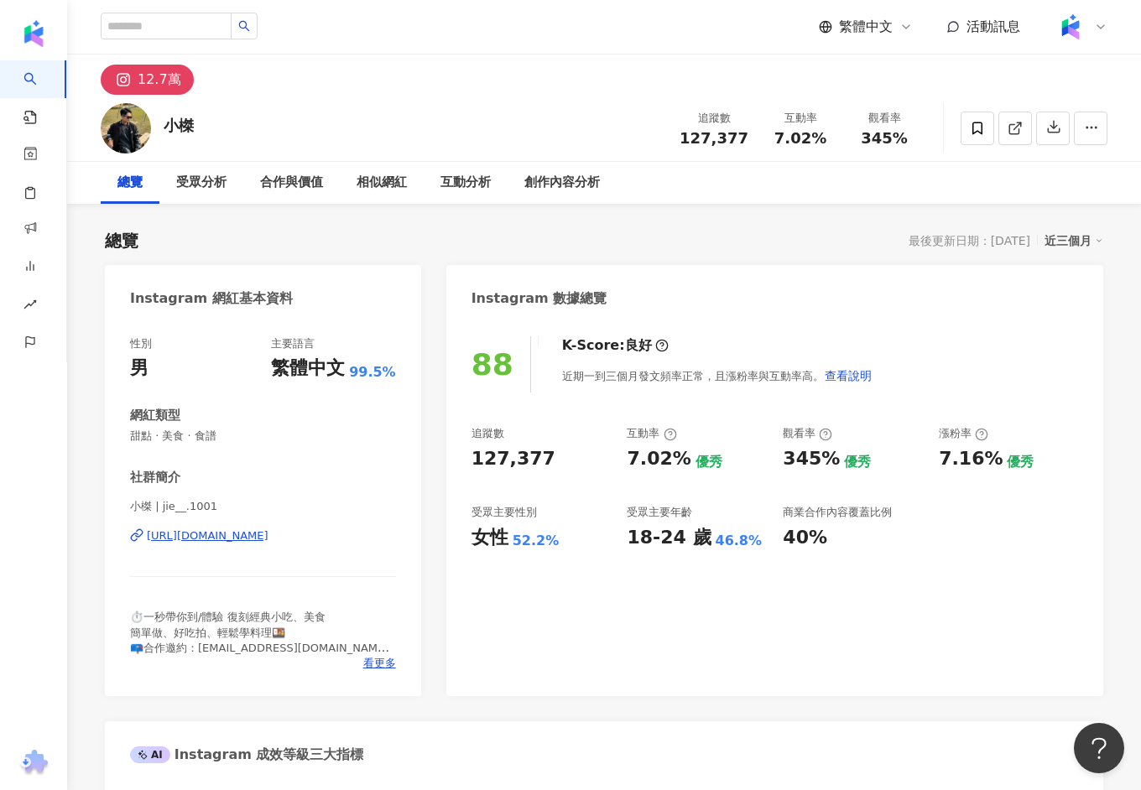
click at [250, 536] on div "https://www.instagram.com/jie__.1001/" at bounding box center [208, 535] width 122 height 15
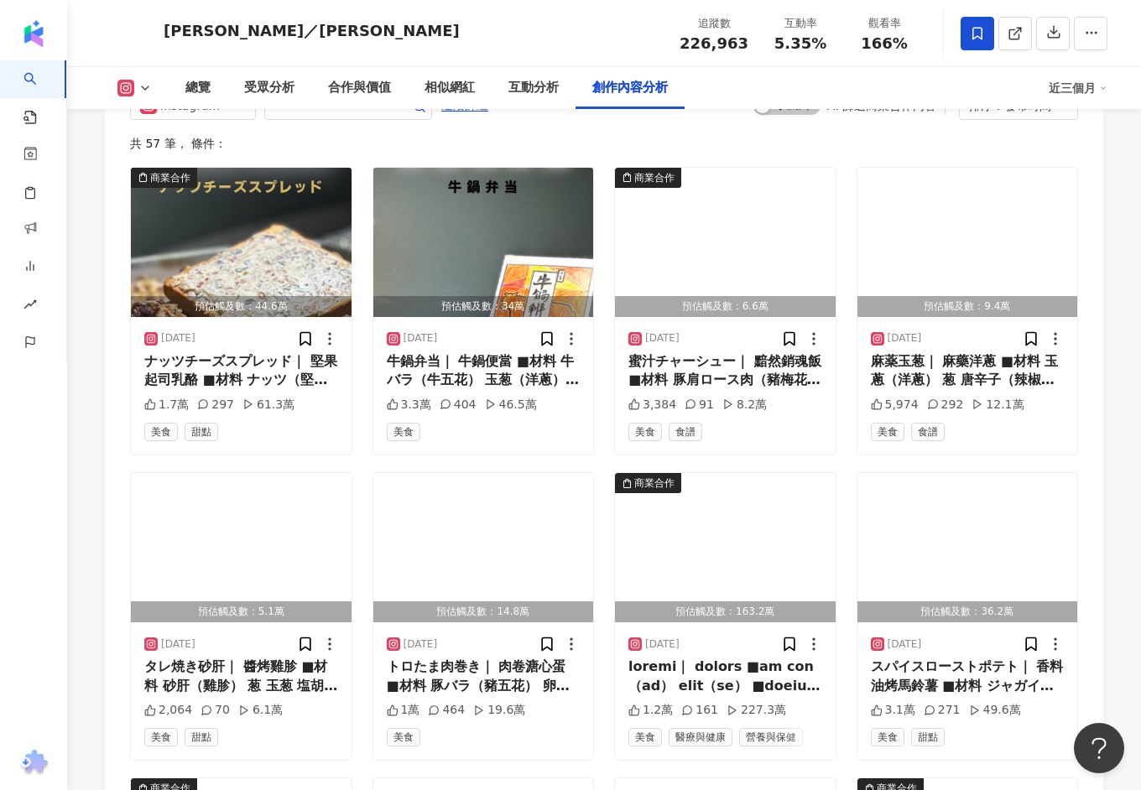
scroll to position [5110, 0]
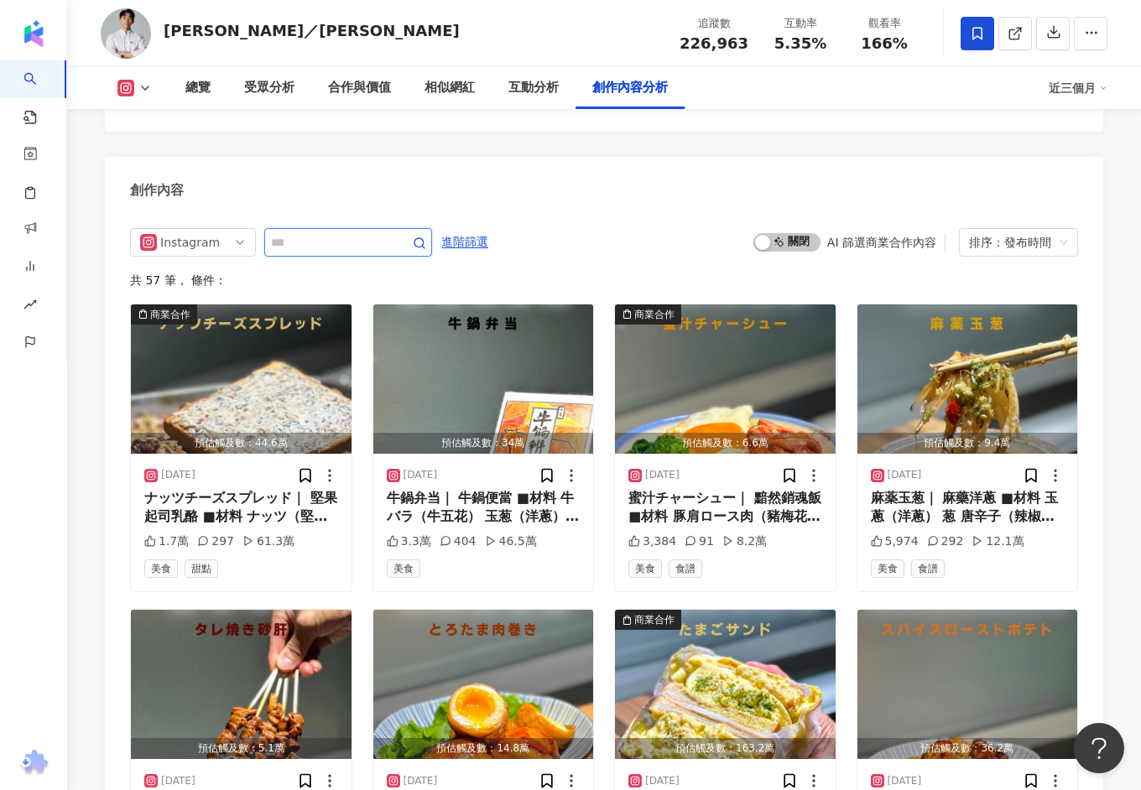
click at [292, 232] on input "text" at bounding box center [329, 242] width 117 height 20
type input "***"
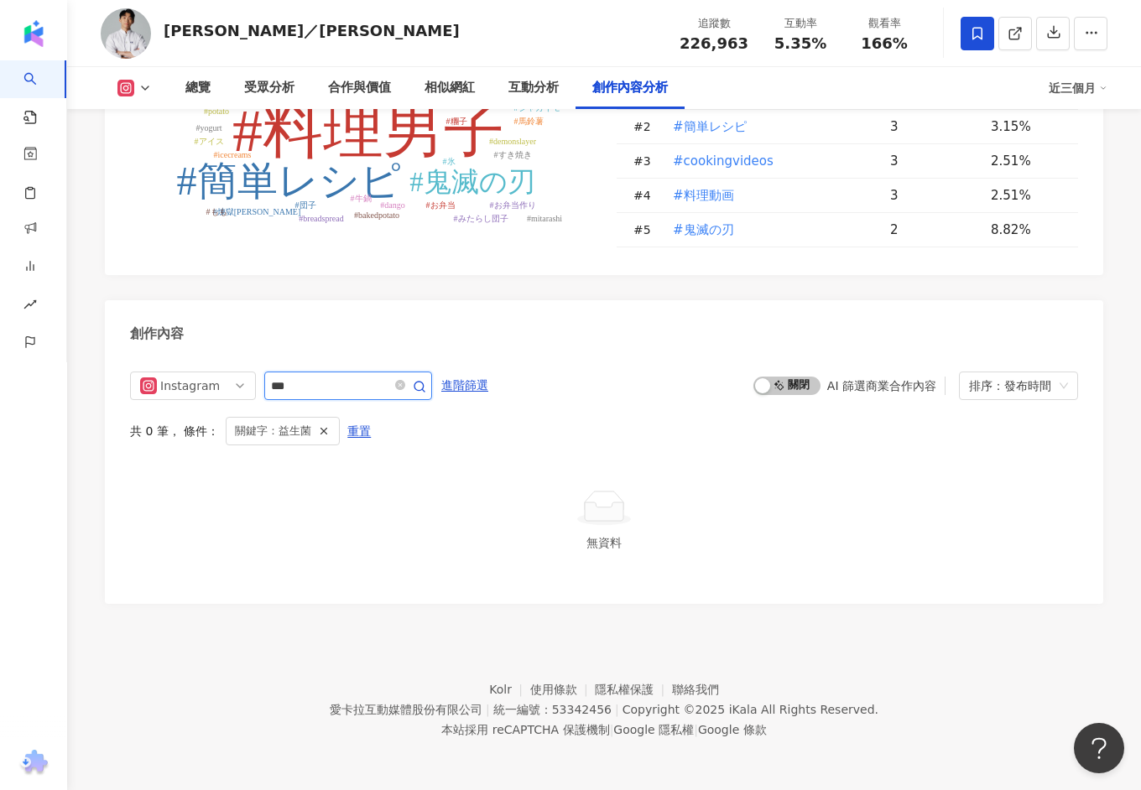
scroll to position [4938, 0]
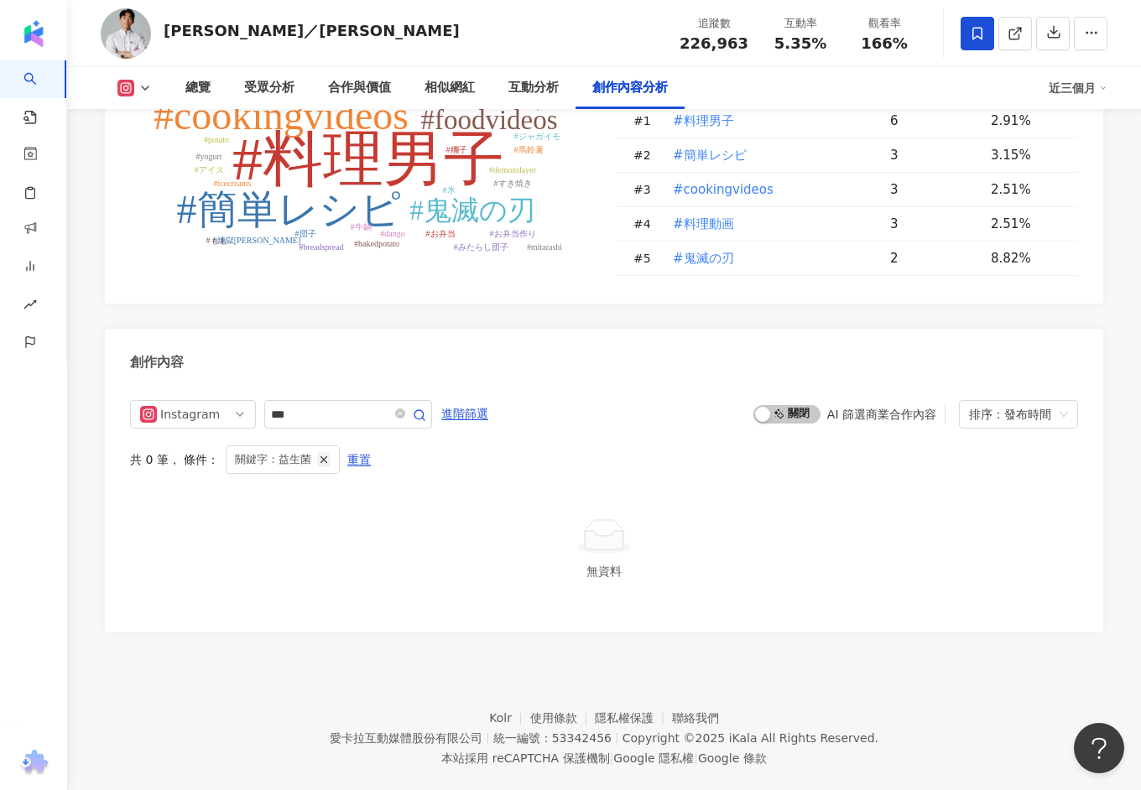
click at [322, 456] on line "button" at bounding box center [324, 459] width 6 height 6
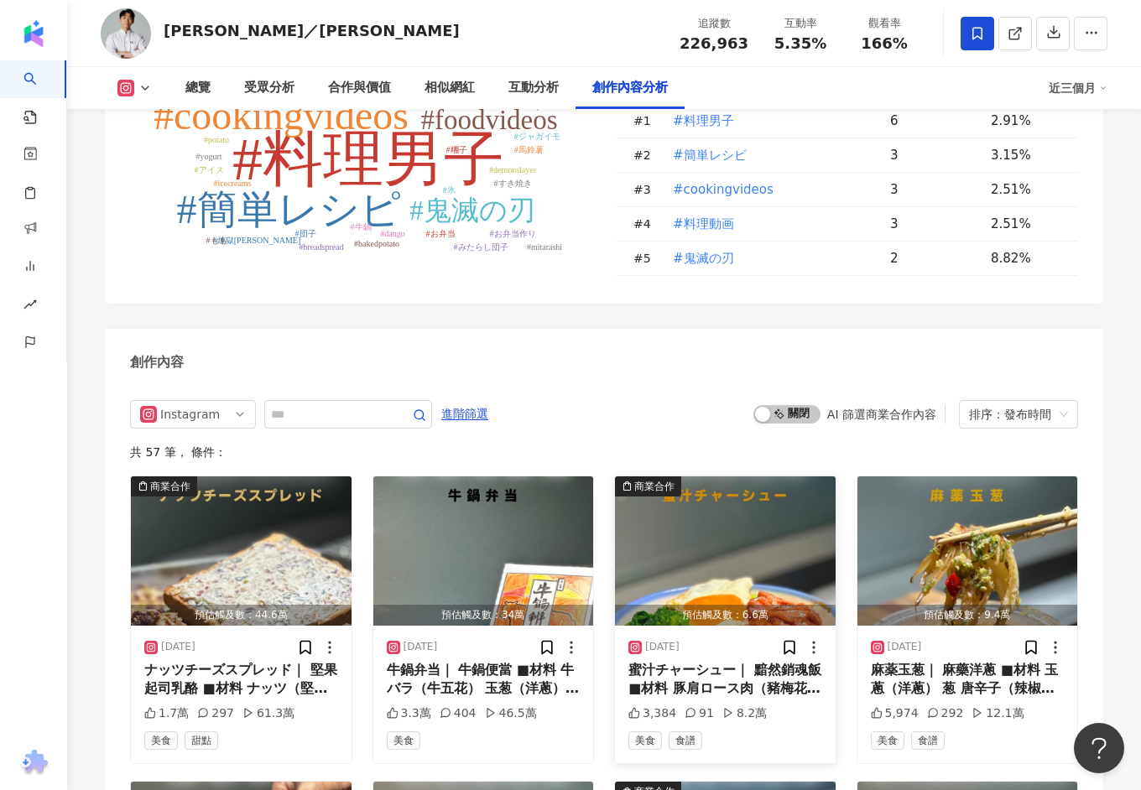
scroll to position [5129, 0]
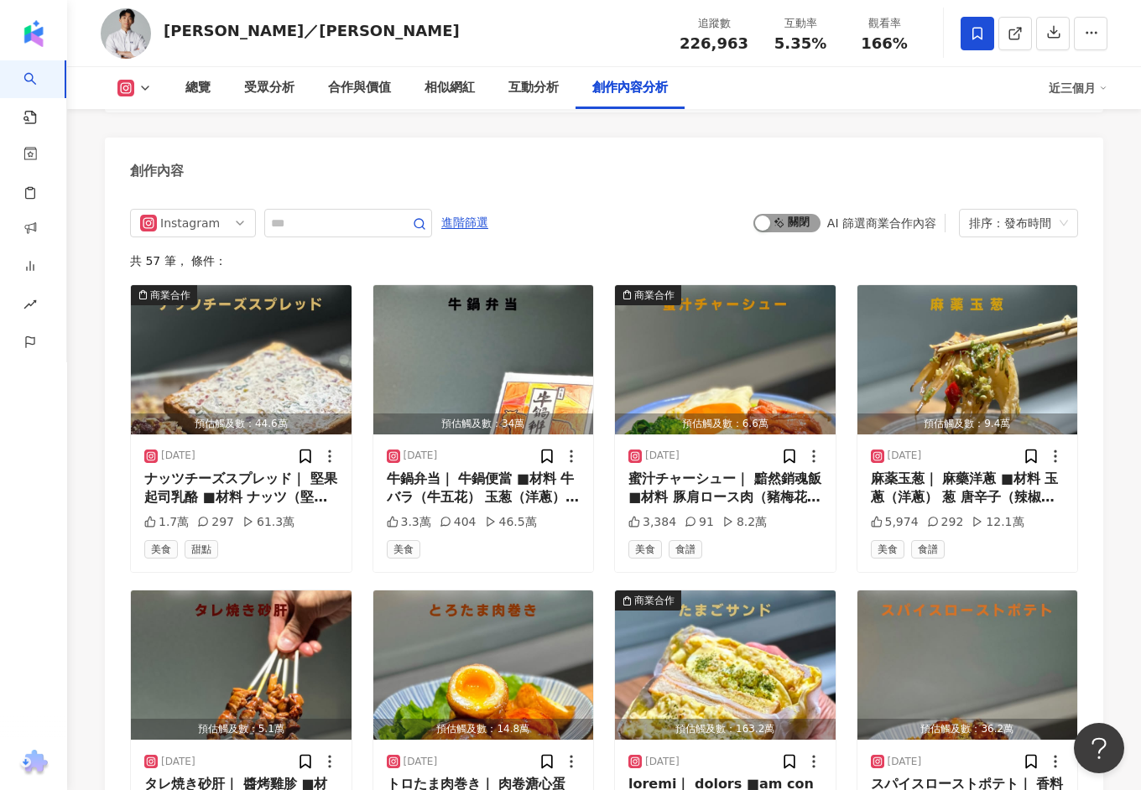
click at [793, 214] on span "啟動 關閉" at bounding box center [786, 223] width 67 height 18
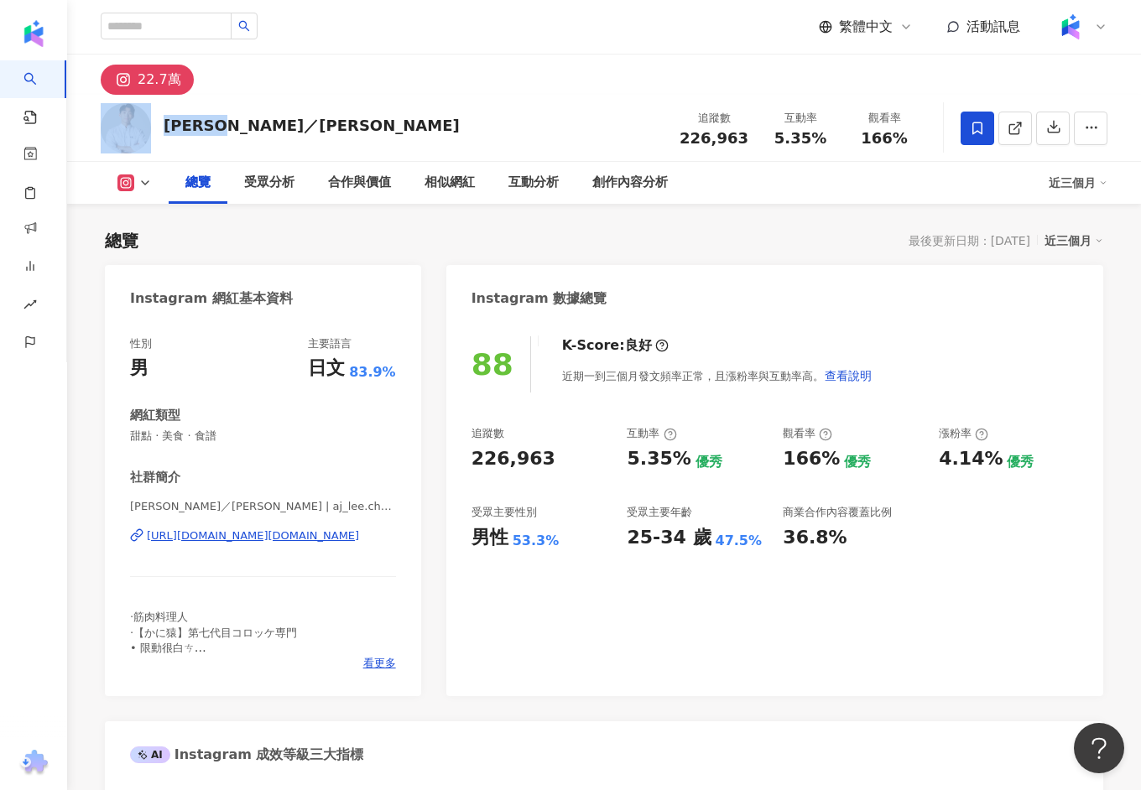
drag, startPoint x: 241, startPoint y: 125, endPoint x: 153, endPoint y: 124, distance: 87.2
click at [153, 124] on div "Lee／李君 追蹤數 226,963 互動率 5.35% 觀看率 166%" at bounding box center [603, 128] width 1073 height 66
copy div "Lee／李君"
click at [253, 539] on div "https://www.instagram.com/aj_lee.chuan/" at bounding box center [253, 535] width 212 height 15
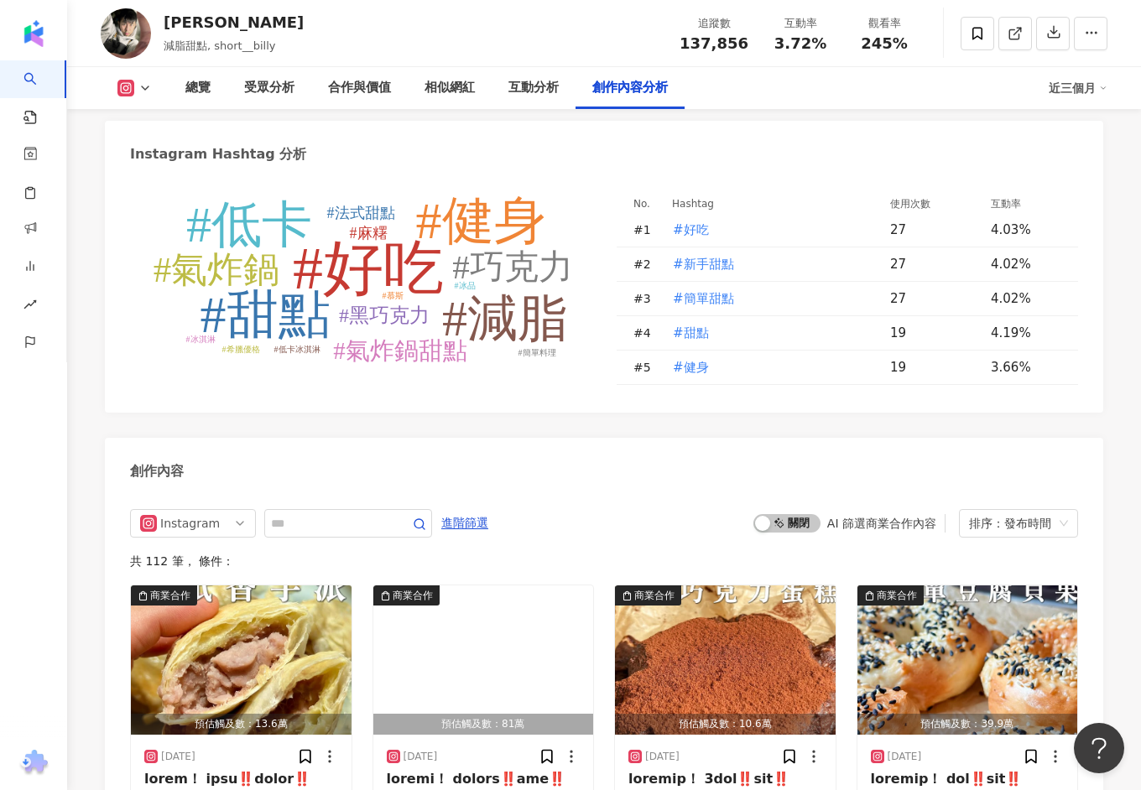
scroll to position [4758, 0]
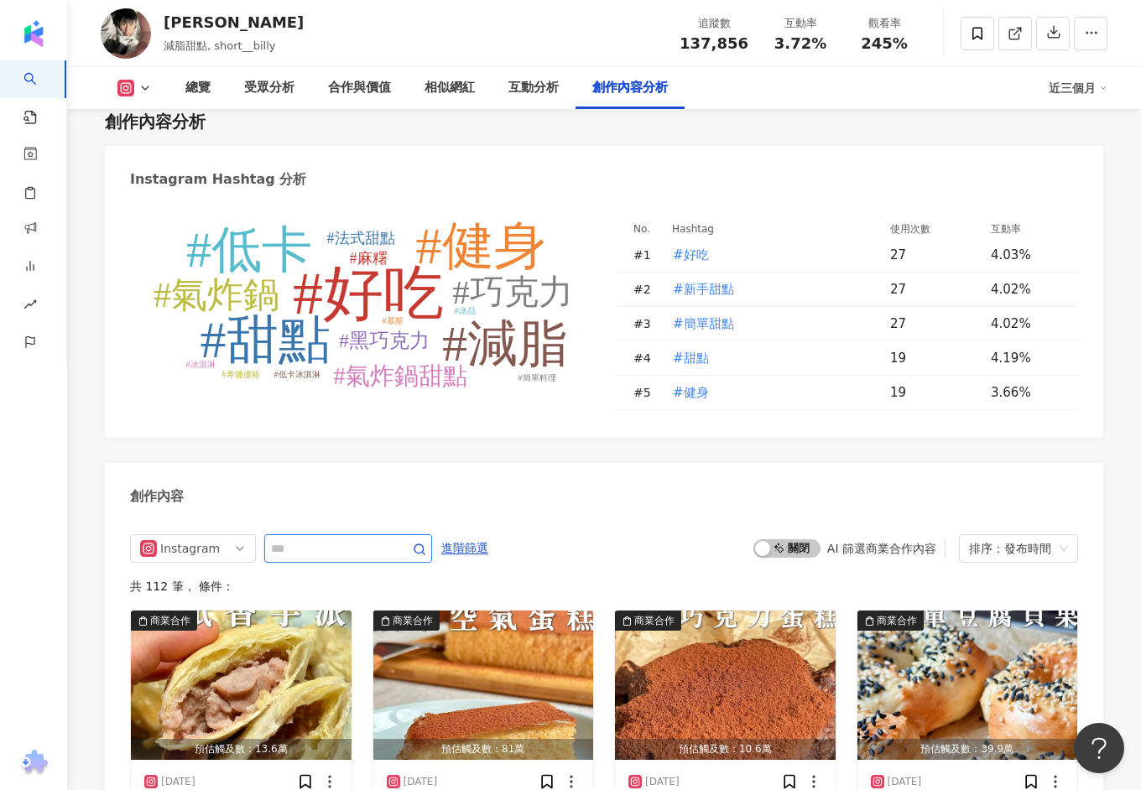
click at [328, 538] on input "text" at bounding box center [329, 548] width 117 height 20
type input "***"
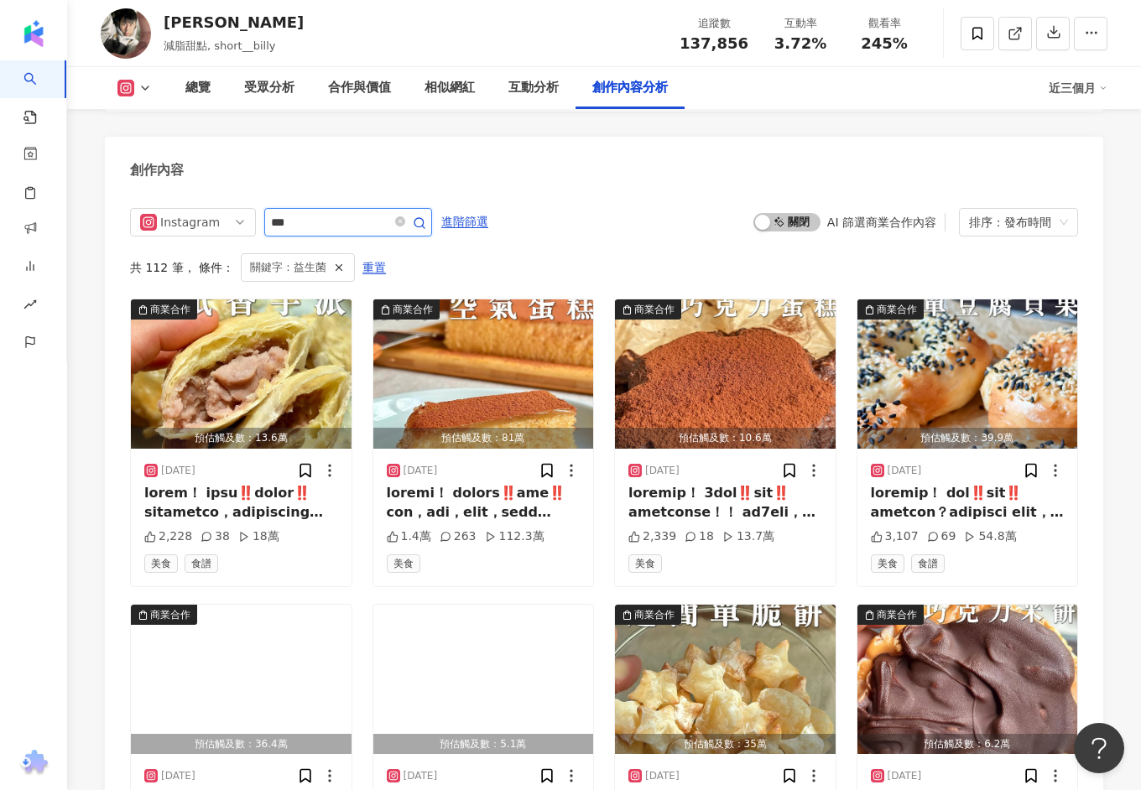
scroll to position [4892, 0]
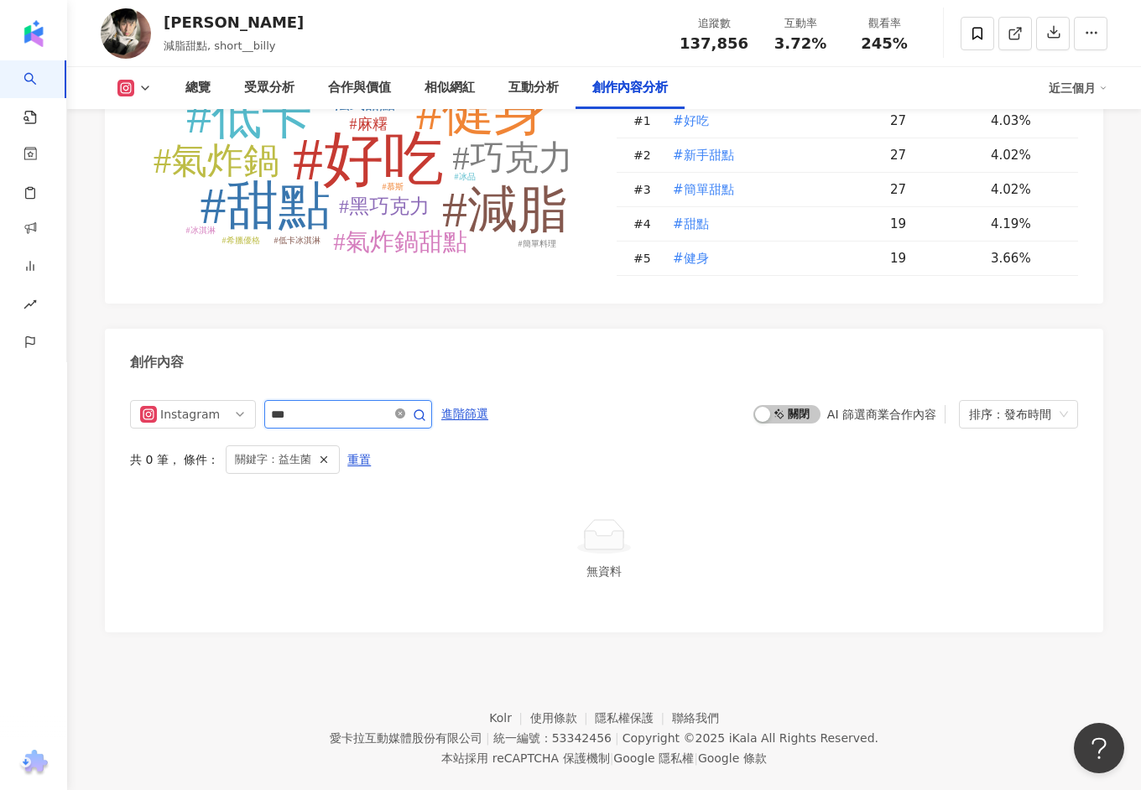
click at [403, 408] on icon "close-circle" at bounding box center [400, 413] width 10 height 10
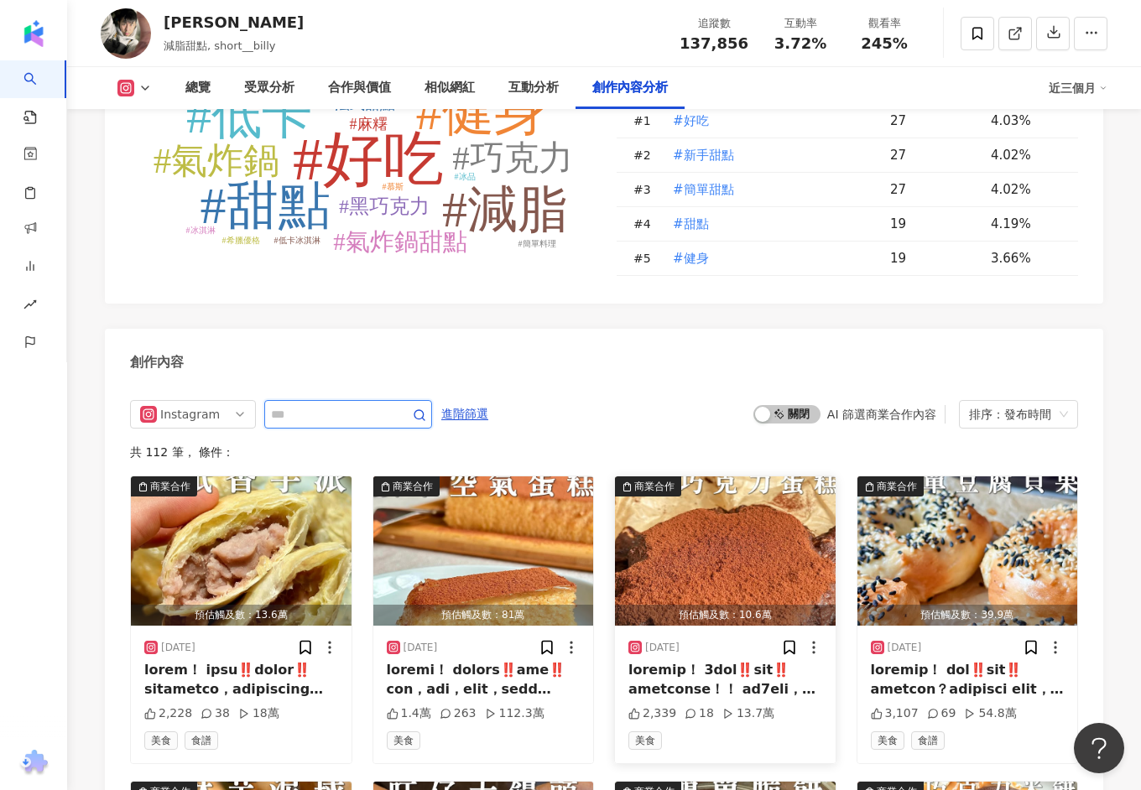
scroll to position [5084, 0]
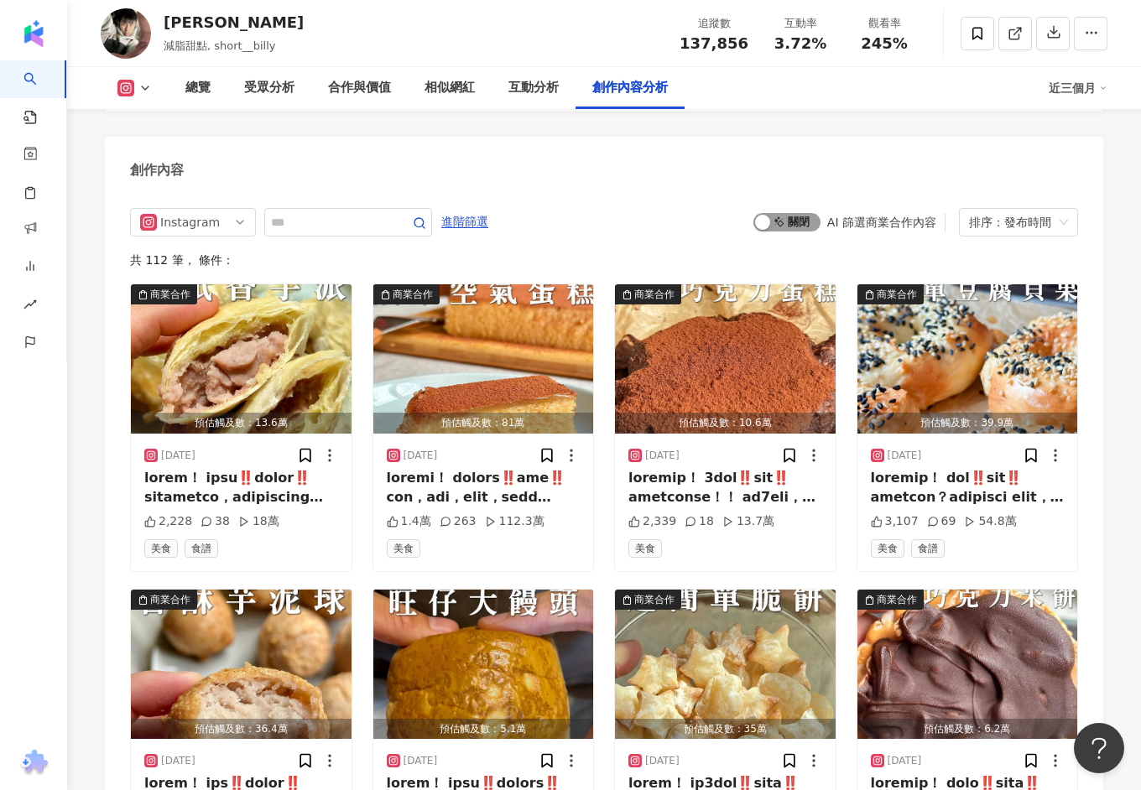
click at [782, 213] on span "啟動 關閉" at bounding box center [786, 222] width 67 height 18
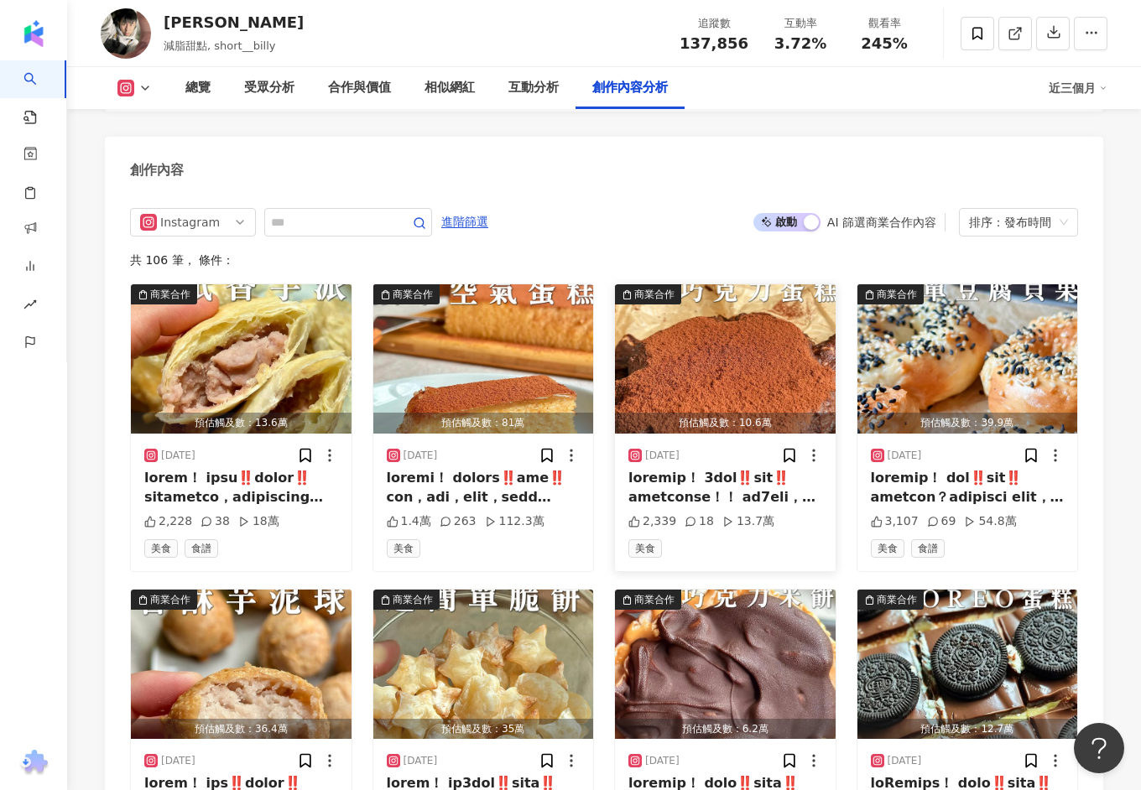
click at [705, 469] on div at bounding box center [725, 488] width 194 height 38
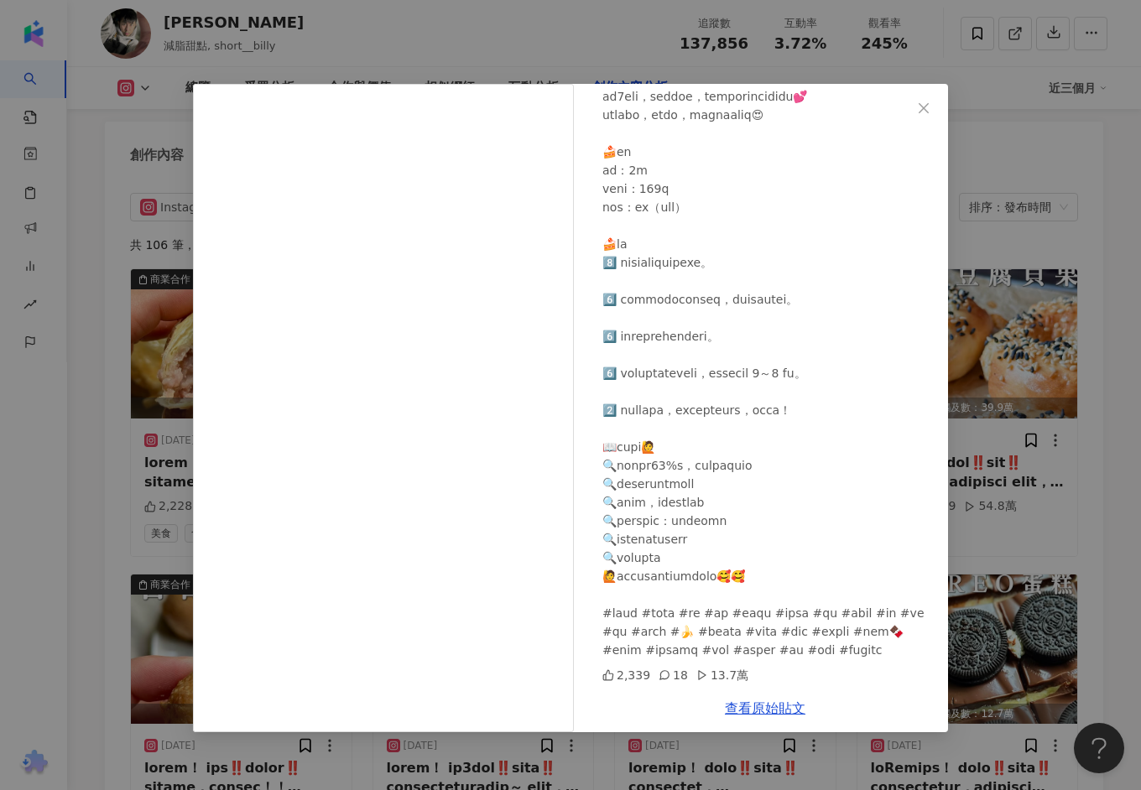
scroll to position [5100, 0]
click at [995, 399] on div "小比利 2025/8/11 2,339 18 13.7萬 查看原始貼文" at bounding box center [570, 395] width 1141 height 790
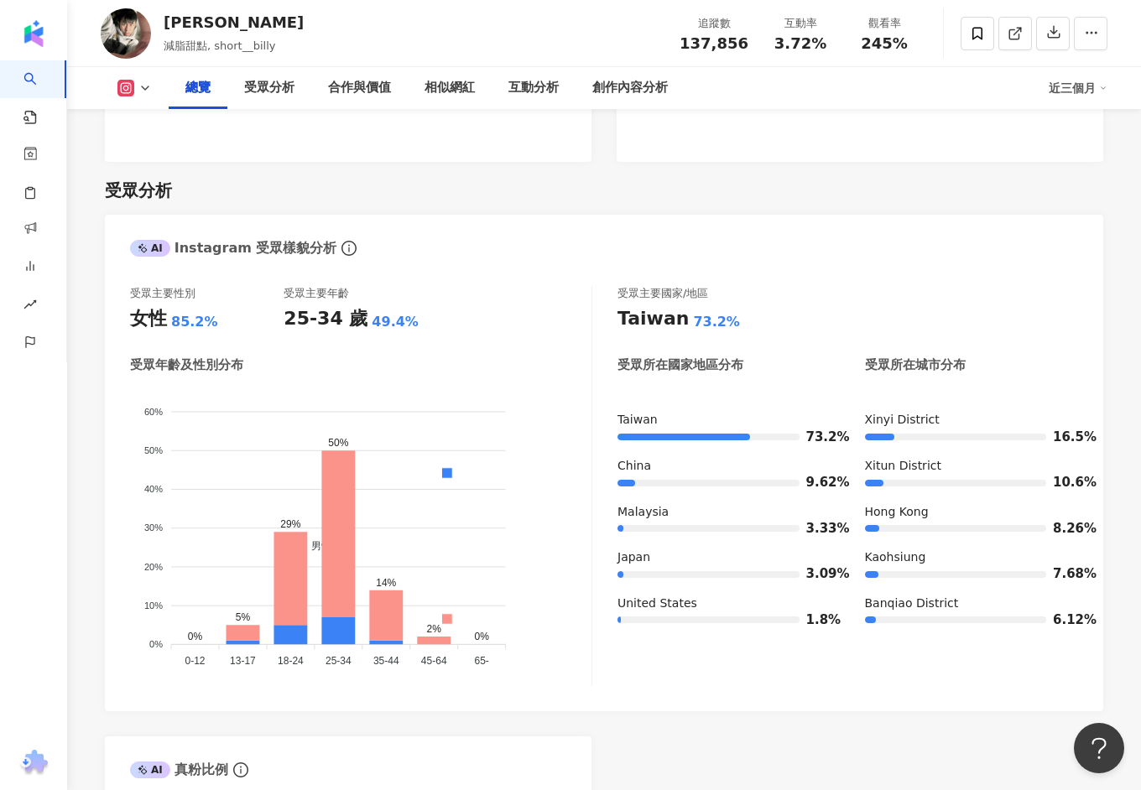
scroll to position [0, 0]
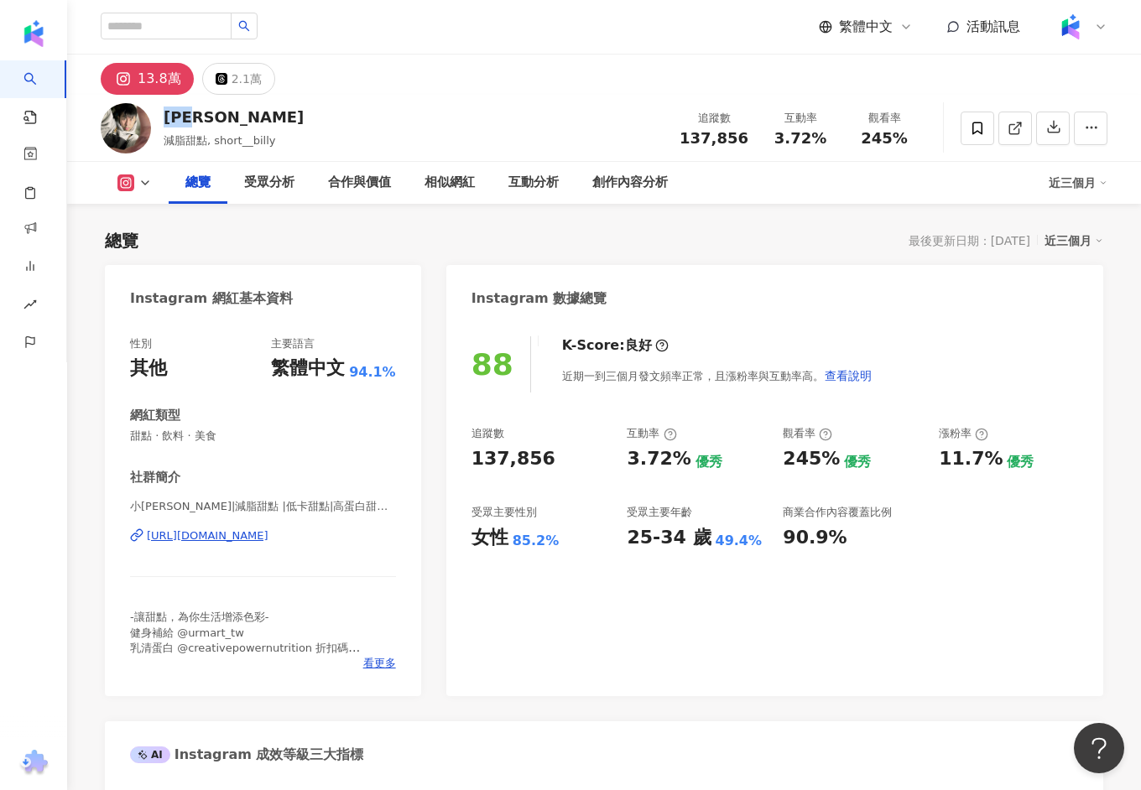
drag, startPoint x: 218, startPoint y: 116, endPoint x: 167, endPoint y: 115, distance: 51.2
click at [167, 115] on div "小比利" at bounding box center [234, 117] width 140 height 21
copy div "小比利"
click at [526, 61] on div "13.8萬 2.1萬" at bounding box center [603, 75] width 1073 height 40
click at [213, 540] on div "https://www.instagram.com/short__billy/" at bounding box center [208, 535] width 122 height 15
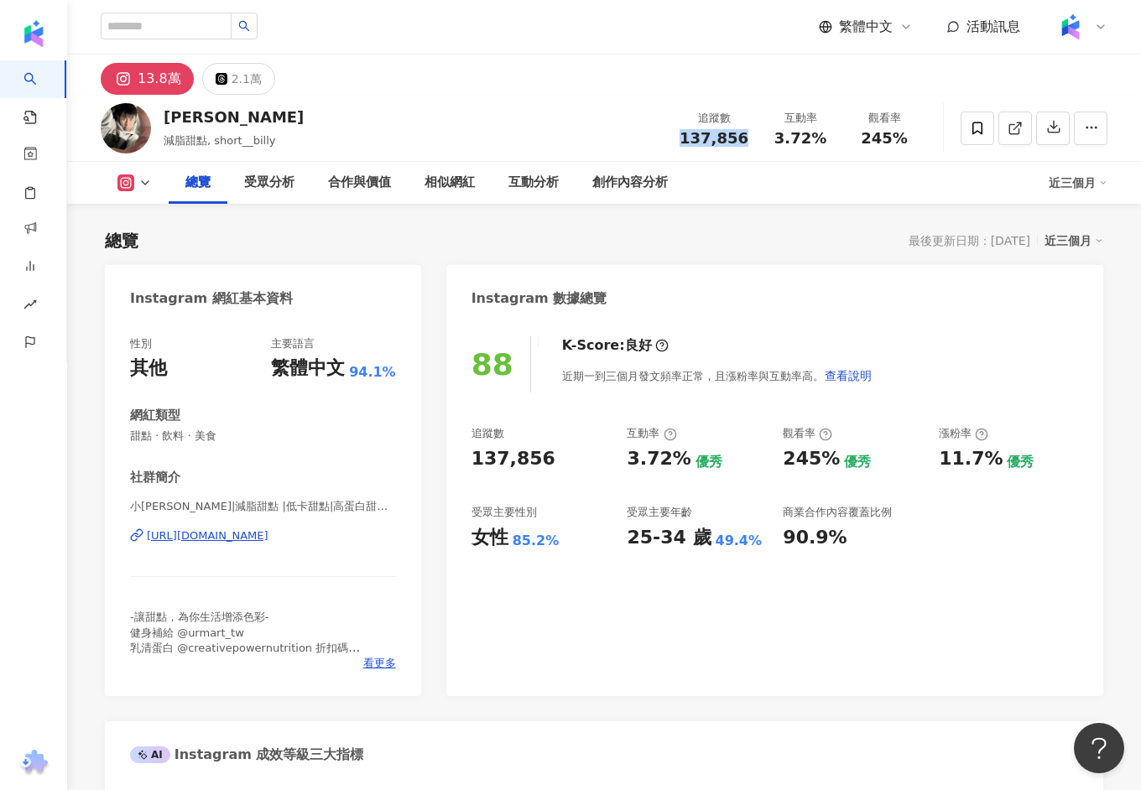
drag, startPoint x: 742, startPoint y: 138, endPoint x: 686, endPoint y: 138, distance: 56.2
click at [686, 138] on div "137,856" at bounding box center [713, 138] width 69 height 17
copy span "137,856"
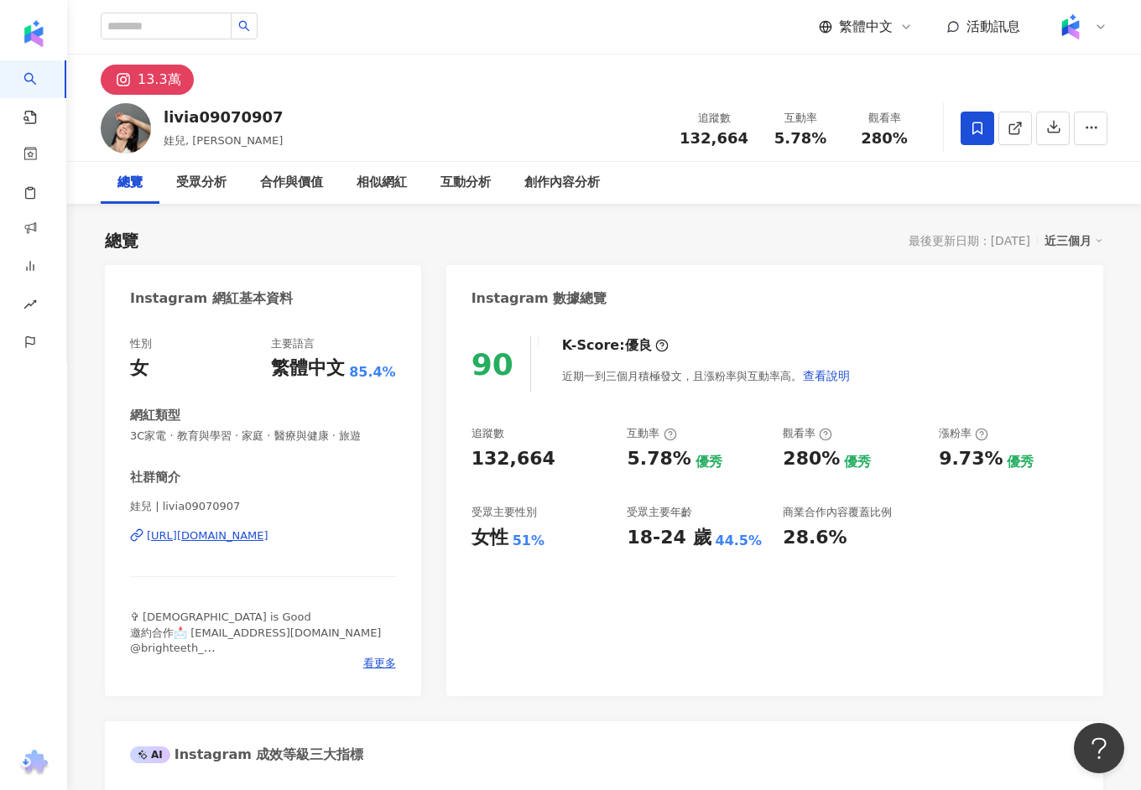
click at [244, 537] on div "[URL][DOMAIN_NAME]" at bounding box center [208, 535] width 122 height 15
drag, startPoint x: 286, startPoint y: 124, endPoint x: 164, endPoint y: 114, distance: 122.9
click at [164, 114] on div "livia09070907 娃兒, livia 追蹤數 132,664 互動率 5.78% 觀看率 280%" at bounding box center [603, 128] width 1073 height 66
copy div "livia09070907"
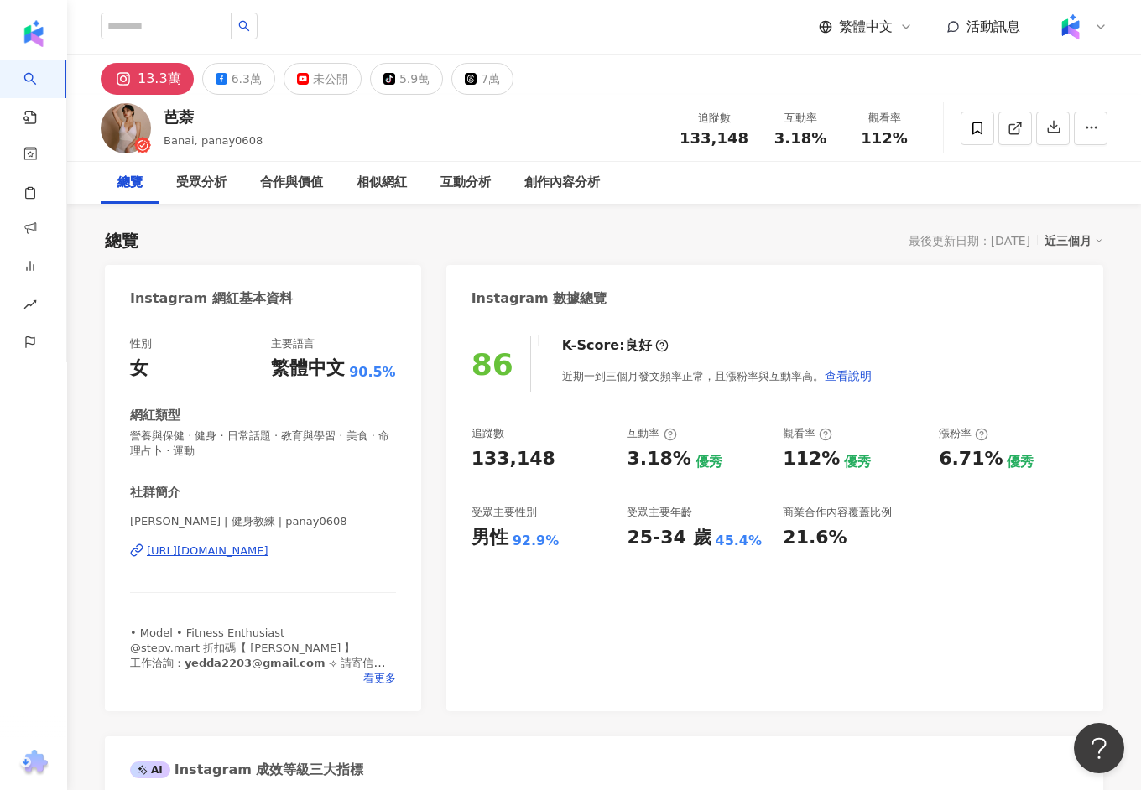
click at [246, 552] on div "https://www.instagram.com/panay0608/" at bounding box center [208, 550] width 122 height 15
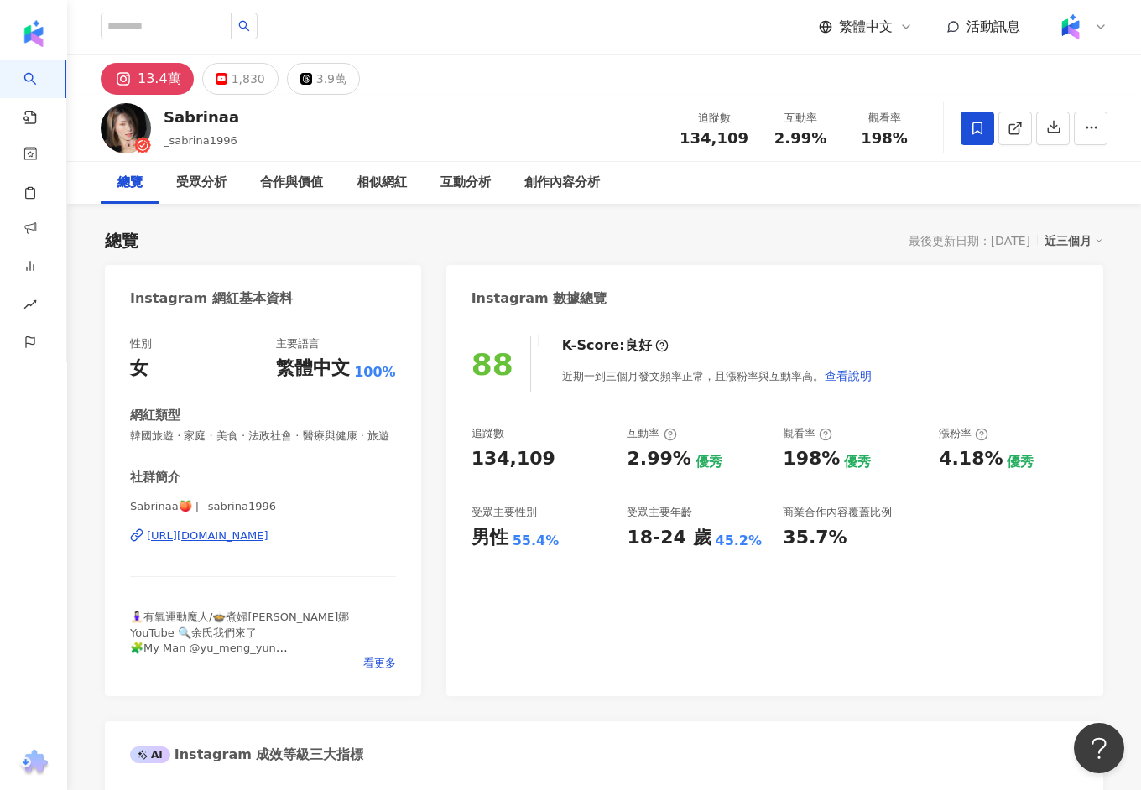
click at [242, 528] on div "[URL][DOMAIN_NAME]" at bounding box center [208, 535] width 122 height 15
drag, startPoint x: 247, startPoint y: 117, endPoint x: 165, endPoint y: 113, distance: 81.4
click at [165, 113] on div "Sabrinaa _sabrina1996 追蹤數 134,109 互動率 2.99% 觀看率 198%" at bounding box center [603, 128] width 1073 height 66
copy div "Sabrinaa"
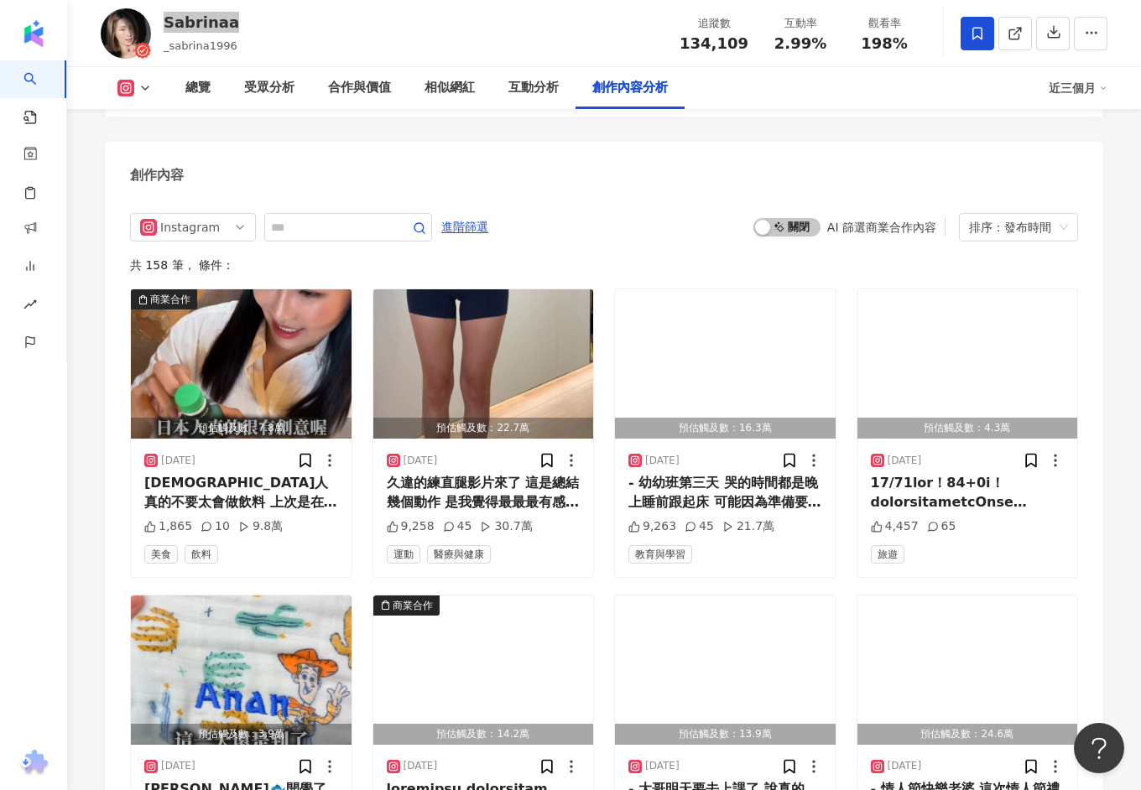
scroll to position [5134, 0]
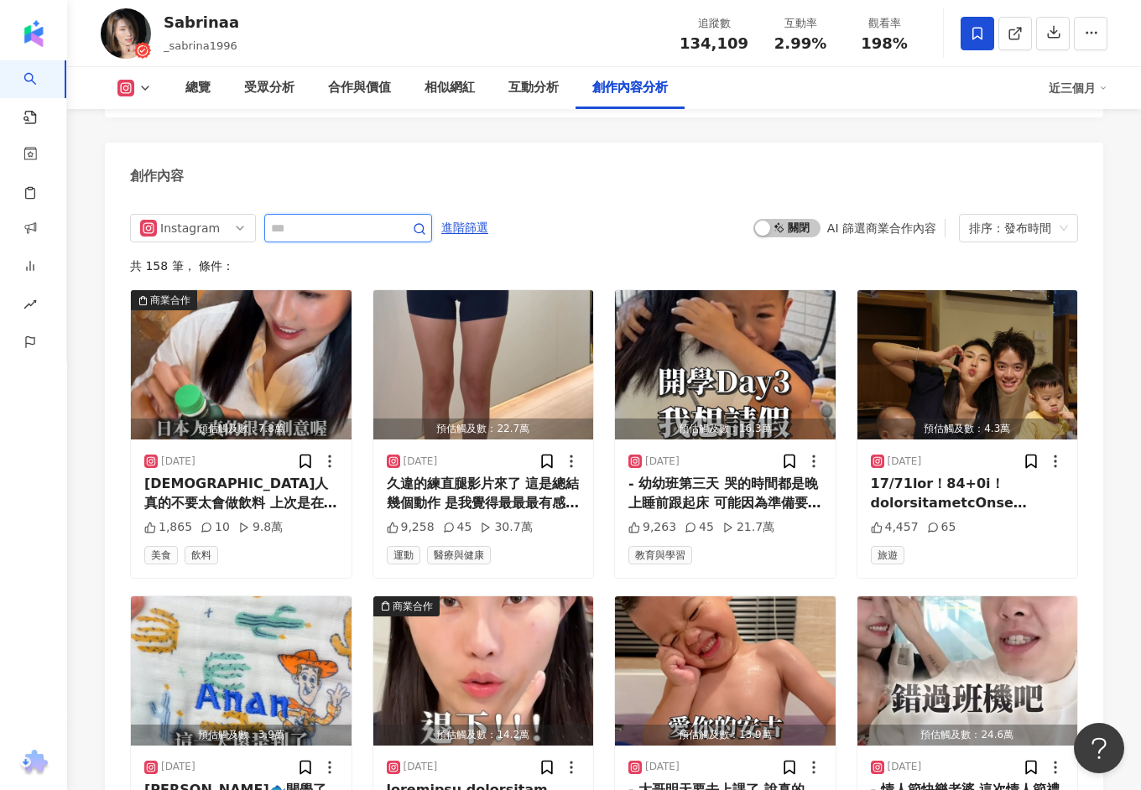
click at [307, 218] on input "text" at bounding box center [329, 228] width 117 height 20
type input "***"
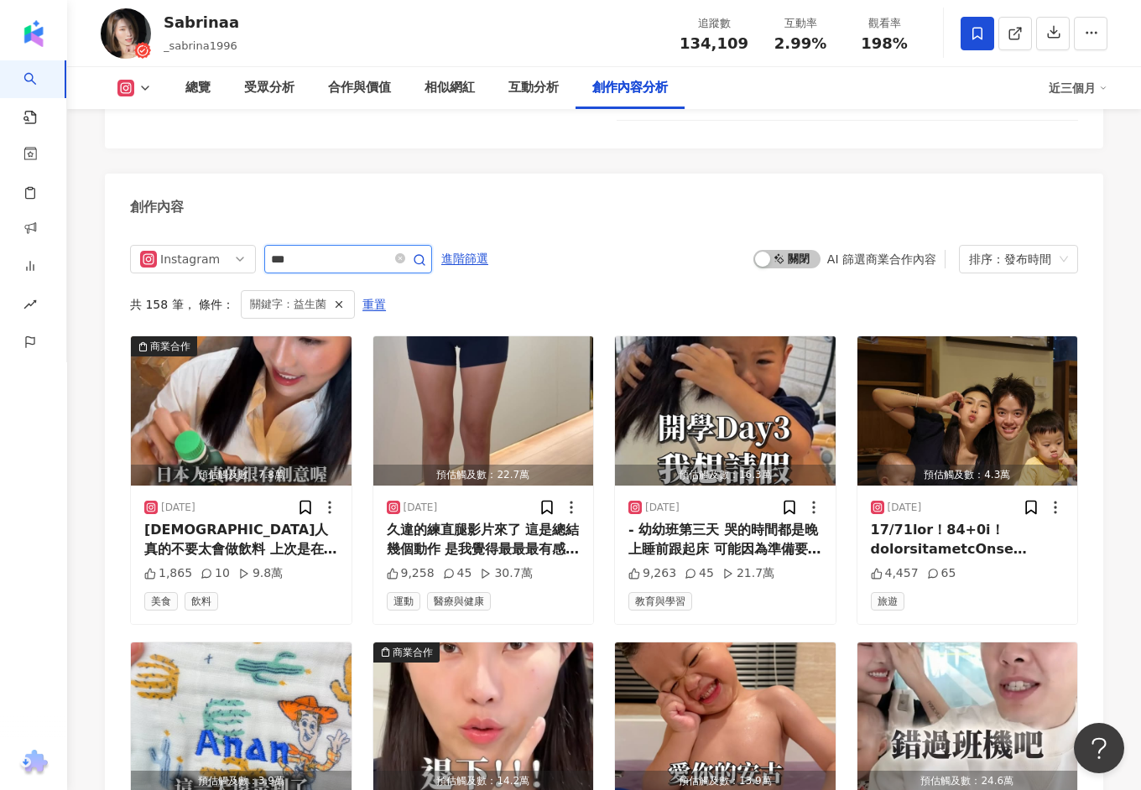
scroll to position [4910, 0]
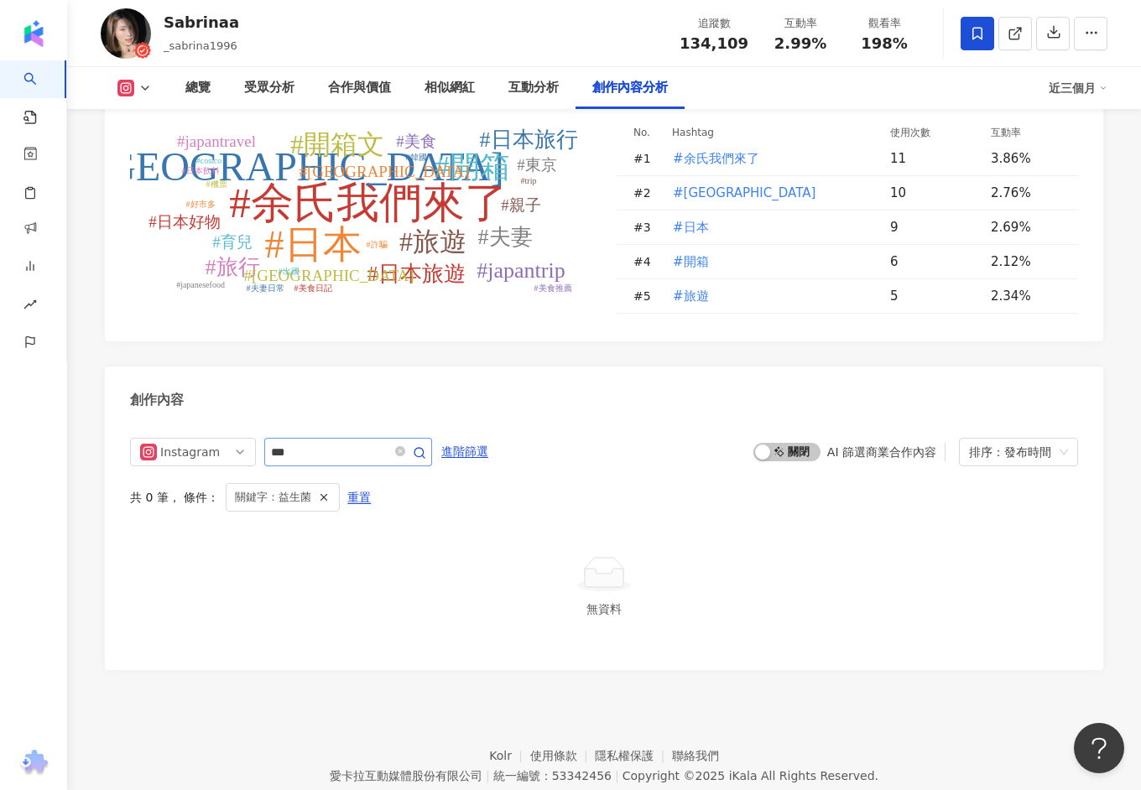
click at [408, 442] on span at bounding box center [409, 452] width 34 height 20
click at [401, 444] on span at bounding box center [400, 452] width 10 height 16
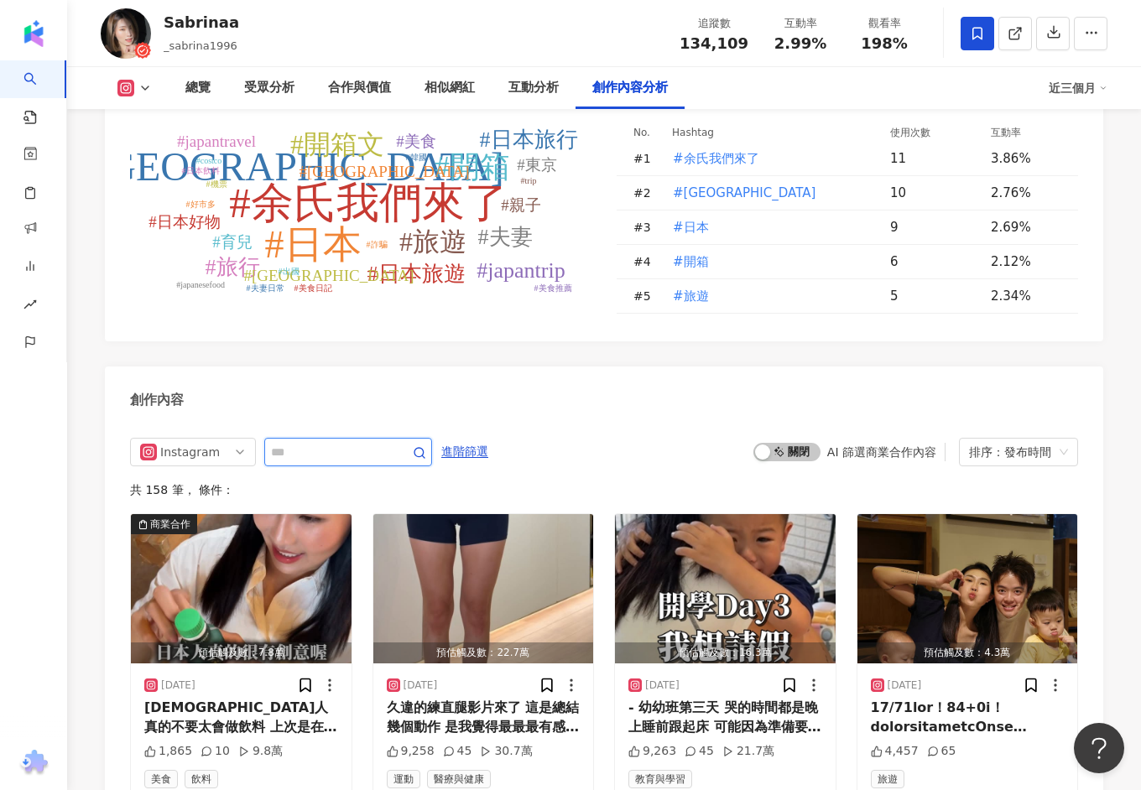
scroll to position [5103, 0]
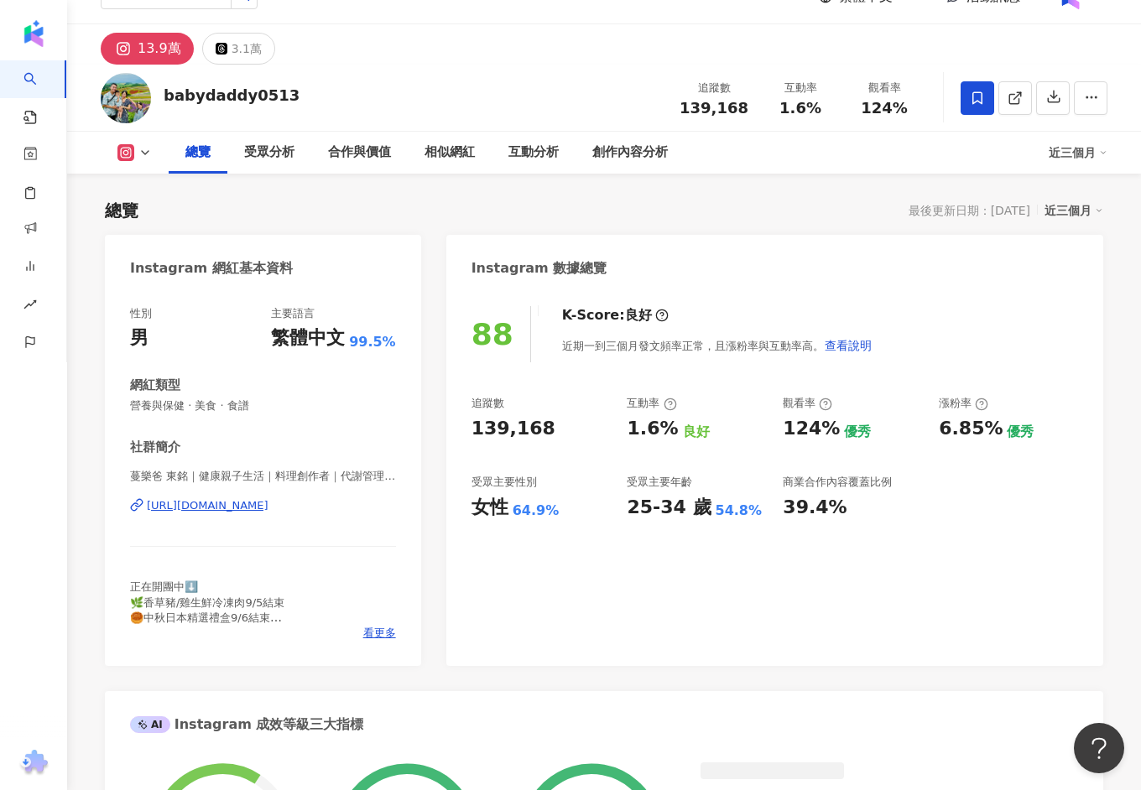
click at [268, 498] on div "[URL][DOMAIN_NAME]" at bounding box center [208, 505] width 122 height 15
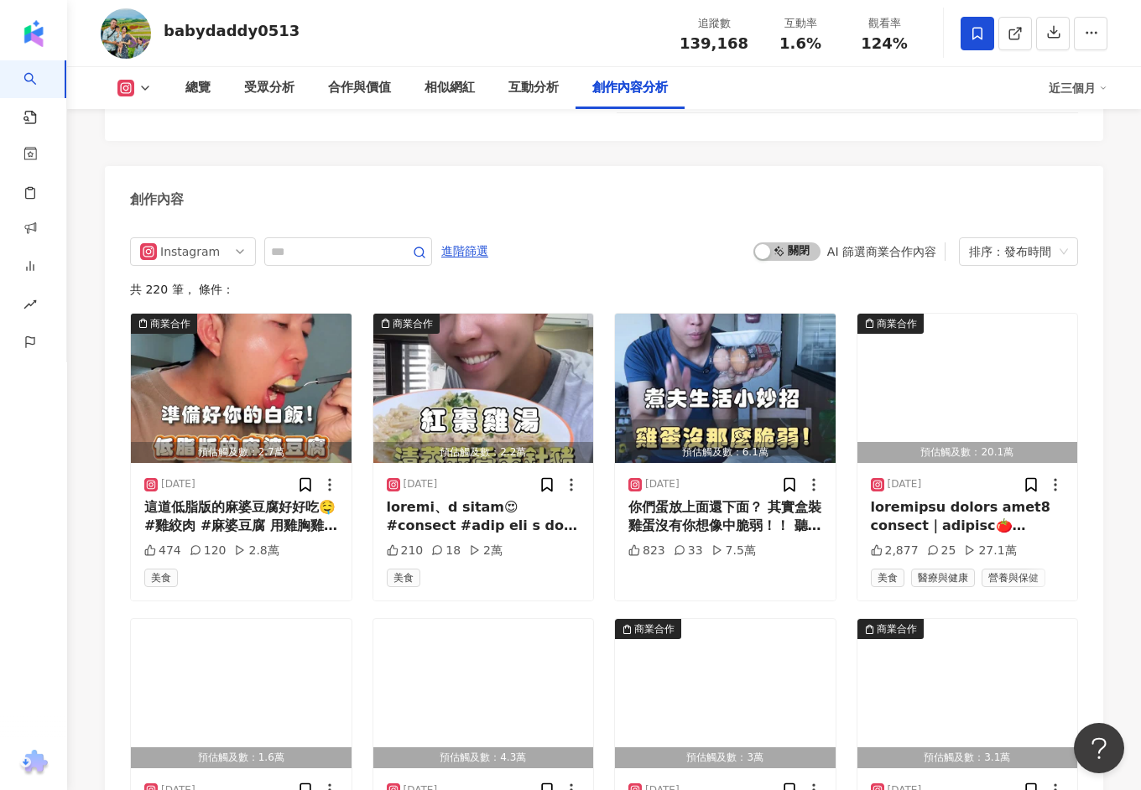
scroll to position [5092, 0]
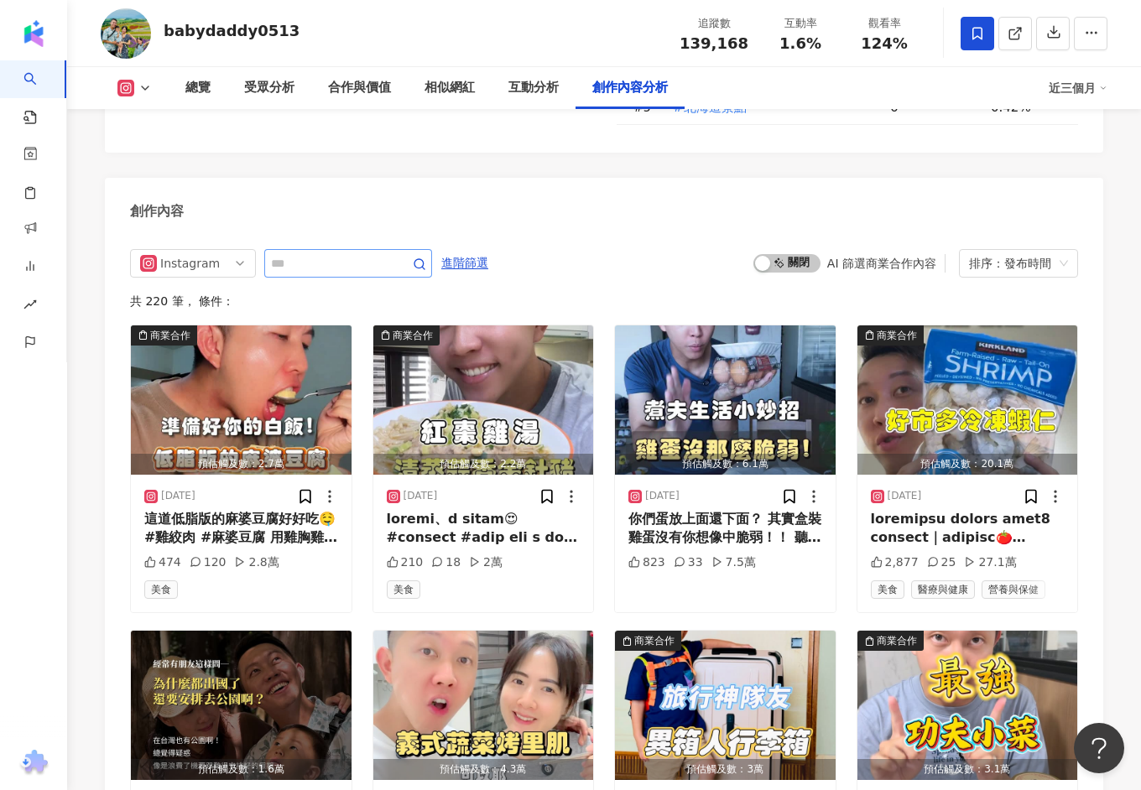
click at [285, 252] on span at bounding box center [348, 263] width 168 height 29
type input "***"
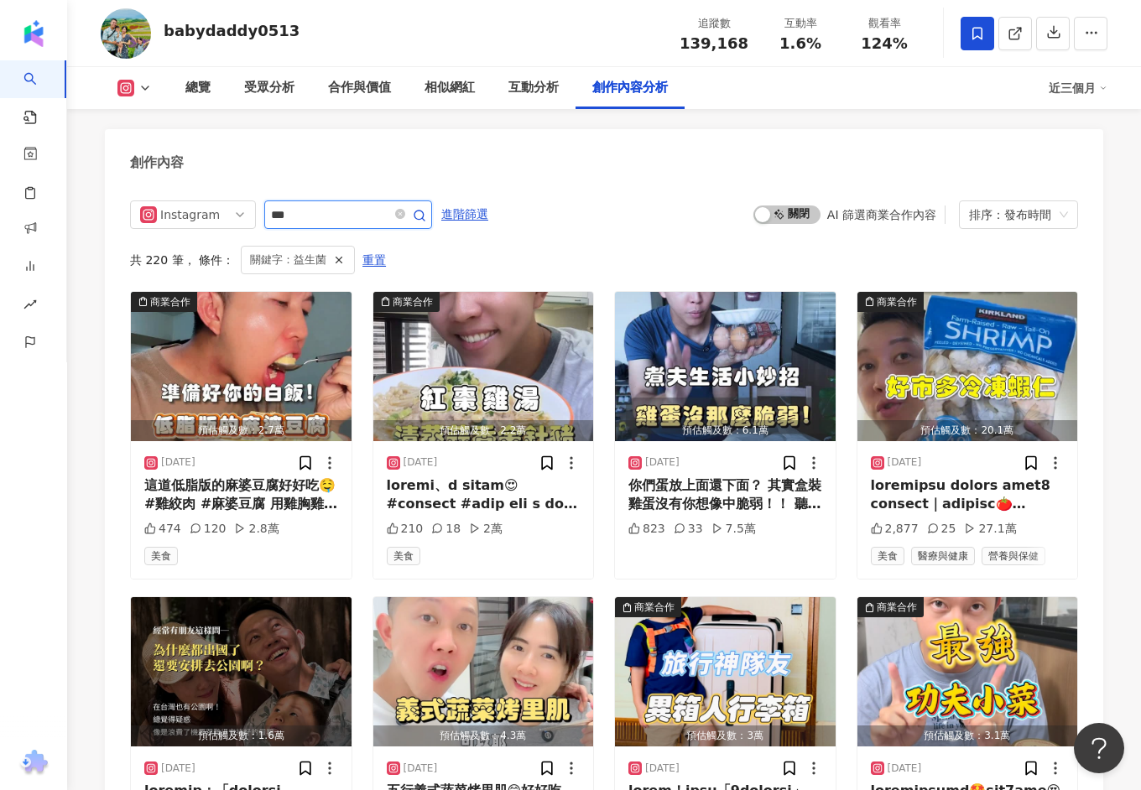
scroll to position [5119, 0]
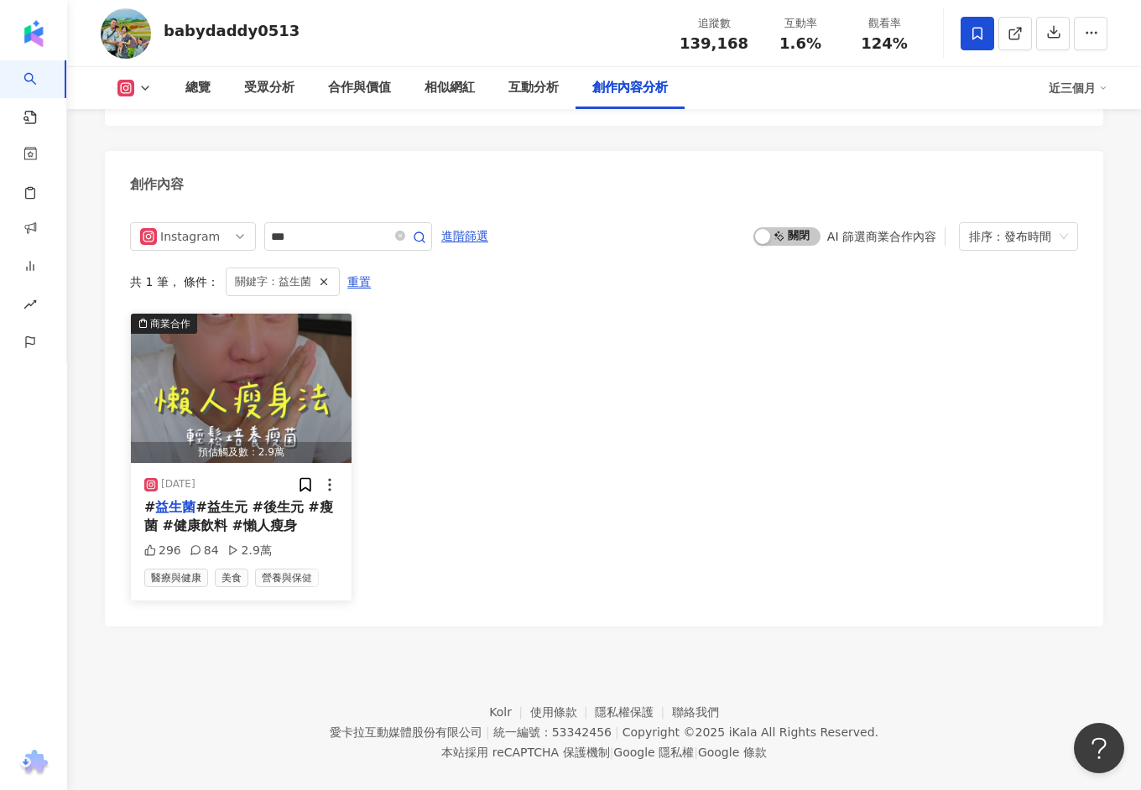
click at [290, 393] on img "button" at bounding box center [241, 388] width 221 height 149
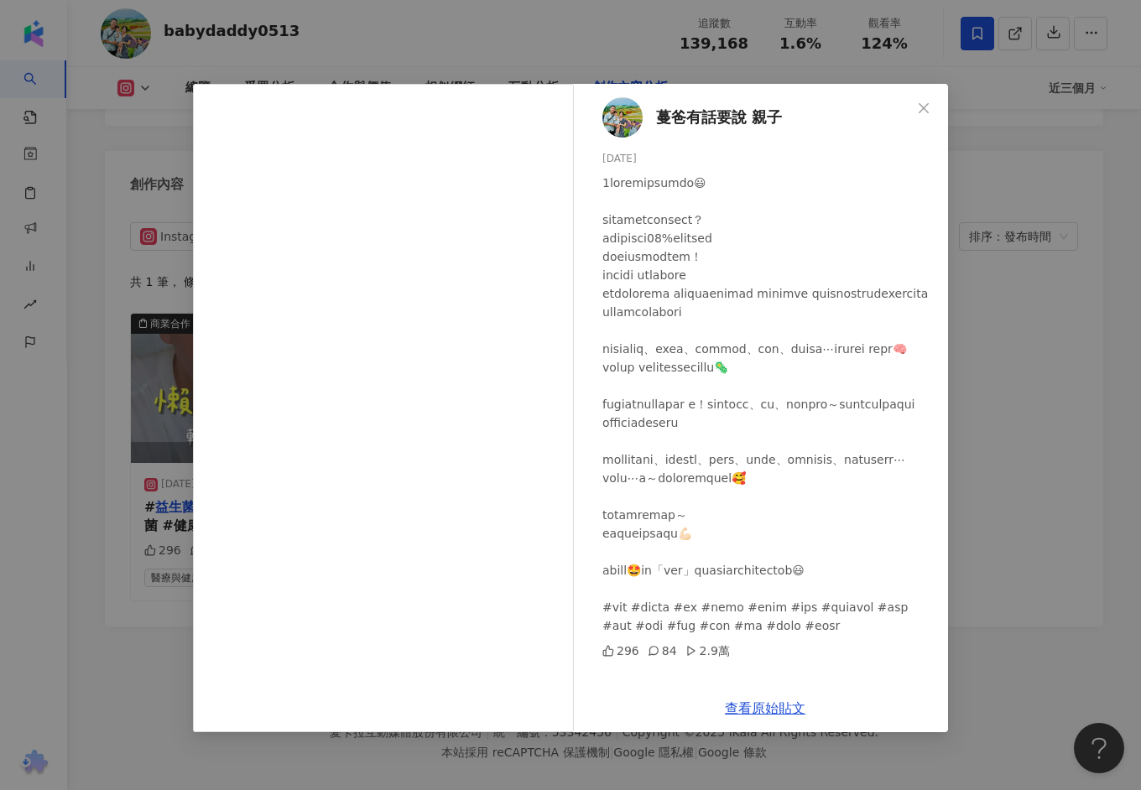
scroll to position [86, 0]
drag, startPoint x: 642, startPoint y: 611, endPoint x: 609, endPoint y: 609, distance: 32.7
click at [609, 609] on div at bounding box center [768, 404] width 332 height 461
copy div "紅水"
click at [528, 40] on div "蔓爸有話要說 親子 [DATE] 296 84 2.9萬 查看原始貼文" at bounding box center [570, 395] width 1141 height 790
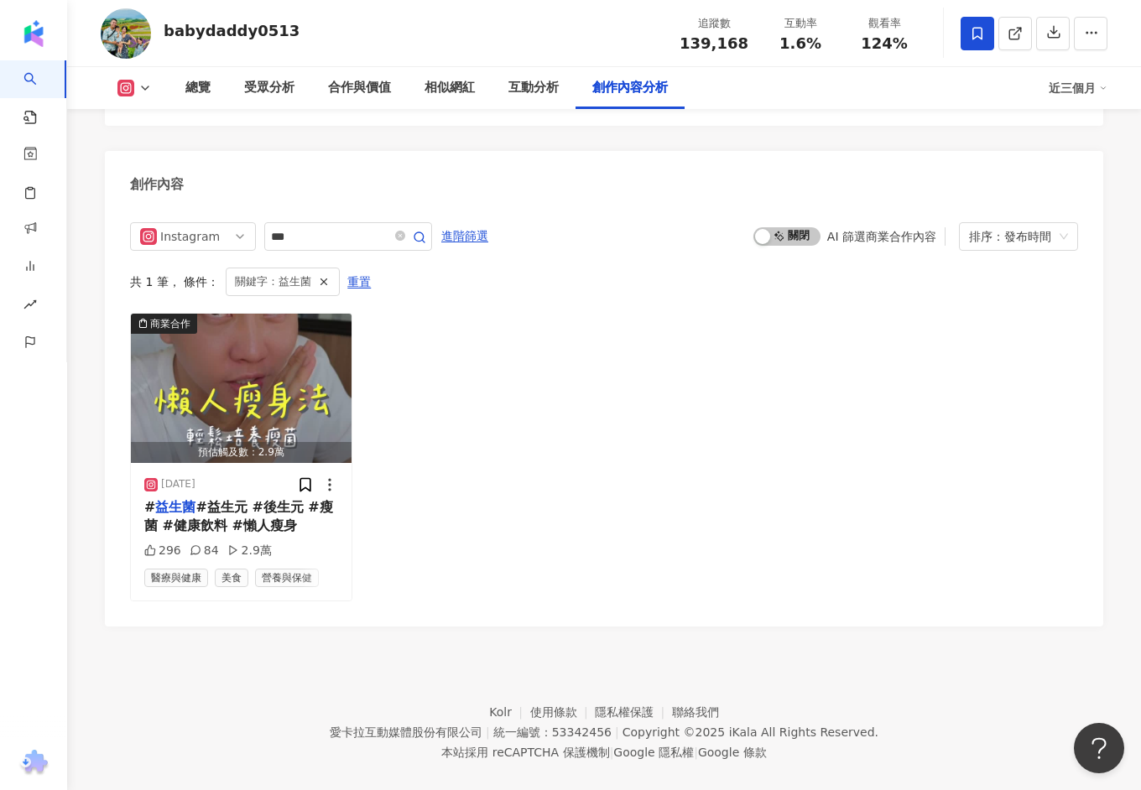
drag, startPoint x: 288, startPoint y: 43, endPoint x: 165, endPoint y: 29, distance: 123.3
click at [165, 29] on div "babydaddy0513 追蹤數 139,168 互動率 1.6% 觀看率 124%" at bounding box center [603, 33] width 1073 height 66
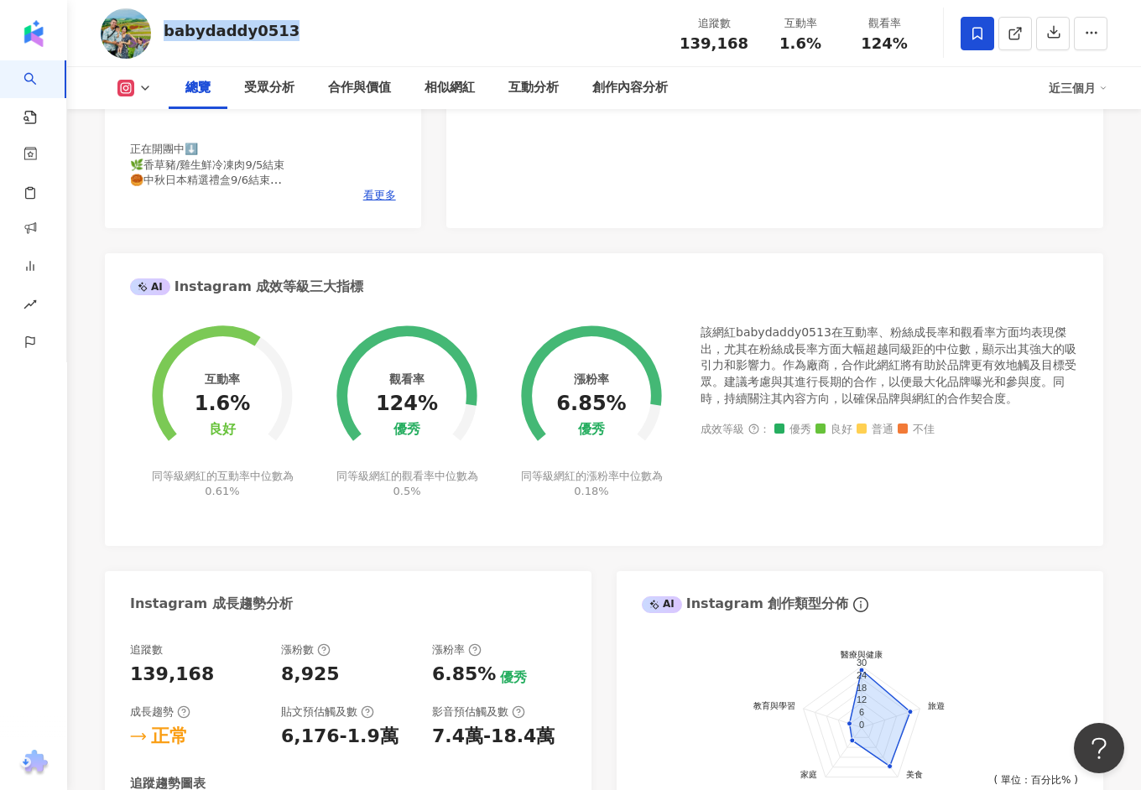
scroll to position [0, 0]
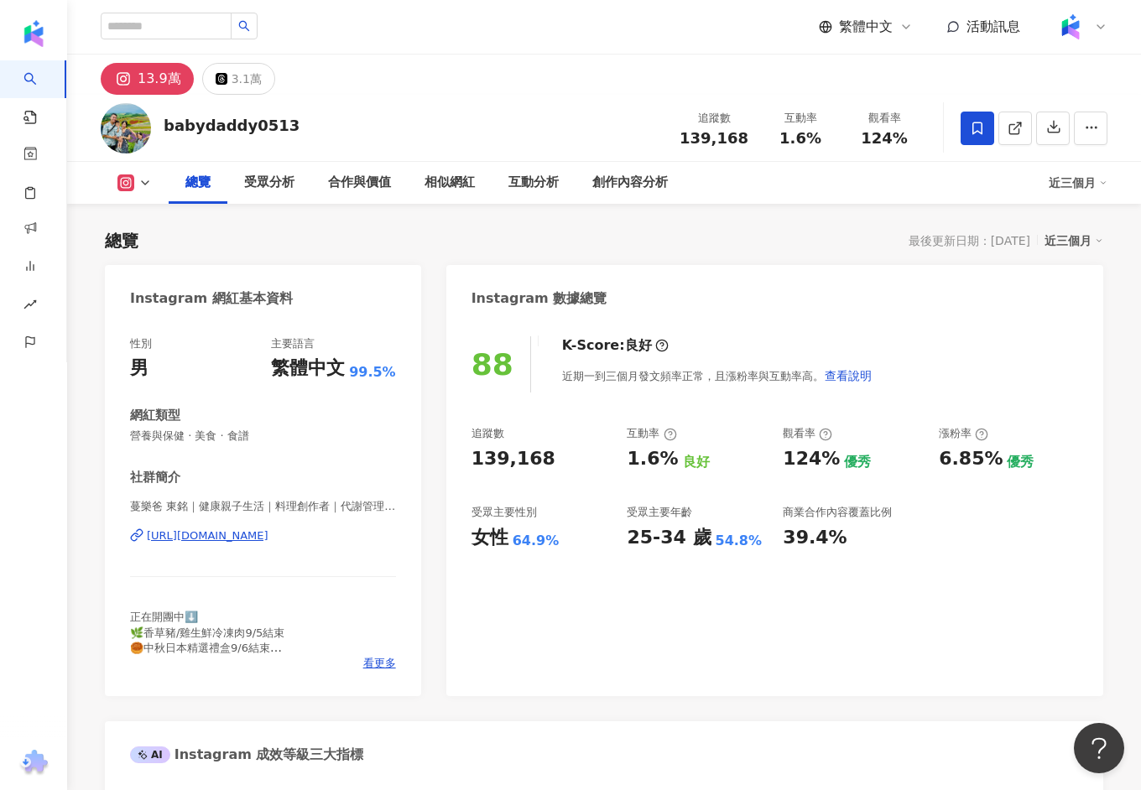
click at [346, 153] on div "babydaddy0513 追蹤數 139,168 互動率 1.6% 觀看率 124%" at bounding box center [603, 128] width 1073 height 66
drag, startPoint x: 283, startPoint y: 125, endPoint x: 163, endPoint y: 128, distance: 120.0
click at [163, 128] on div "babydaddy0513 追蹤數 139,168 互動率 1.6% 觀看率 124%" at bounding box center [603, 128] width 1073 height 66
copy div "babydaddy0513"
